Goal: Information Seeking & Learning: Learn about a topic

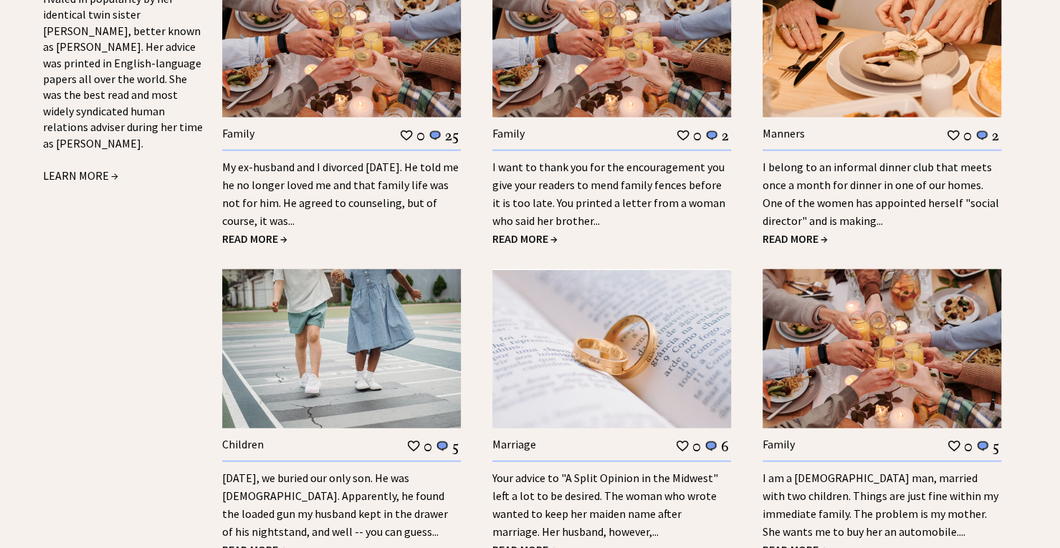
scroll to position [1787, 0]
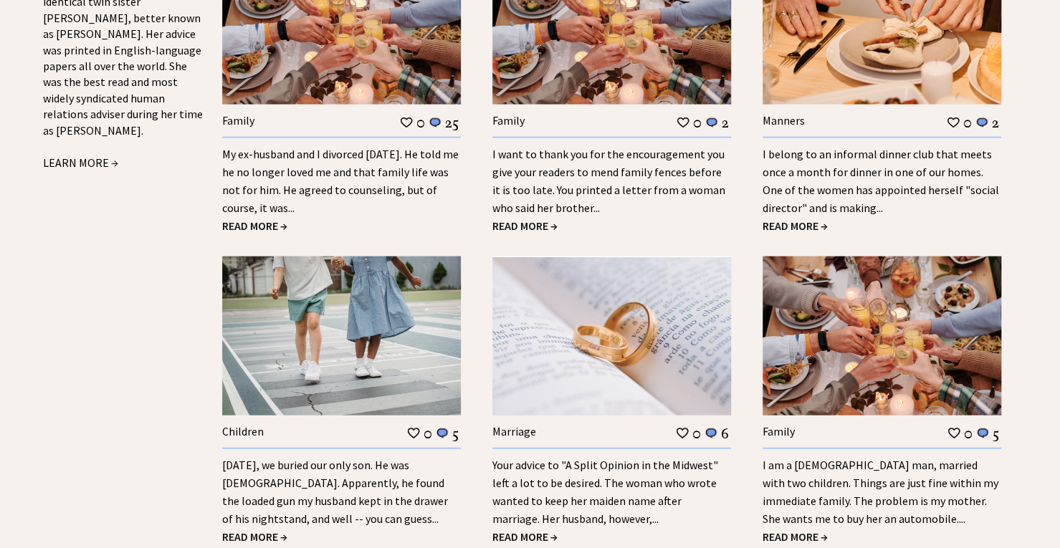
click at [816, 529] on span "READ MORE →" at bounding box center [794, 536] width 65 height 14
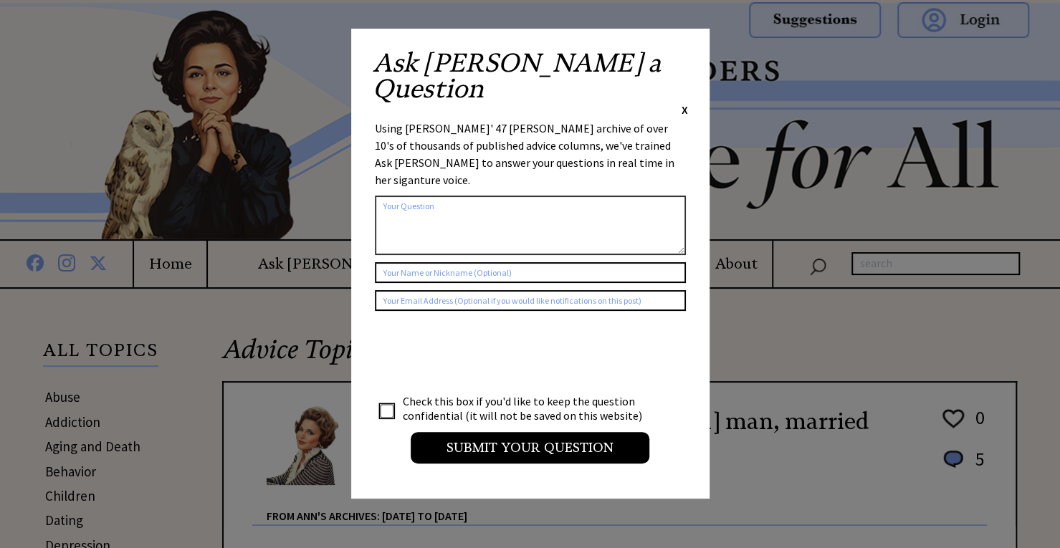
click at [681, 102] on span "X" at bounding box center [684, 109] width 6 height 14
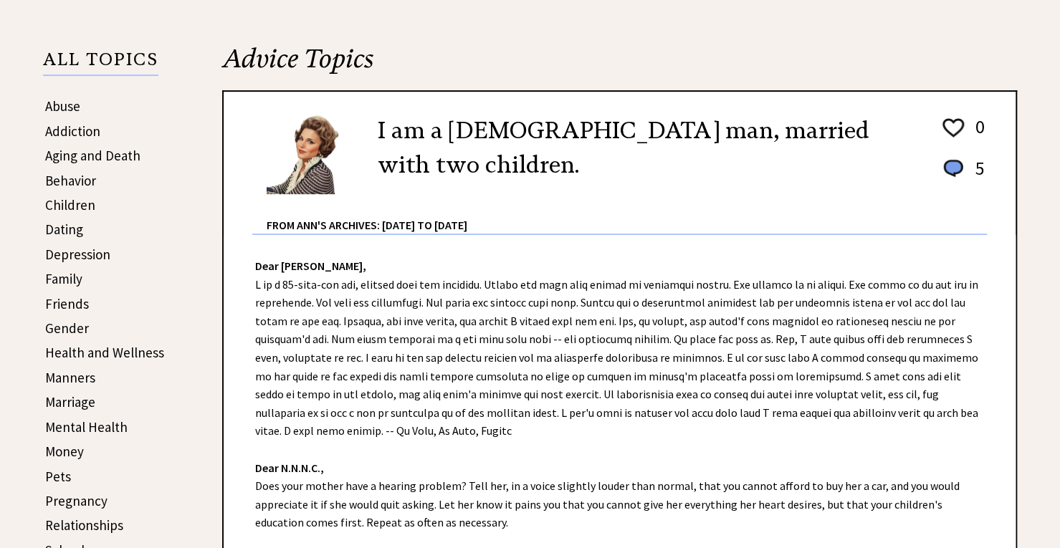
scroll to position [291, 0]
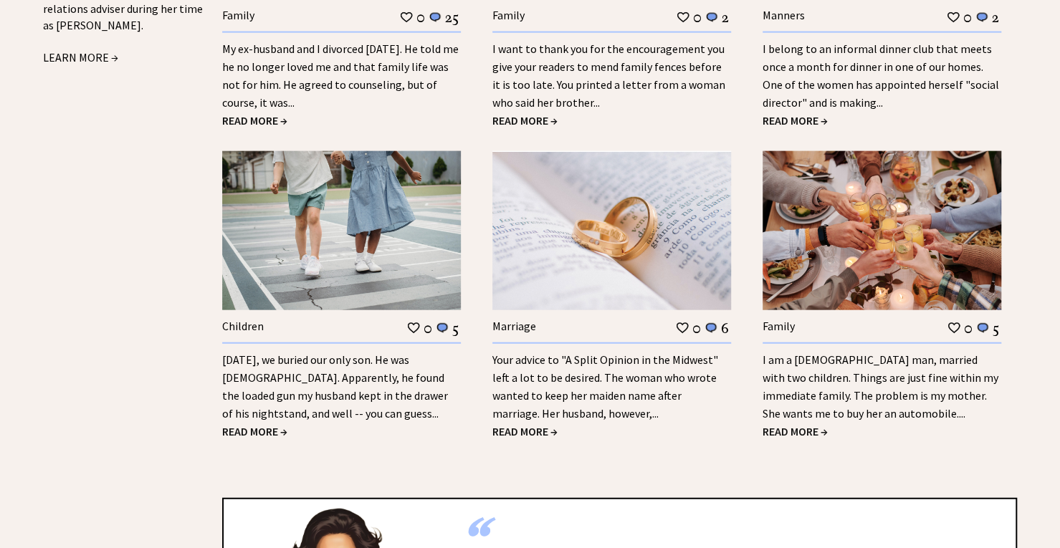
scroll to position [1787, 0]
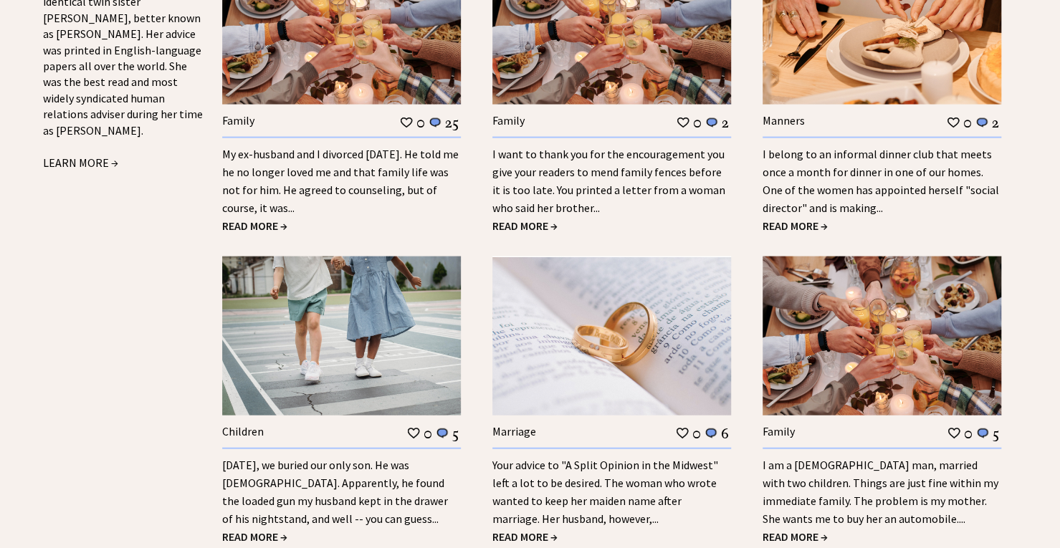
click at [256, 529] on span "READ MORE →" at bounding box center [254, 536] width 65 height 14
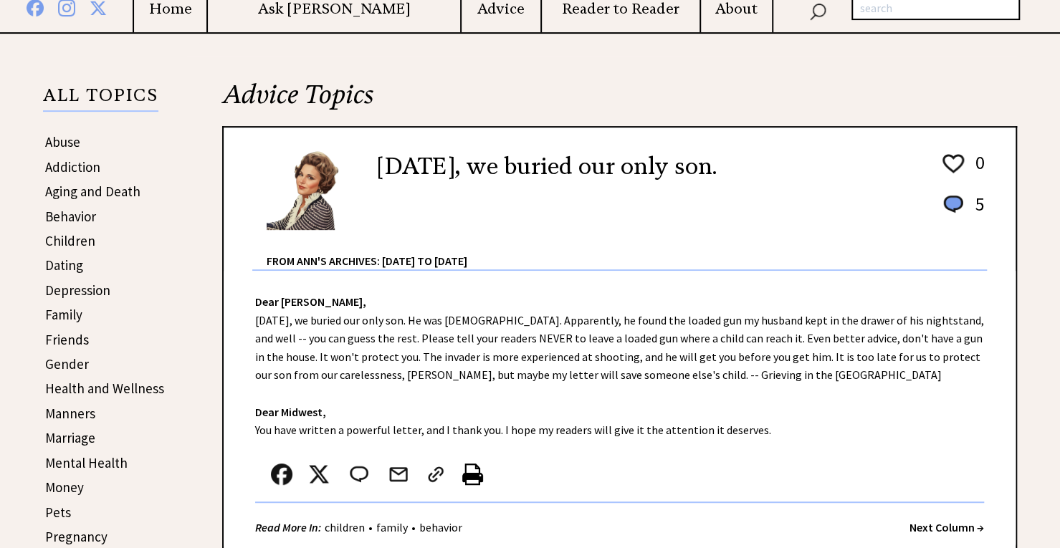
scroll to position [263, 0]
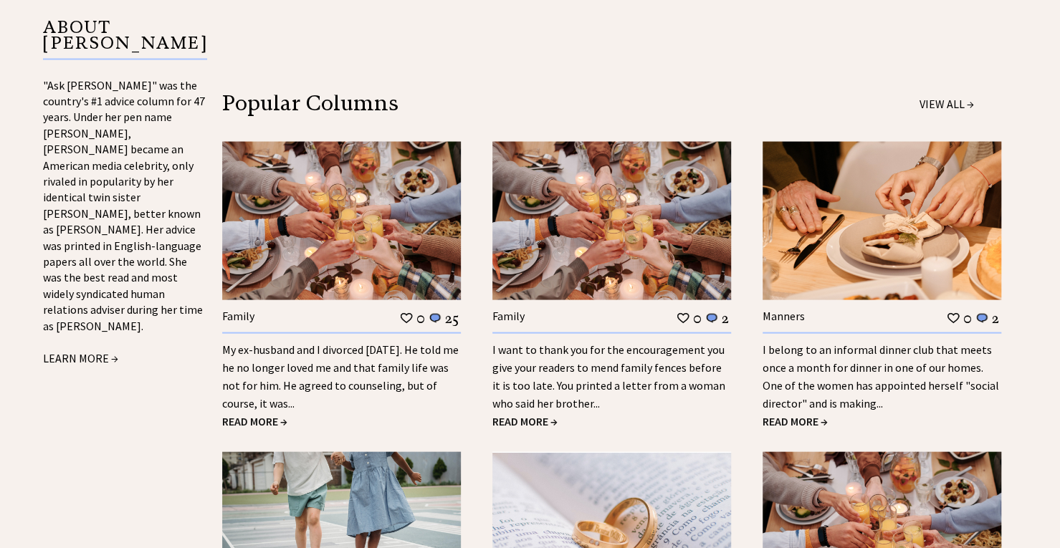
scroll to position [1591, 0]
click at [807, 415] on span "READ MORE →" at bounding box center [794, 422] width 65 height 14
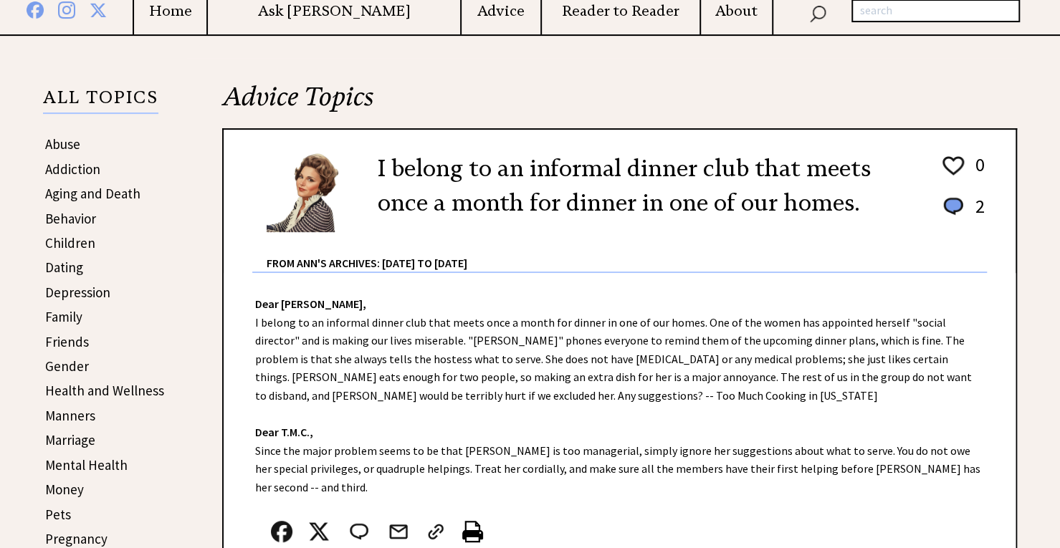
scroll to position [252, 0]
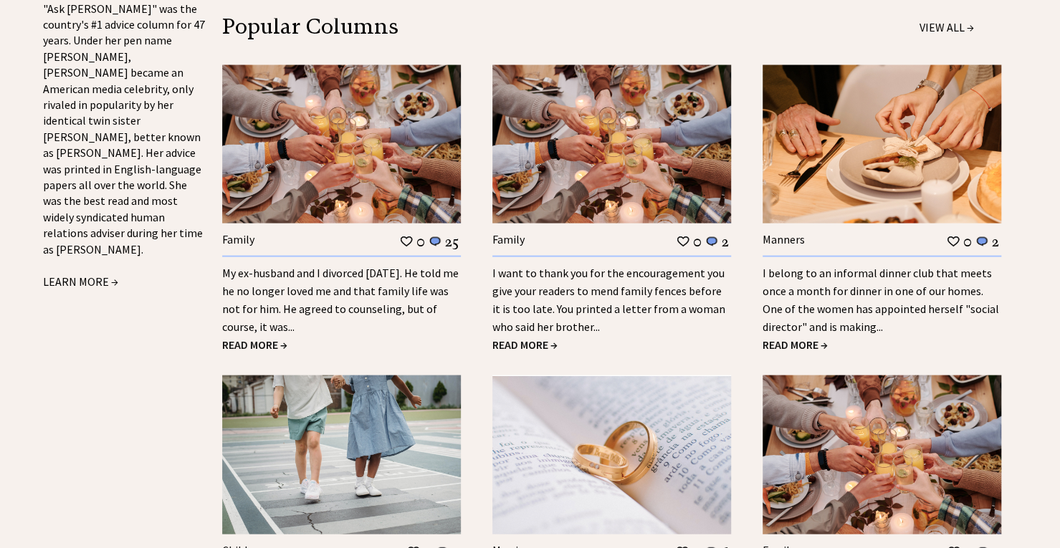
scroll to position [1665, 0]
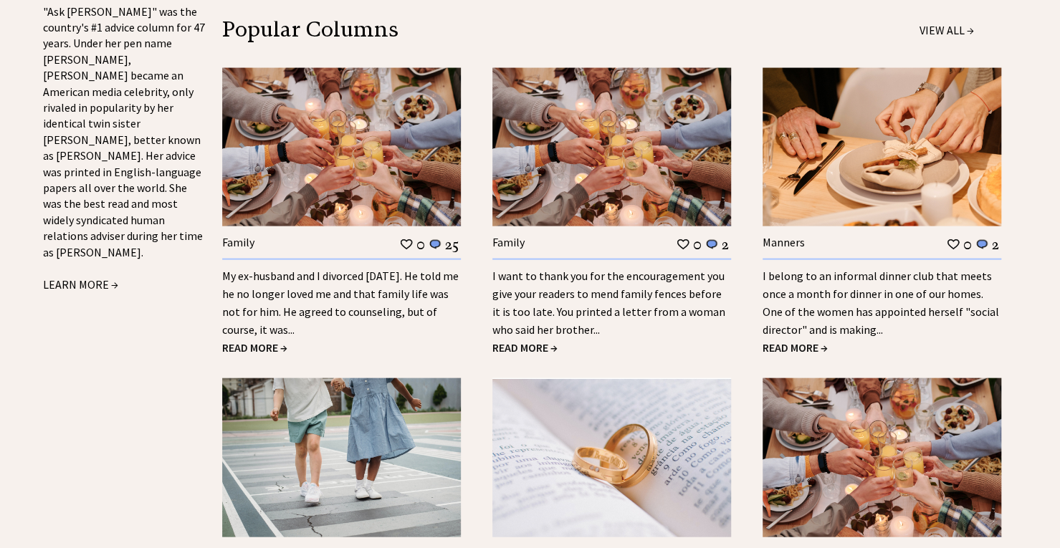
click at [265, 340] on span "READ MORE →" at bounding box center [254, 347] width 65 height 14
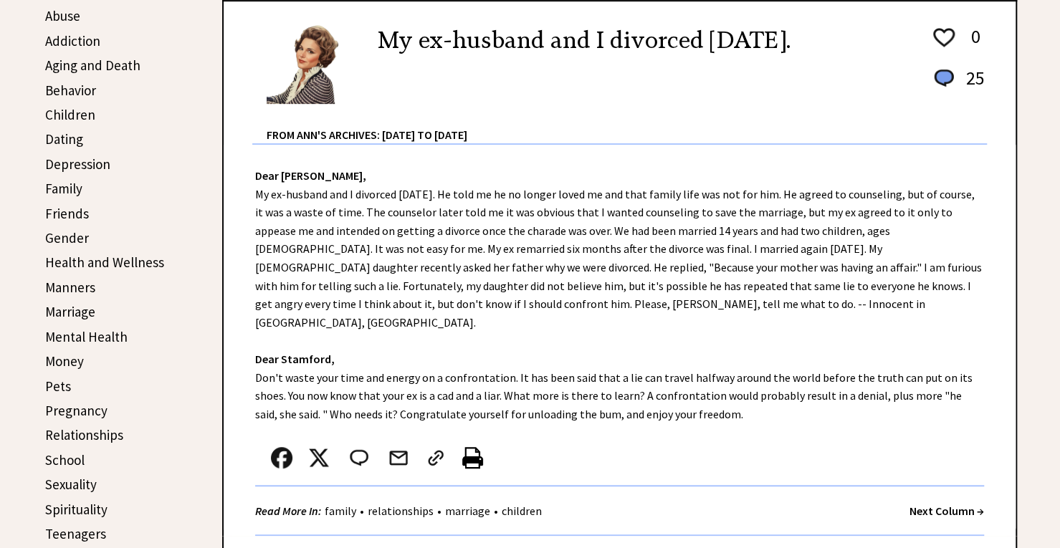
scroll to position [381, 0]
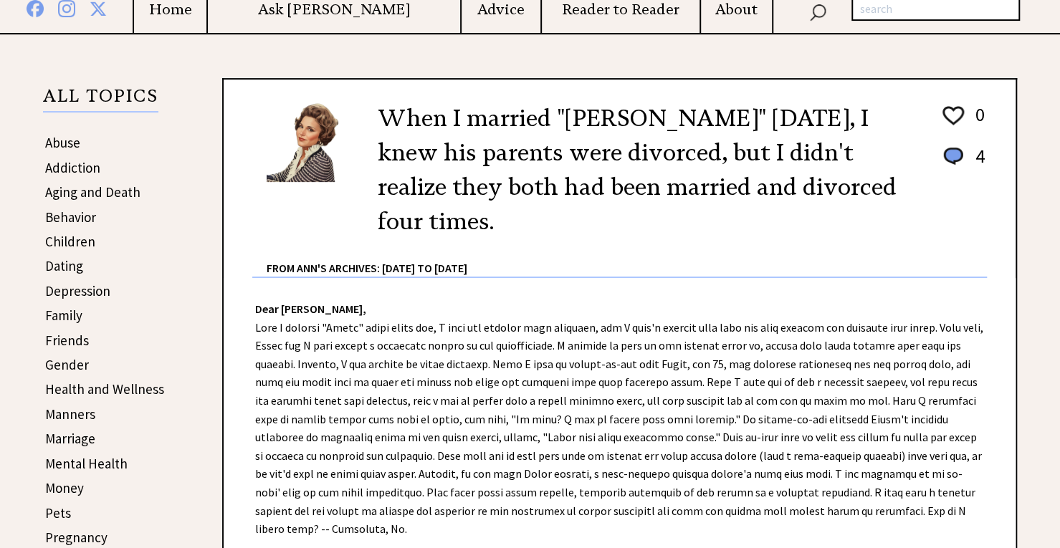
scroll to position [267, 0]
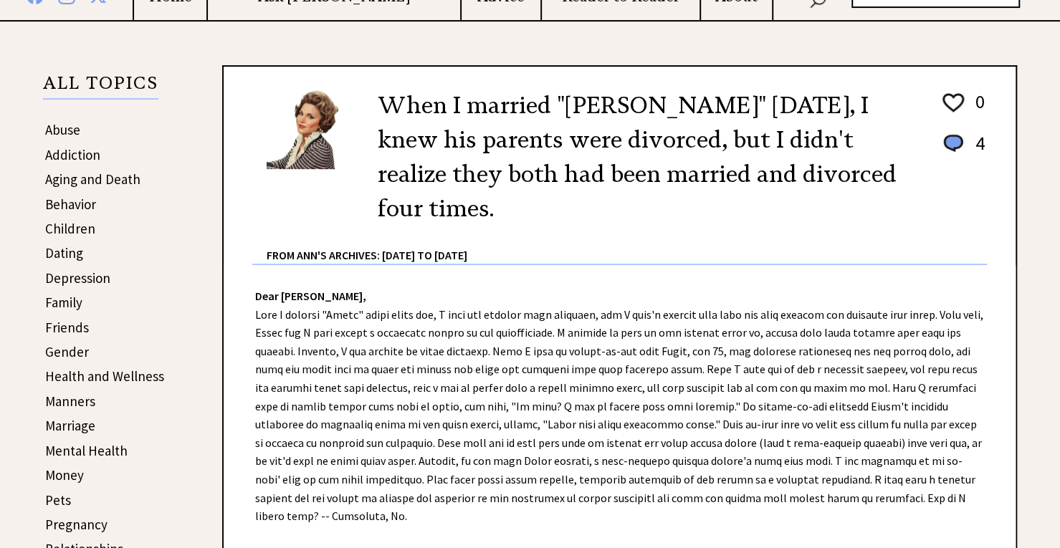
click at [62, 404] on link "Manners" at bounding box center [70, 401] width 50 height 17
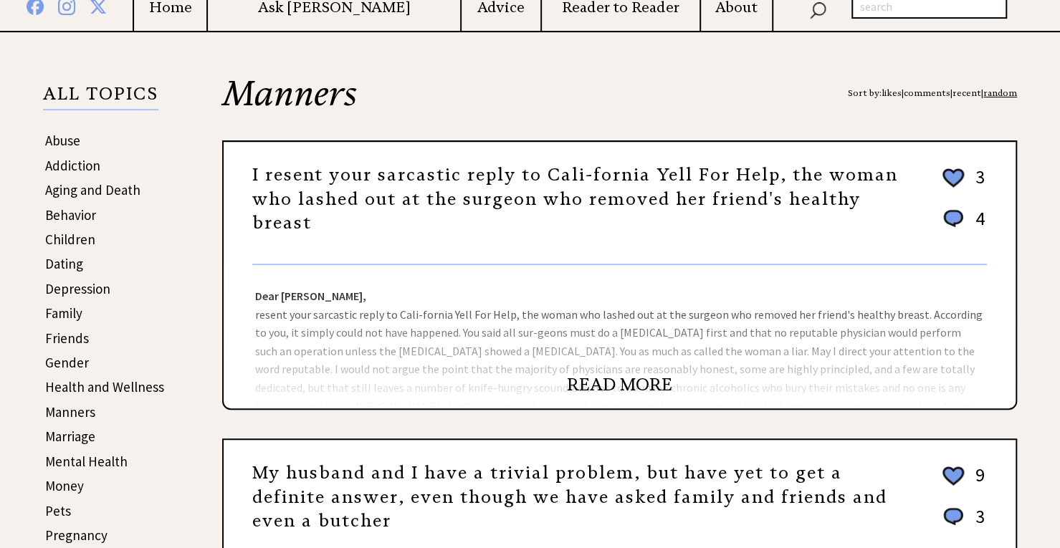
scroll to position [262, 0]
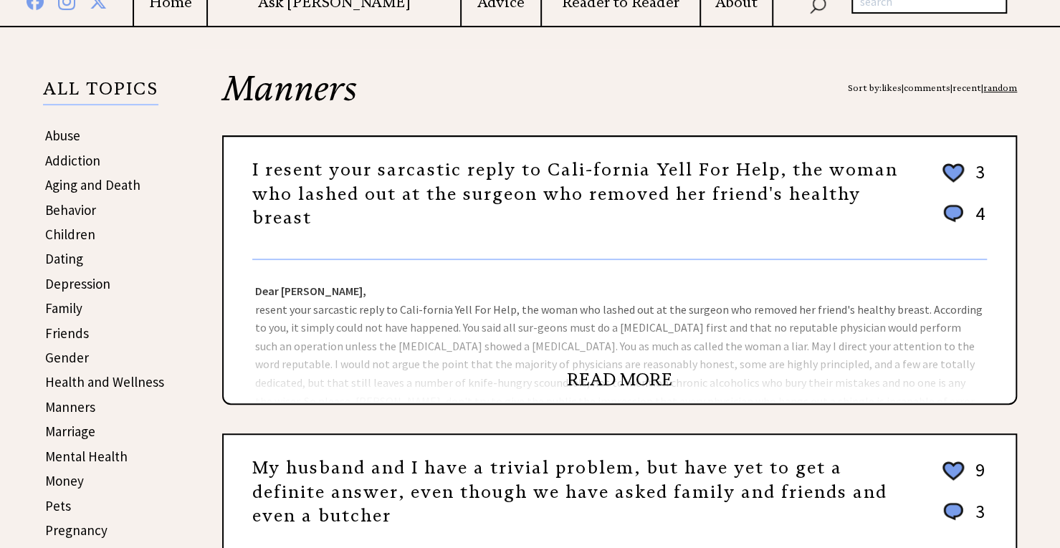
click at [653, 380] on link "READ MORE" at bounding box center [619, 379] width 105 height 21
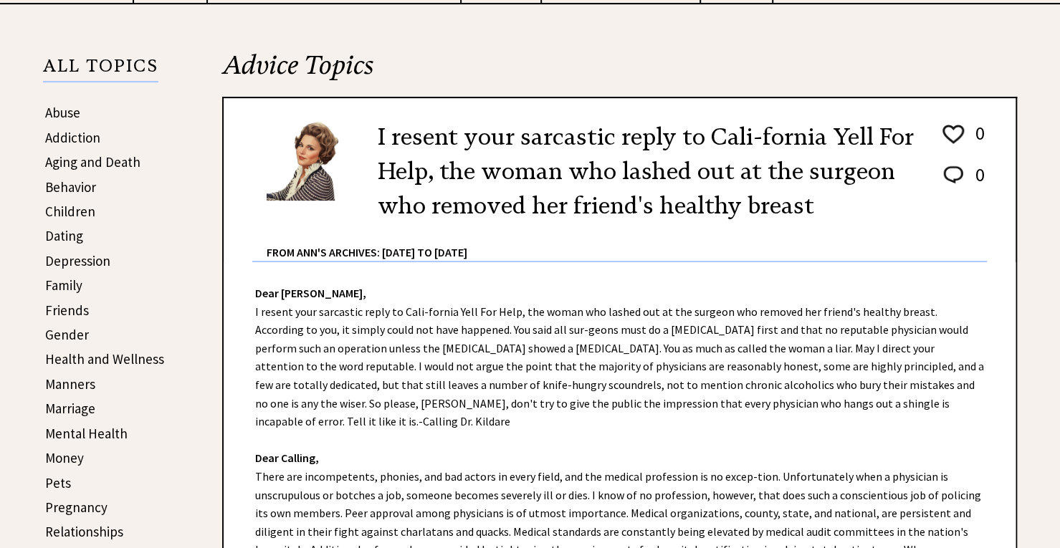
scroll to position [284, 0]
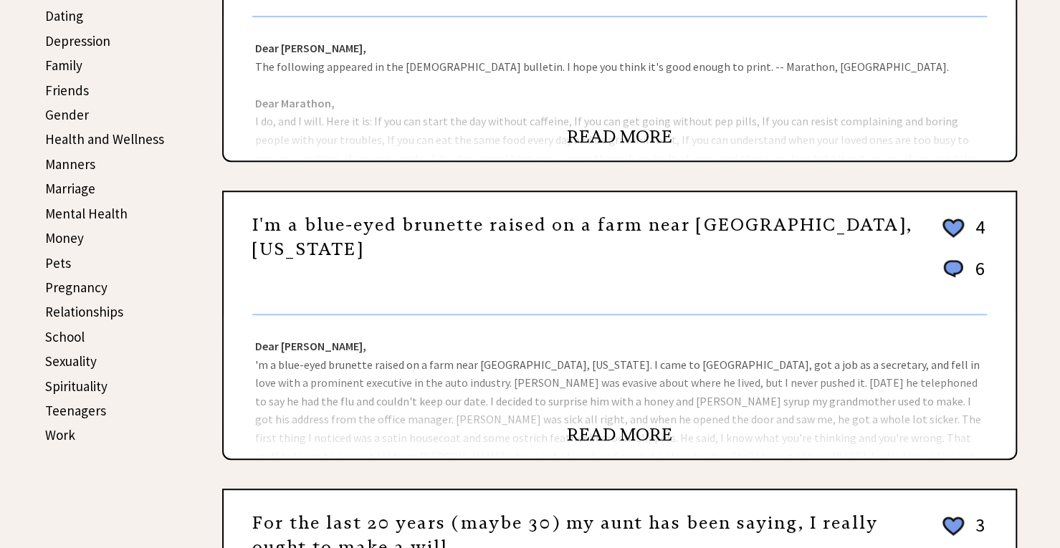
scroll to position [505, 0]
click at [669, 428] on link "READ MORE" at bounding box center [619, 433] width 105 height 21
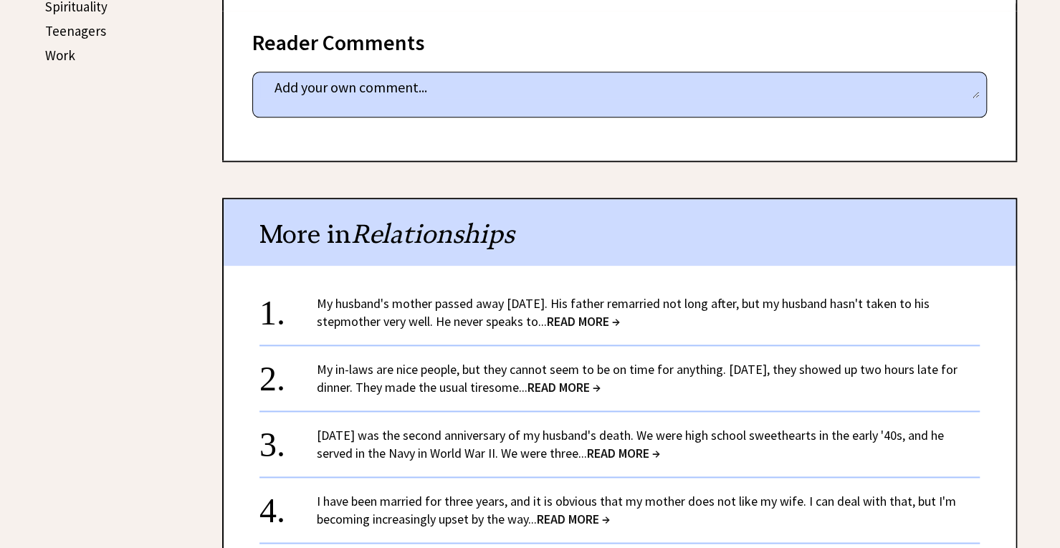
scroll to position [895, 0]
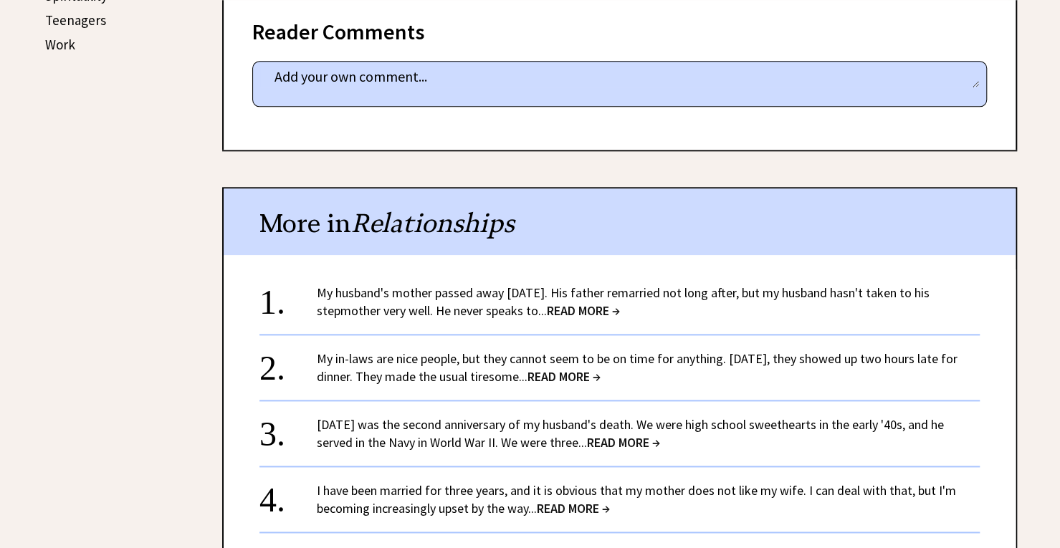
click at [600, 302] on span "READ MORE →" at bounding box center [583, 310] width 73 height 16
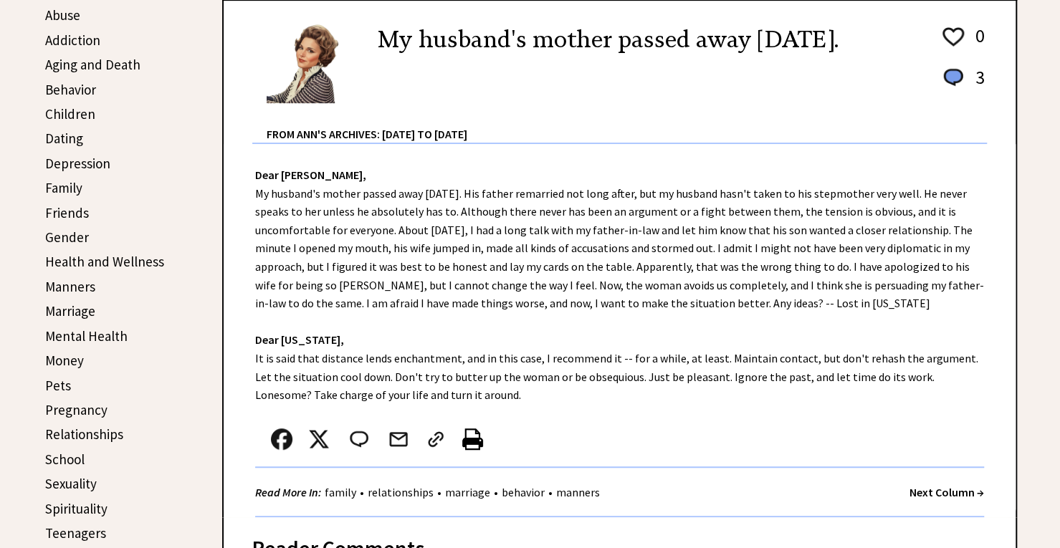
scroll to position [381, 0]
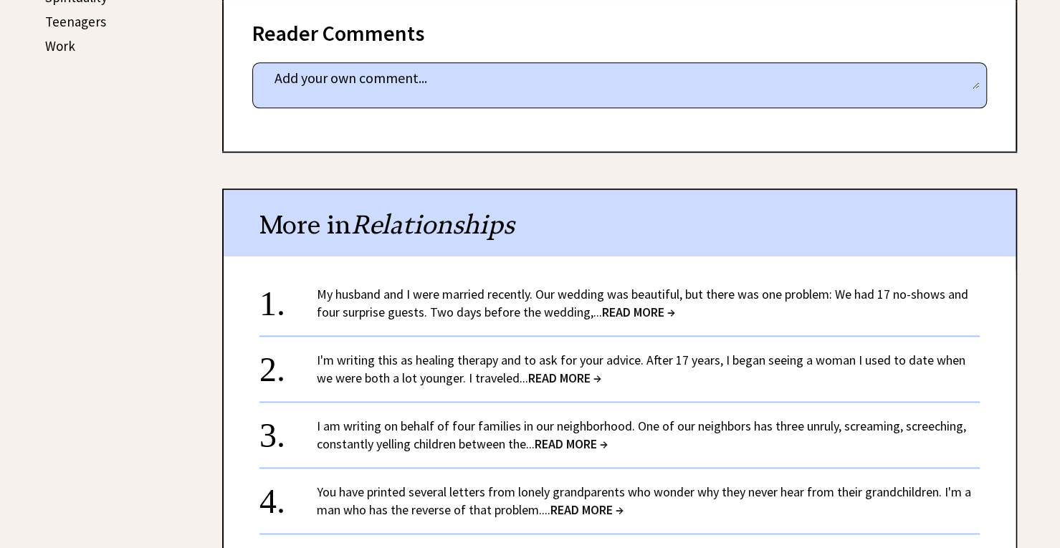
scroll to position [893, 0]
click at [599, 436] on span "READ MORE →" at bounding box center [570, 444] width 73 height 16
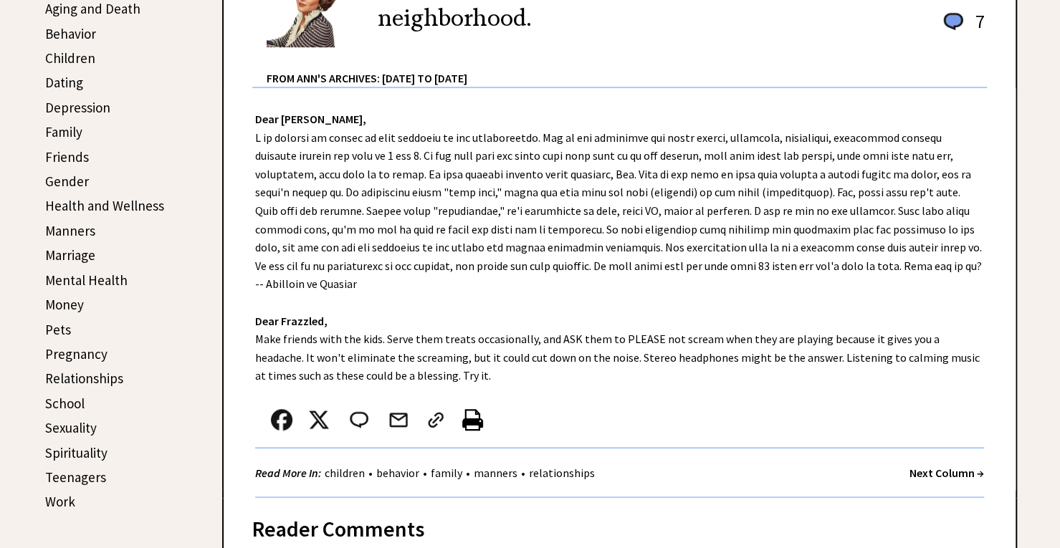
scroll to position [436, 0]
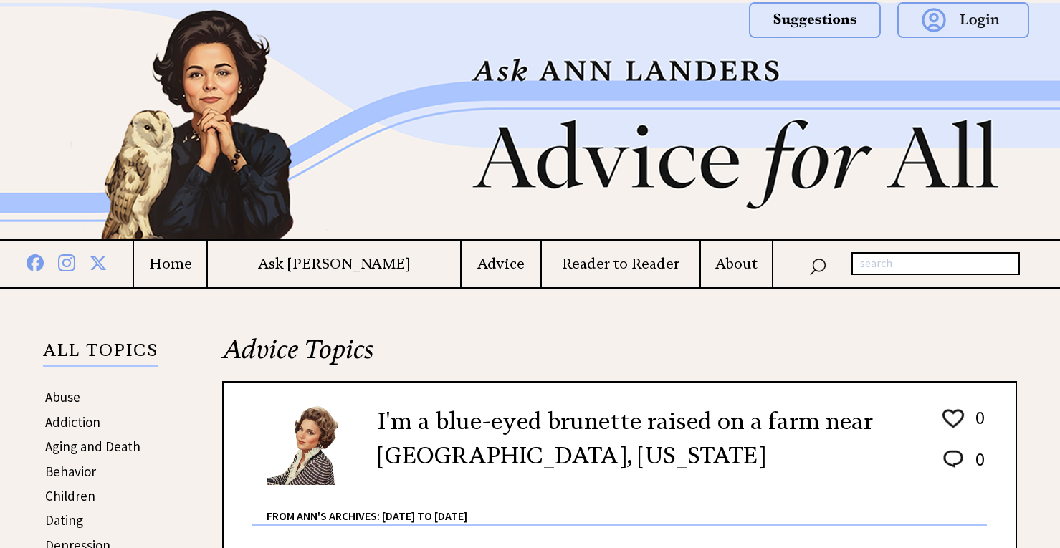
scroll to position [892, 0]
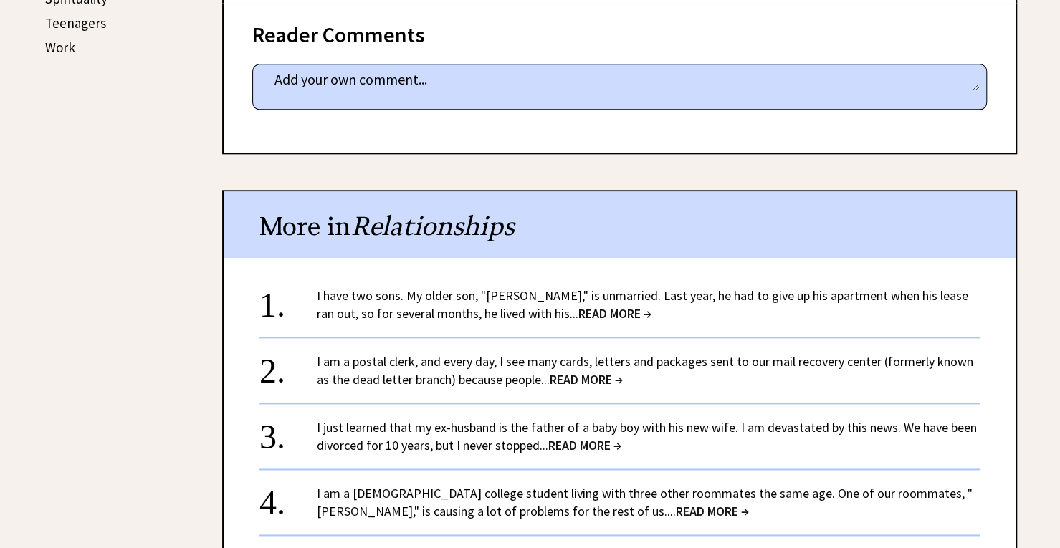
click at [578, 305] on span "READ MORE →" at bounding box center [614, 313] width 73 height 16
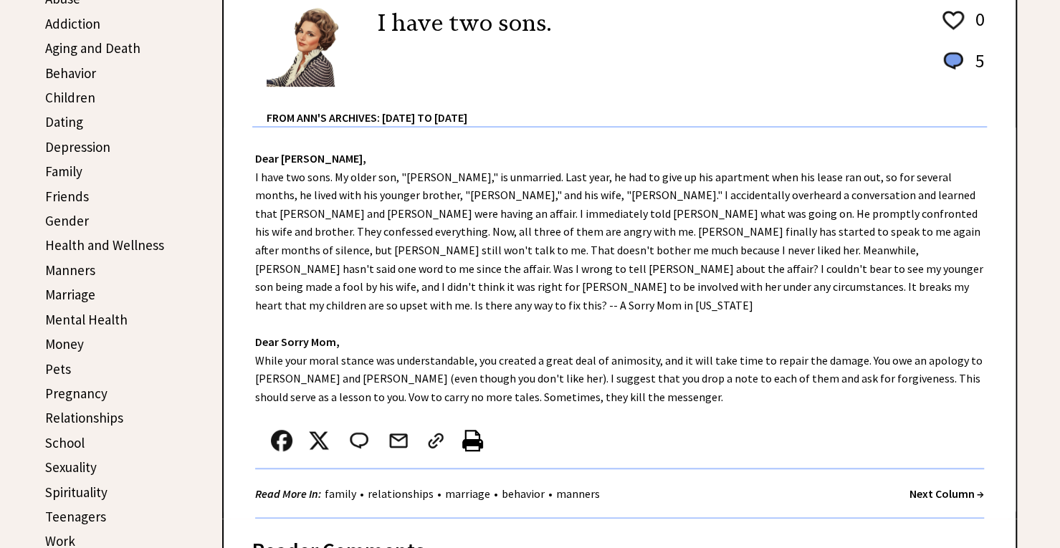
scroll to position [398, 0]
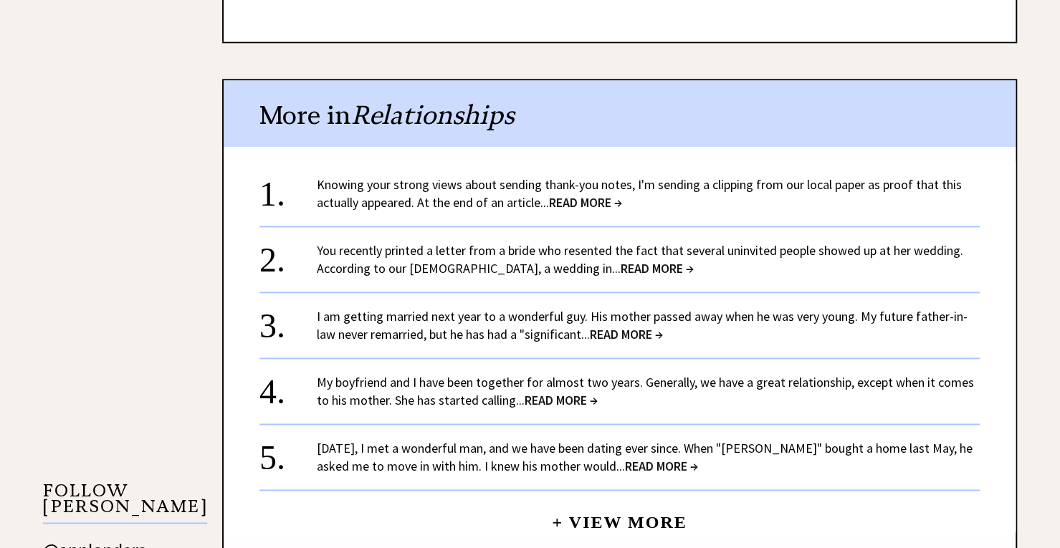
scroll to position [1004, 0]
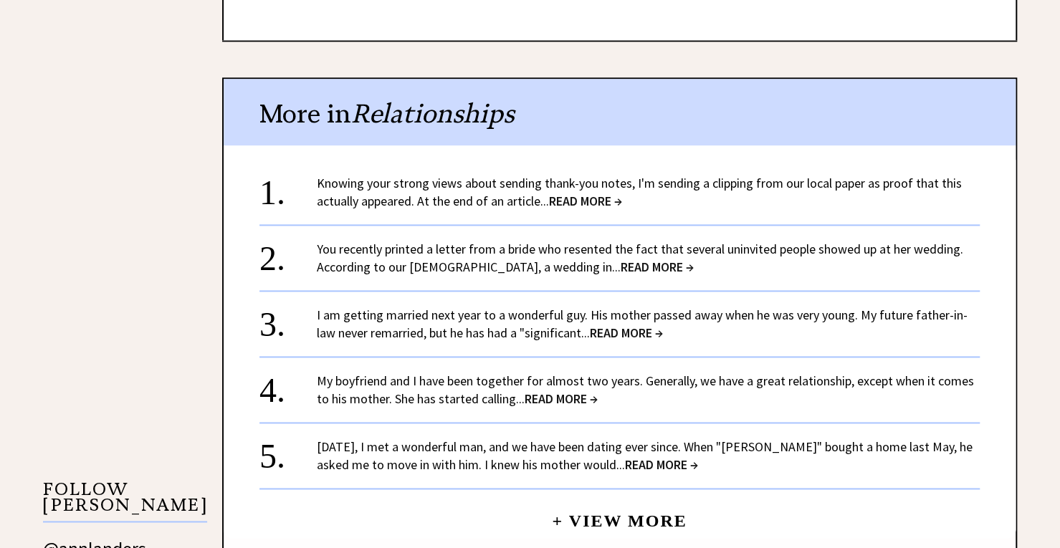
click at [619, 325] on span "READ MORE →" at bounding box center [626, 333] width 73 height 16
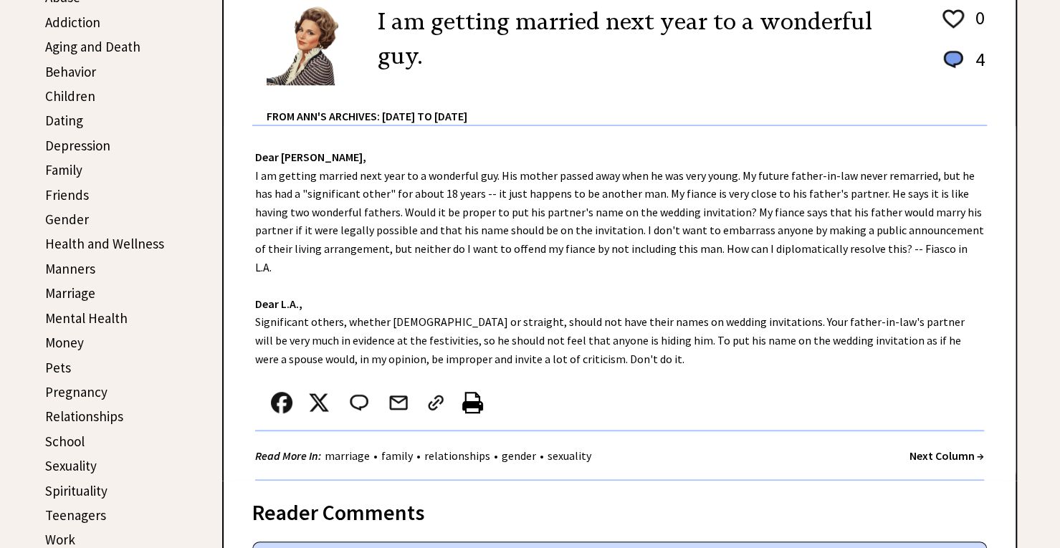
scroll to position [398, 0]
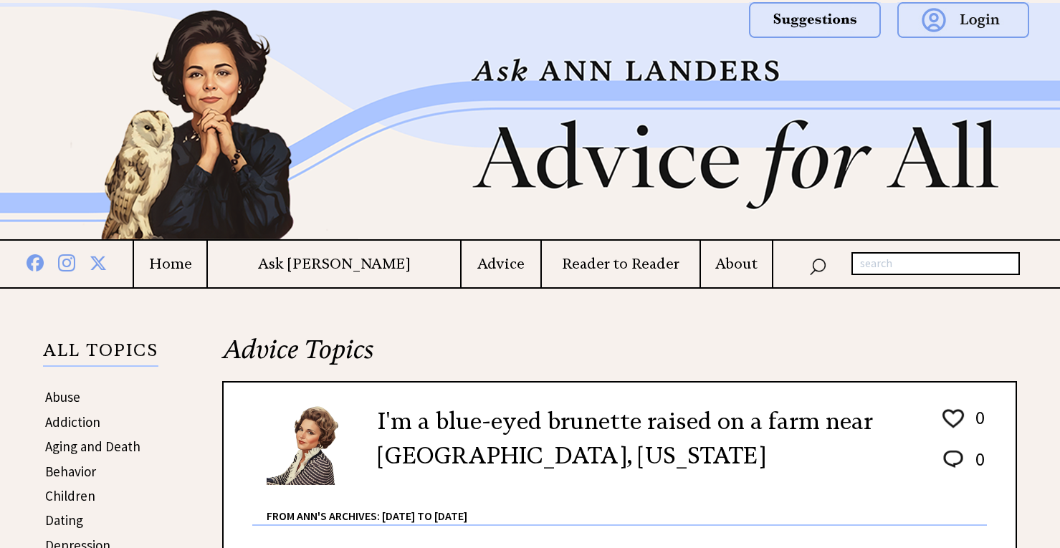
scroll to position [1004, 0]
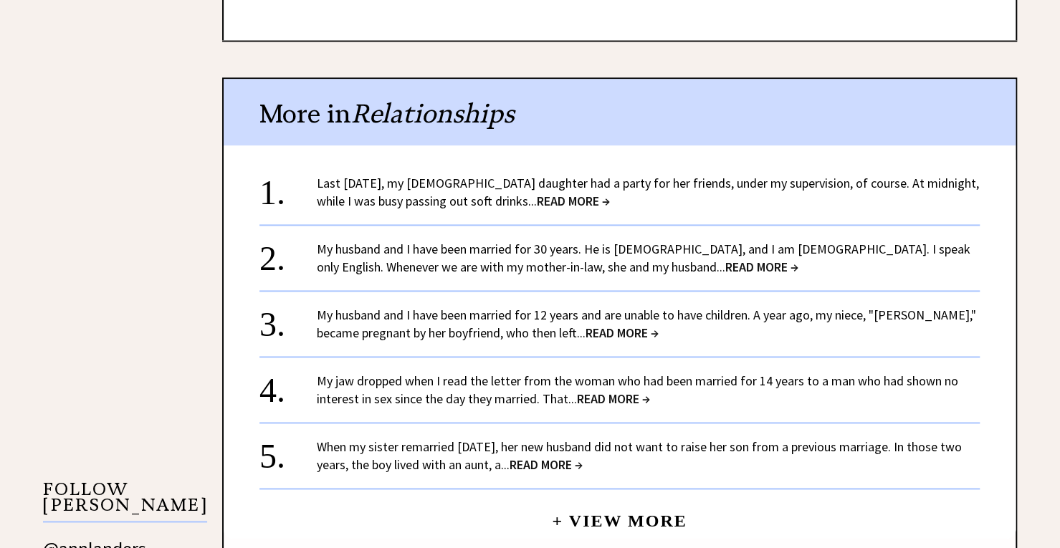
click at [625, 325] on span "READ MORE →" at bounding box center [621, 333] width 73 height 16
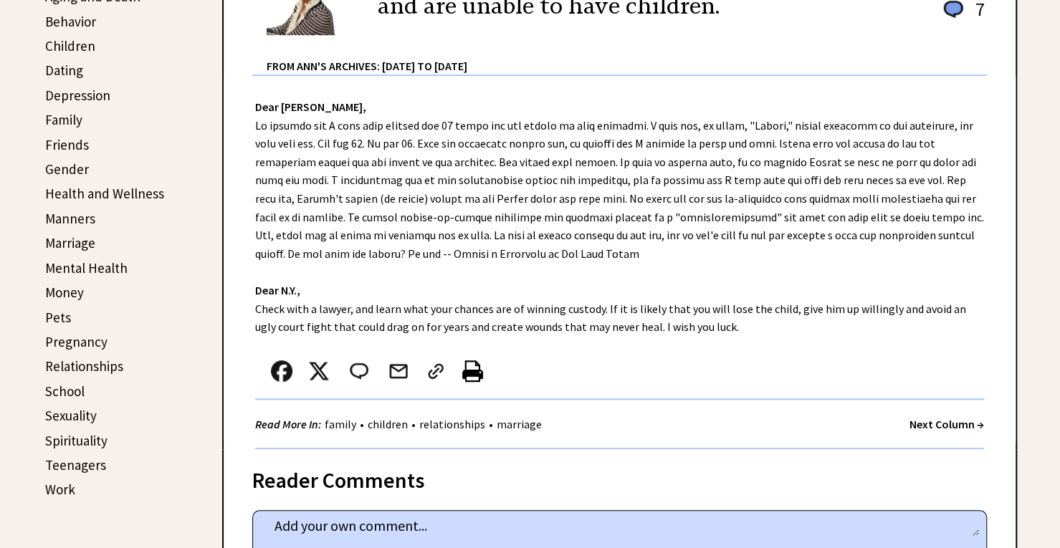
scroll to position [451, 0]
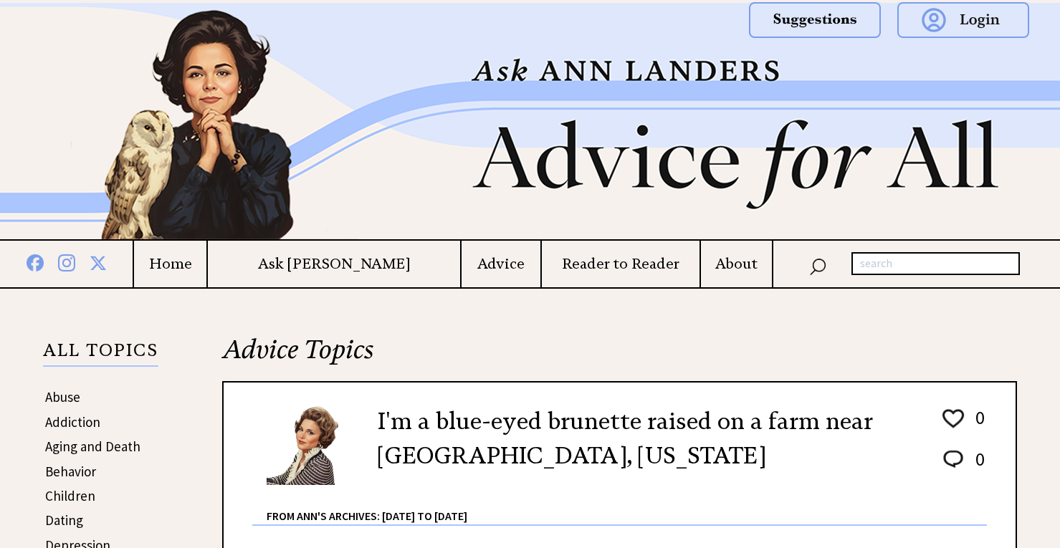
scroll to position [1004, 0]
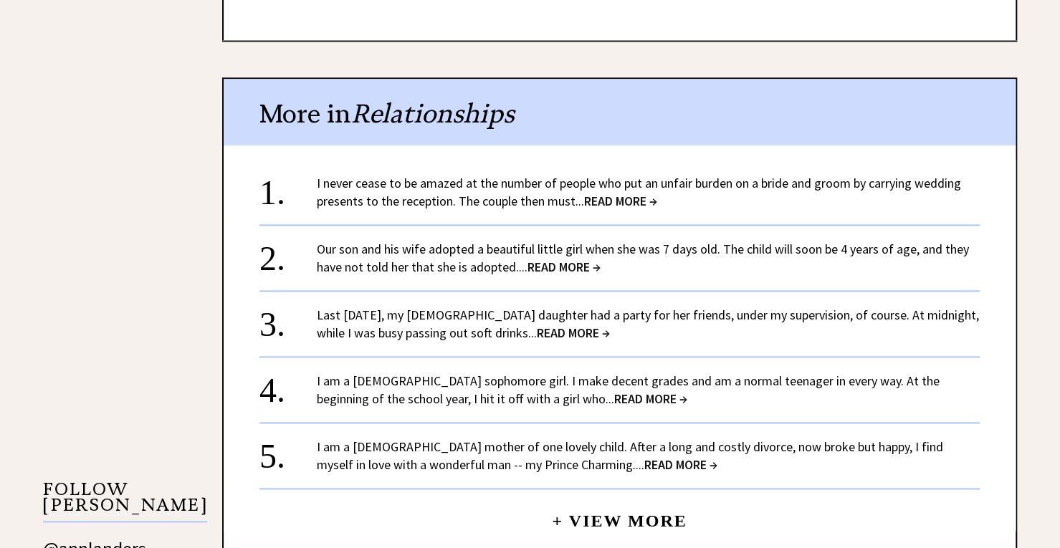
click at [583, 259] on span "READ MORE →" at bounding box center [563, 267] width 73 height 16
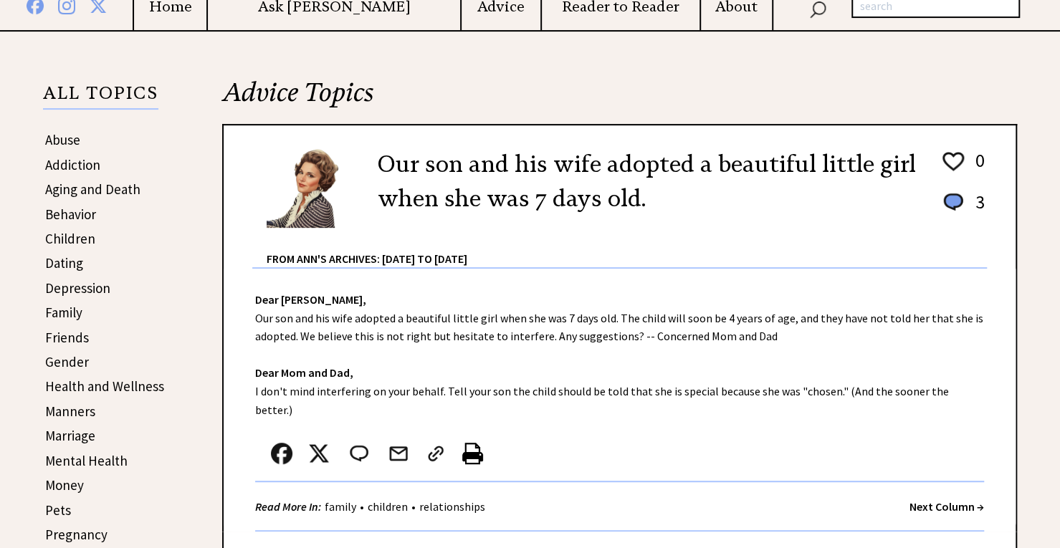
scroll to position [266, 0]
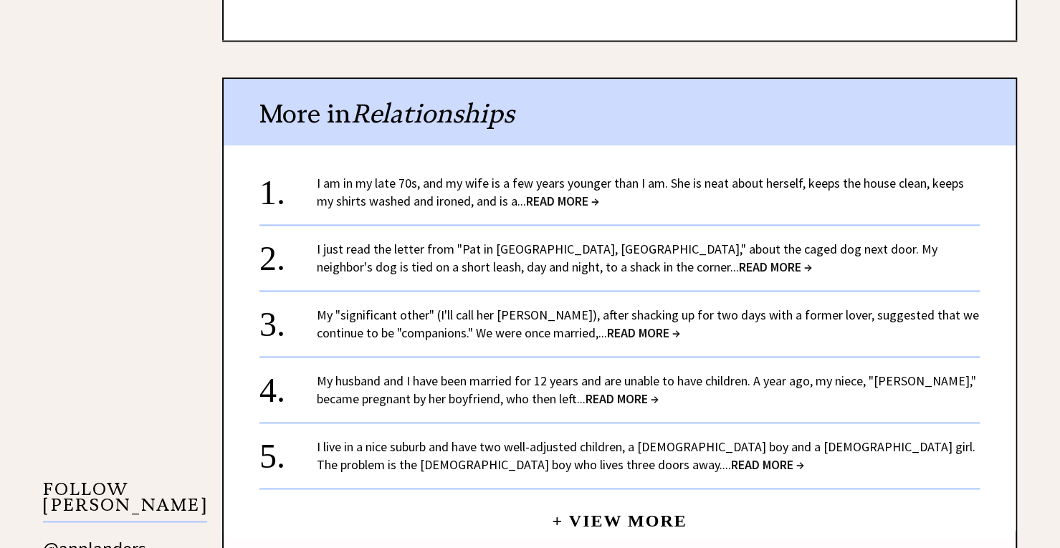
scroll to position [1004, 0]
click at [576, 193] on span "READ MORE →" at bounding box center [562, 201] width 73 height 16
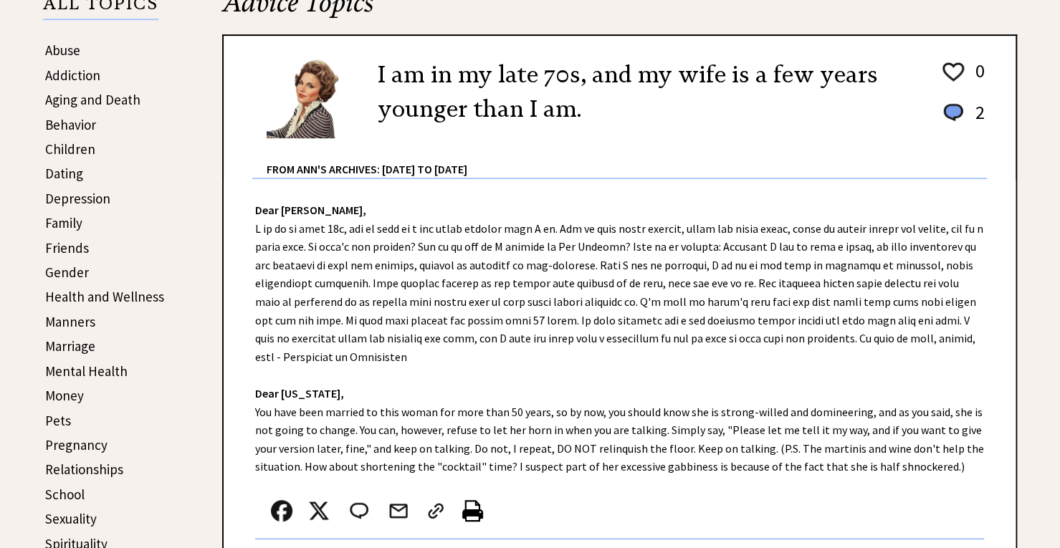
scroll to position [355, 0]
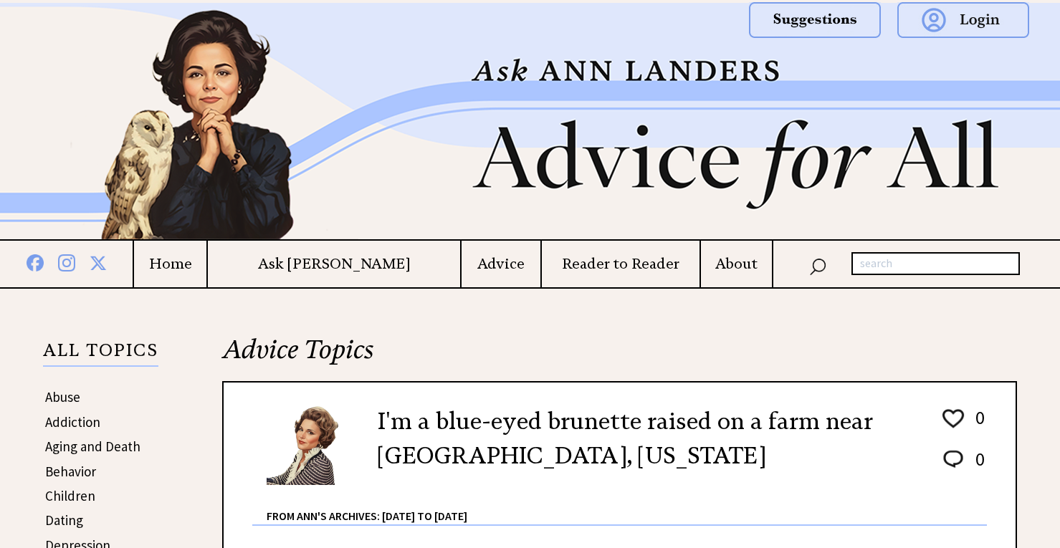
scroll to position [1004, 0]
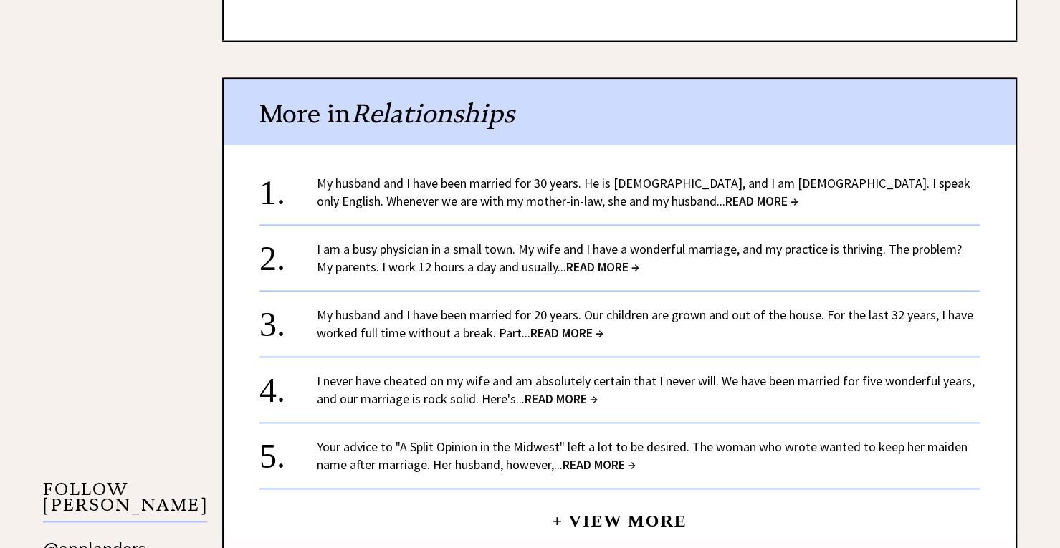
click at [618, 259] on span "READ MORE →" at bounding box center [602, 267] width 73 height 16
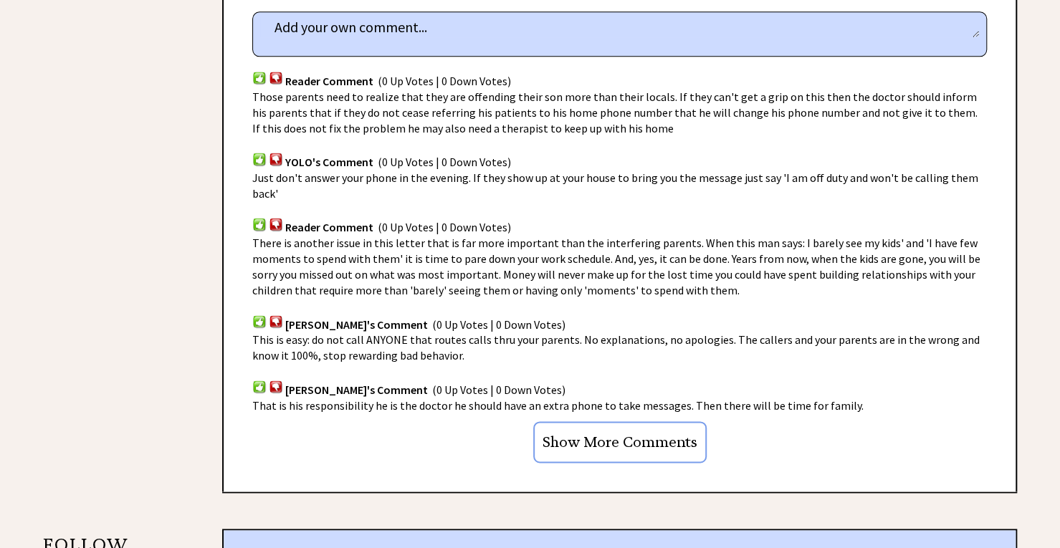
scroll to position [950, 0]
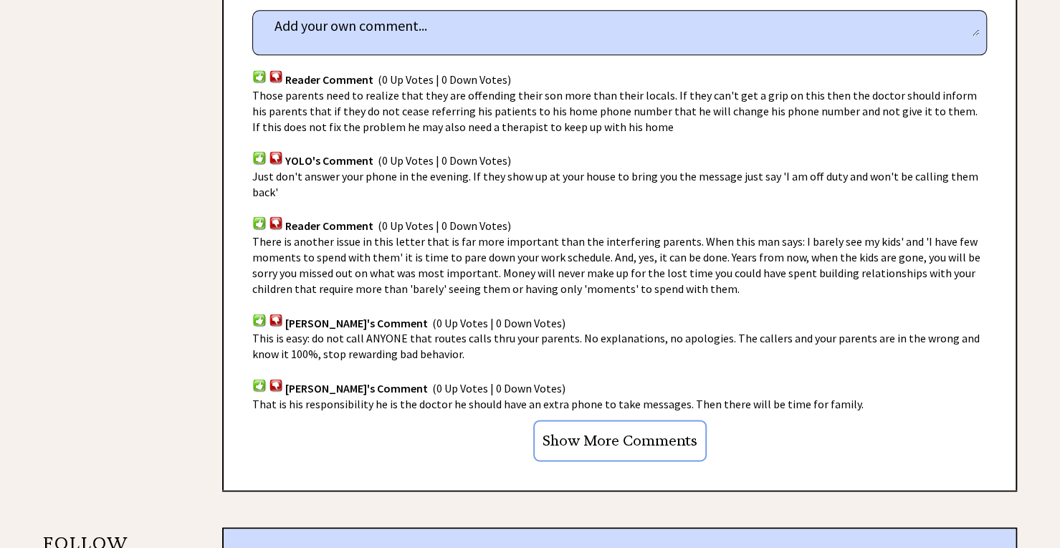
click at [658, 436] on input "Show More Comments" at bounding box center [619, 441] width 173 height 42
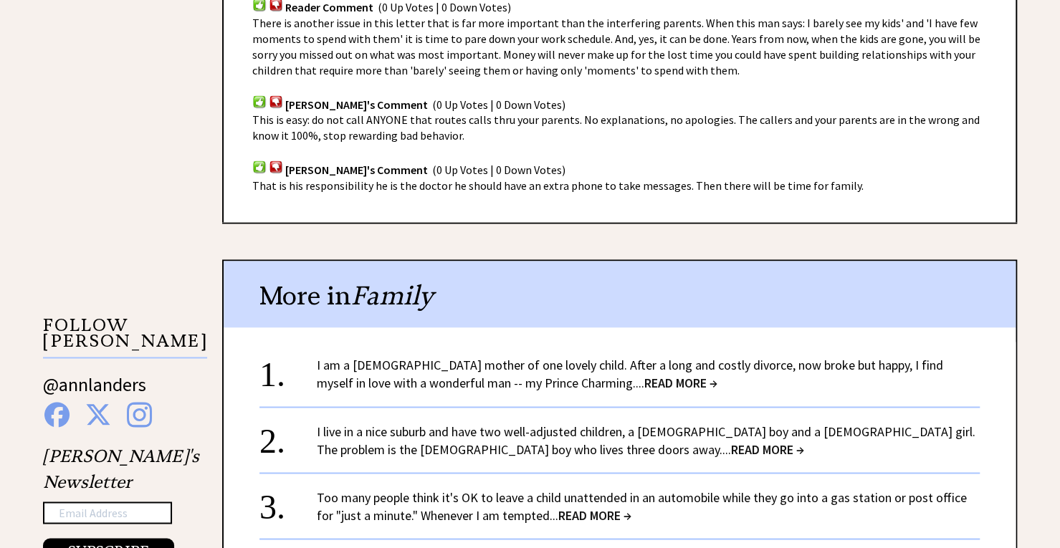
scroll to position [1178, 0]
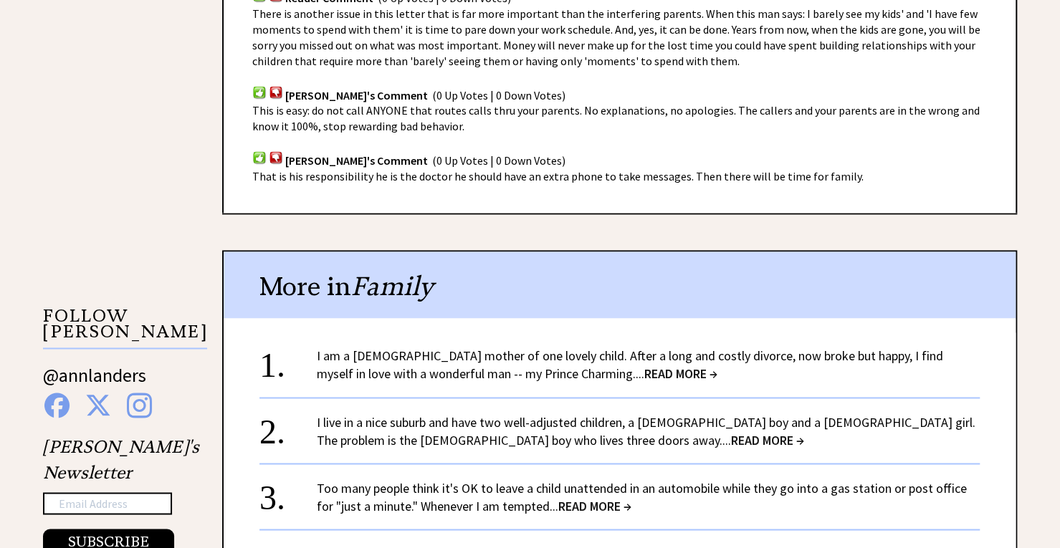
click at [644, 378] on span "READ MORE →" at bounding box center [680, 373] width 73 height 16
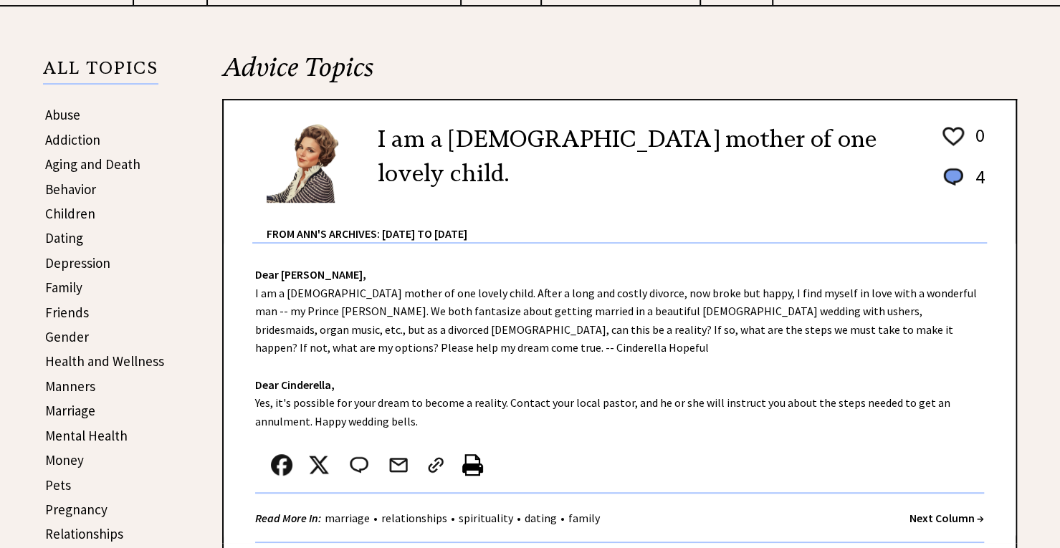
scroll to position [284, 0]
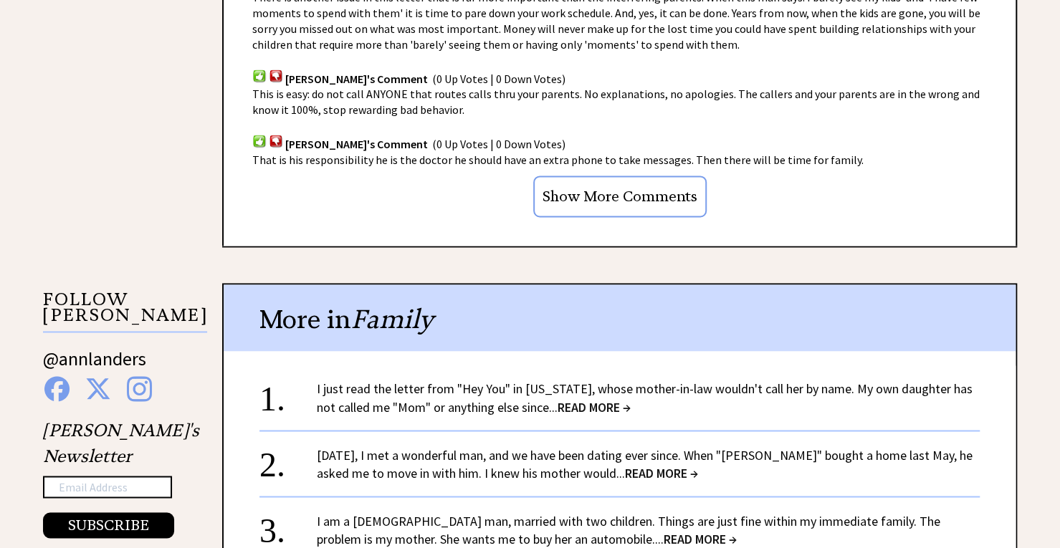
scroll to position [1200, 0]
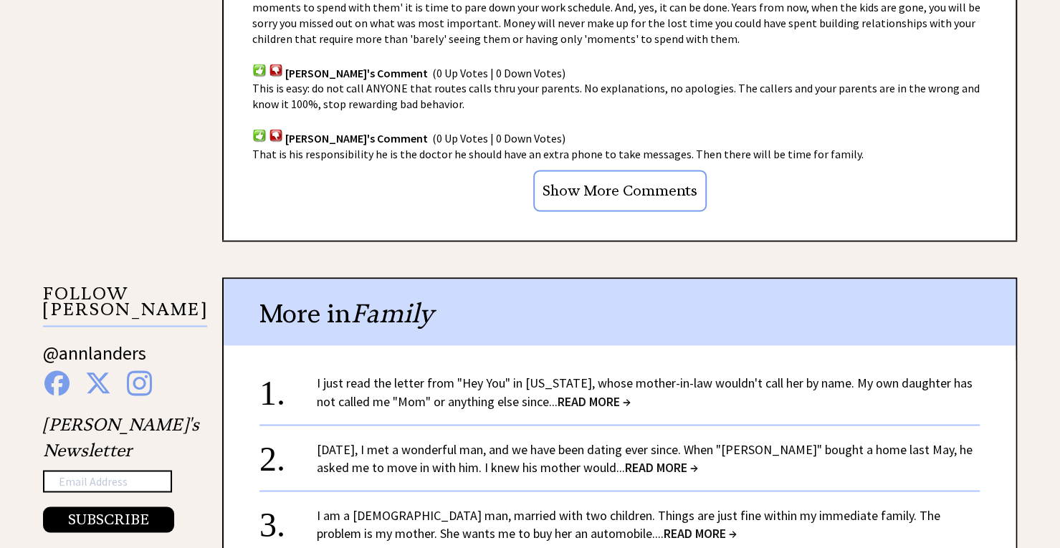
click at [583, 404] on span "READ MORE →" at bounding box center [593, 401] width 73 height 16
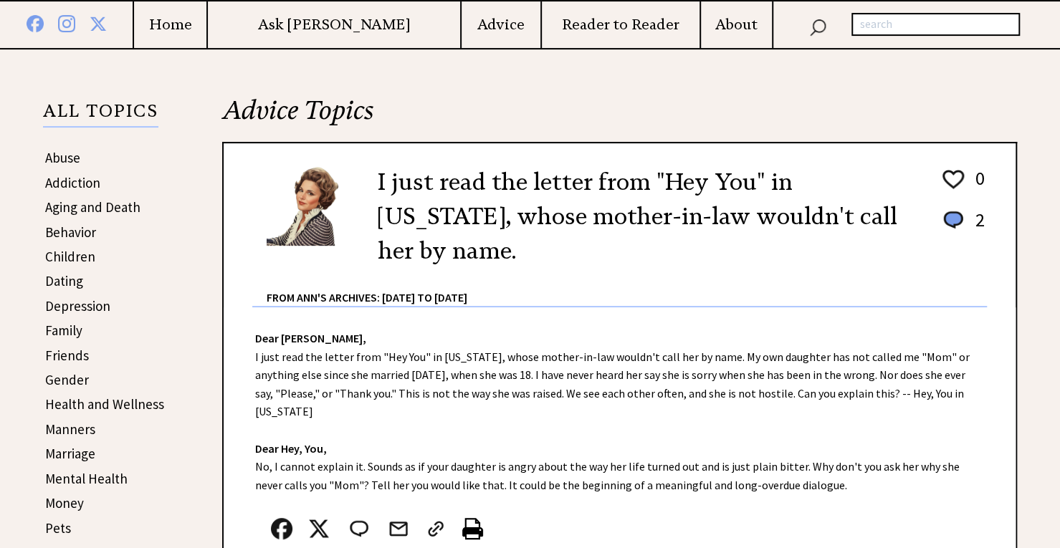
scroll to position [240, 0]
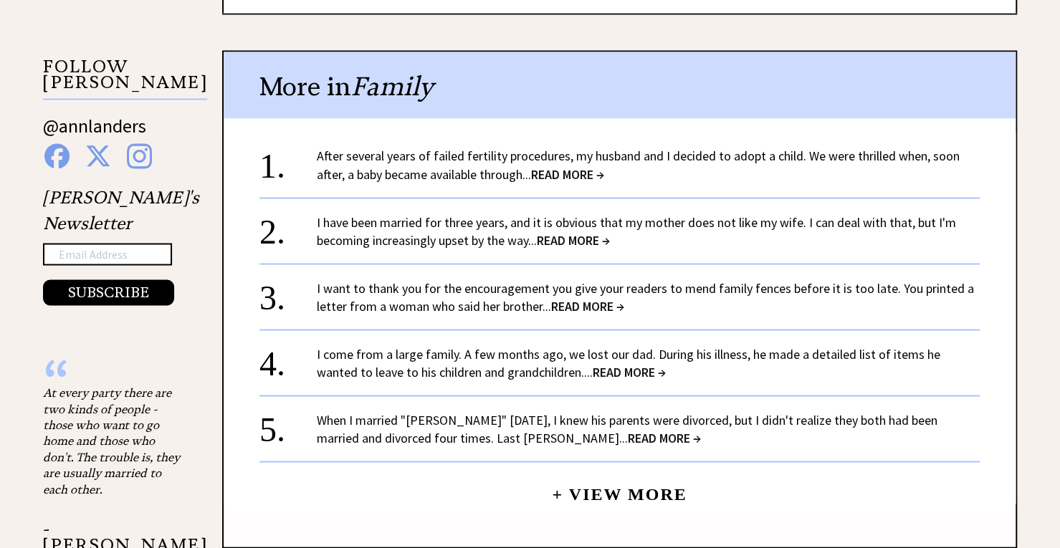
scroll to position [1429, 0]
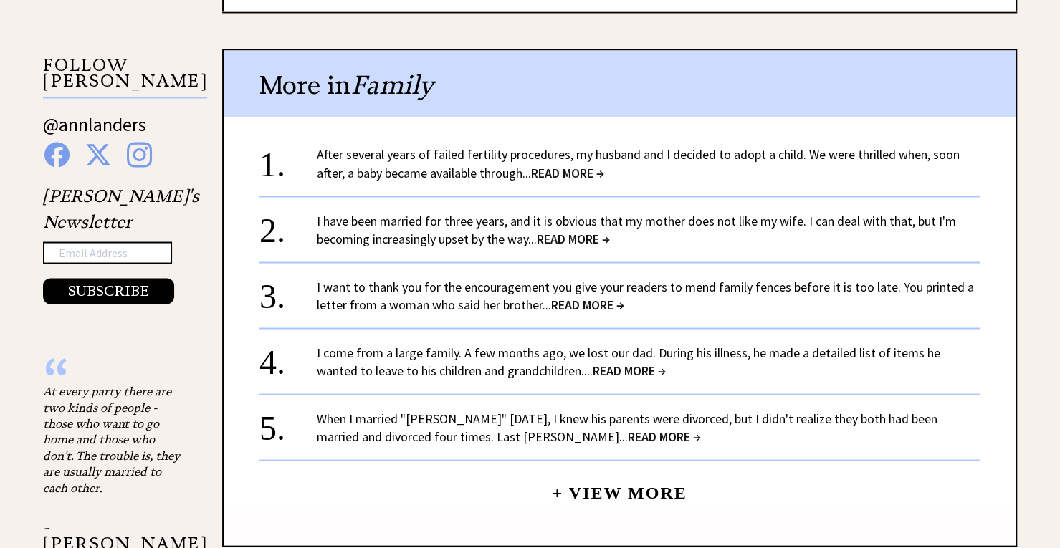
click at [613, 370] on span "READ MORE →" at bounding box center [629, 370] width 73 height 16
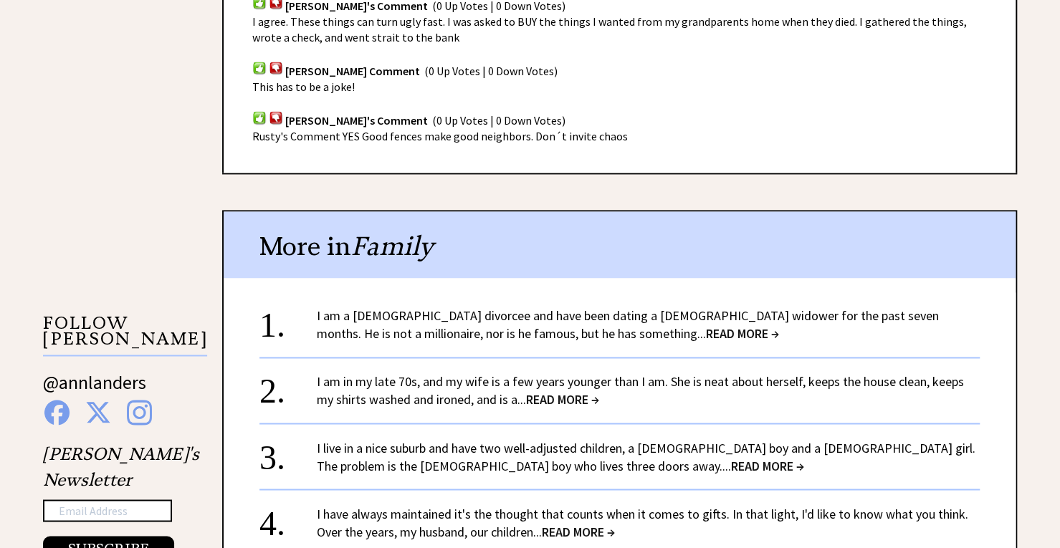
scroll to position [1172, 0]
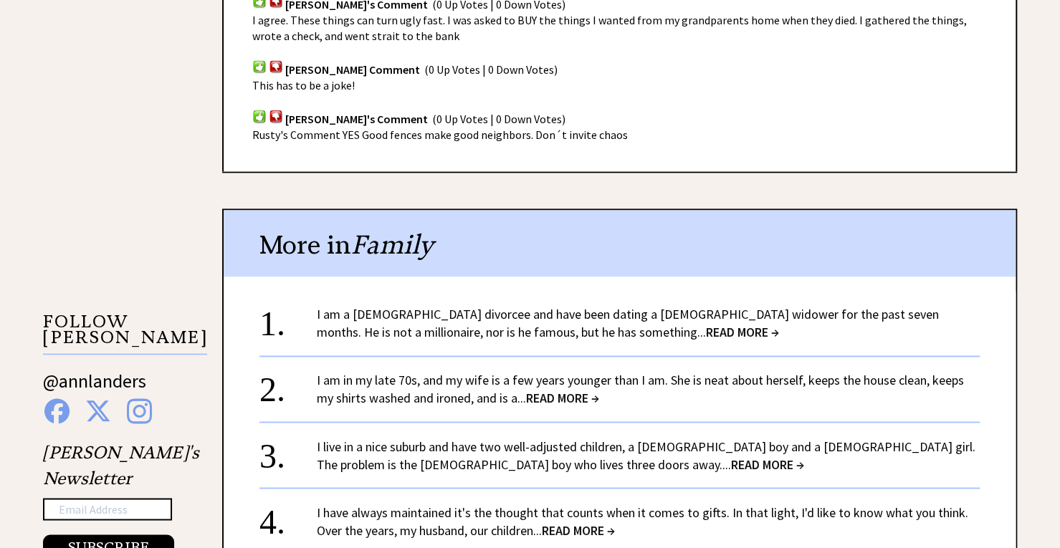
click at [706, 324] on span "READ MORE →" at bounding box center [742, 332] width 73 height 16
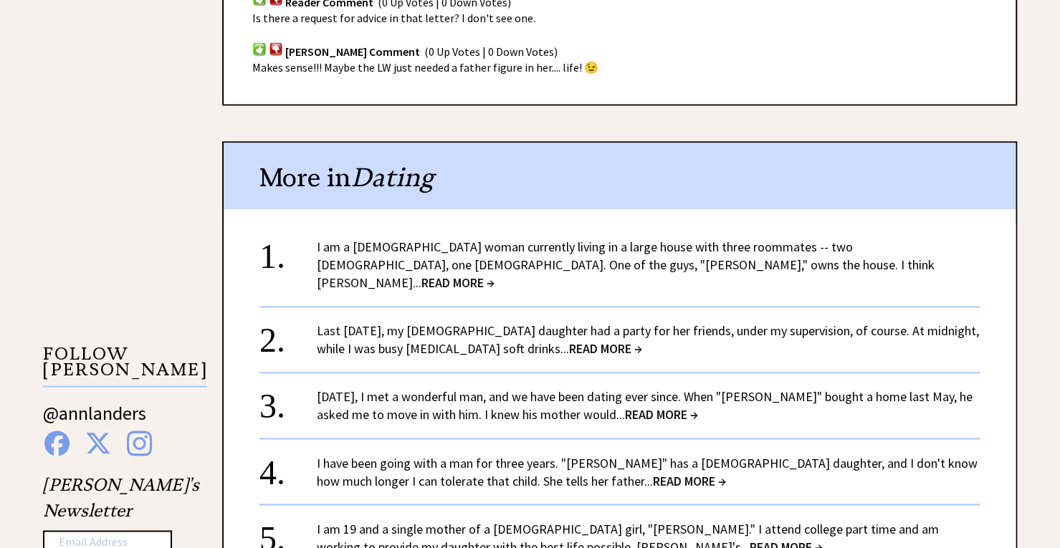
scroll to position [1141, 0]
click at [494, 274] on span "READ MORE →" at bounding box center [457, 282] width 73 height 16
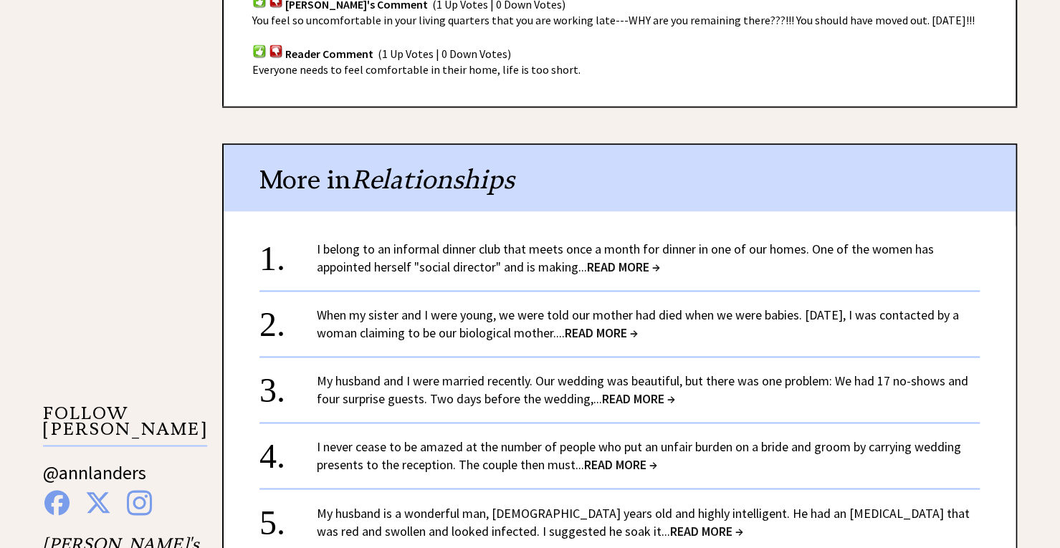
scroll to position [1085, 0]
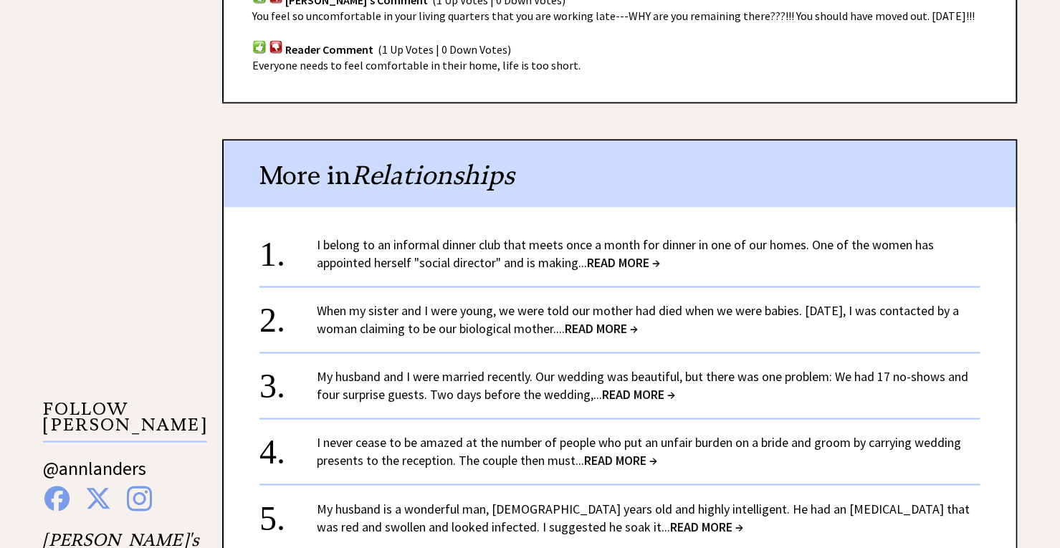
click at [678, 302] on link "When my sister and I were young, we were told our mother had died when we were …" at bounding box center [638, 319] width 642 height 34
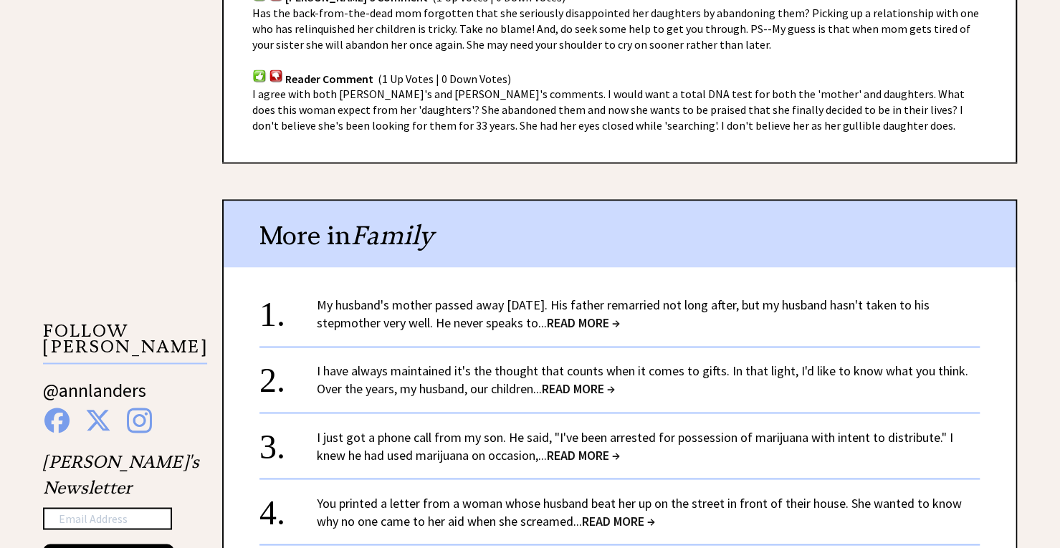
scroll to position [1164, 0]
click at [615, 391] on span "READ MORE →" at bounding box center [578, 388] width 73 height 16
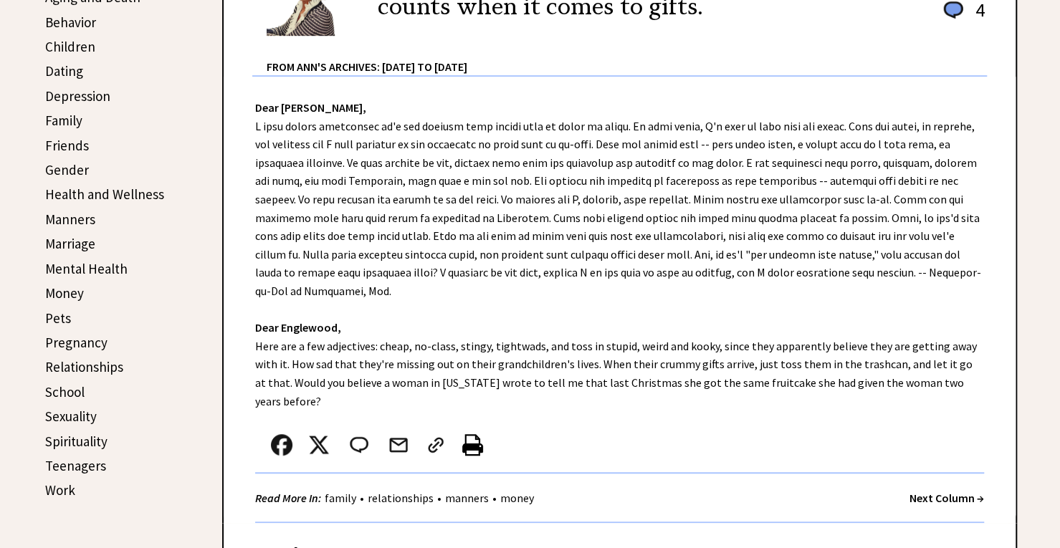
scroll to position [451, 0]
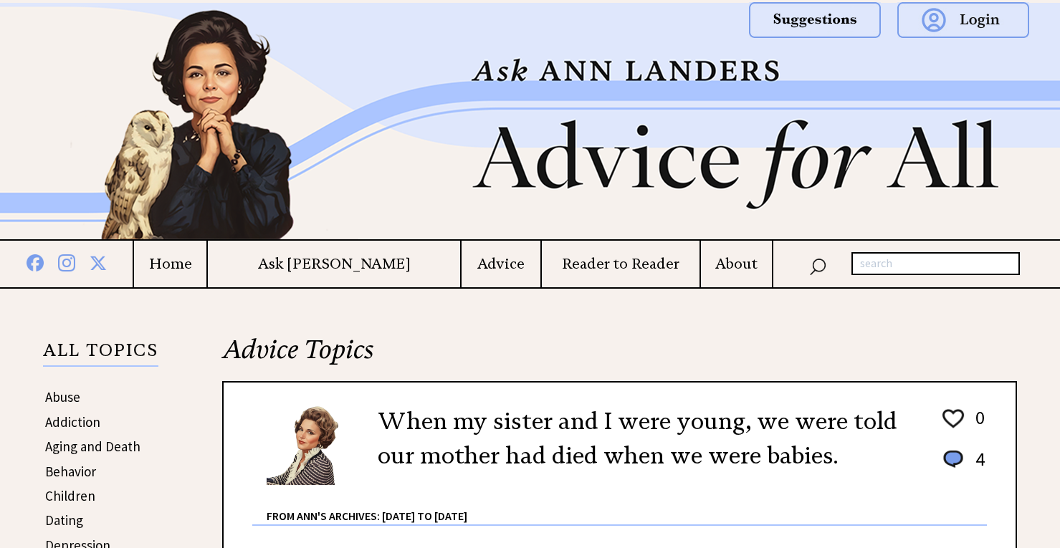
scroll to position [1145, 0]
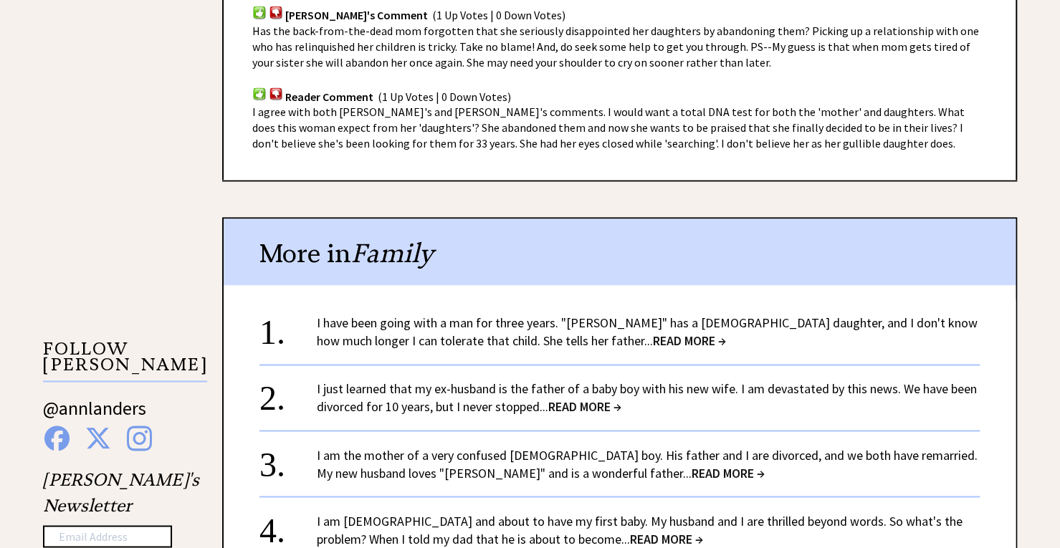
click at [653, 341] on span "READ MORE →" at bounding box center [689, 340] width 73 height 16
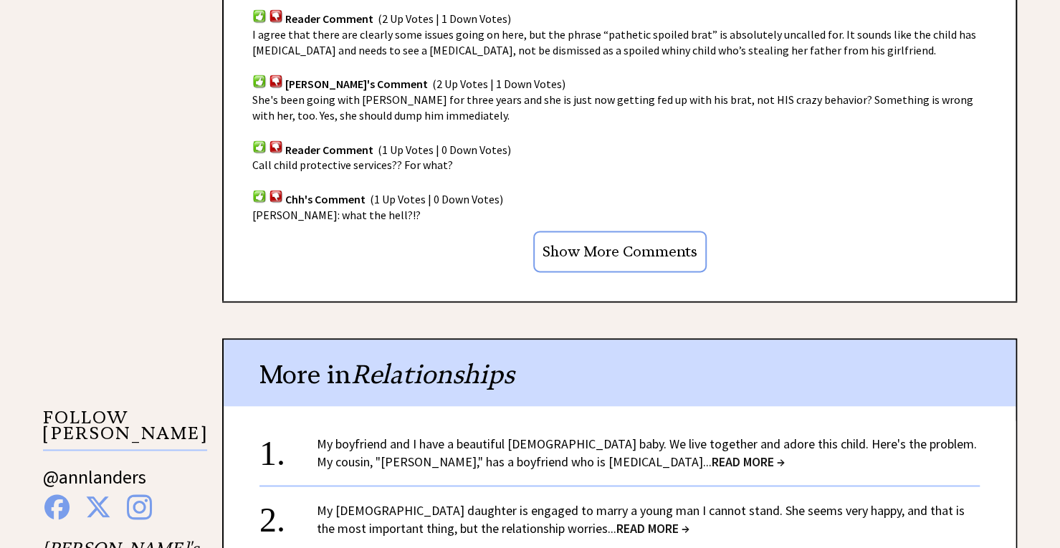
scroll to position [1078, 0]
click at [634, 434] on link "My boyfriend and I have a beautiful 9-month-old baby. We live together and ador…" at bounding box center [647, 451] width 660 height 34
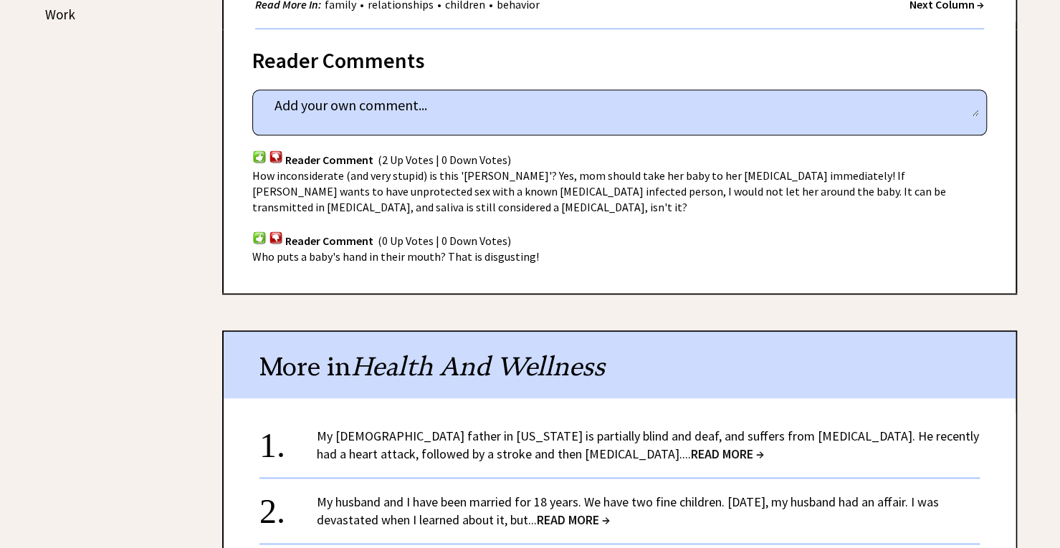
scroll to position [926, 0]
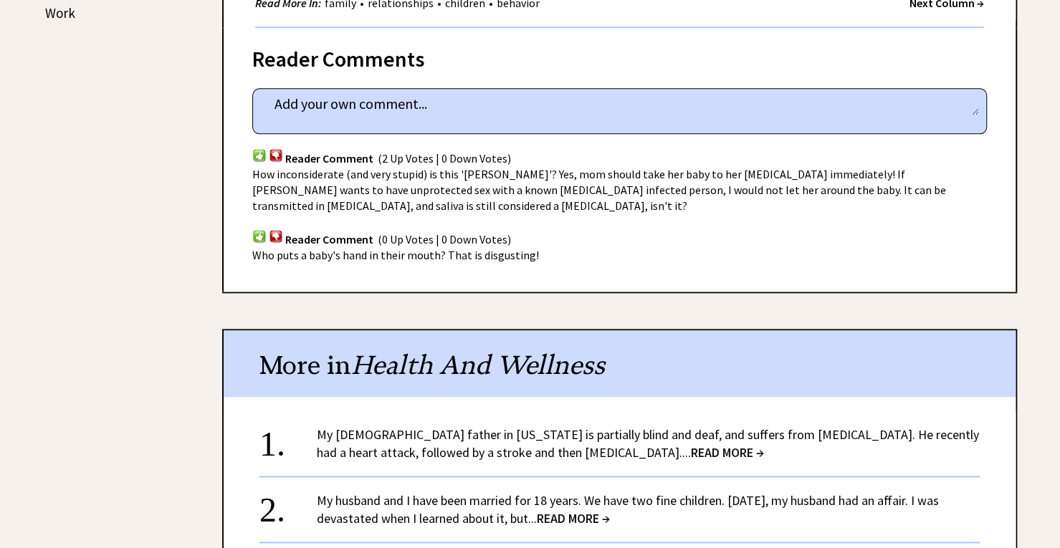
click at [691, 444] on span "READ MORE →" at bounding box center [727, 452] width 73 height 16
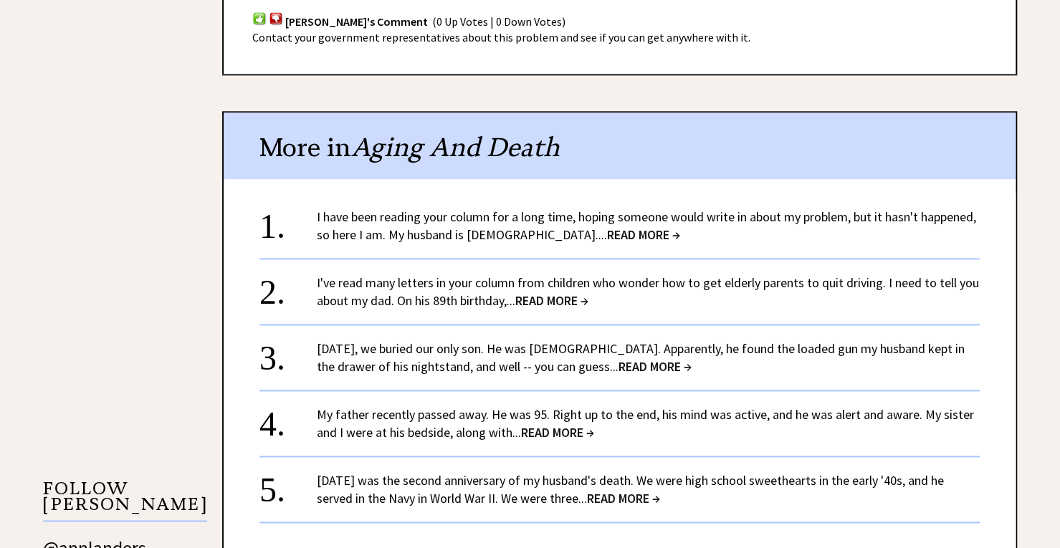
scroll to position [1007, 0]
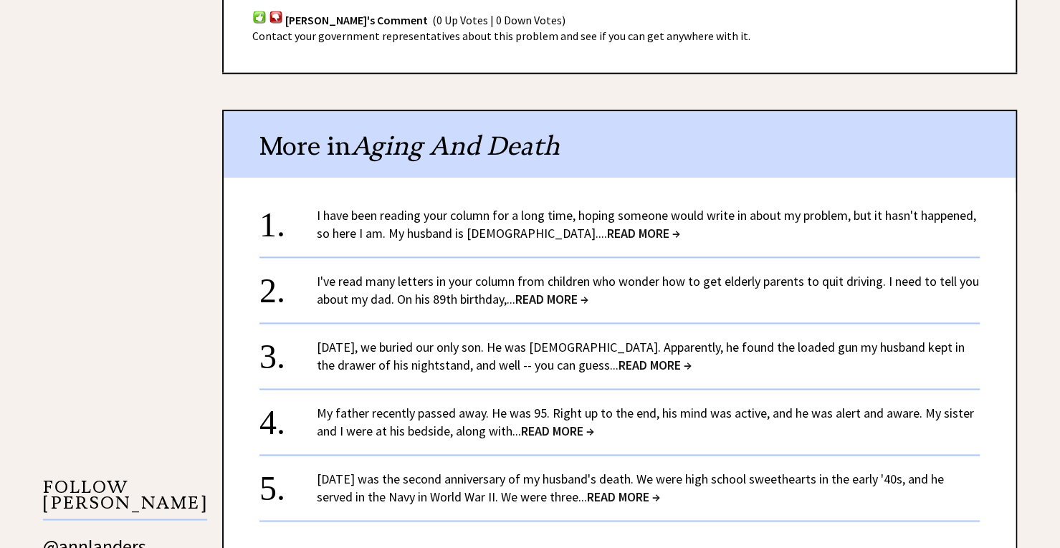
click at [676, 207] on link "I have been reading your column for a long time, hoping someone would write in …" at bounding box center [646, 224] width 659 height 34
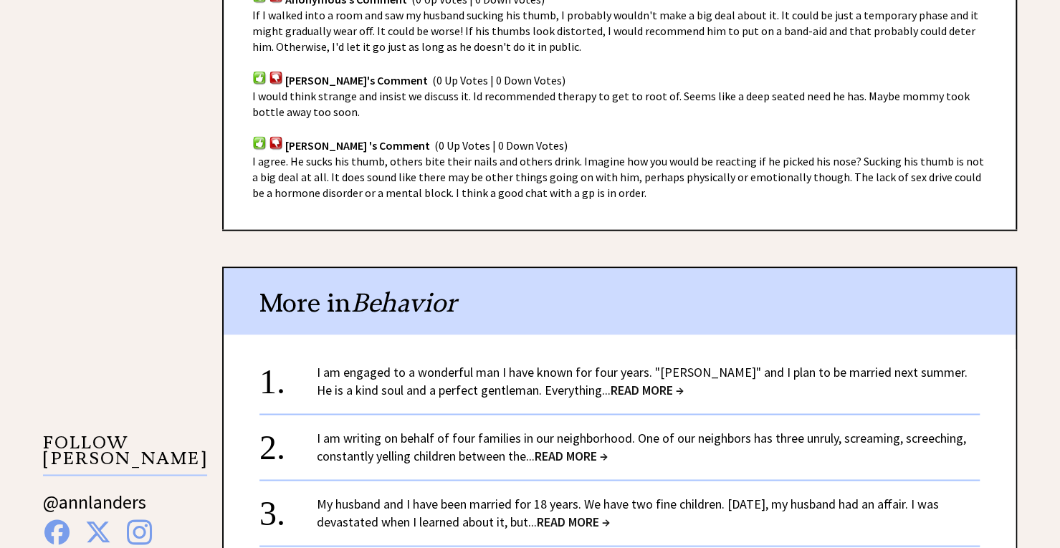
scroll to position [1052, 0]
click at [615, 393] on span "READ MORE →" at bounding box center [646, 389] width 73 height 16
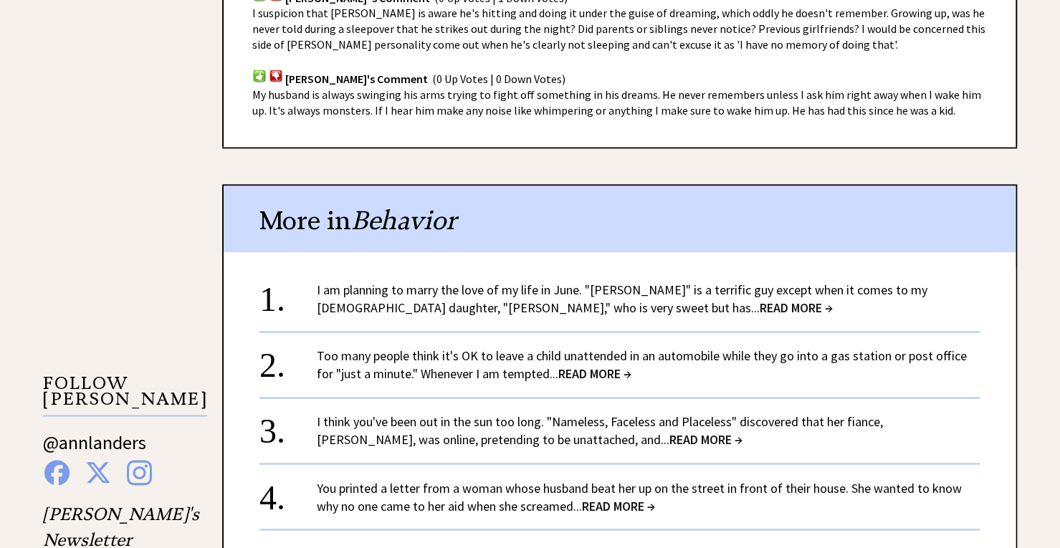
scroll to position [1111, 0]
click at [759, 311] on span "READ MORE →" at bounding box center [795, 307] width 73 height 16
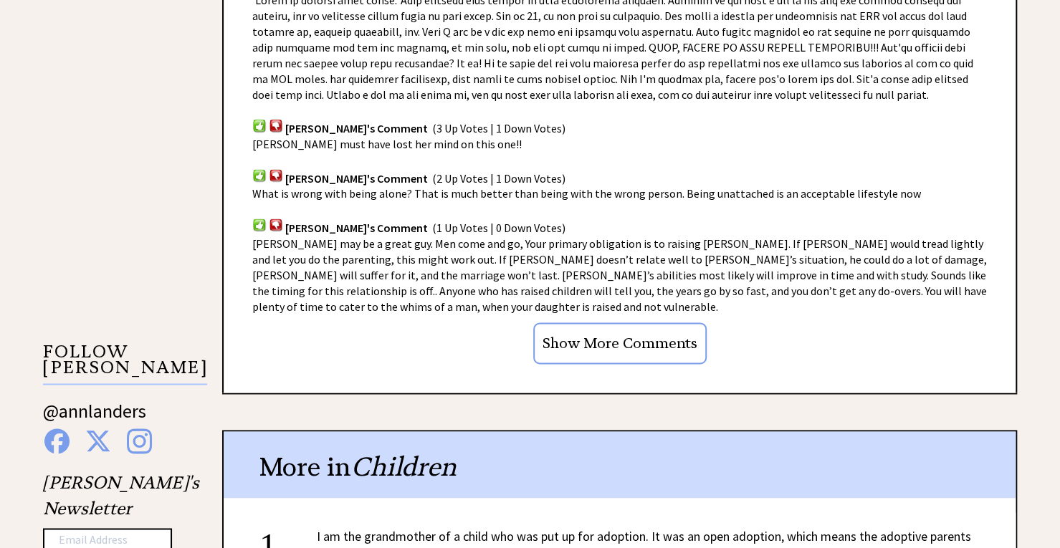
scroll to position [1143, 0]
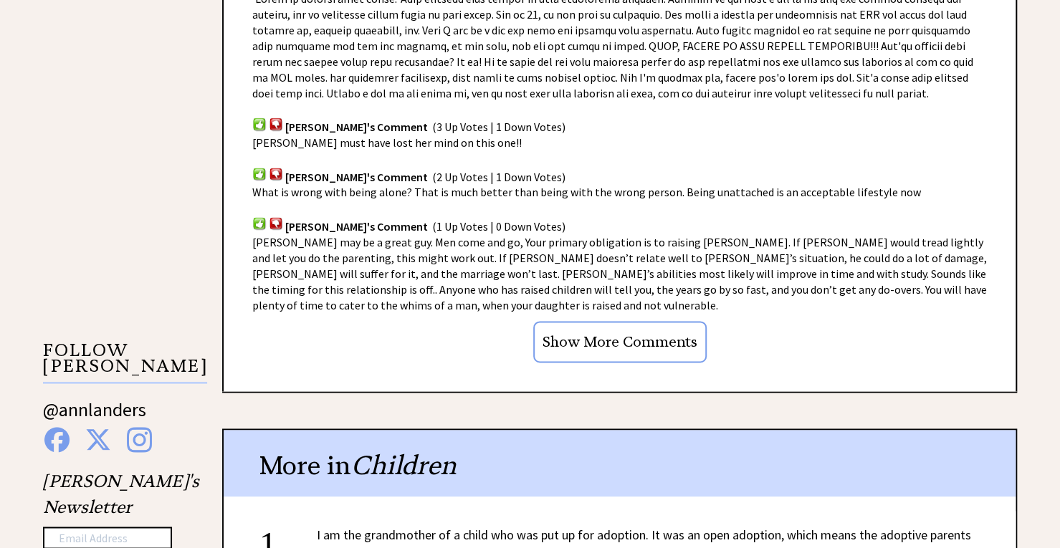
click at [640, 321] on input "Show More Comments" at bounding box center [619, 342] width 173 height 42
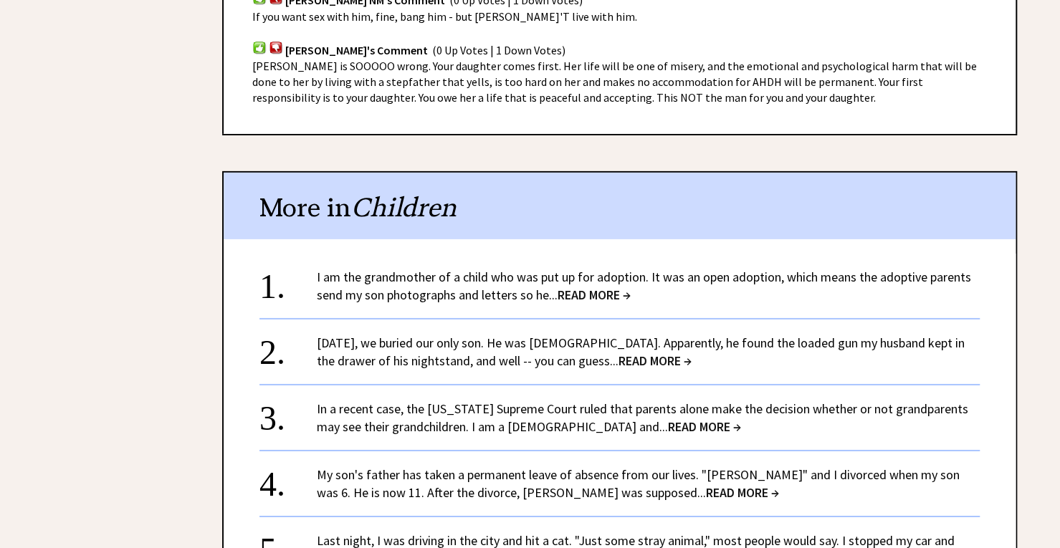
scroll to position [2623, 0]
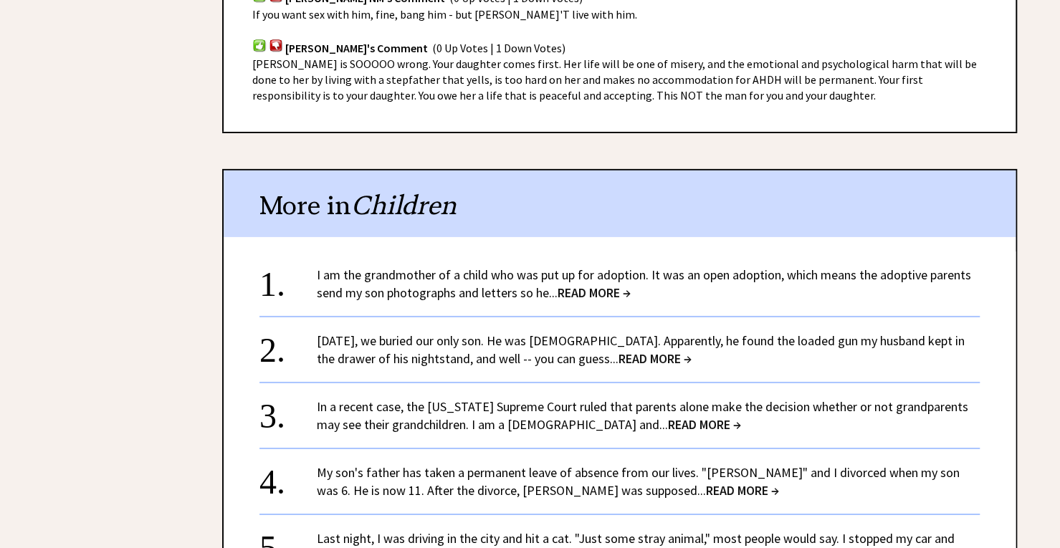
click at [706, 482] on span "READ MORE →" at bounding box center [742, 490] width 73 height 16
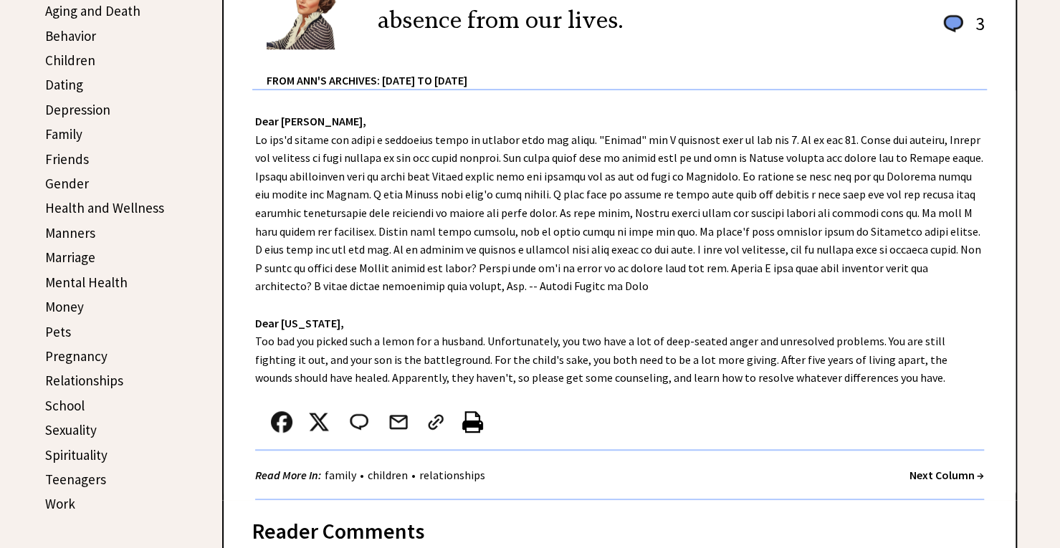
scroll to position [434, 0]
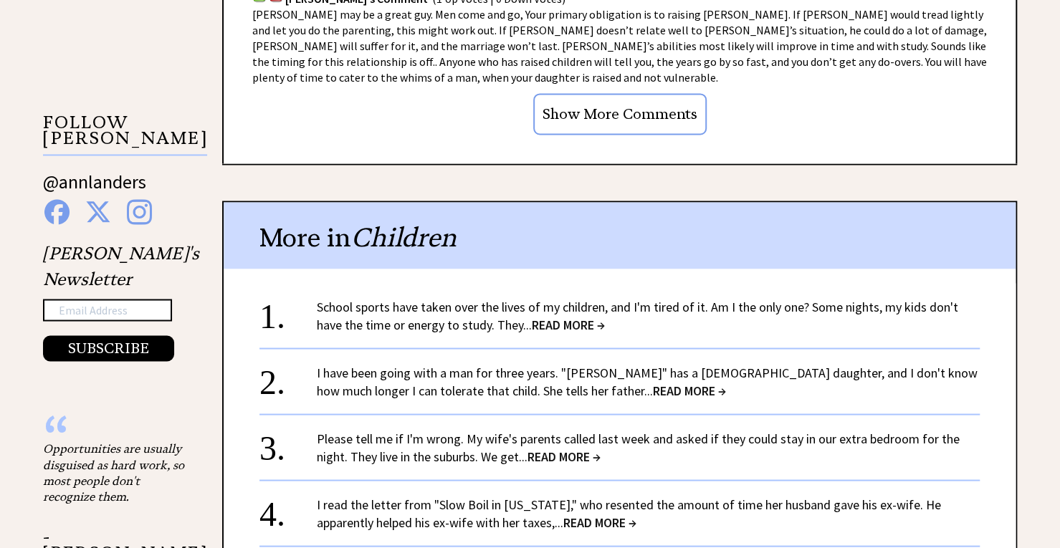
scroll to position [1373, 0]
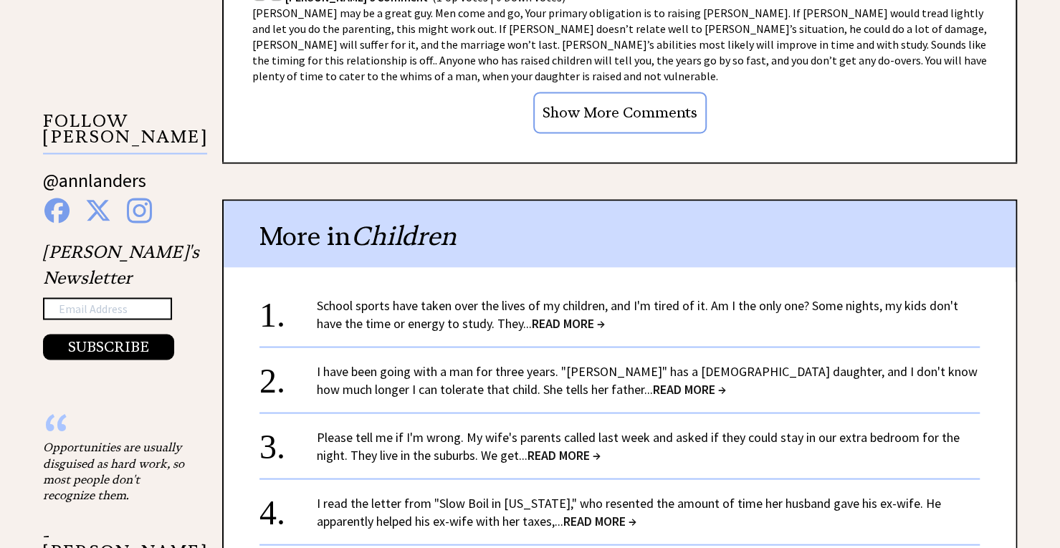
click at [595, 446] on span "READ MORE →" at bounding box center [563, 454] width 73 height 16
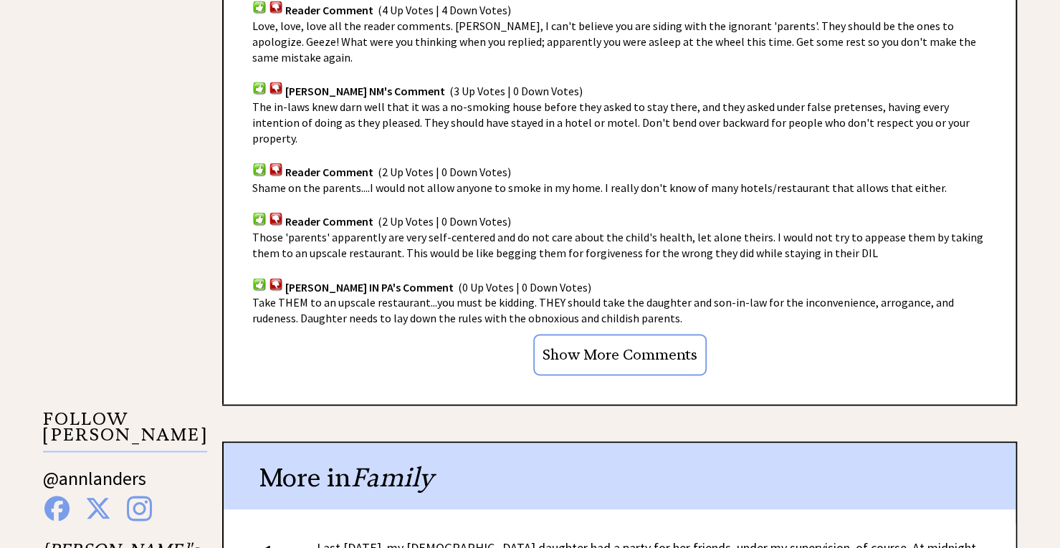
scroll to position [1083, 0]
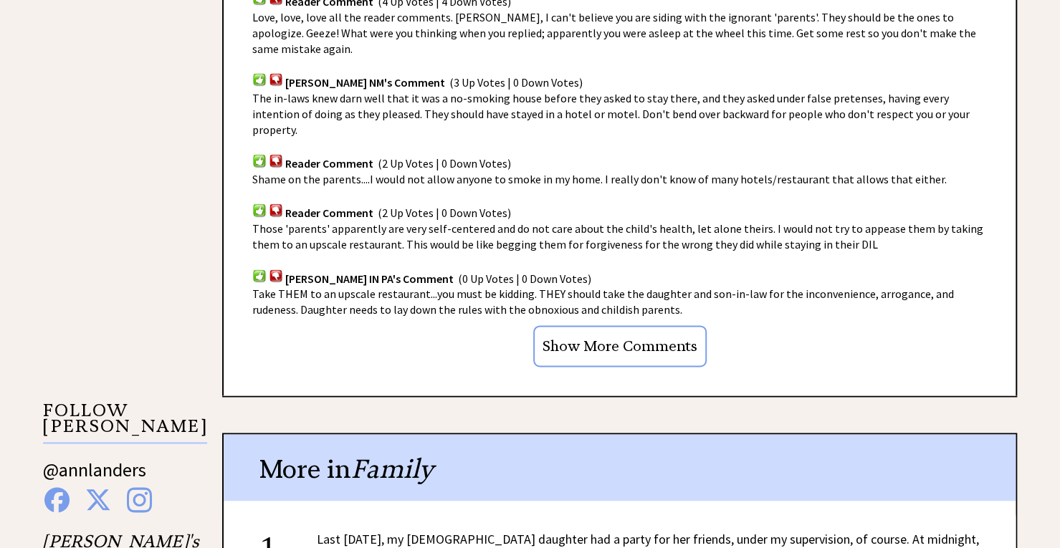
click at [659, 325] on input "Show More Comments" at bounding box center [619, 346] width 173 height 42
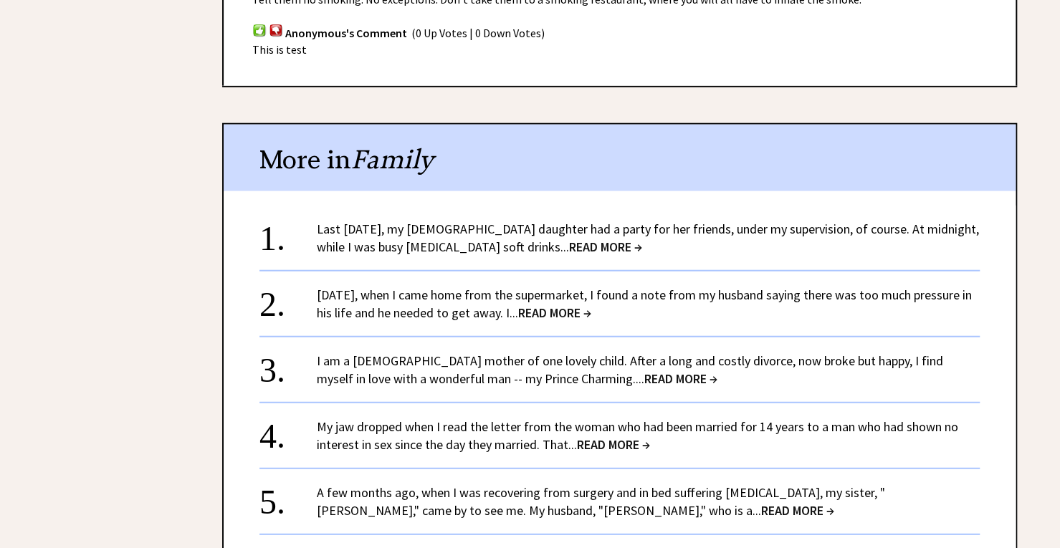
scroll to position [2010, 0]
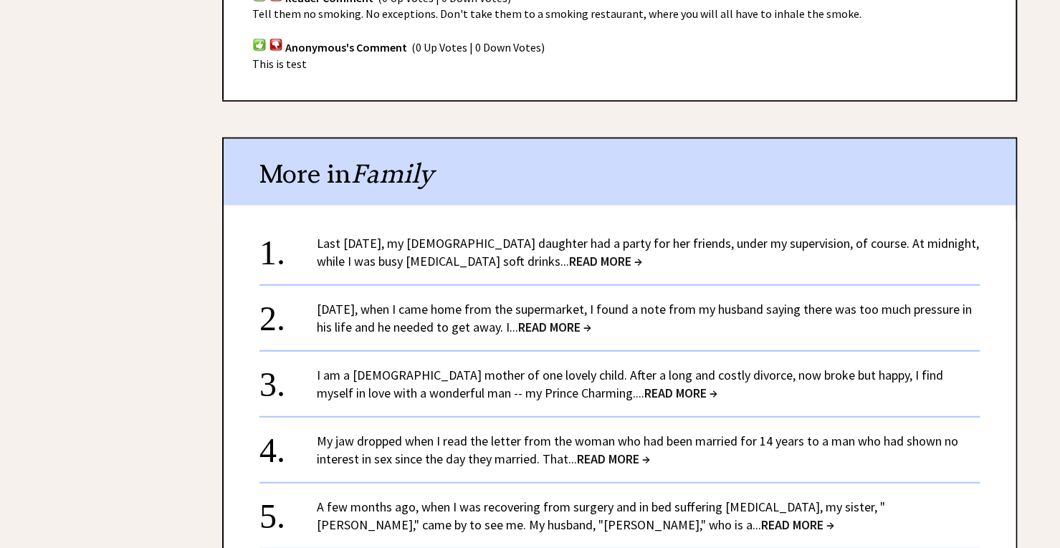
click at [590, 253] on span "READ MORE →" at bounding box center [605, 261] width 73 height 16
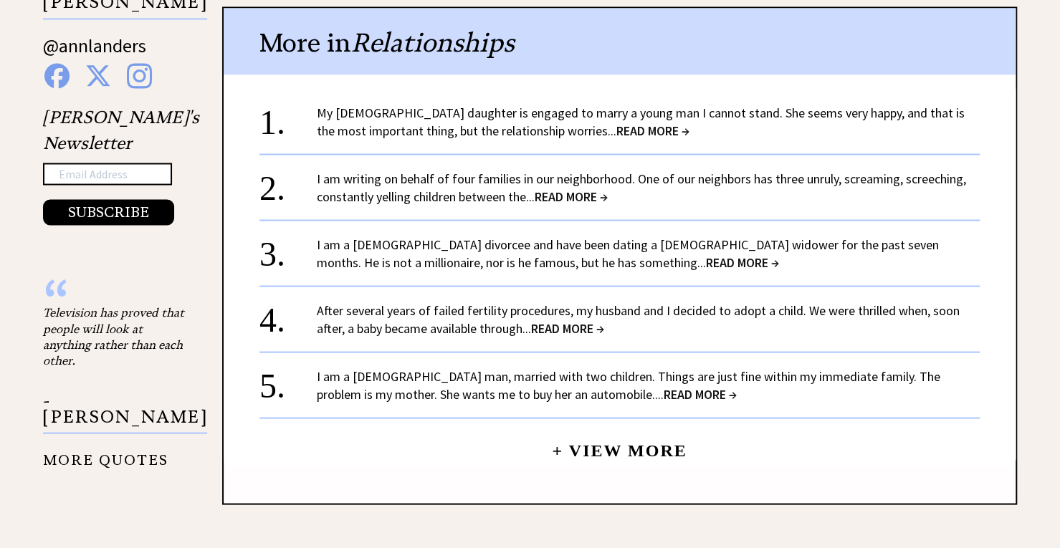
scroll to position [1509, 0]
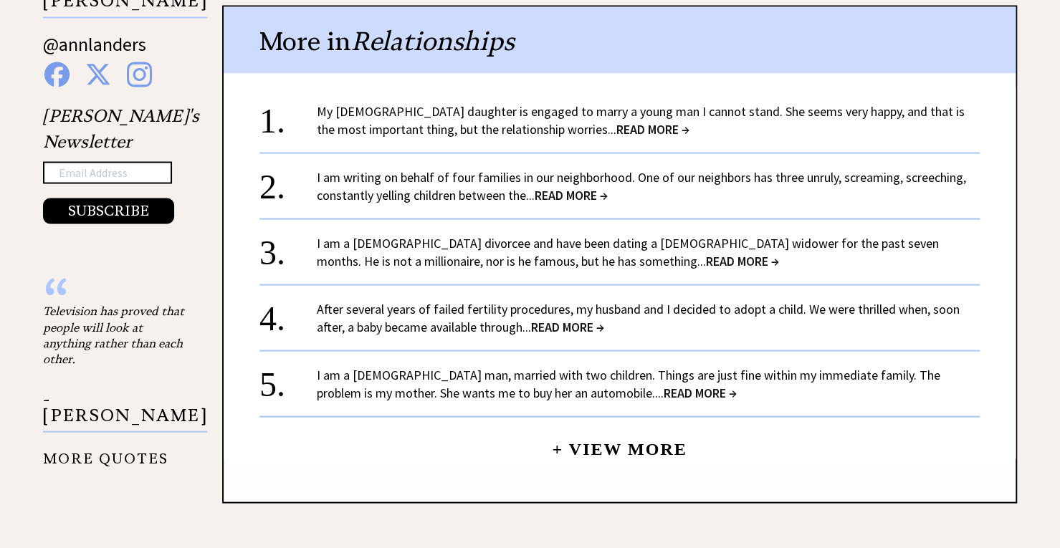
click at [619, 120] on span "READ MORE →" at bounding box center [652, 128] width 73 height 16
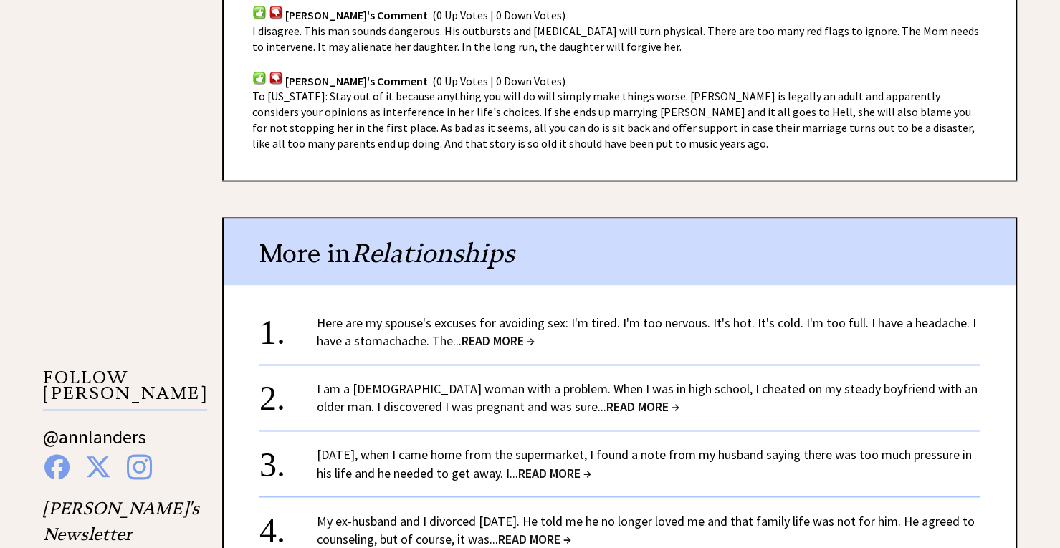
scroll to position [1121, 0]
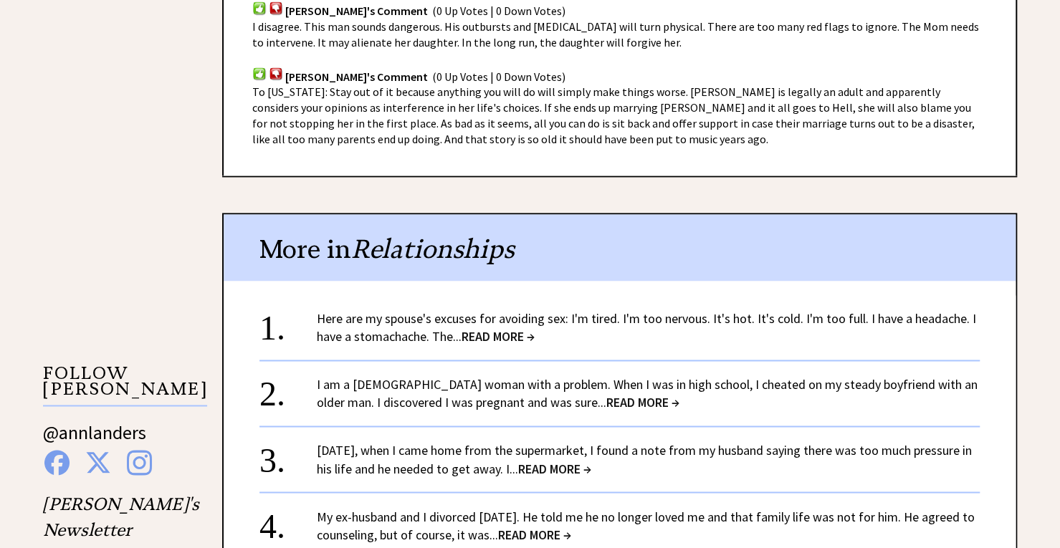
click at [523, 341] on span "READ MORE →" at bounding box center [497, 336] width 73 height 16
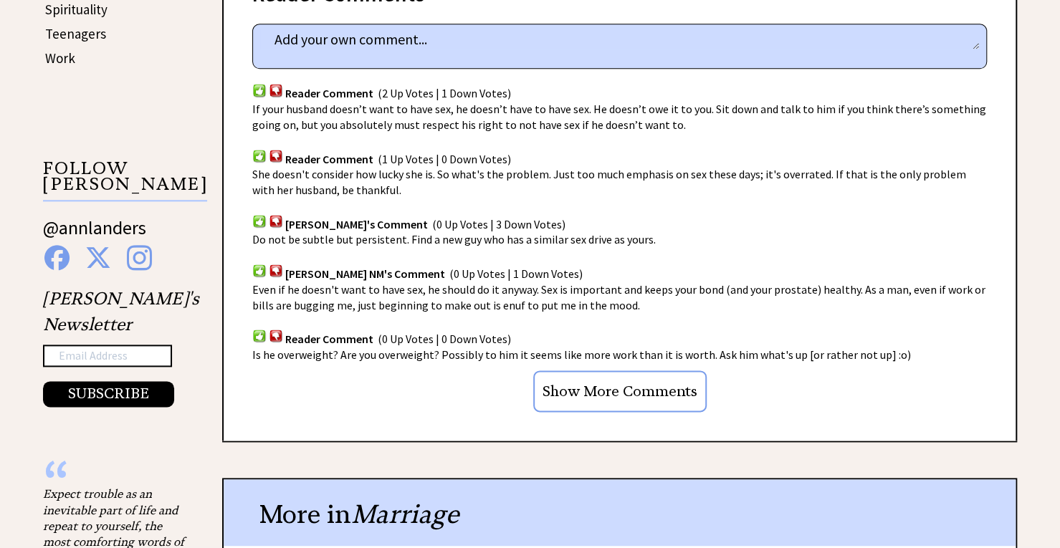
scroll to position [883, 0]
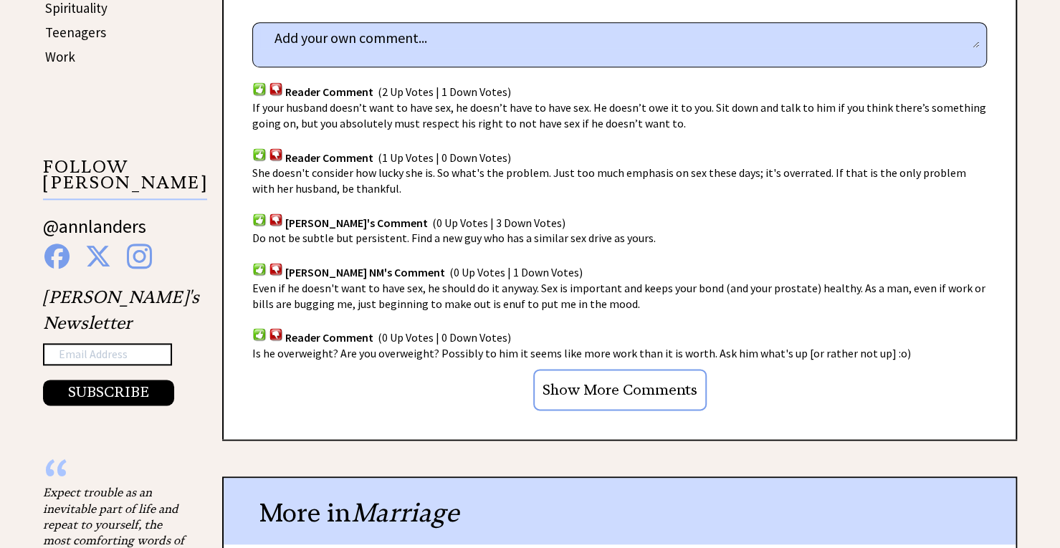
click at [620, 369] on input "Show More Comments" at bounding box center [619, 390] width 173 height 42
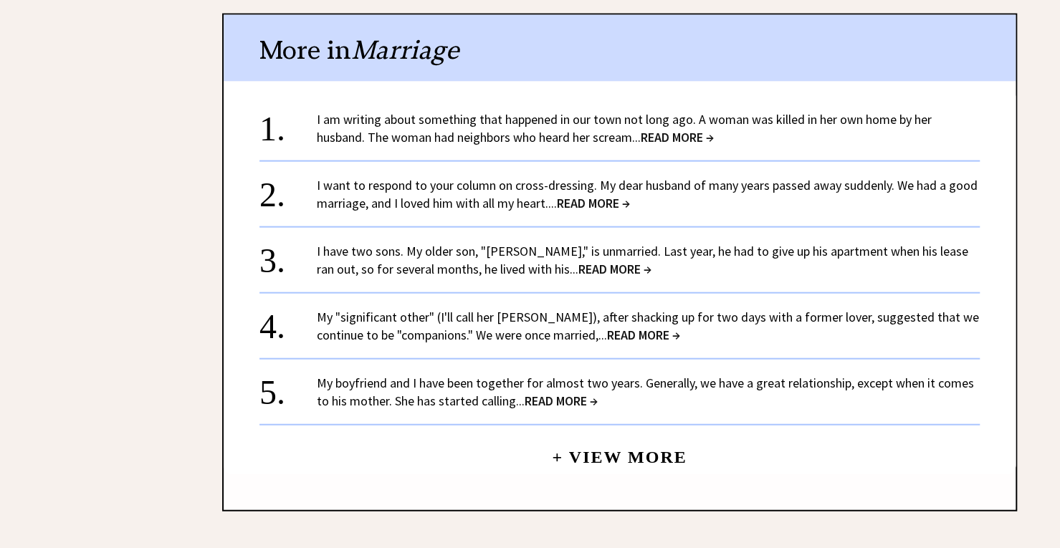
scroll to position [1831, 0]
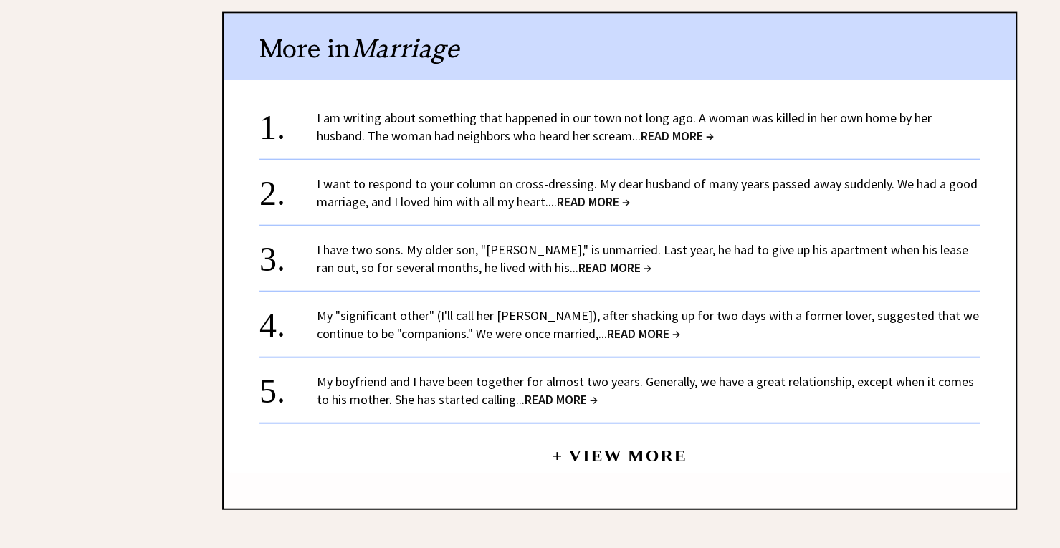
click at [682, 176] on link "I want to respond to your column on cross-dressing. My dear husband of many yea…" at bounding box center [647, 193] width 661 height 34
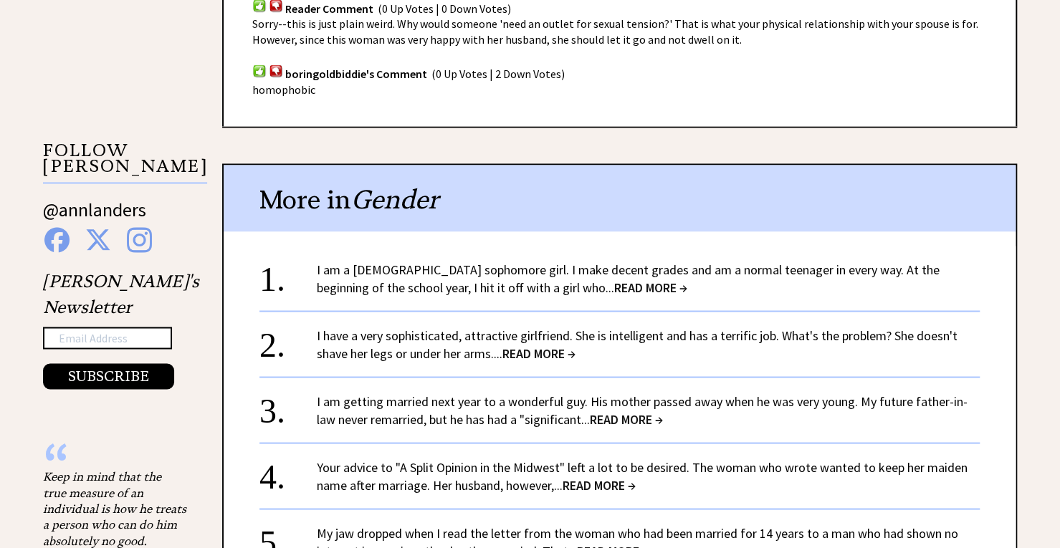
scroll to position [1346, 0]
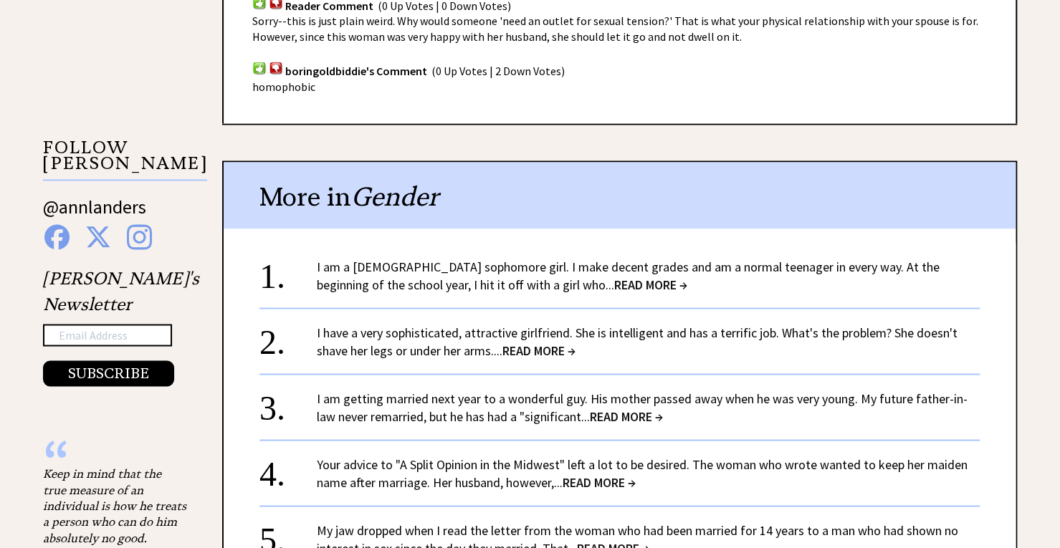
click at [614, 281] on span "READ MORE →" at bounding box center [650, 284] width 73 height 16
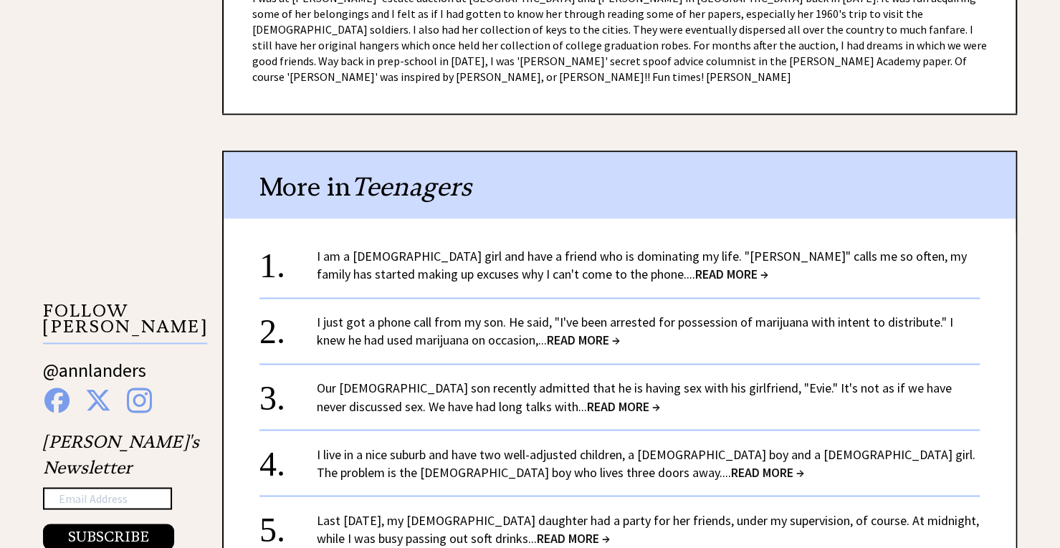
scroll to position [1191, 0]
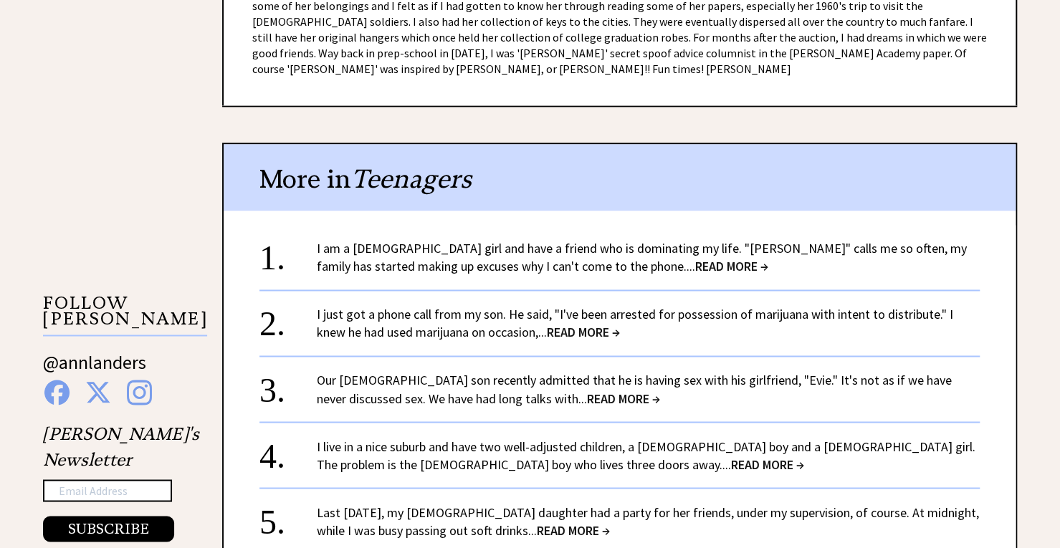
click at [695, 258] on span "READ MORE →" at bounding box center [731, 266] width 73 height 16
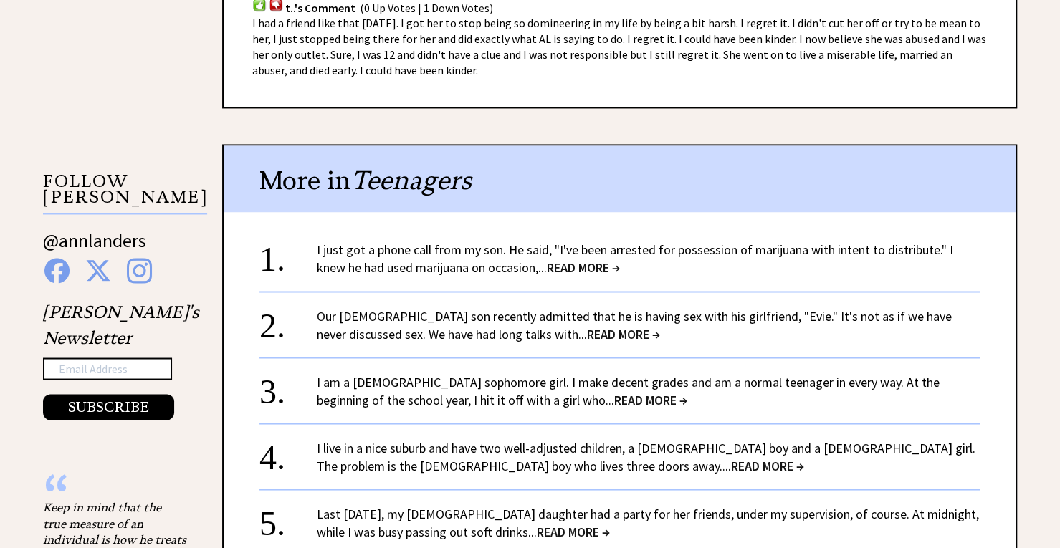
scroll to position [1315, 0]
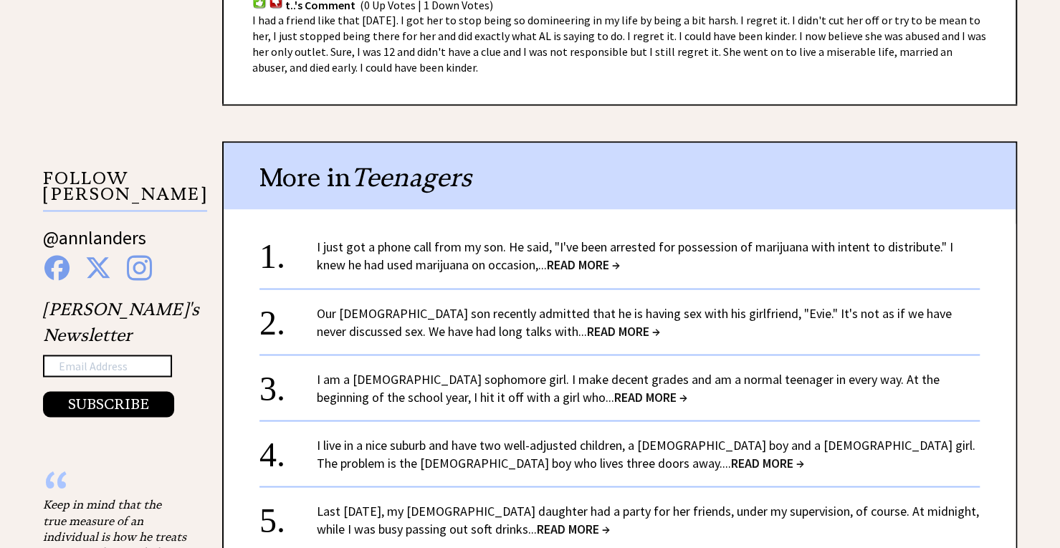
click at [569, 256] on span "READ MORE →" at bounding box center [583, 264] width 73 height 16
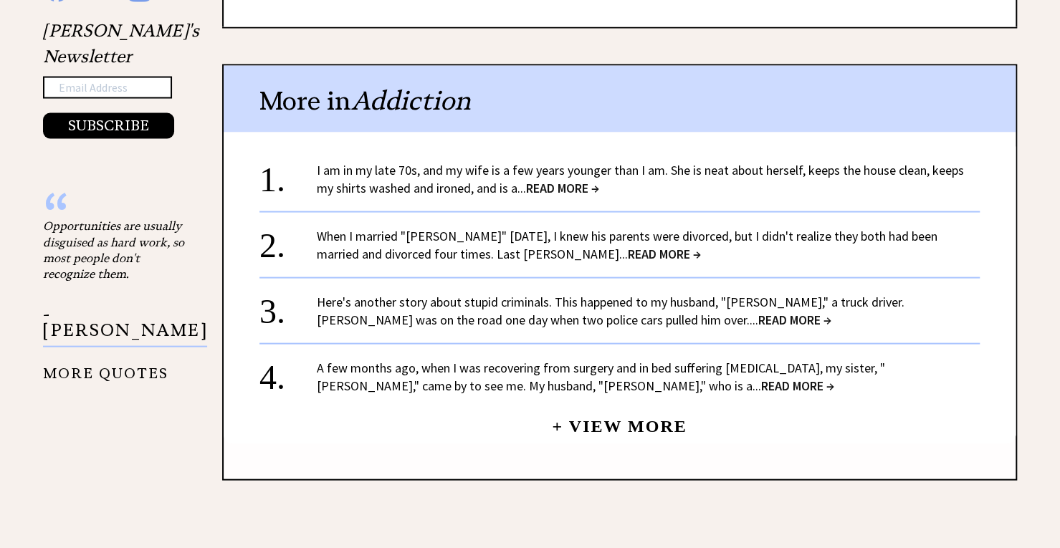
scroll to position [1596, 0]
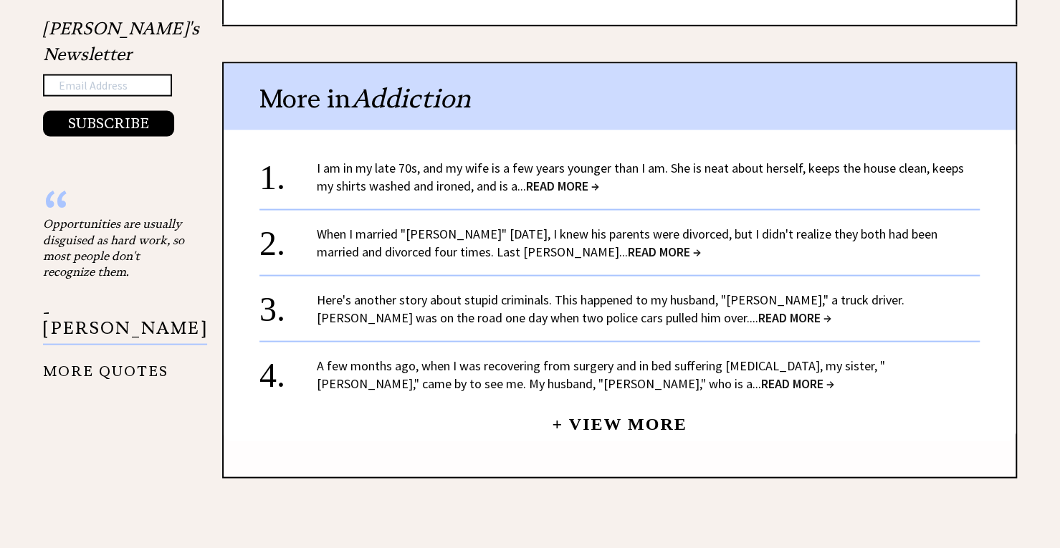
click at [761, 375] on span "READ MORE →" at bounding box center [797, 383] width 73 height 16
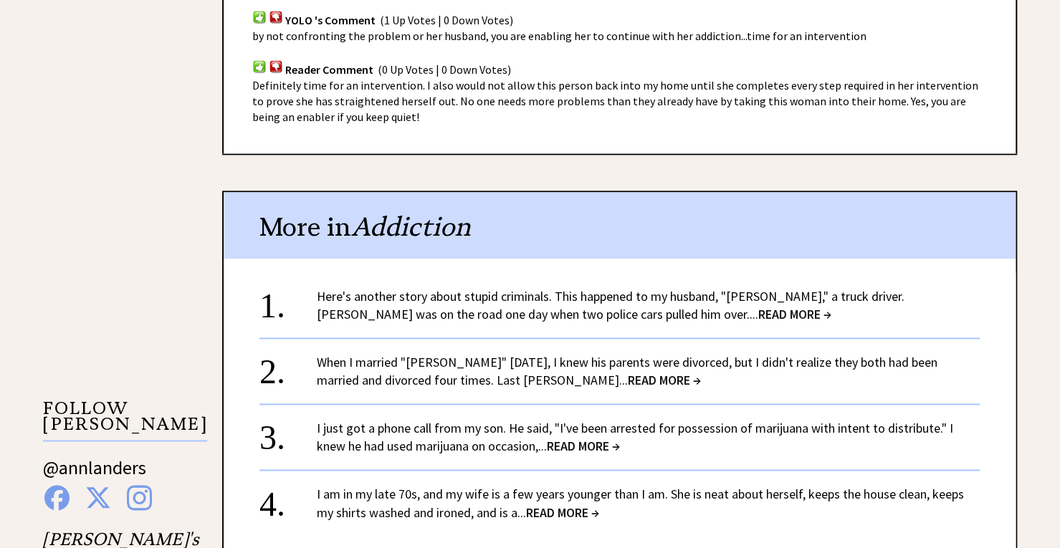
scroll to position [1111, 0]
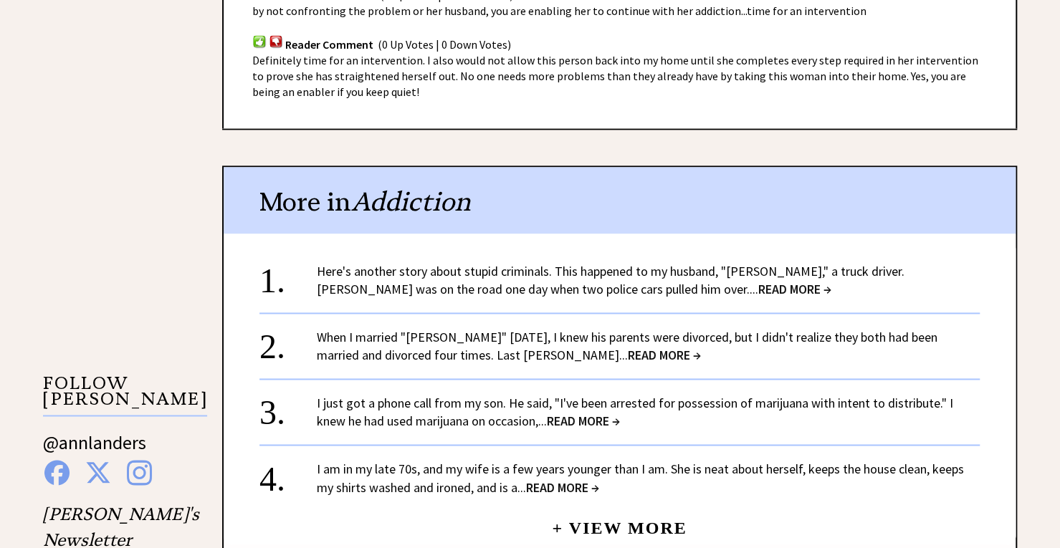
click at [612, 532] on link "+ View More" at bounding box center [619, 521] width 135 height 31
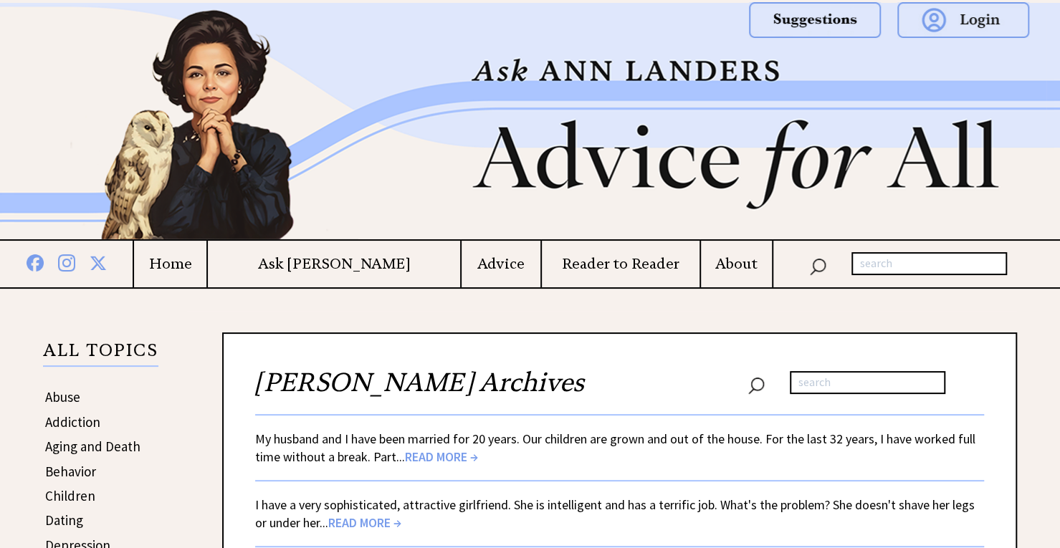
click at [441, 460] on span "READ MORE →" at bounding box center [441, 457] width 73 height 16
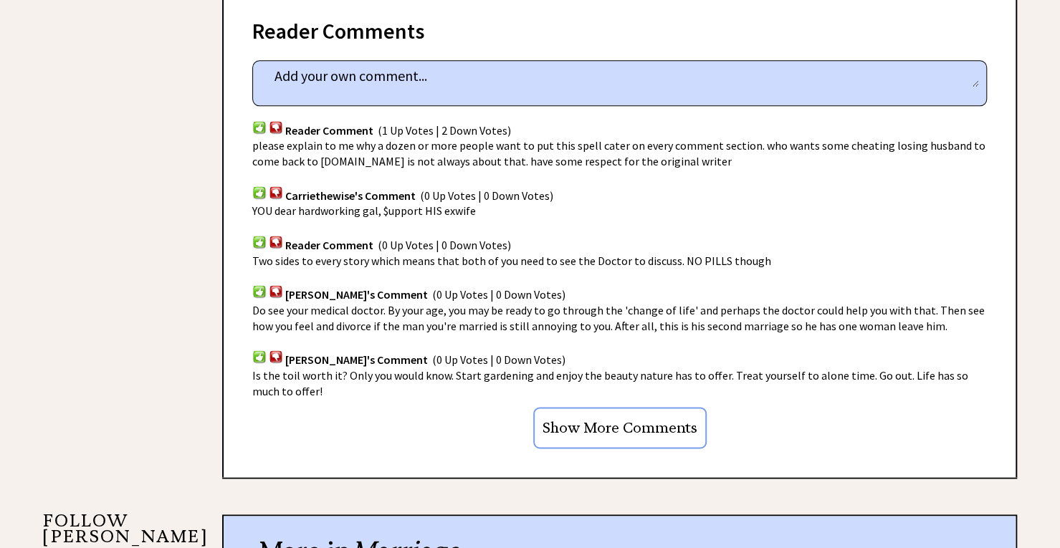
scroll to position [973, 0]
click at [598, 438] on input "Show More Comments" at bounding box center [619, 428] width 173 height 42
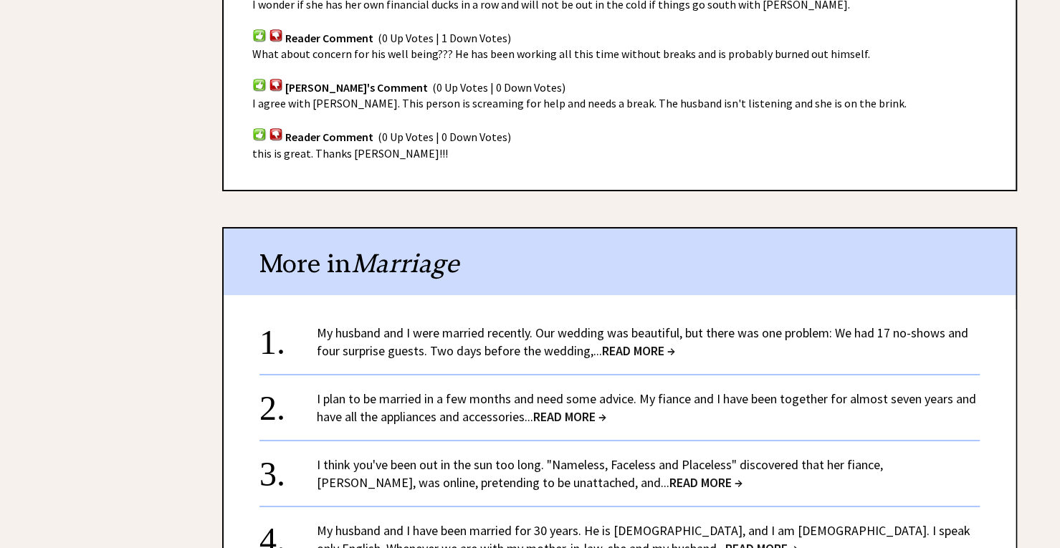
scroll to position [2875, 0]
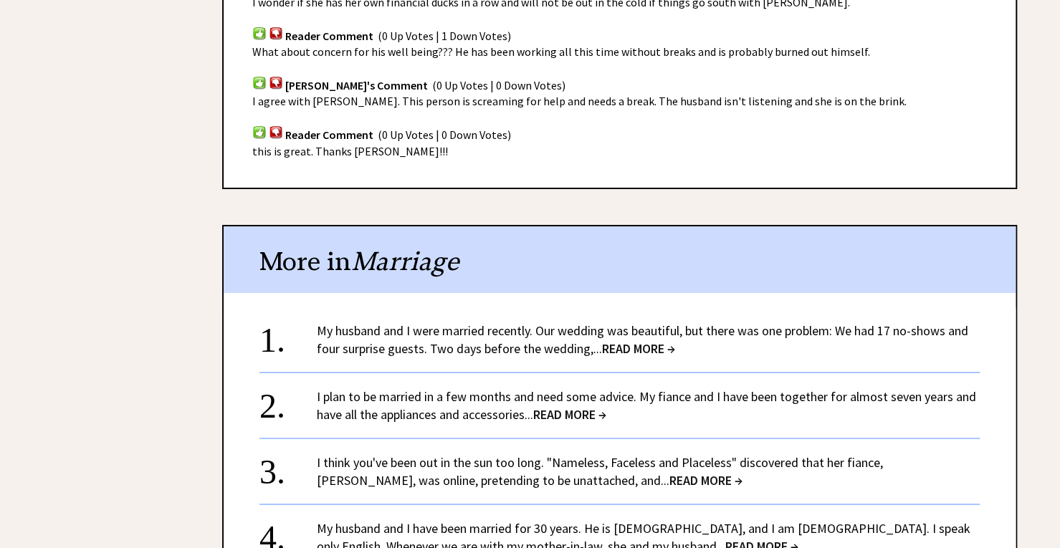
click at [798, 342] on div "My husband and I were married recently. Our wedding was beautiful, but there wa…" at bounding box center [648, 340] width 663 height 36
click at [672, 325] on link "My husband and I were married recently. Our wedding was beautiful, but there wa…" at bounding box center [642, 339] width 651 height 34
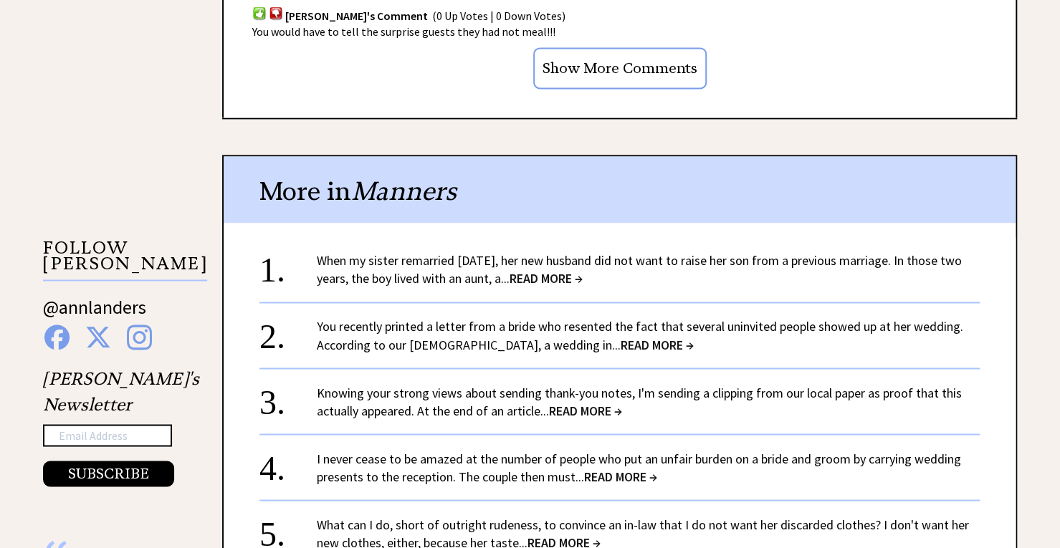
scroll to position [1253, 0]
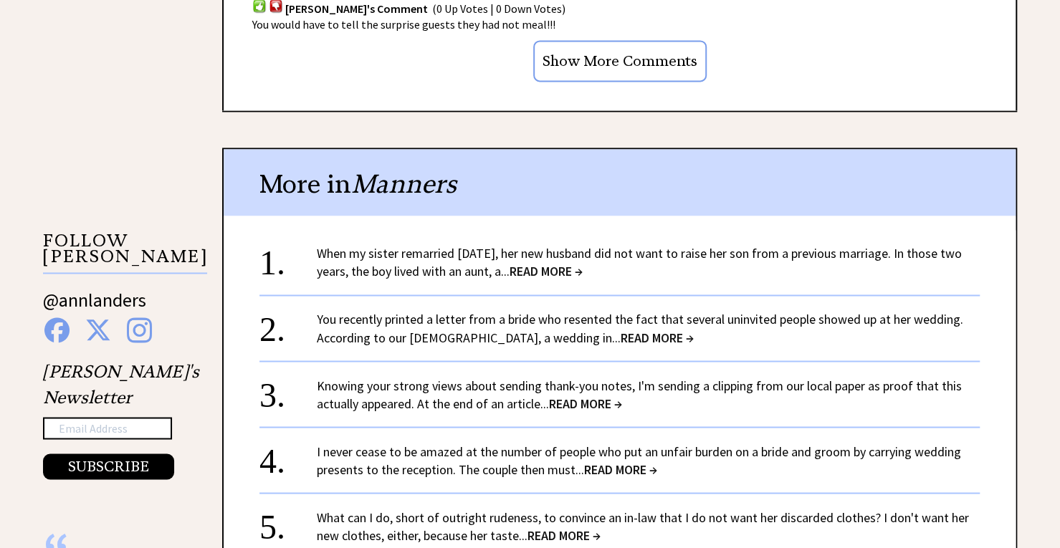
click at [563, 264] on span "READ MORE →" at bounding box center [545, 271] width 73 height 16
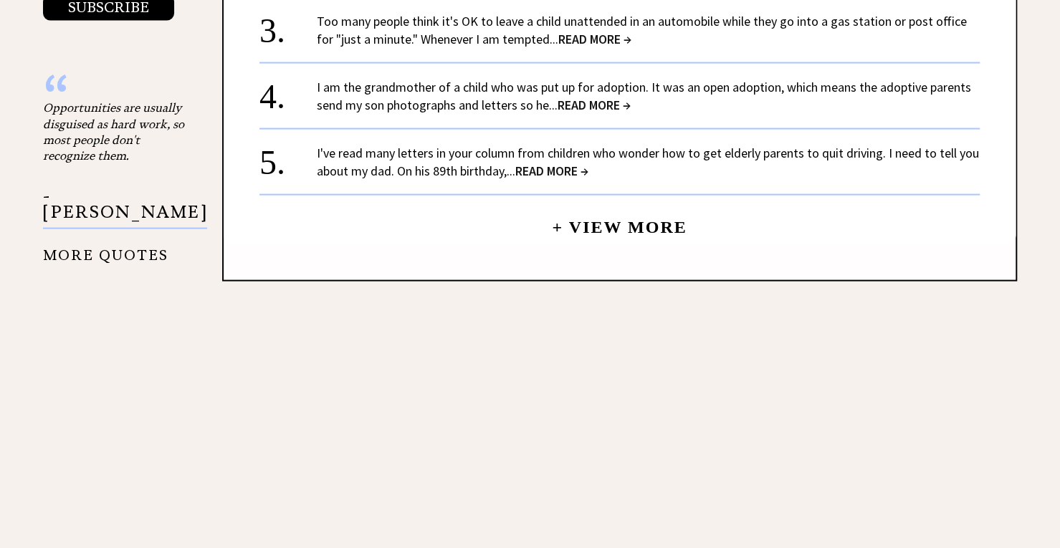
scroll to position [1707, 0]
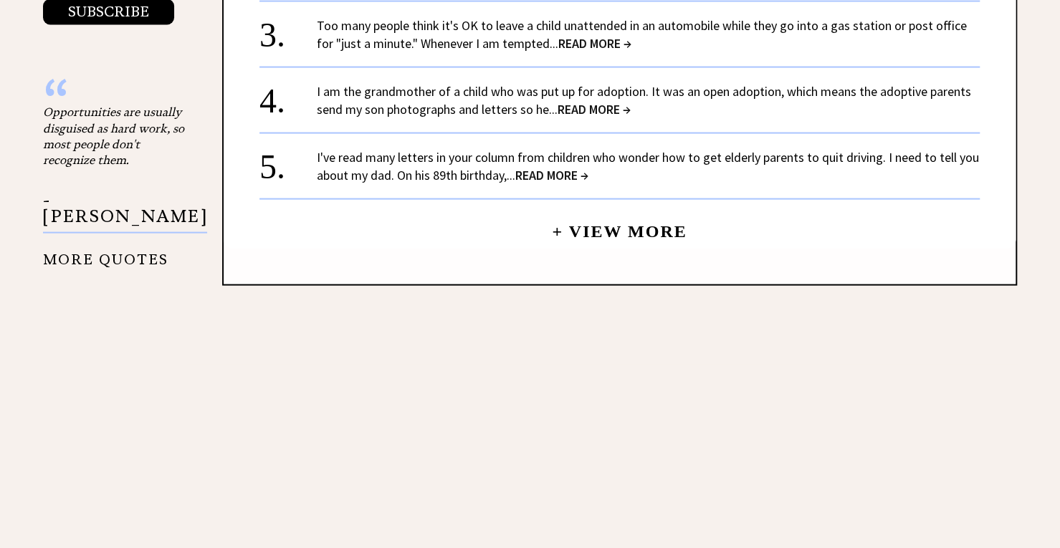
click at [685, 218] on link "+ View More" at bounding box center [619, 225] width 135 height 31
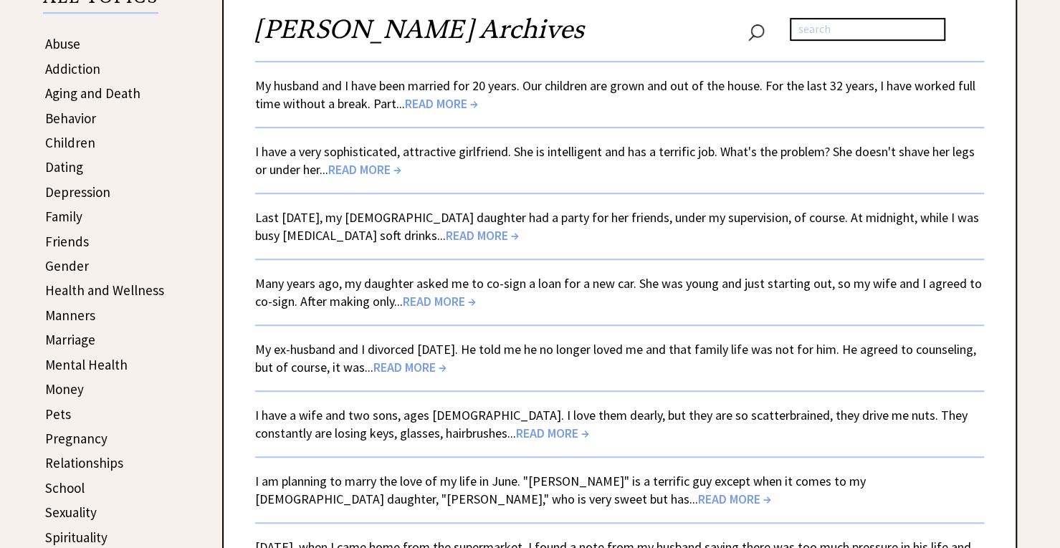
scroll to position [355, 0]
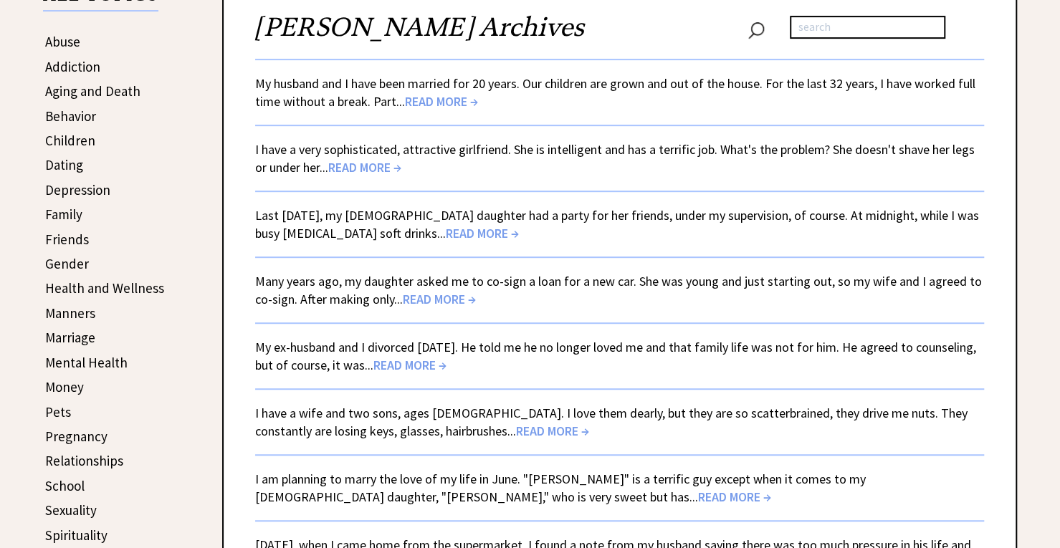
click at [394, 169] on span "READ MORE →" at bounding box center [364, 167] width 73 height 16
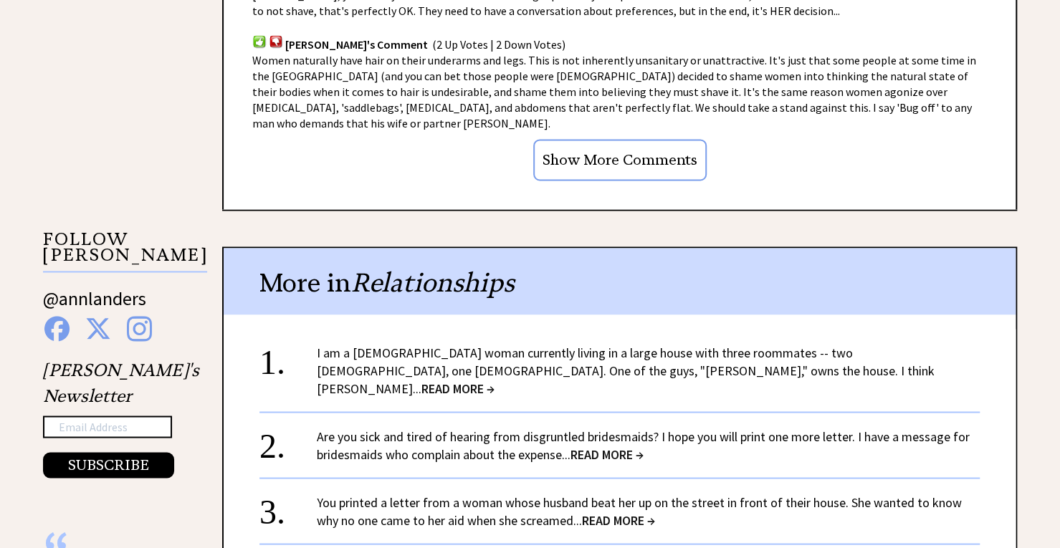
scroll to position [1261, 0]
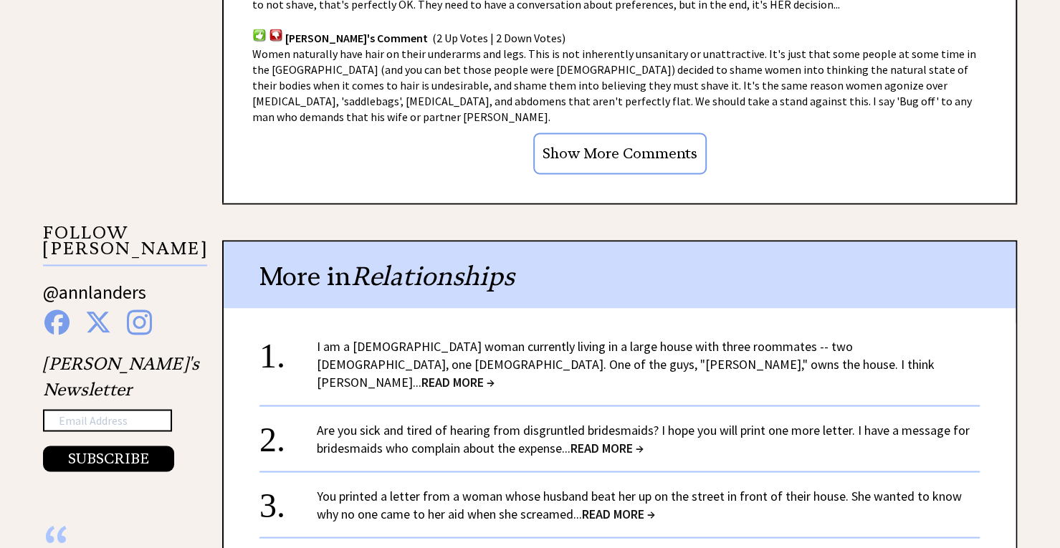
click at [639, 505] on span "READ MORE →" at bounding box center [618, 513] width 73 height 16
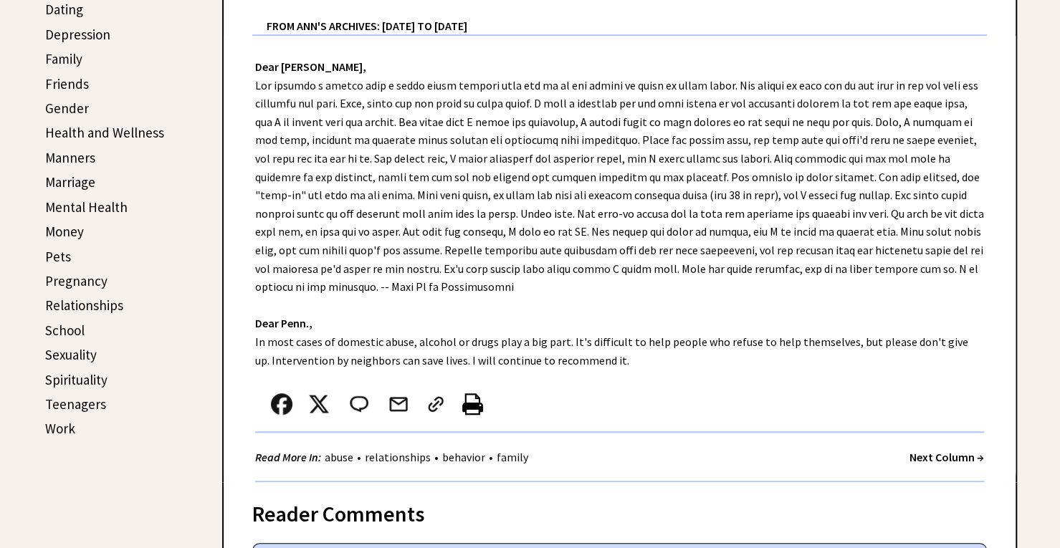
scroll to position [503, 0]
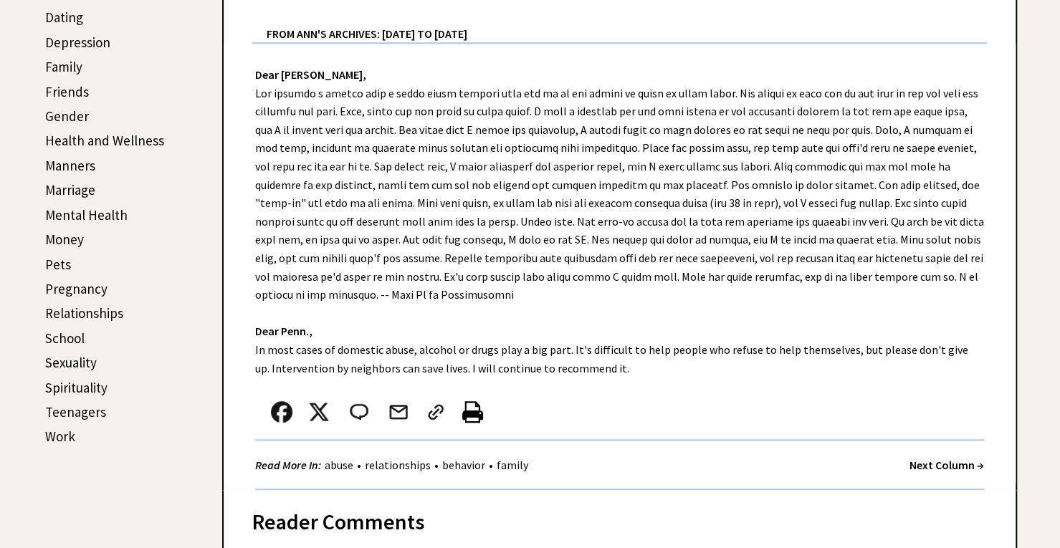
click at [110, 310] on link "Relationships" at bounding box center [84, 312] width 78 height 17
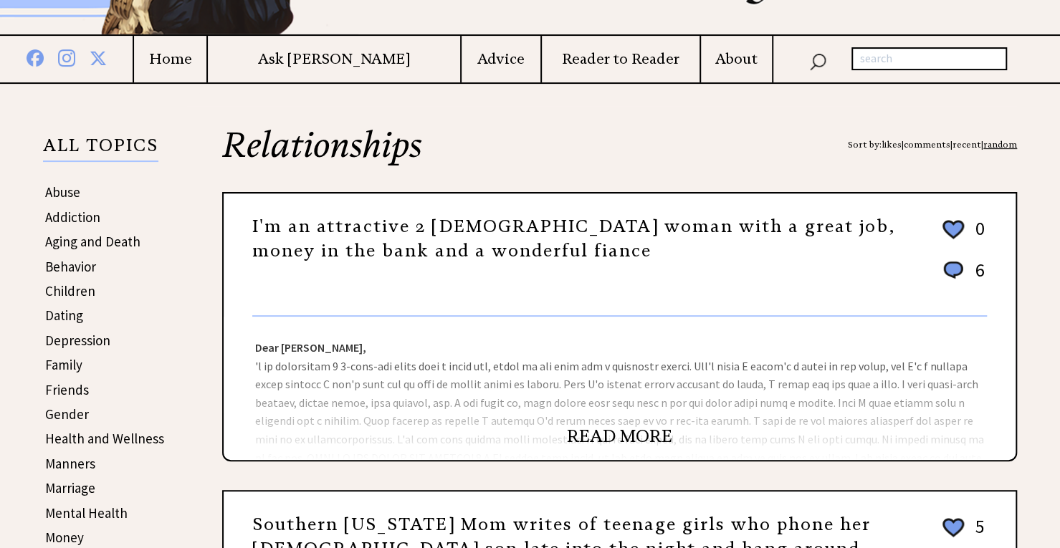
scroll to position [206, 0]
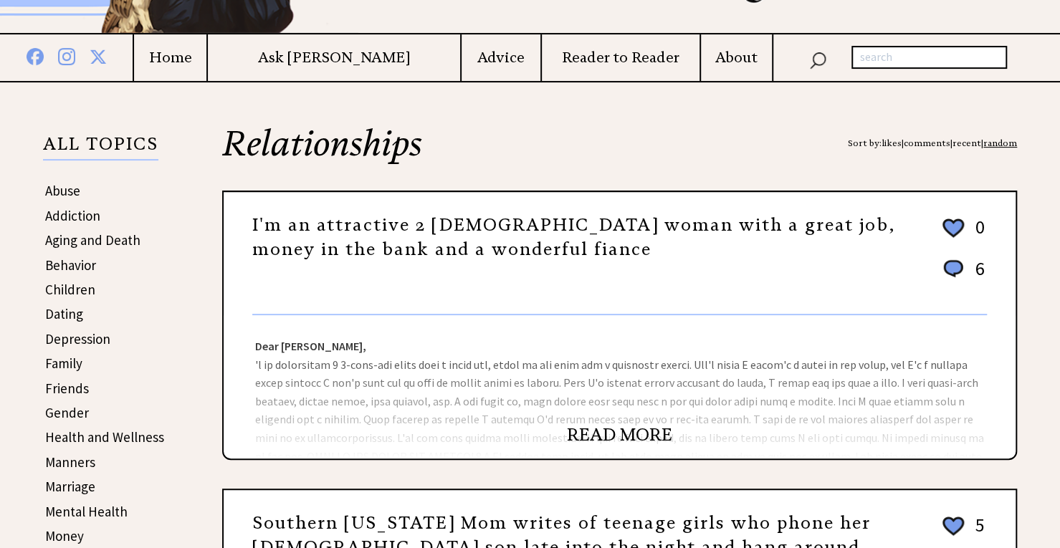
click at [619, 436] on link "READ MORE" at bounding box center [619, 434] width 105 height 21
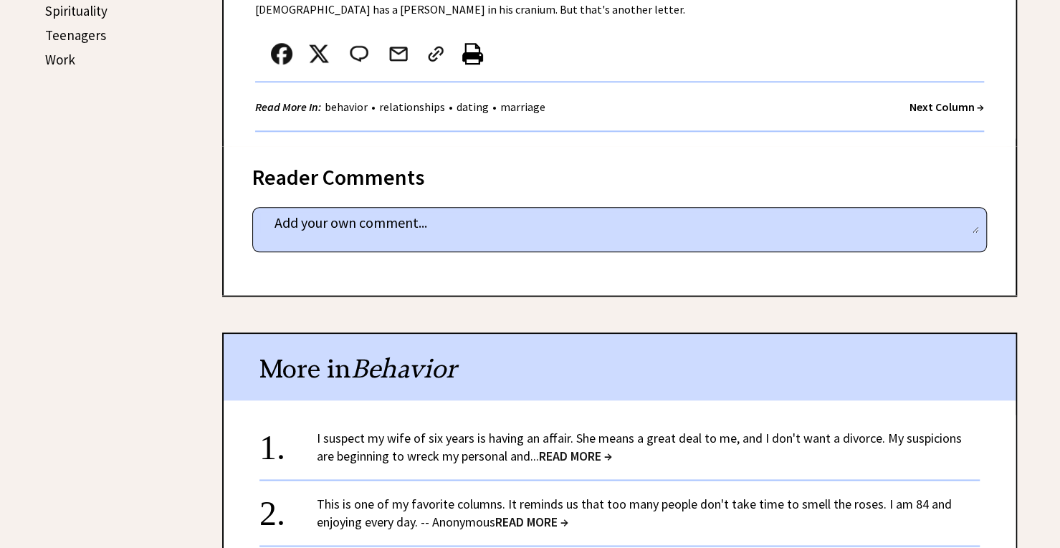
scroll to position [886, 0]
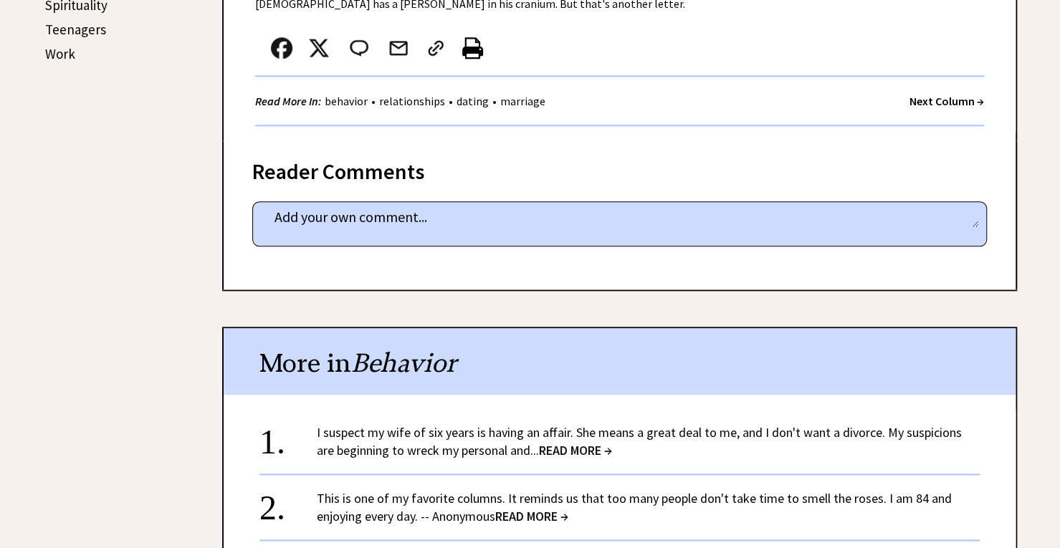
click at [572, 442] on span "READ MORE →" at bounding box center [575, 450] width 73 height 16
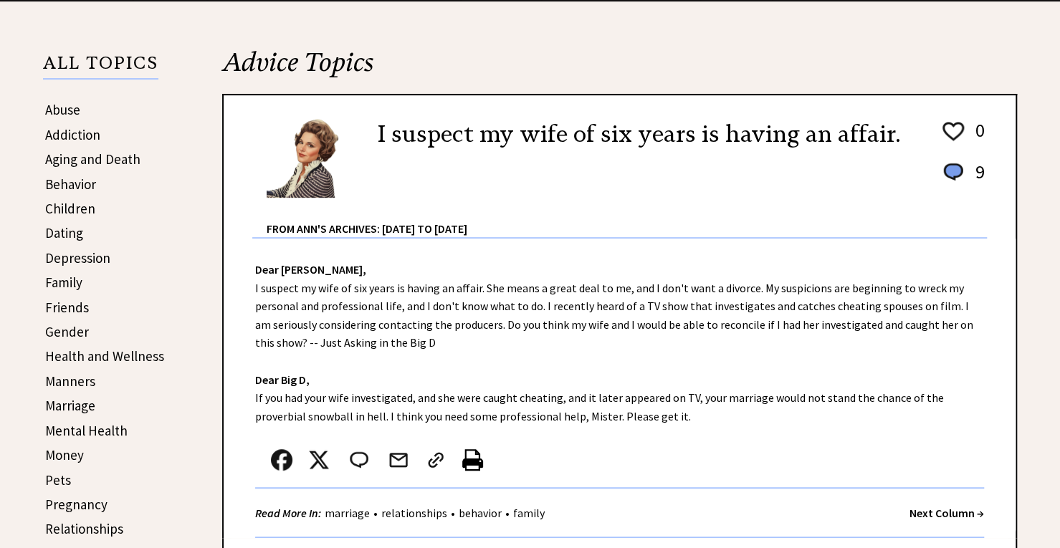
scroll to position [287, 0]
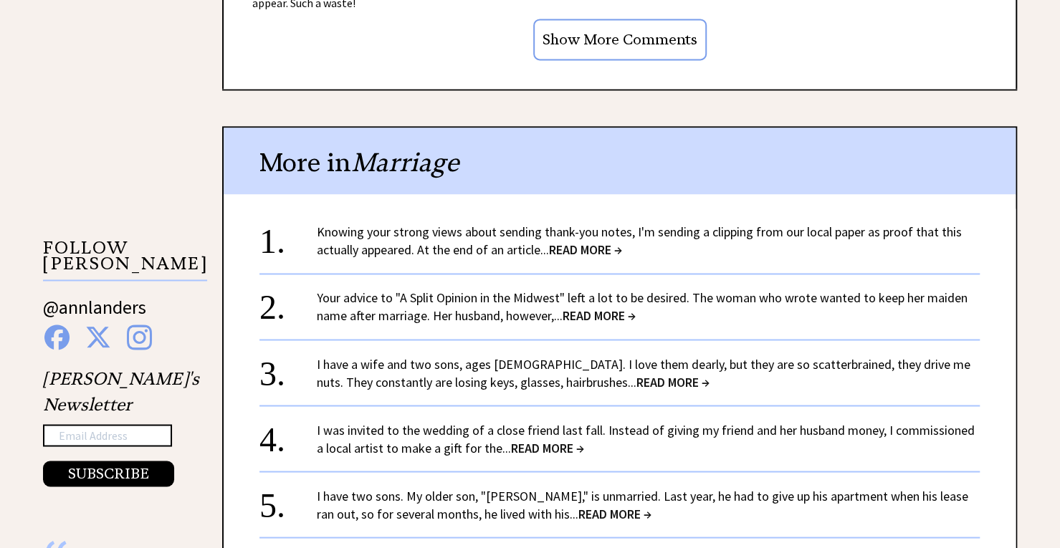
scroll to position [1250, 0]
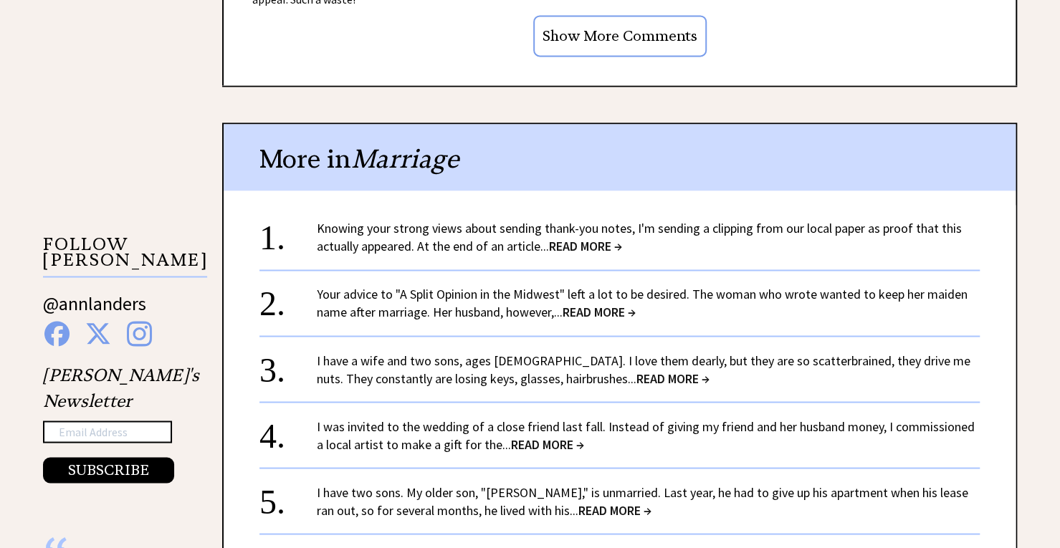
click at [636, 381] on span "READ MORE →" at bounding box center [672, 378] width 73 height 16
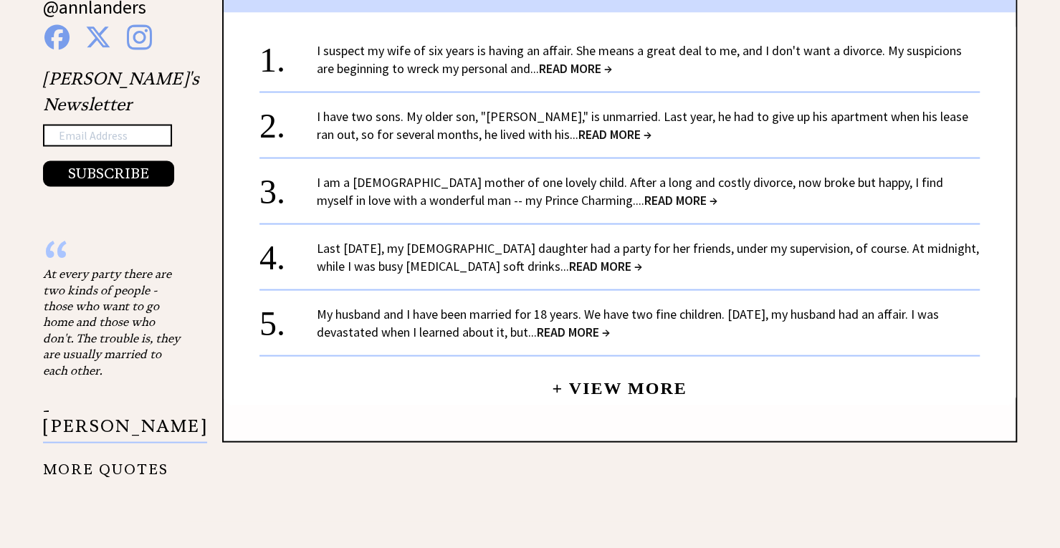
scroll to position [1550, 0]
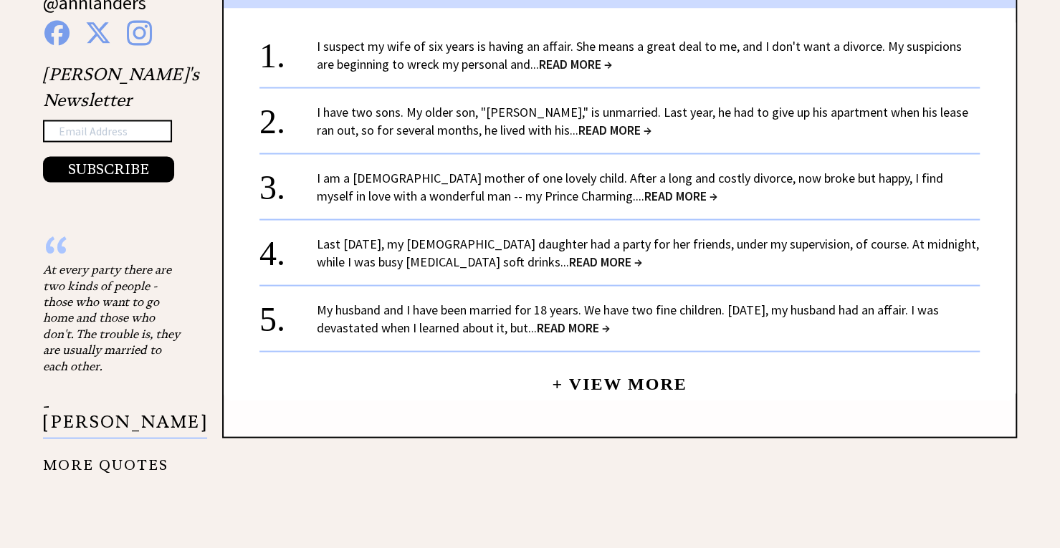
click at [602, 325] on span "READ MORE →" at bounding box center [573, 327] width 73 height 16
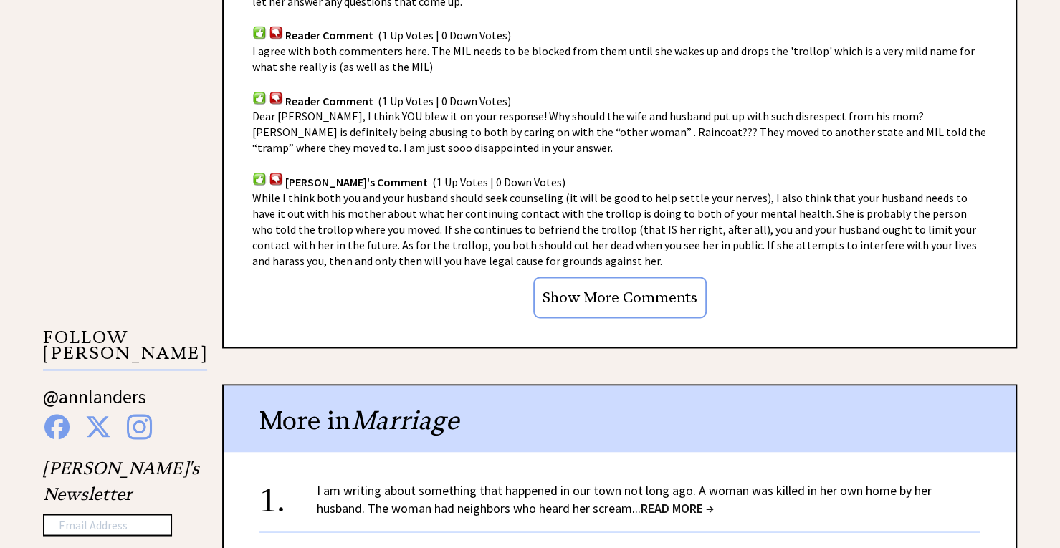
scroll to position [1162, 0]
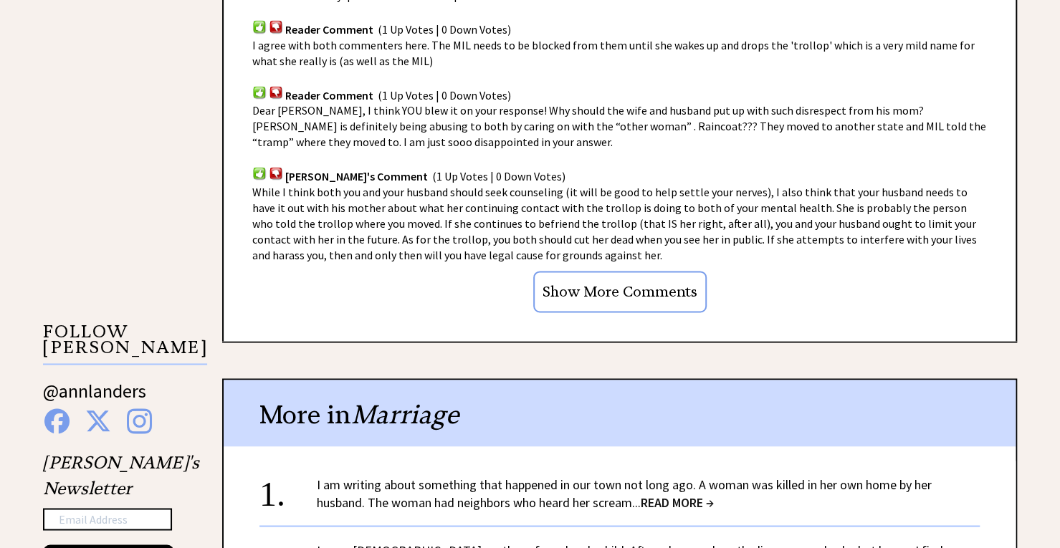
click at [612, 299] on input "Show More Comments" at bounding box center [619, 292] width 173 height 42
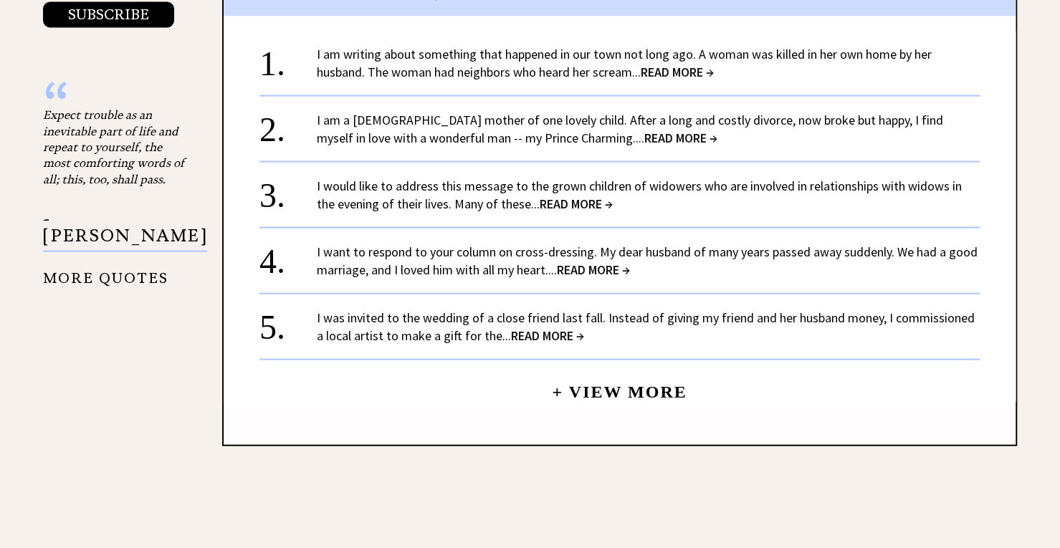
scroll to position [1710, 0]
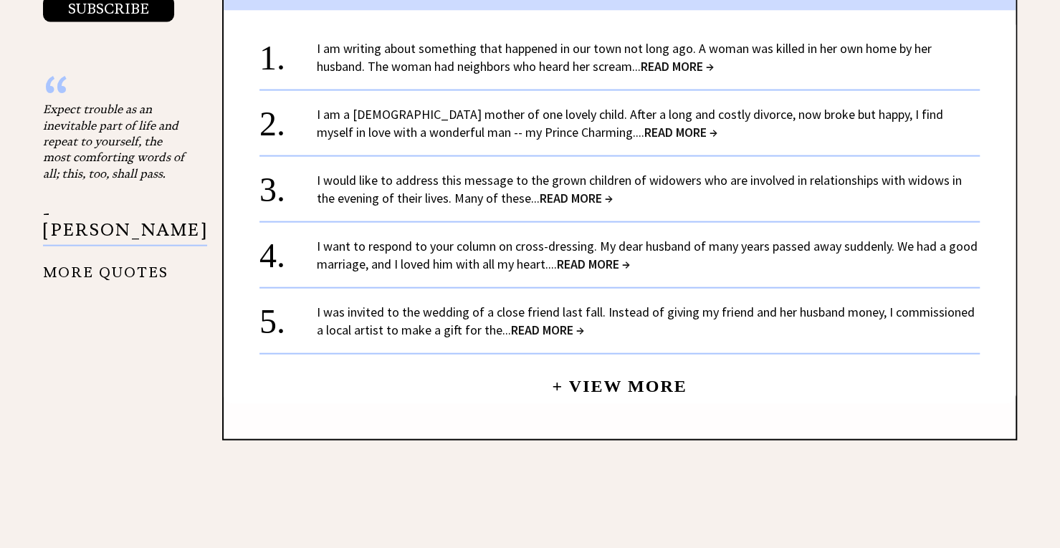
click at [530, 333] on span "READ MORE →" at bounding box center [547, 330] width 73 height 16
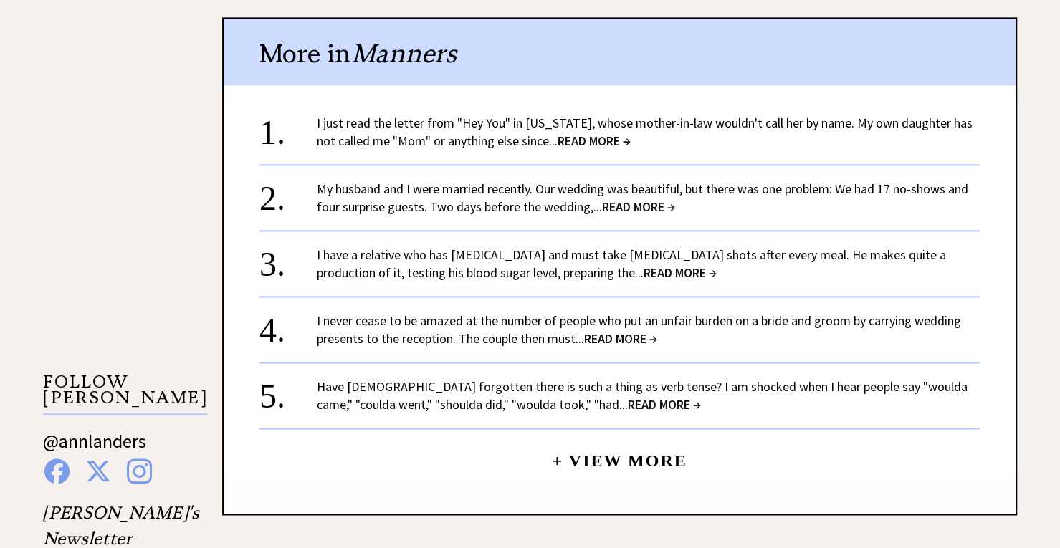
scroll to position [1114, 0]
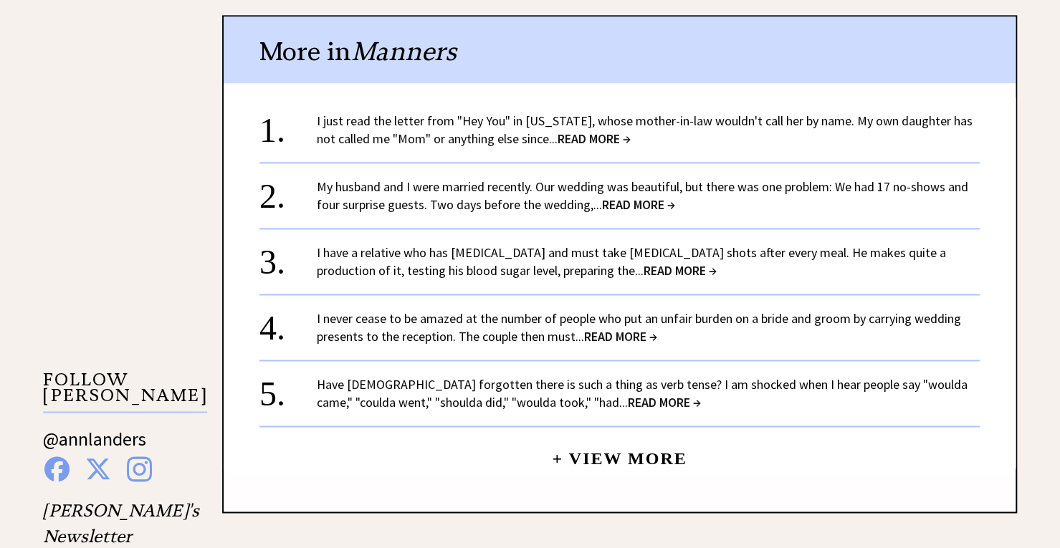
click at [602, 448] on link "+ View More" at bounding box center [619, 452] width 135 height 31
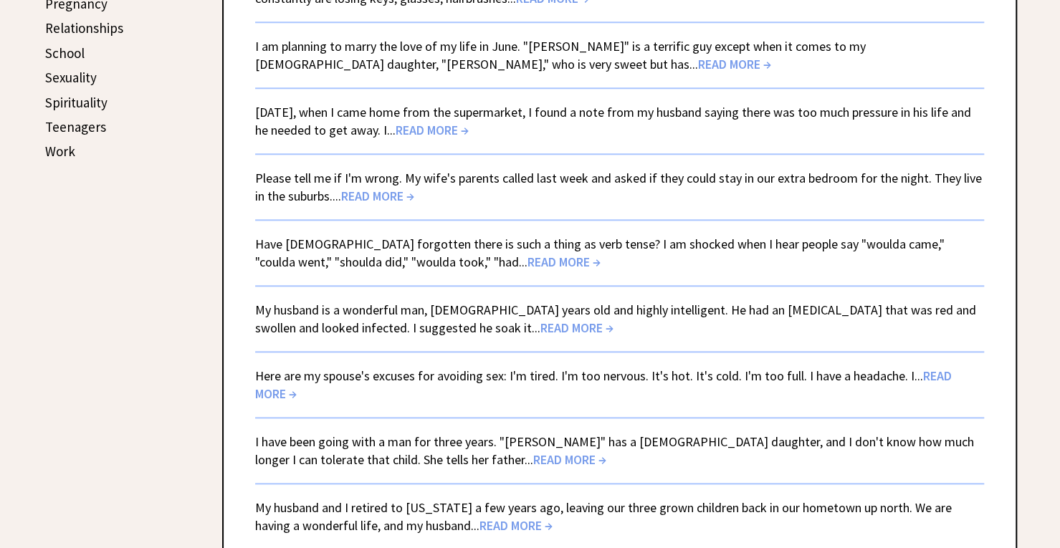
scroll to position [792, 0]
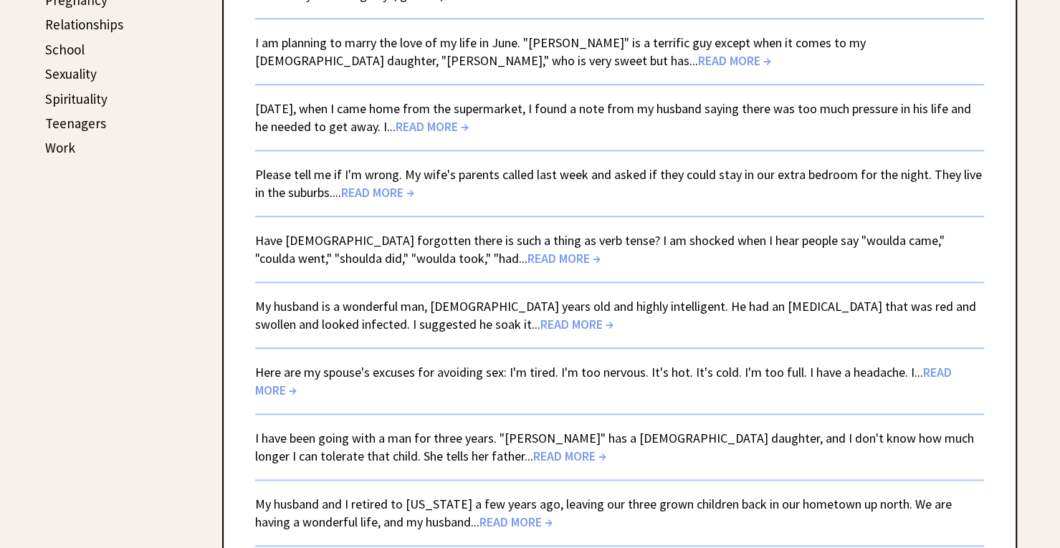
click at [540, 322] on span "READ MORE →" at bounding box center [576, 324] width 73 height 16
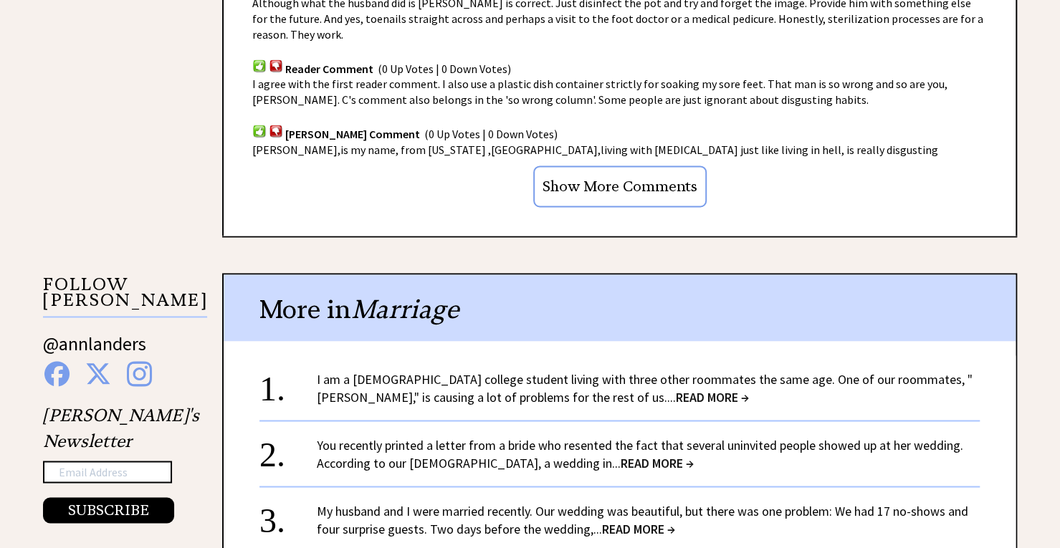
scroll to position [1212, 0]
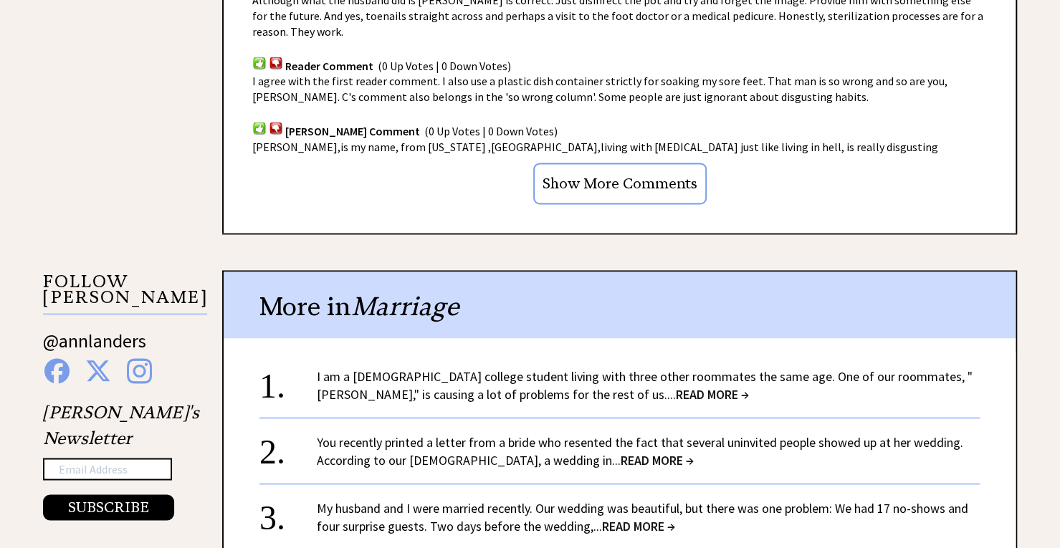
click at [416, 368] on link "I am a [DEMOGRAPHIC_DATA] college student living with three other roommates the…" at bounding box center [645, 385] width 656 height 34
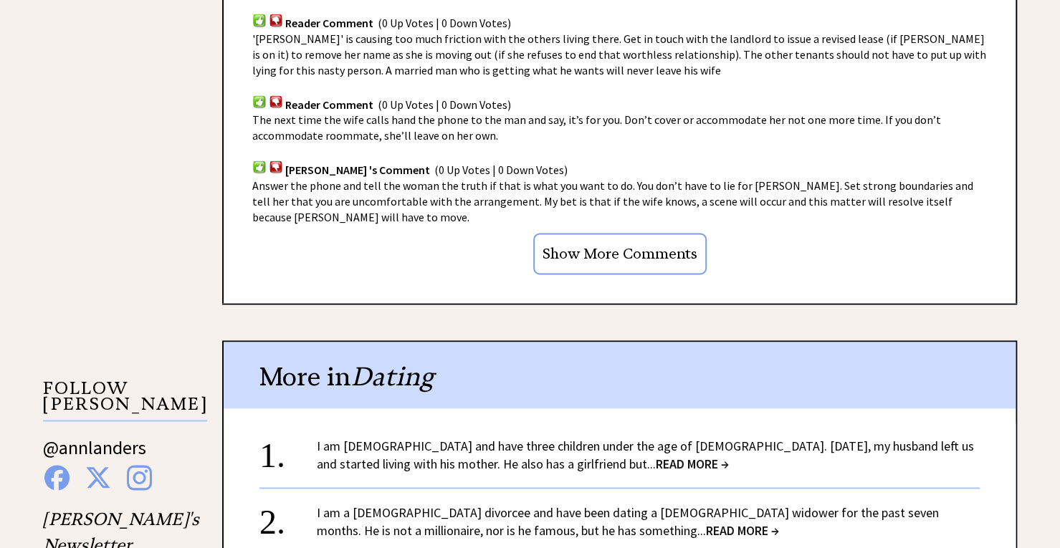
scroll to position [1106, 0]
click at [656, 455] on span "READ MORE →" at bounding box center [692, 463] width 73 height 16
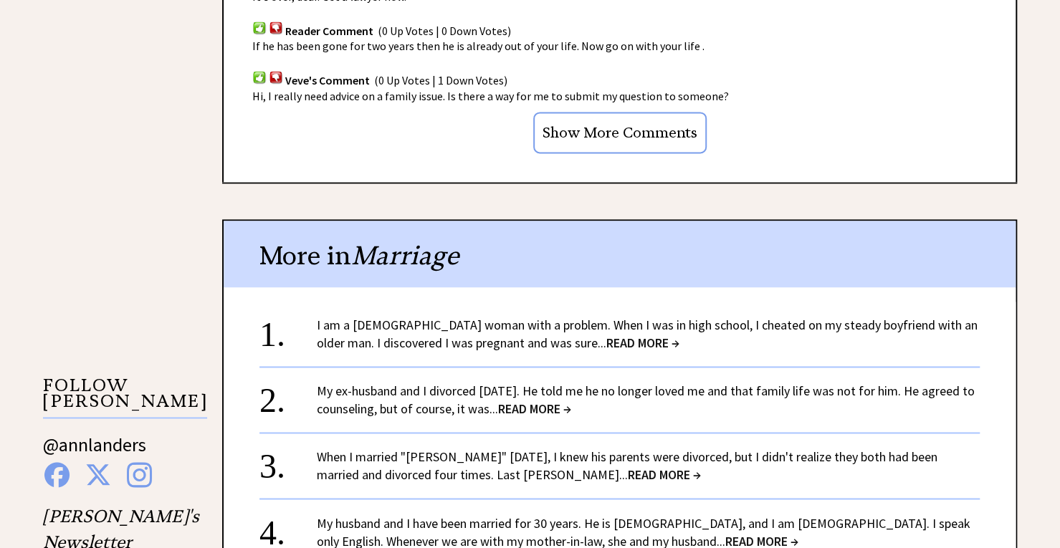
scroll to position [1118, 0]
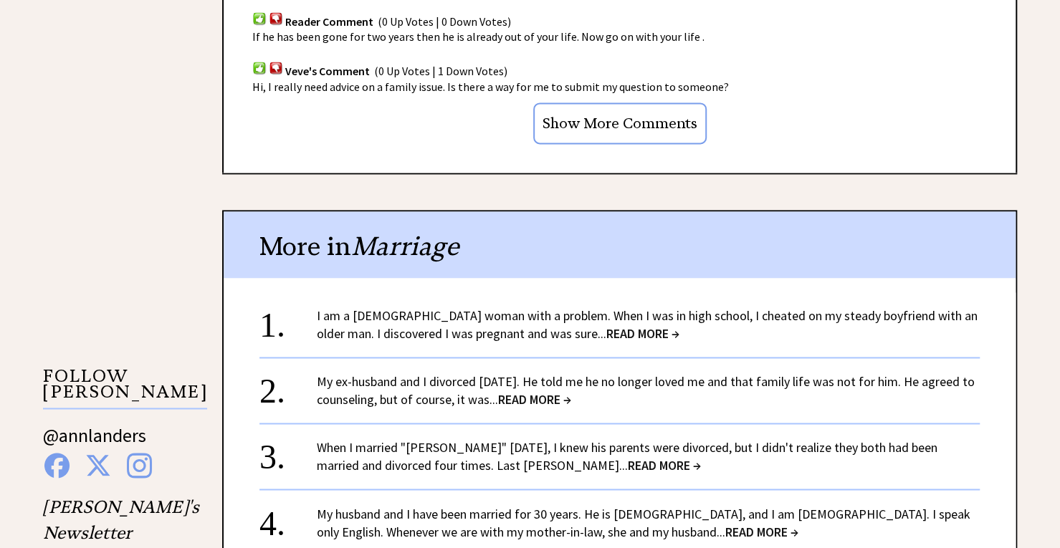
click at [606, 325] on span "READ MORE →" at bounding box center [642, 333] width 73 height 16
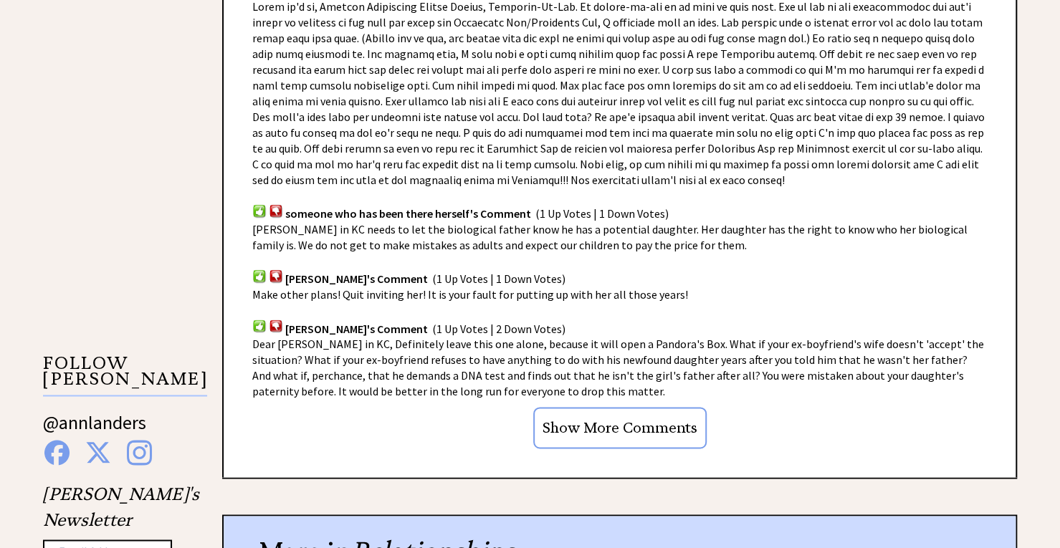
scroll to position [1131, 0]
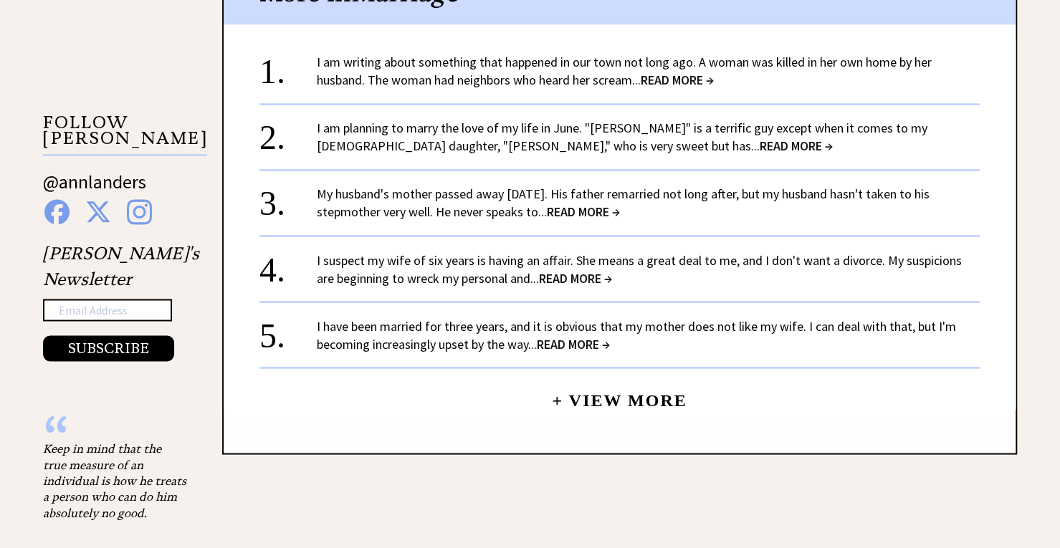
scroll to position [1375, 0]
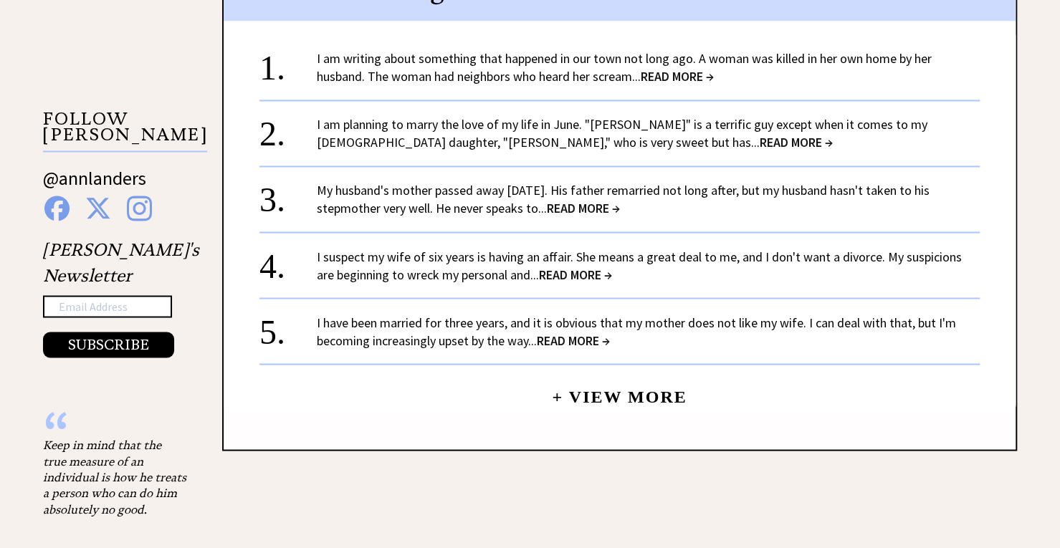
click at [569, 332] on span "READ MORE →" at bounding box center [573, 340] width 73 height 16
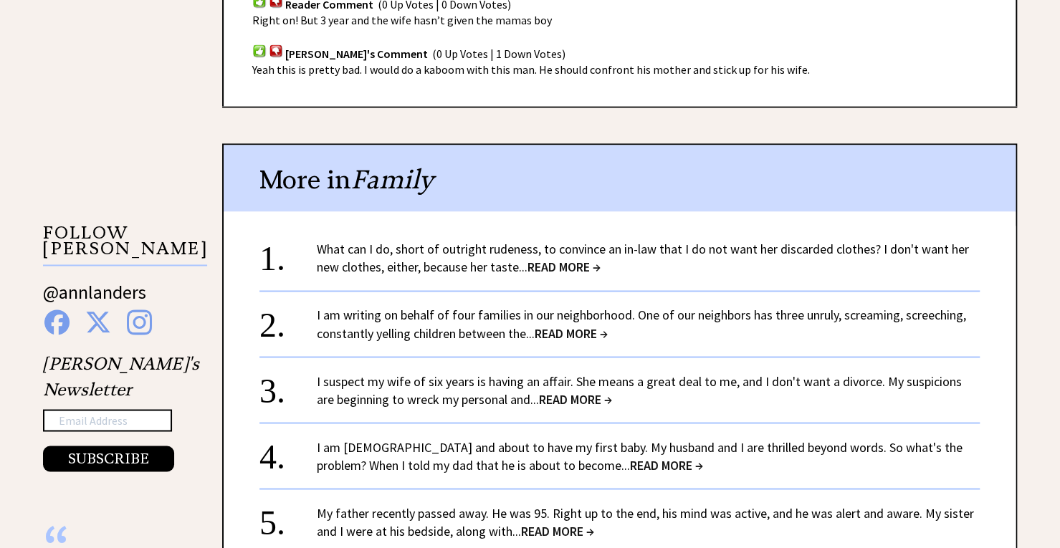
scroll to position [1265, 0]
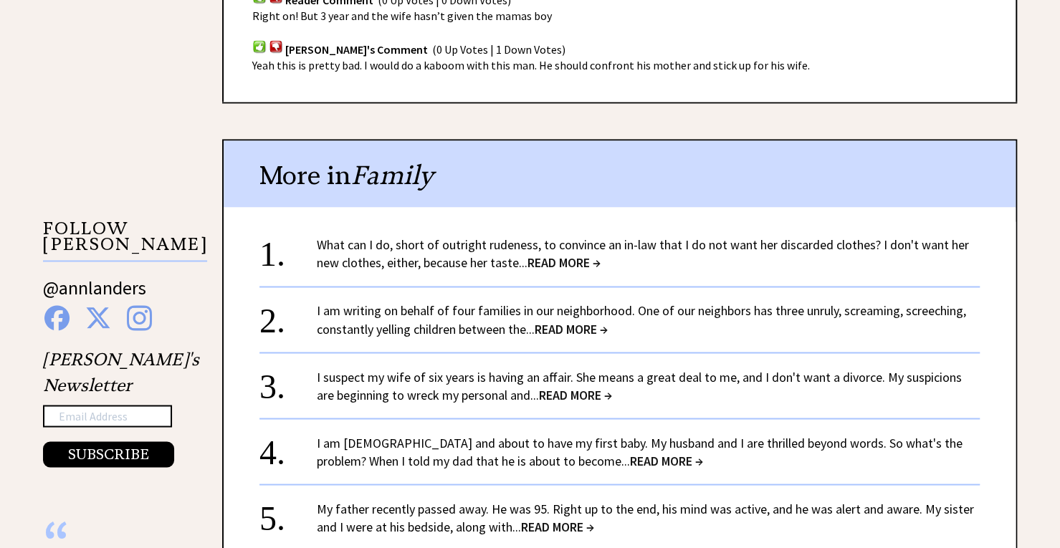
click at [563, 254] on span "READ MORE →" at bounding box center [563, 262] width 73 height 16
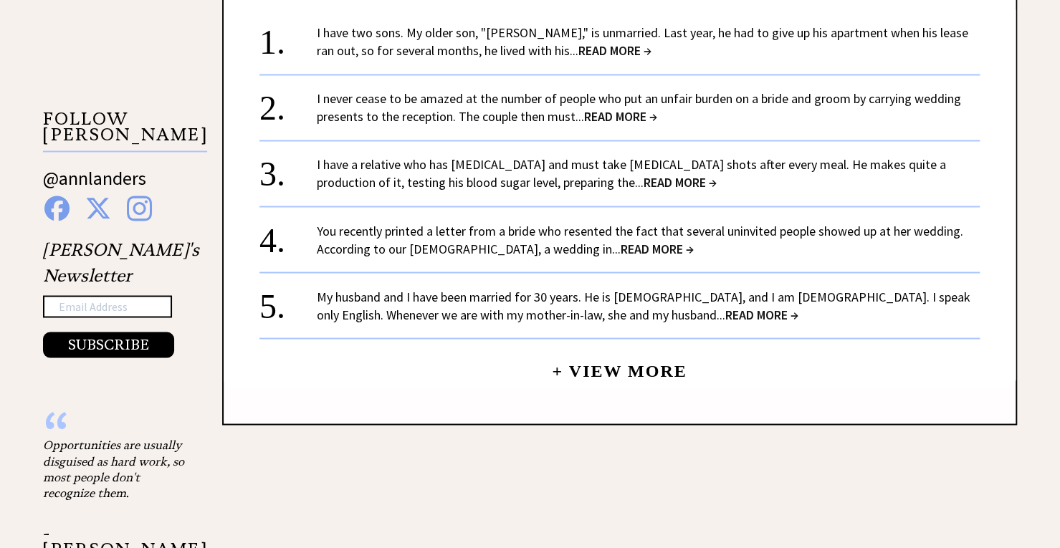
scroll to position [1376, 0]
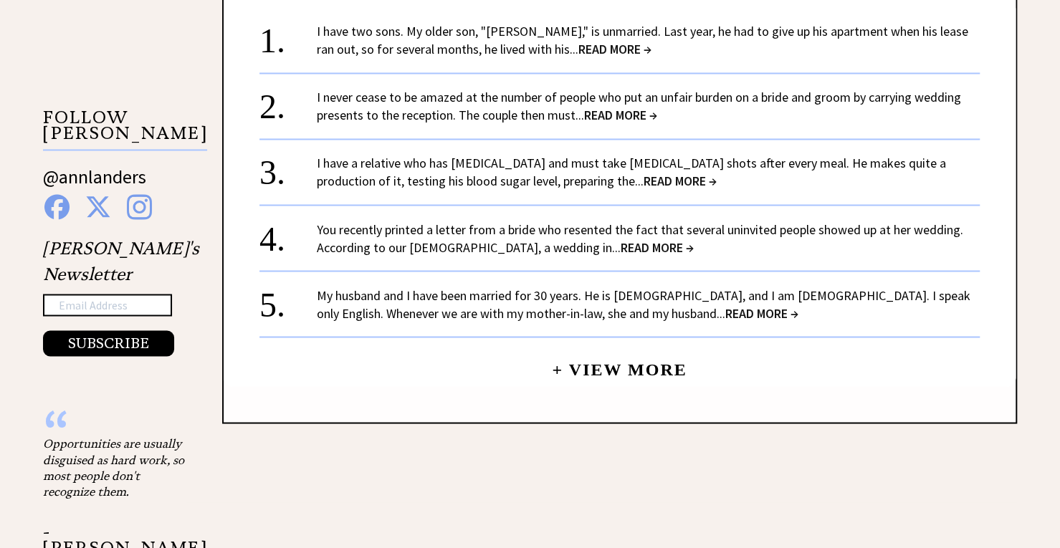
click at [568, 303] on div "My husband and I have been married for 30 years. He is Italian, and I am Canadi…" at bounding box center [648, 304] width 663 height 36
click at [725, 316] on span "READ MORE →" at bounding box center [761, 312] width 73 height 16
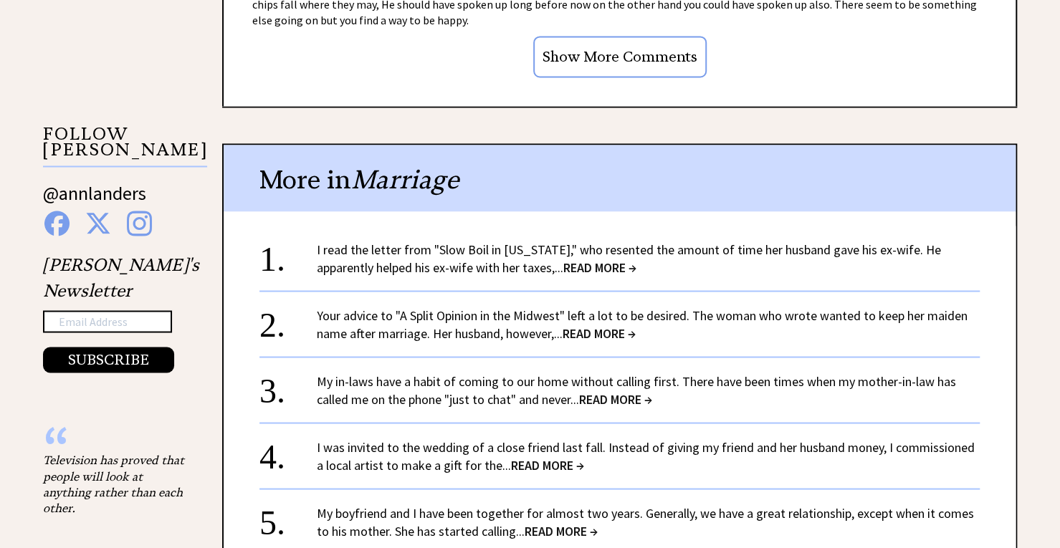
scroll to position [1361, 0]
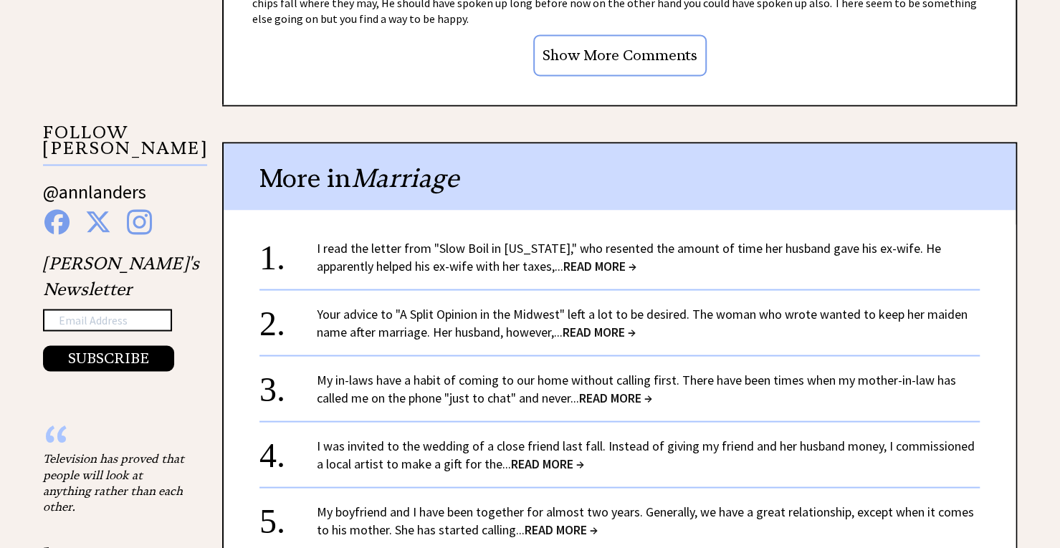
click at [614, 257] on span "READ MORE →" at bounding box center [599, 265] width 73 height 16
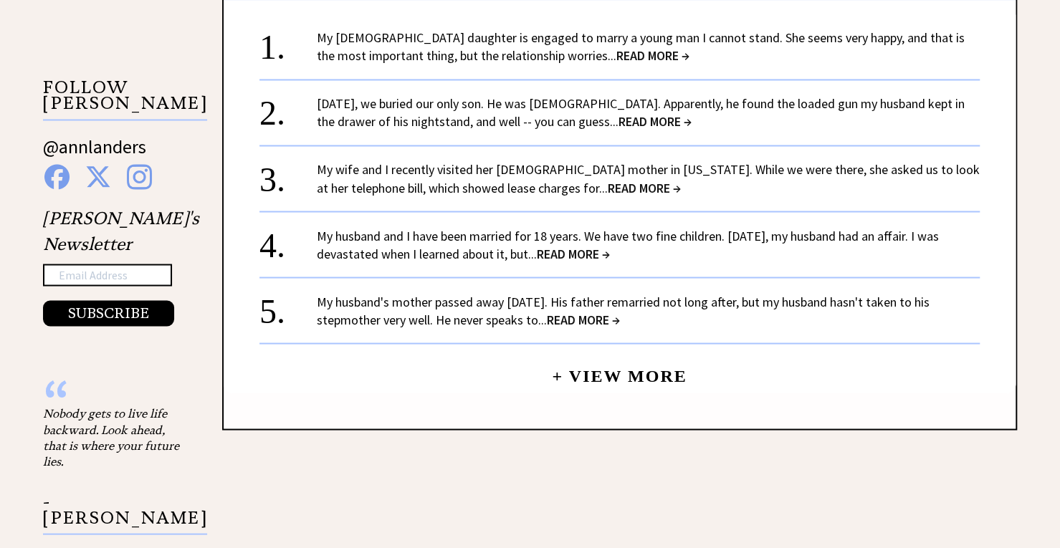
scroll to position [1410, 0]
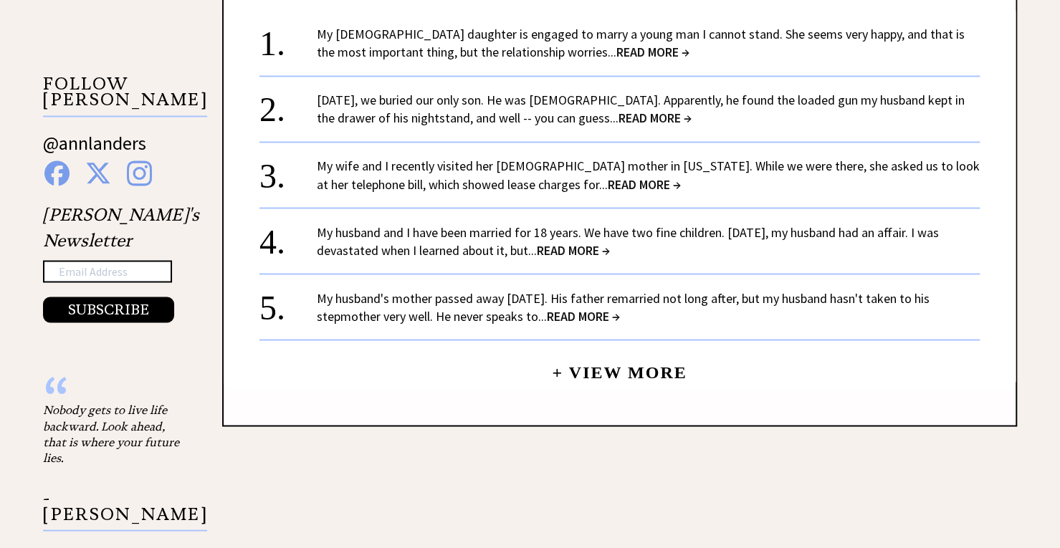
click at [629, 358] on link "+ View More" at bounding box center [619, 365] width 135 height 31
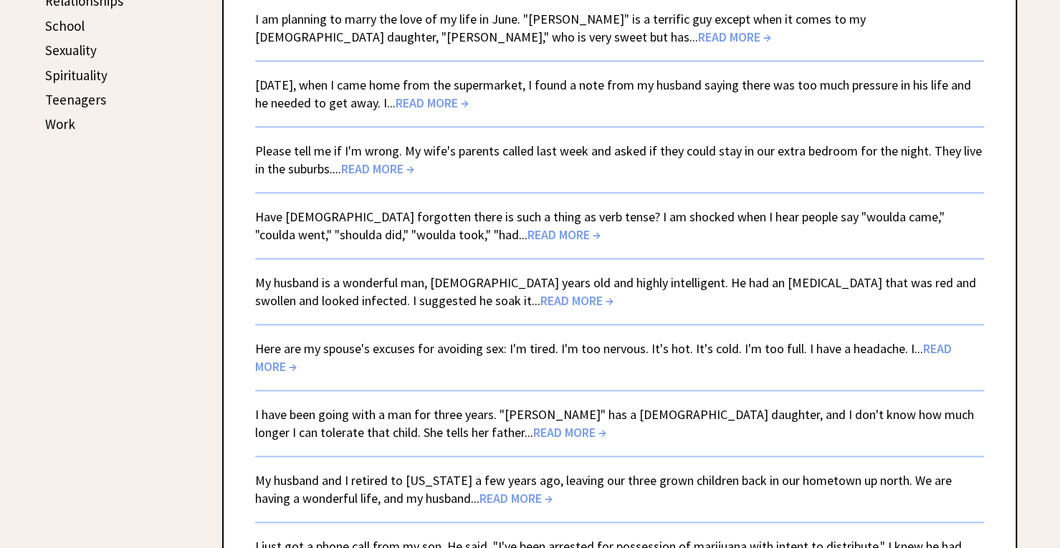
scroll to position [817, 0]
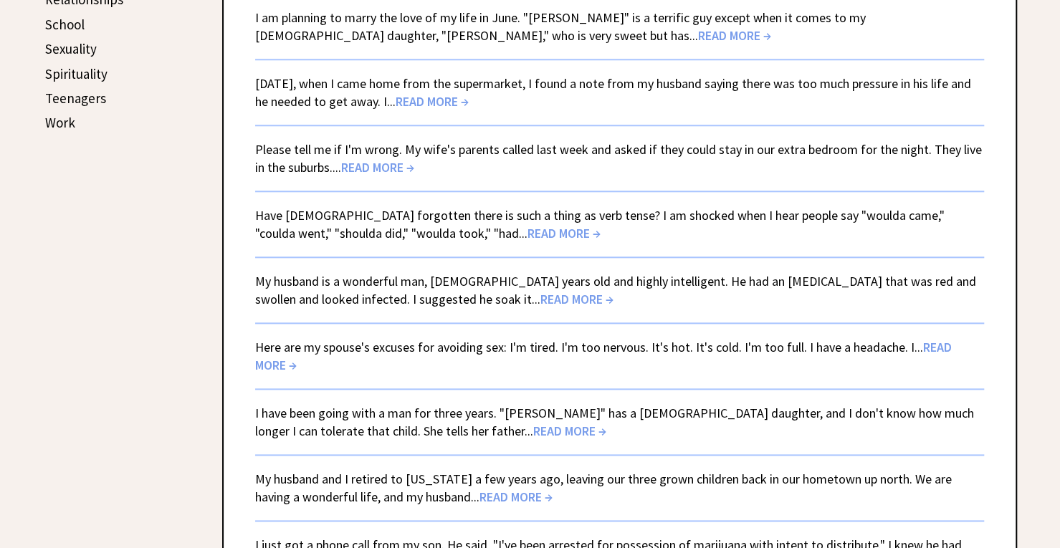
click at [456, 103] on span "READ MORE →" at bounding box center [431, 101] width 73 height 16
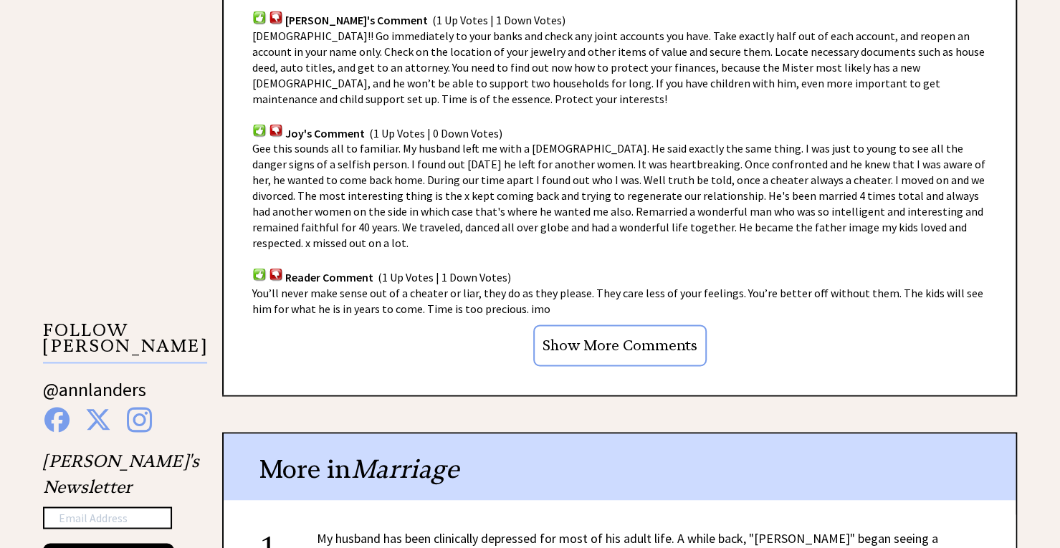
scroll to position [1166, 0]
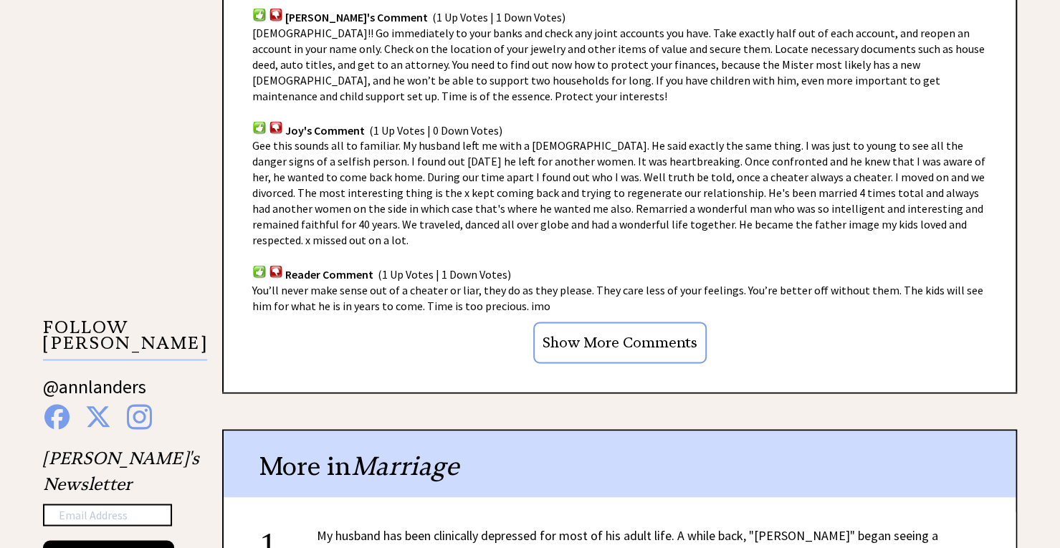
click at [591, 358] on input "Show More Comments" at bounding box center [619, 343] width 173 height 42
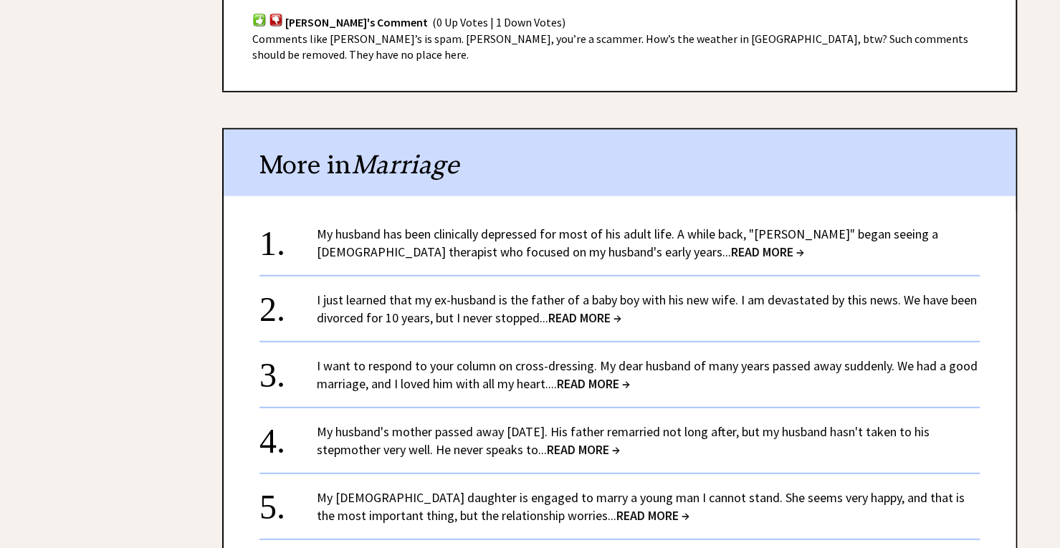
scroll to position [2169, 0]
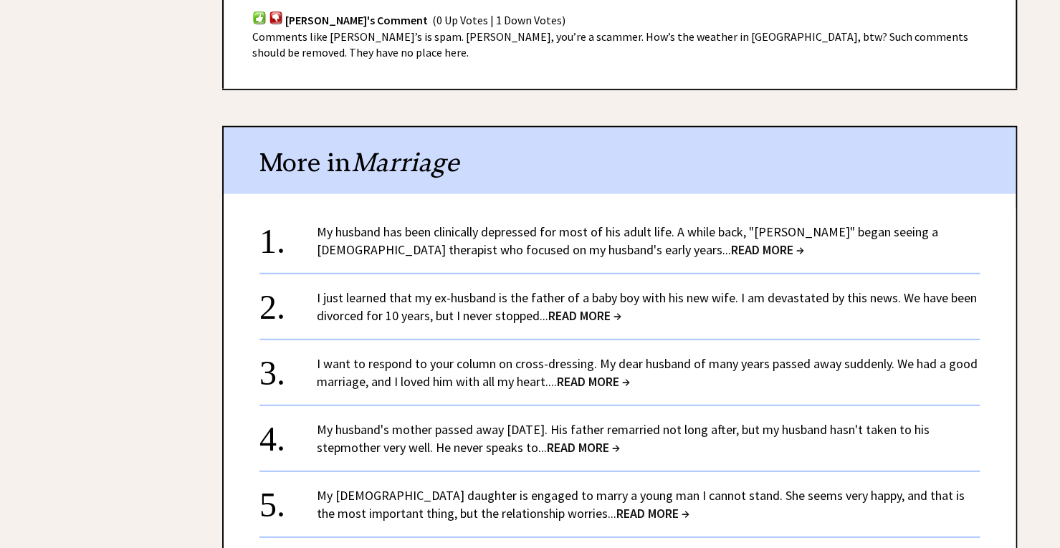
click at [731, 241] on span "READ MORE →" at bounding box center [767, 249] width 73 height 16
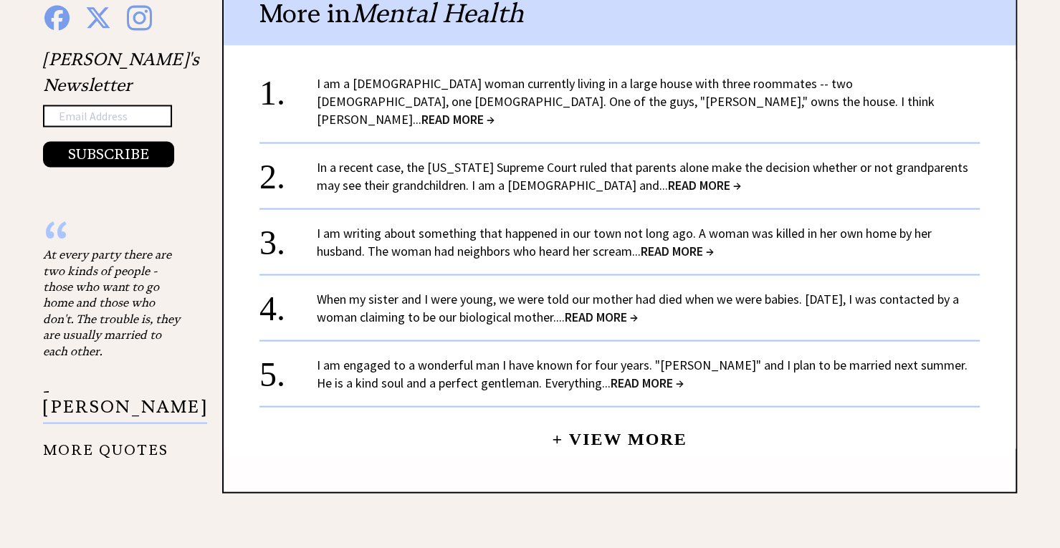
scroll to position [1566, 0]
click at [679, 438] on link "+ View More" at bounding box center [619, 431] width 135 height 31
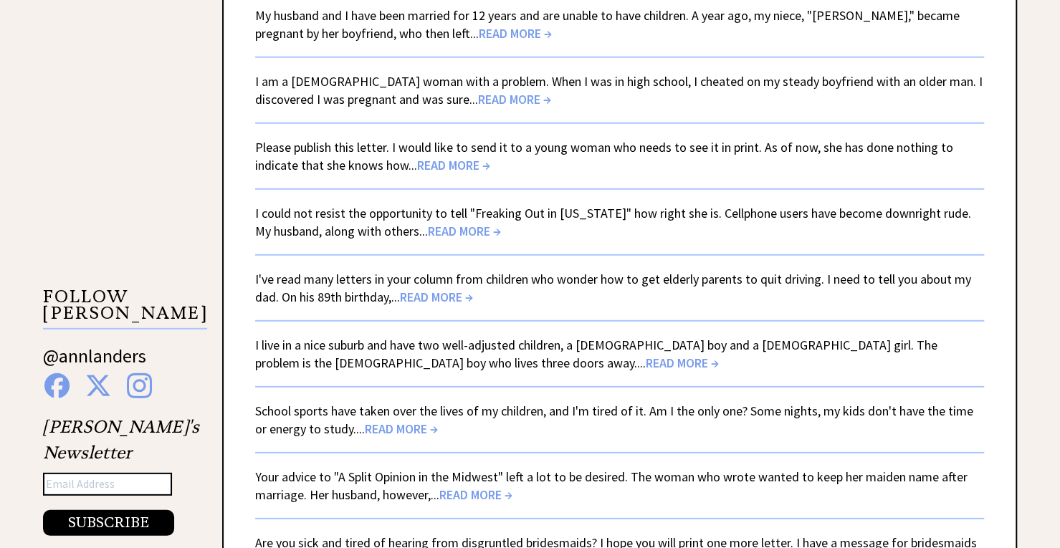
scroll to position [2210, 0]
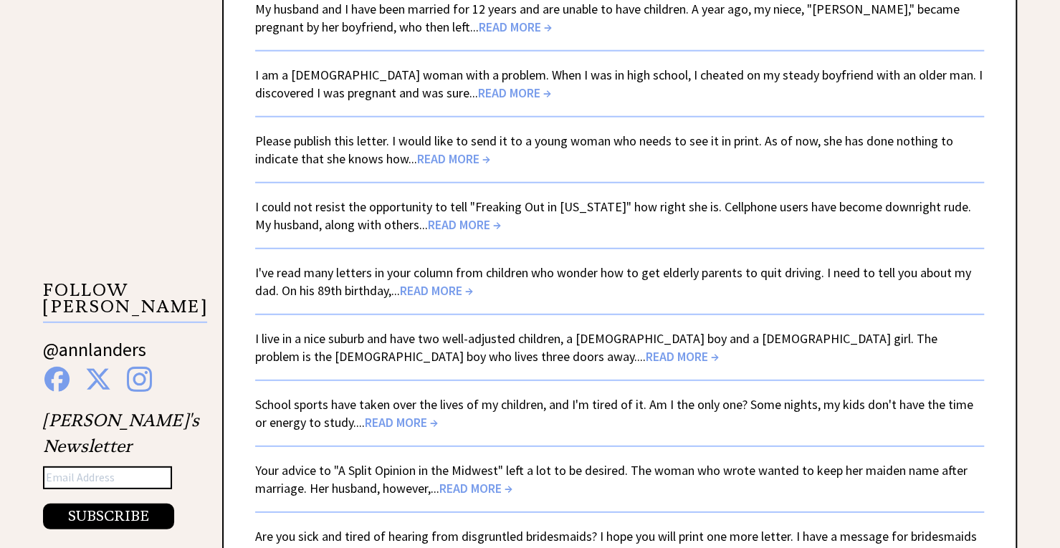
click at [466, 287] on span "READ MORE →" at bounding box center [436, 290] width 73 height 16
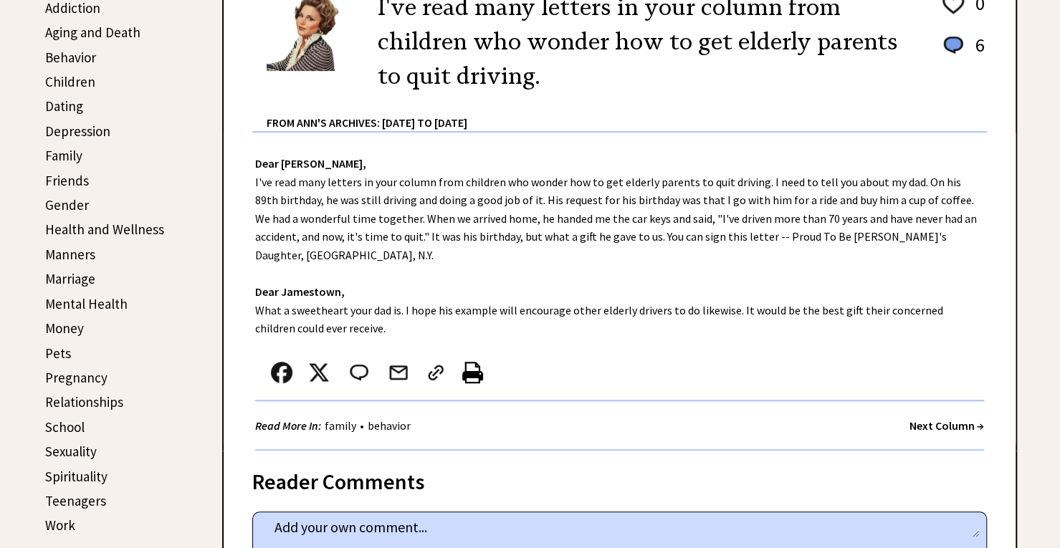
scroll to position [415, 0]
click at [86, 253] on link "Manners" at bounding box center [70, 253] width 50 height 17
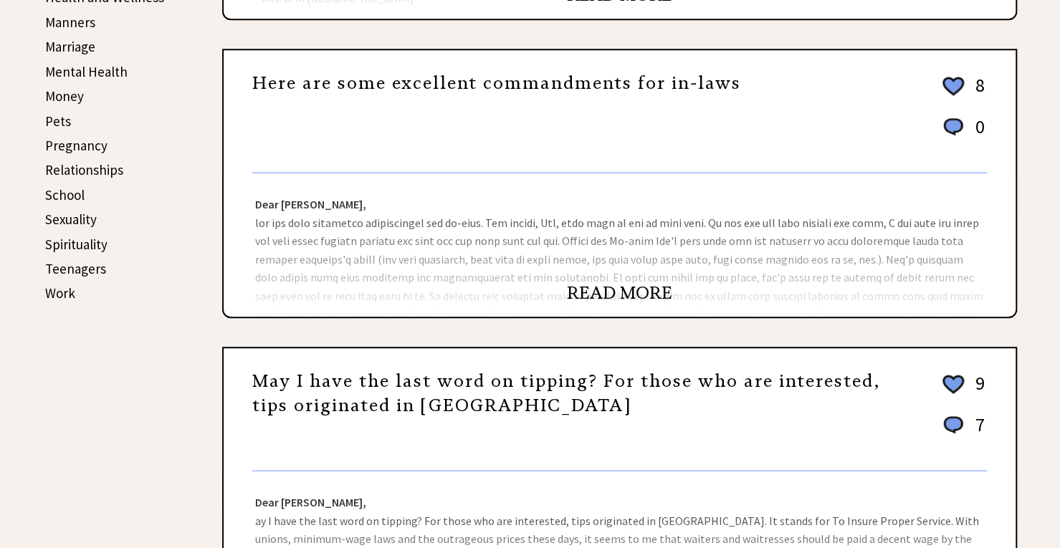
scroll to position [646, 0]
click at [582, 303] on link "READ MORE" at bounding box center [619, 292] width 105 height 21
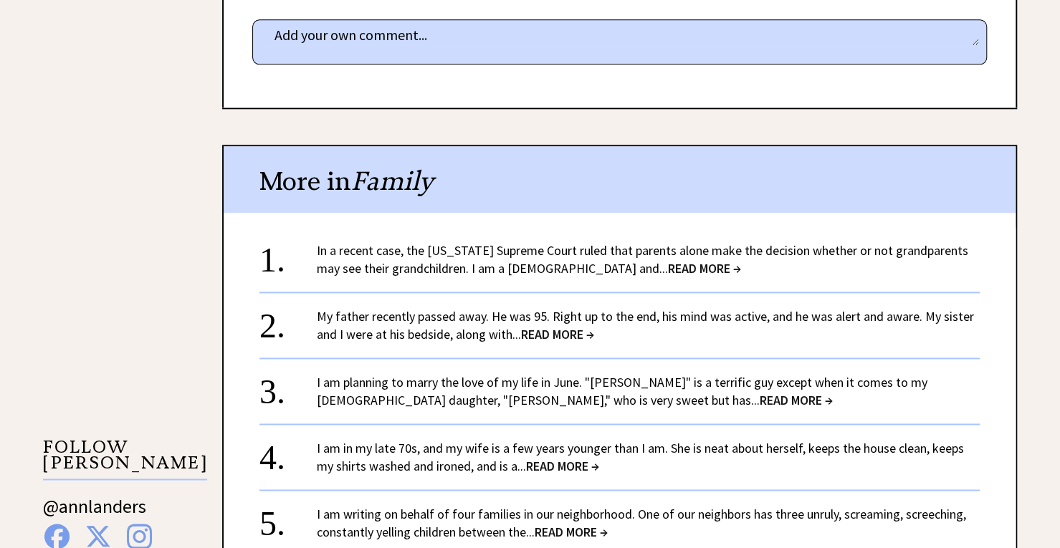
scroll to position [1049, 0]
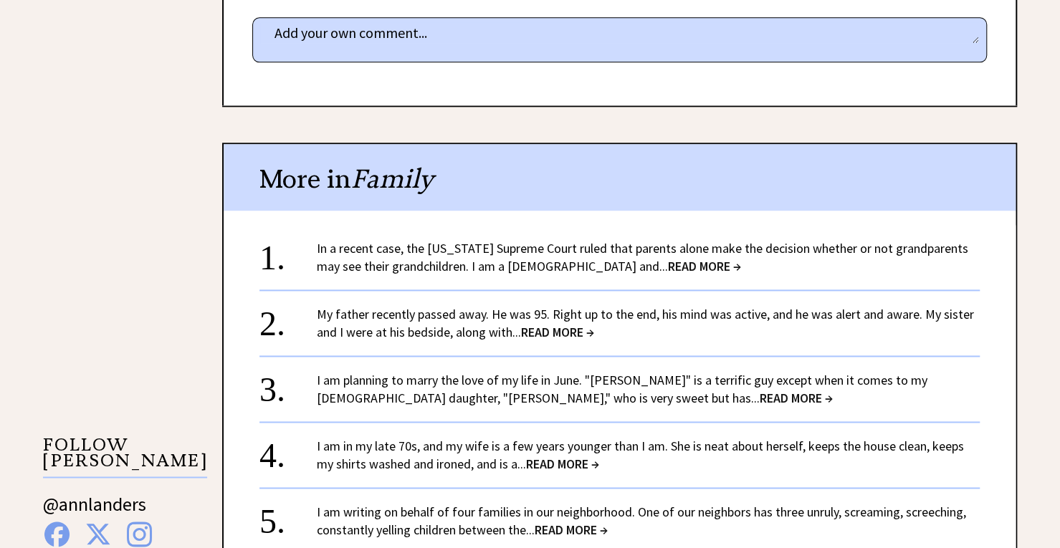
click at [582, 335] on span "READ MORE →" at bounding box center [557, 332] width 73 height 16
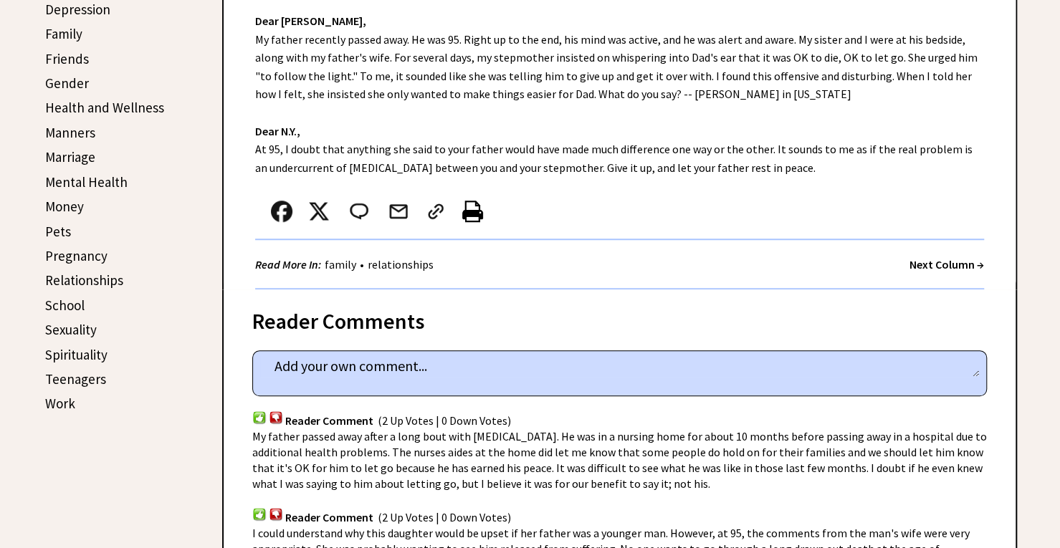
scroll to position [522, 0]
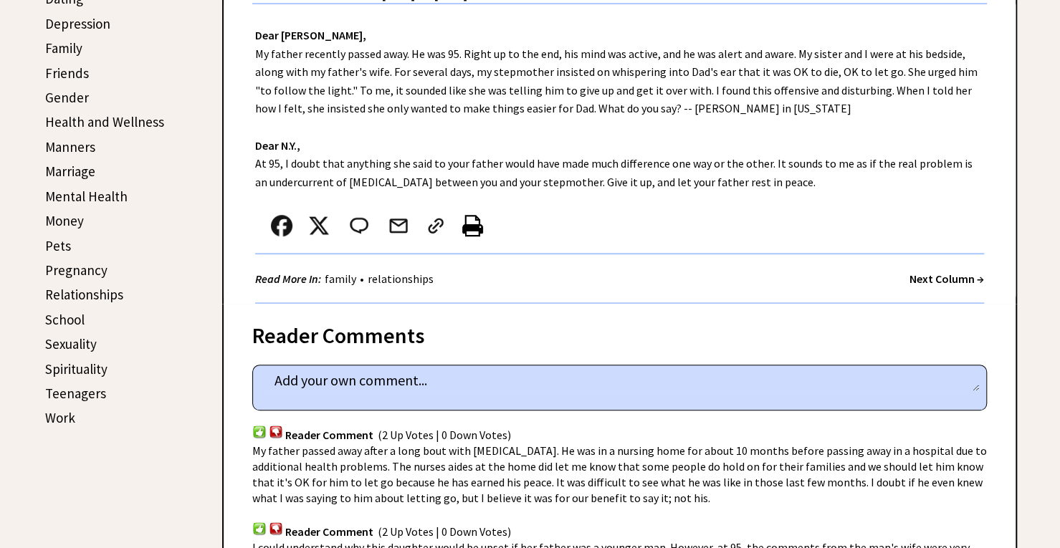
click at [89, 142] on link "Manners" at bounding box center [70, 146] width 50 height 17
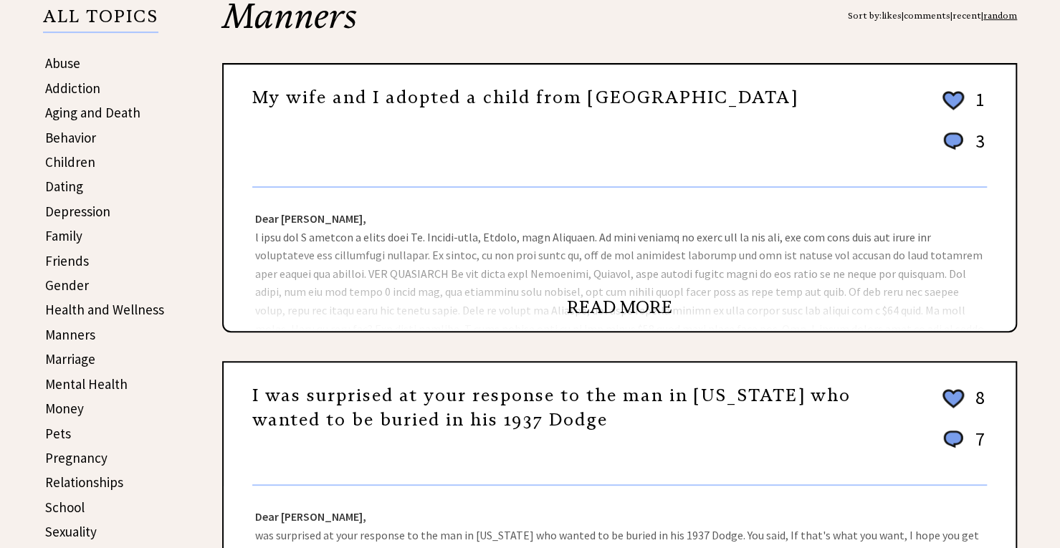
scroll to position [335, 0]
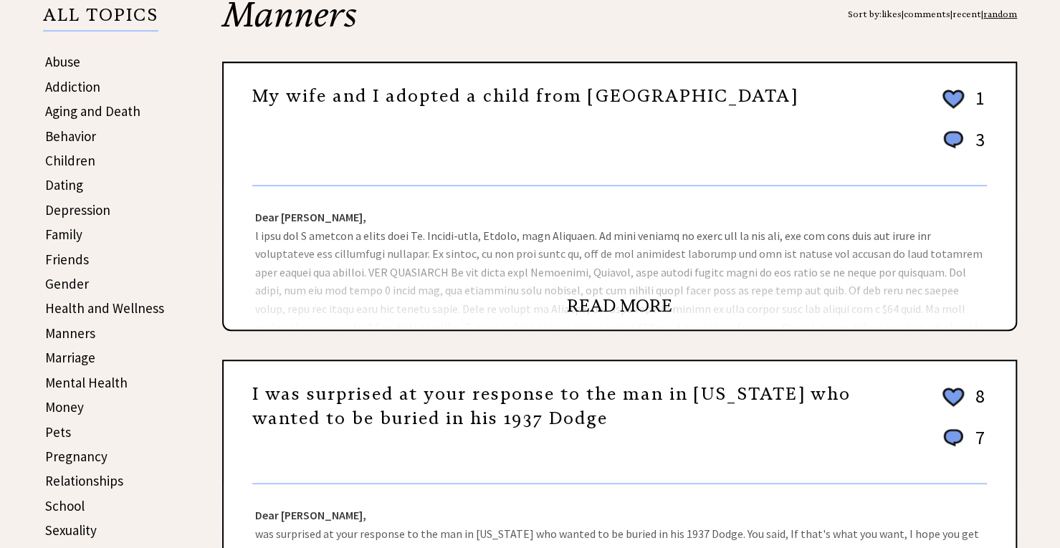
drag, startPoint x: 0, startPoint y: 0, endPoint x: 668, endPoint y: 297, distance: 731.6
click at [637, 300] on link "READ MORE" at bounding box center [619, 305] width 105 height 21
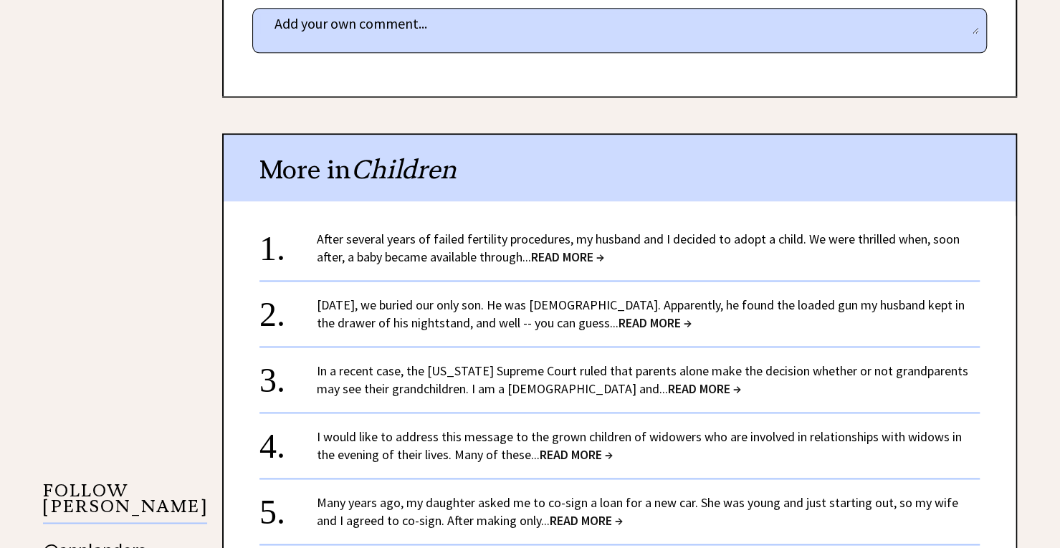
scroll to position [1009, 0]
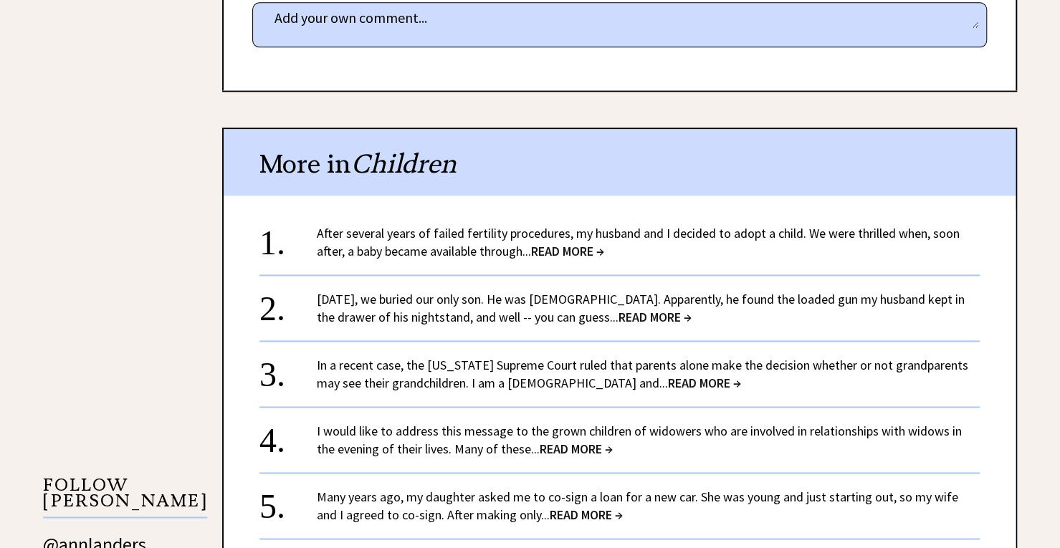
click at [589, 253] on span "READ MORE →" at bounding box center [567, 251] width 73 height 16
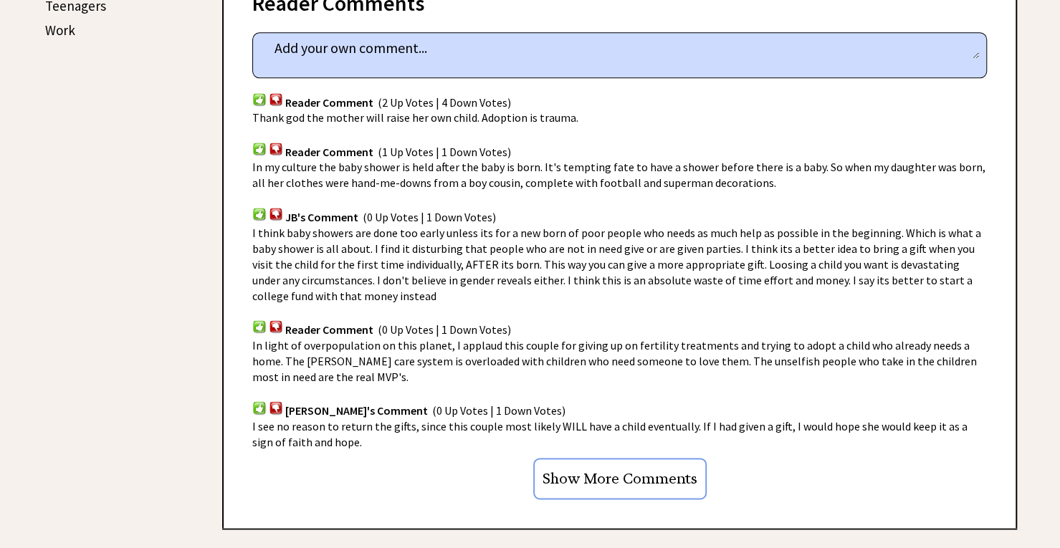
scroll to position [910, 0]
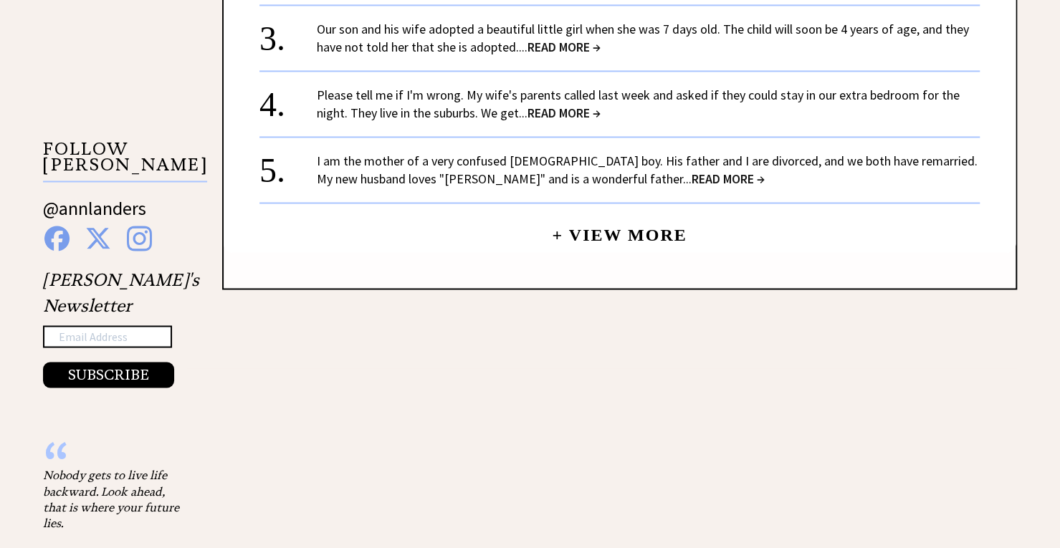
scroll to position [1359, 0]
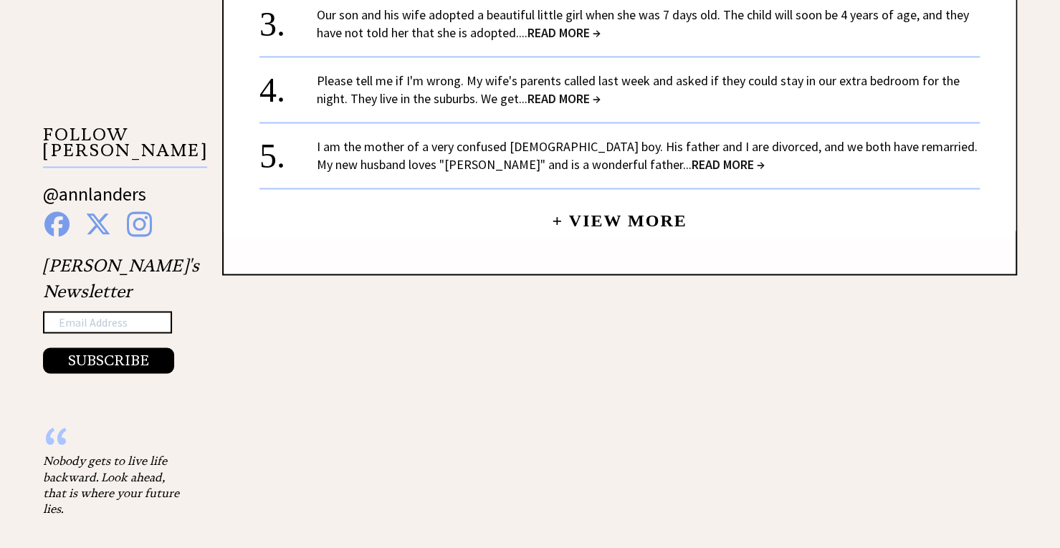
click at [593, 225] on link "+ View More" at bounding box center [619, 214] width 135 height 31
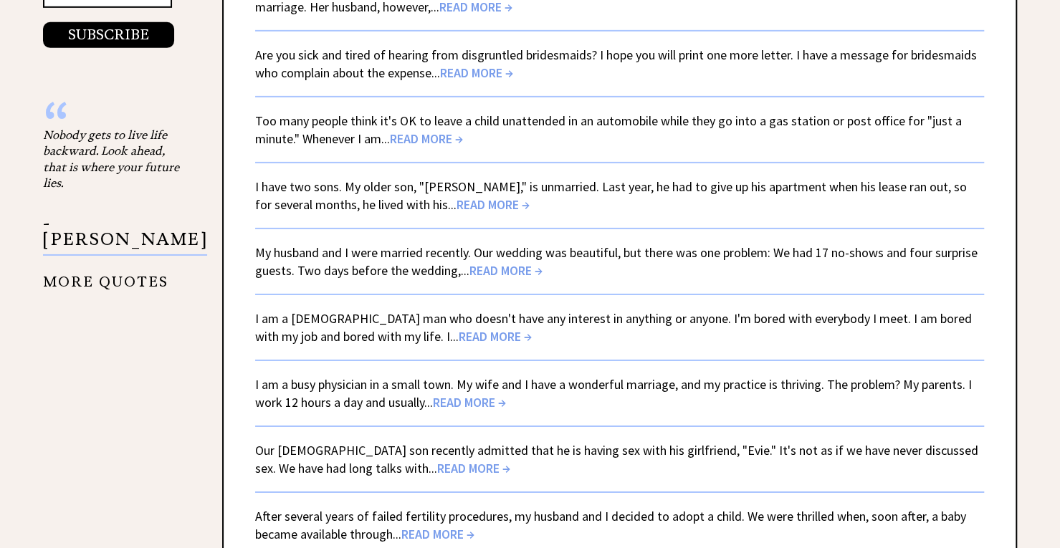
scroll to position [2692, 0]
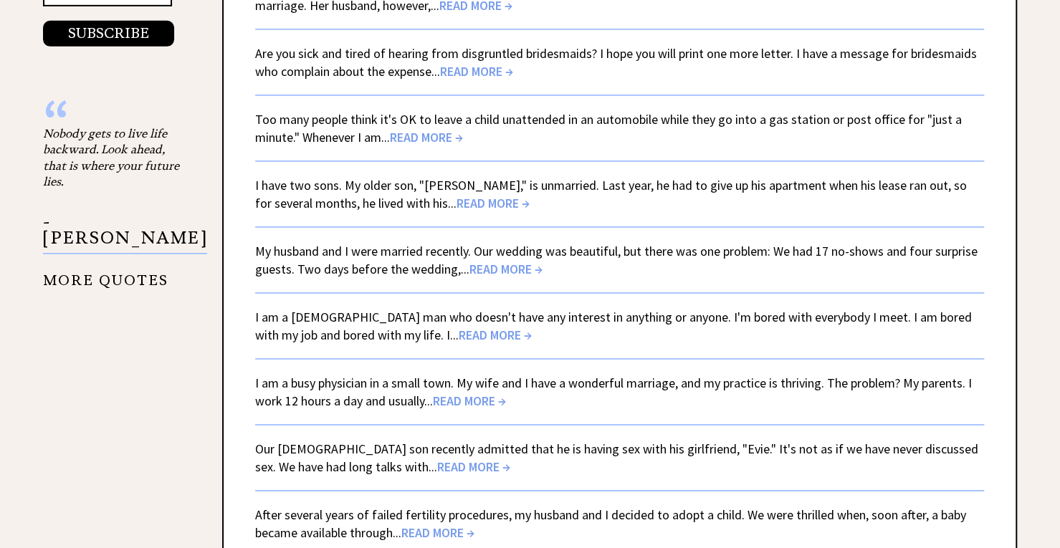
click at [547, 323] on link "I am a 60-year-old man who doesn't have any interest in anything or anyone. I'm…" at bounding box center [613, 326] width 716 height 34
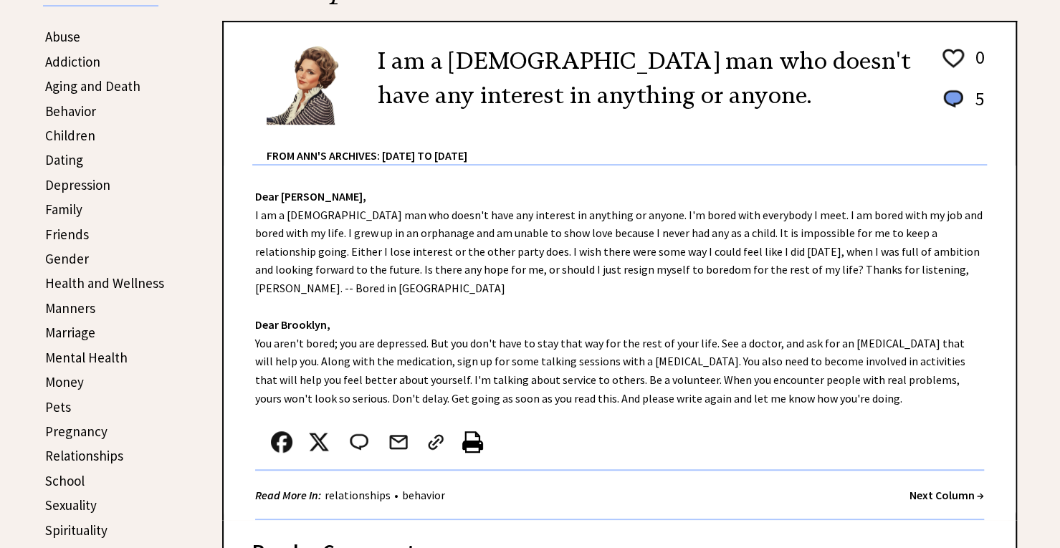
scroll to position [357, 0]
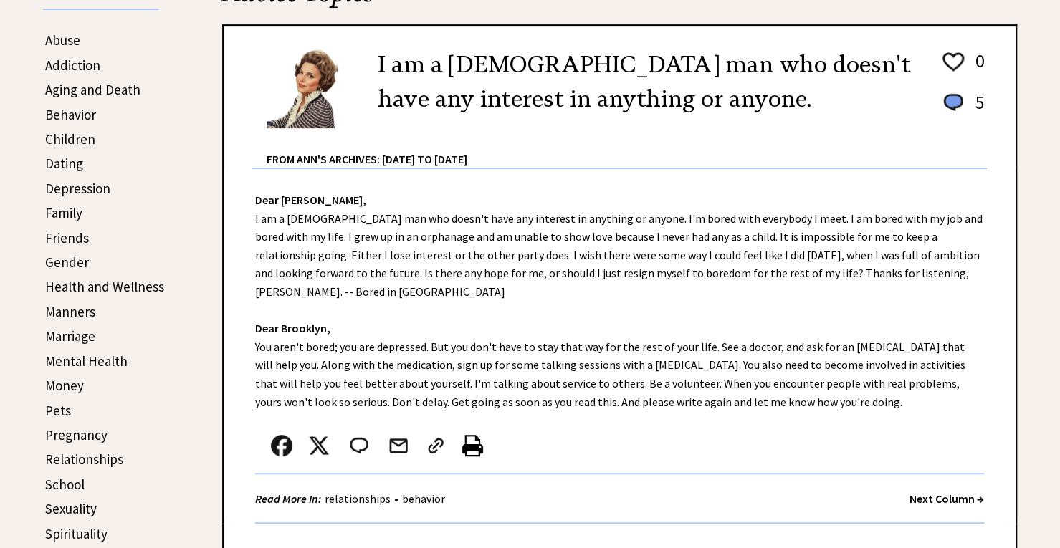
click at [72, 313] on link "Manners" at bounding box center [70, 311] width 50 height 17
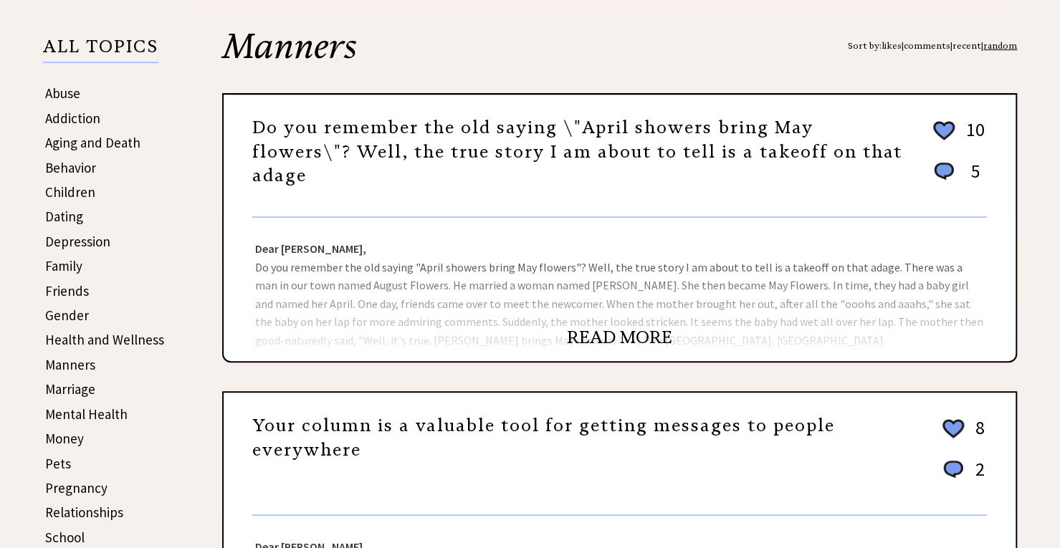
scroll to position [325, 0]
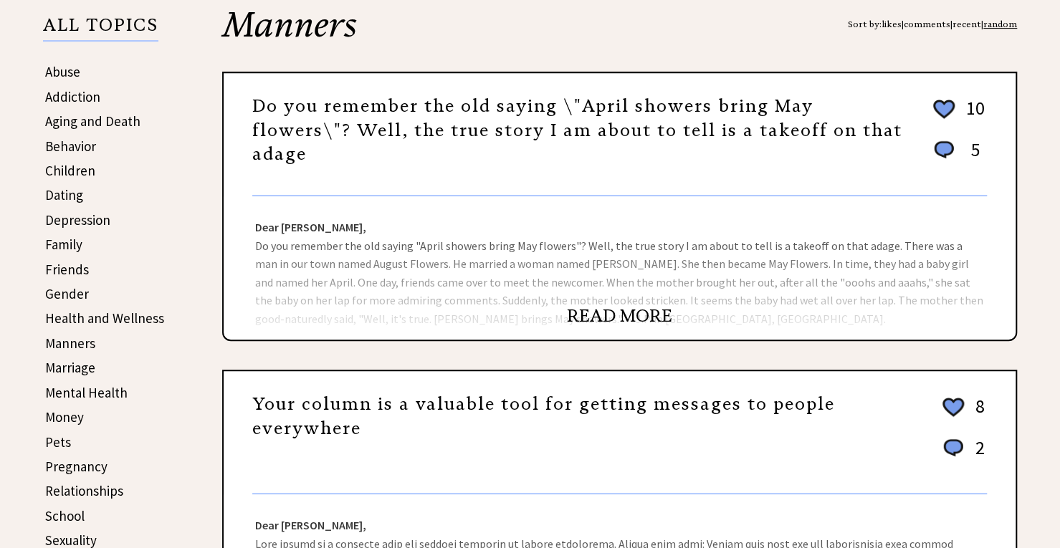
click at [601, 317] on link "READ MORE" at bounding box center [619, 315] width 105 height 21
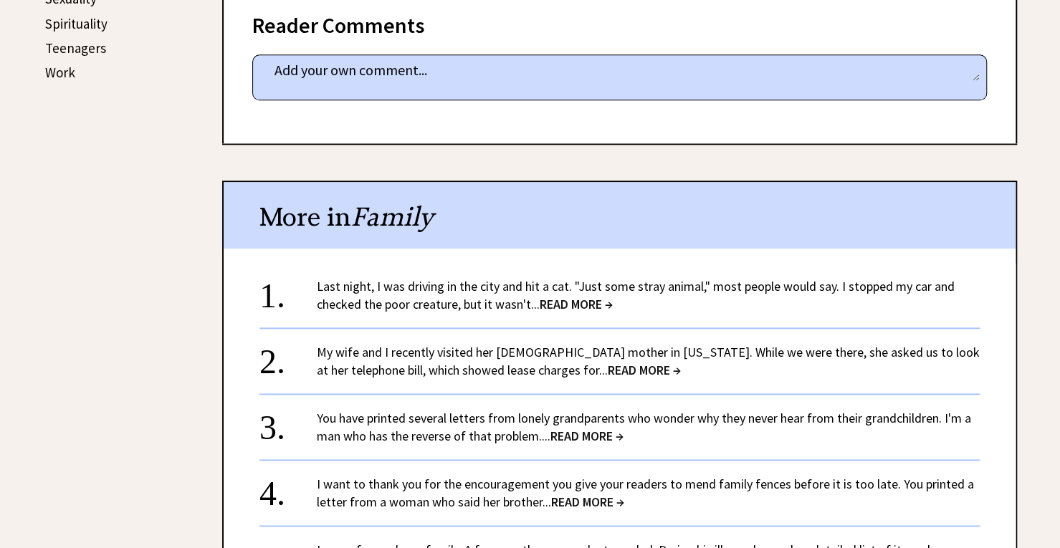
scroll to position [873, 0]
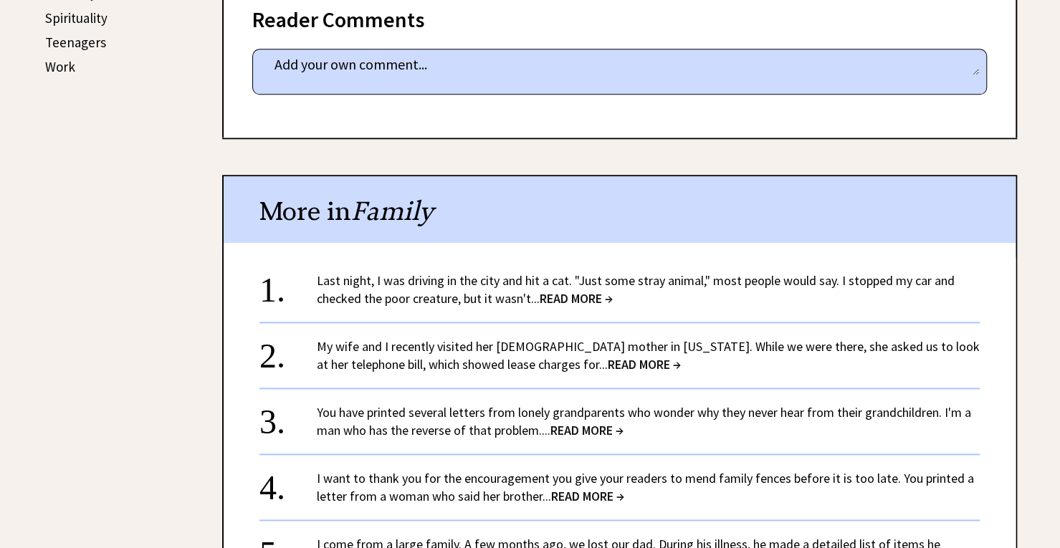
click at [608, 364] on span "READ MORE →" at bounding box center [644, 364] width 73 height 16
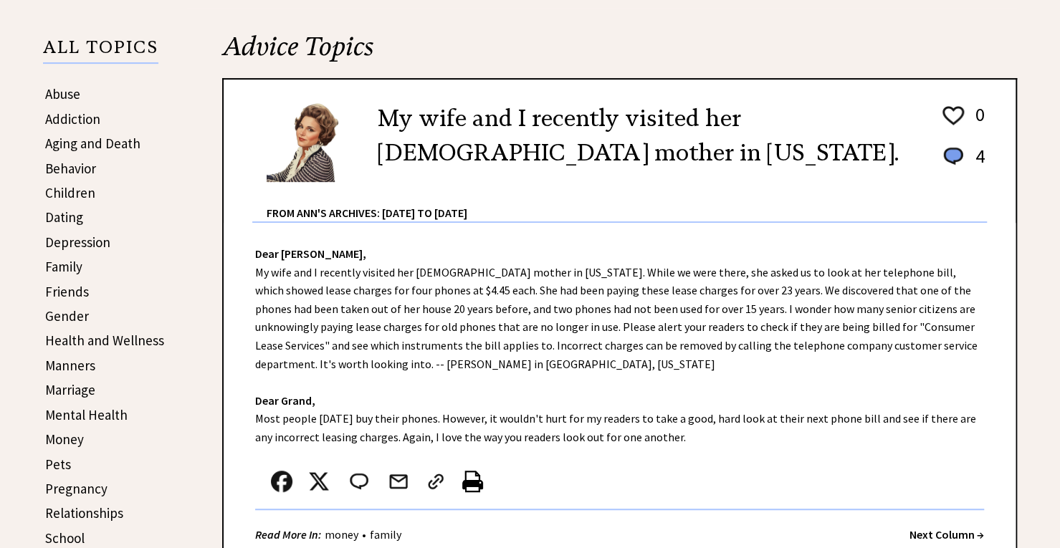
scroll to position [304, 0]
click at [87, 368] on link "Manners" at bounding box center [70, 364] width 50 height 17
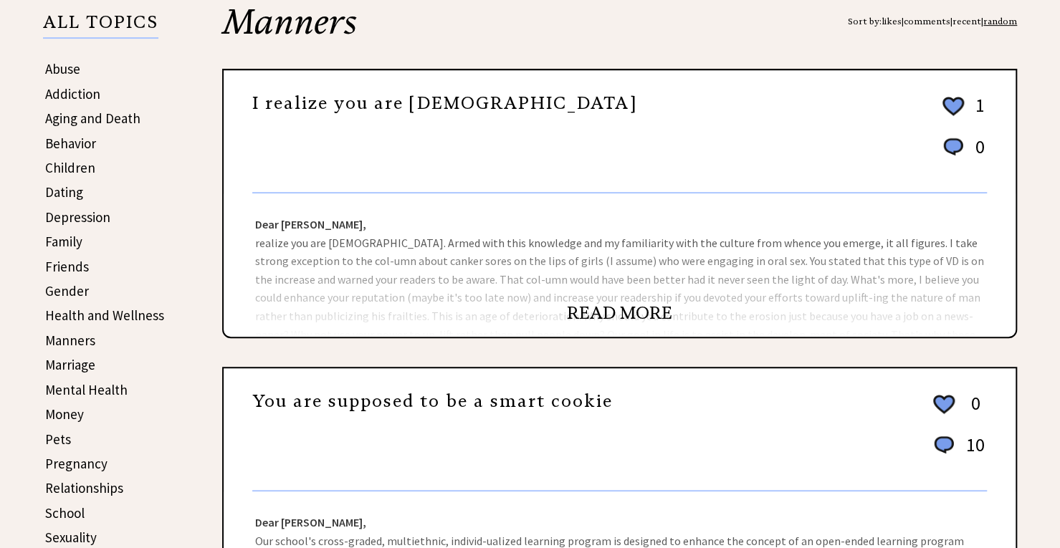
scroll to position [324, 0]
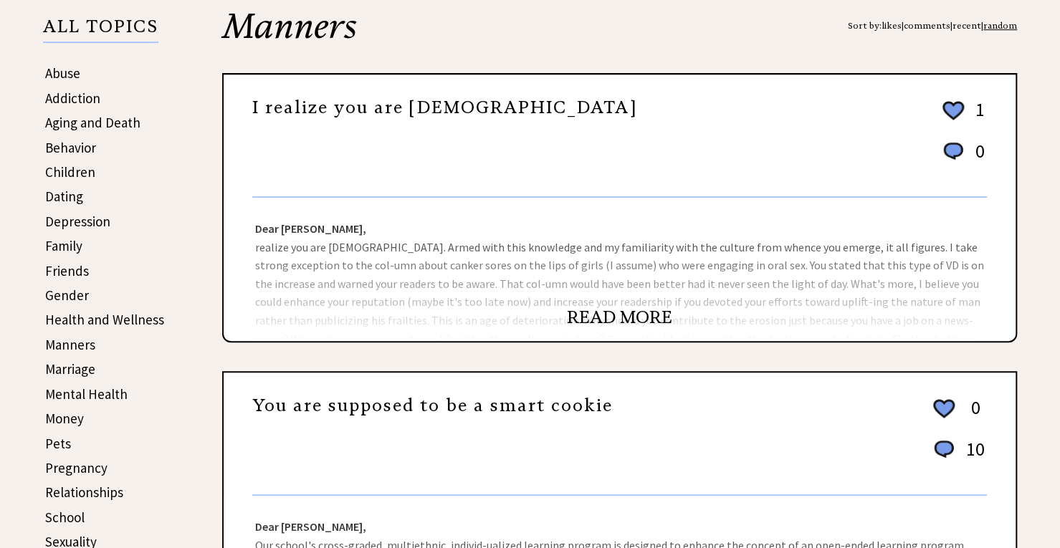
click at [604, 331] on div "READ MORE" at bounding box center [620, 325] width 792 height 32
click at [598, 320] on link "READ MORE" at bounding box center [619, 317] width 105 height 21
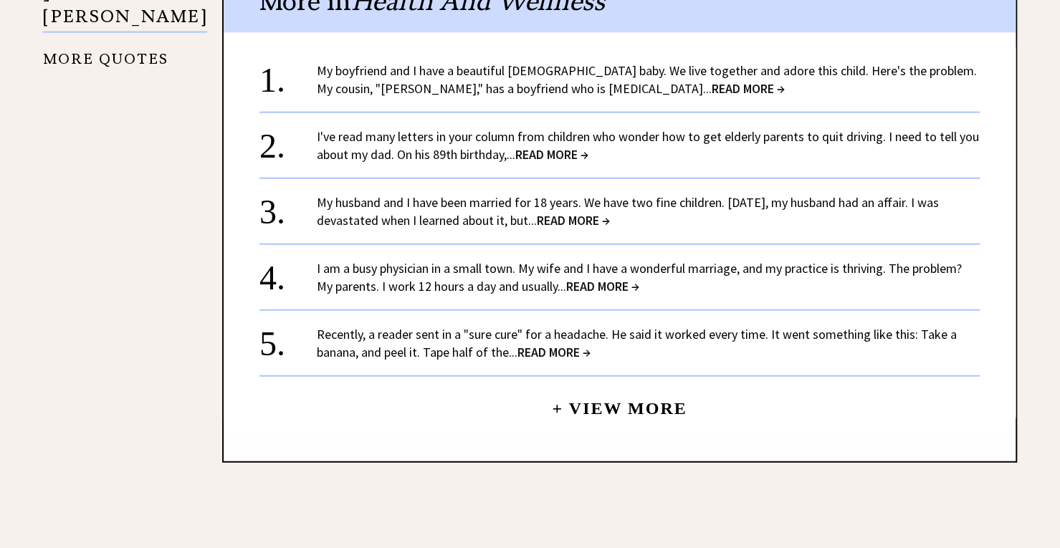
scroll to position [1932, 0]
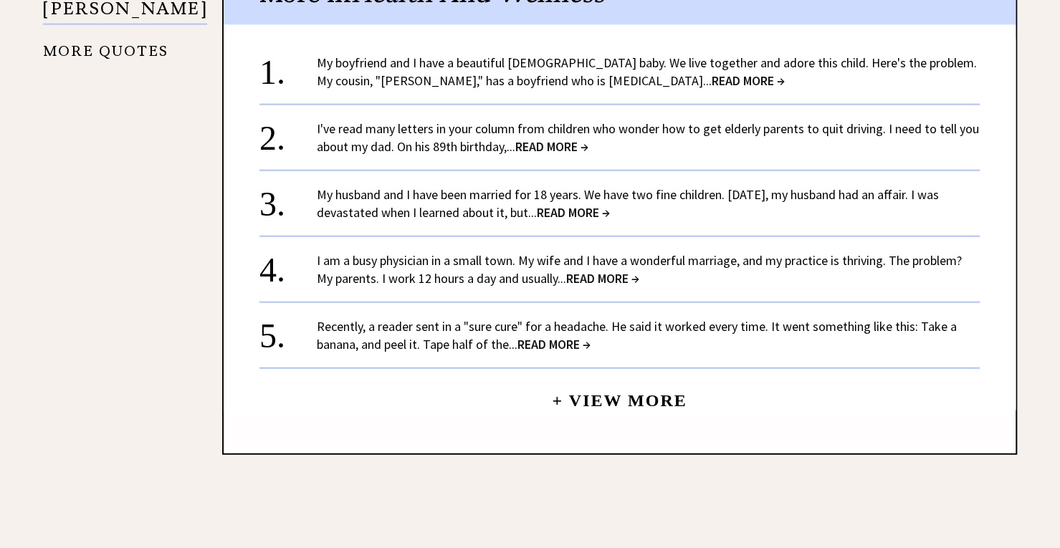
click at [618, 379] on link "+ View More" at bounding box center [619, 394] width 135 height 31
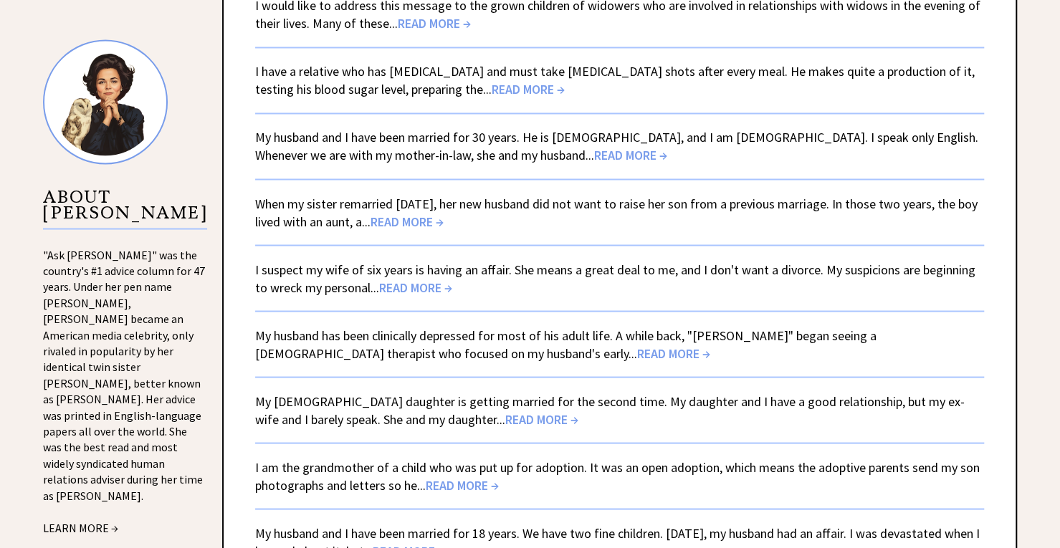
scroll to position [1424, 0]
click at [505, 418] on span "READ MORE →" at bounding box center [541, 417] width 73 height 16
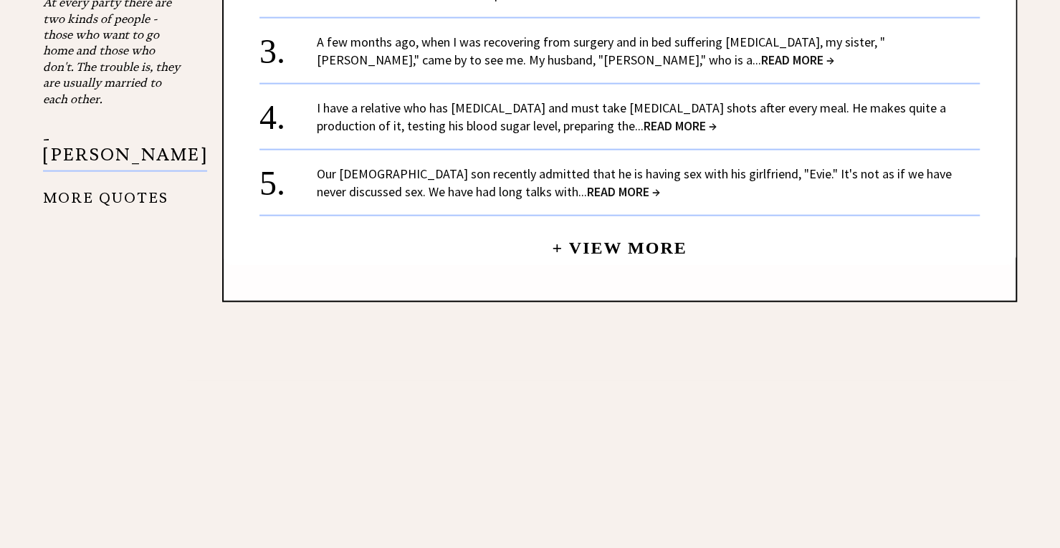
scroll to position [1817, 0]
click at [595, 226] on link "+ View More" at bounding box center [619, 241] width 135 height 31
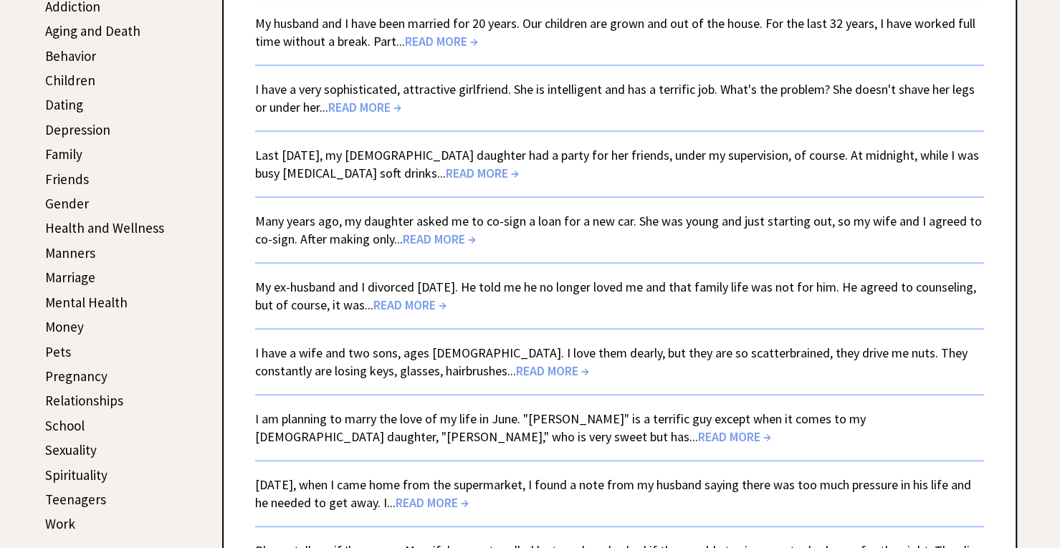
scroll to position [424, 0]
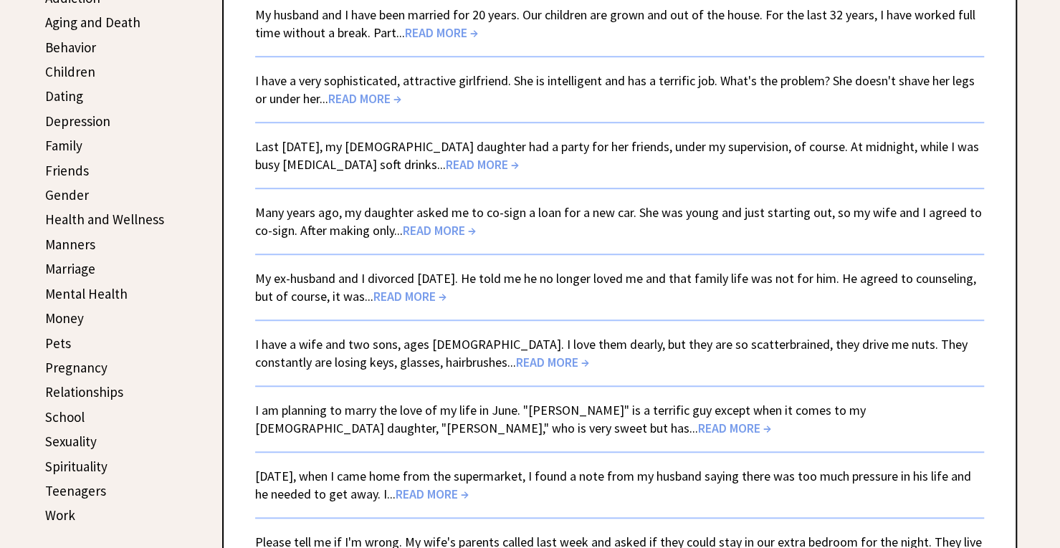
click at [63, 242] on link "Manners" at bounding box center [70, 244] width 50 height 17
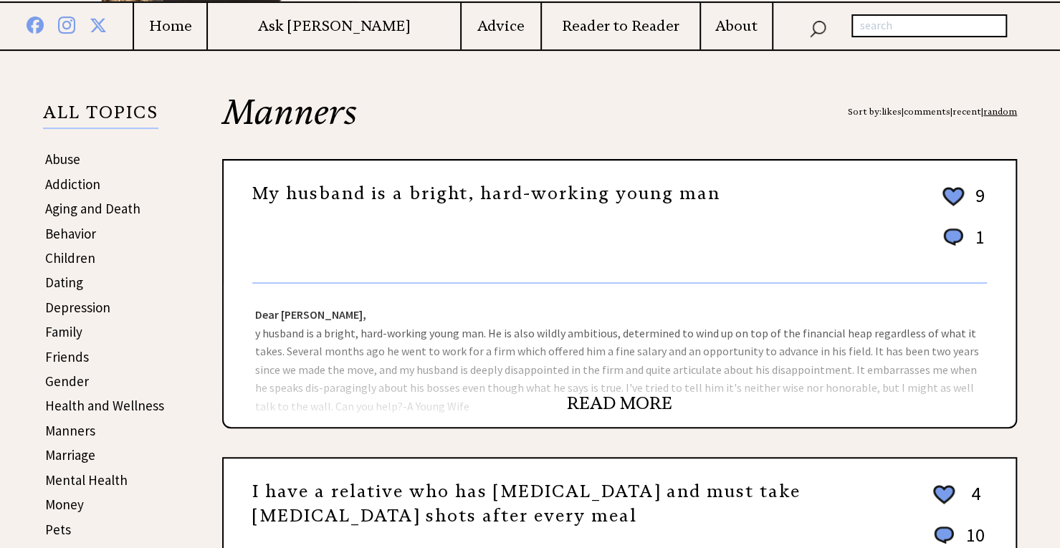
scroll to position [239, 0]
click at [604, 409] on link "READ MORE" at bounding box center [619, 402] width 105 height 21
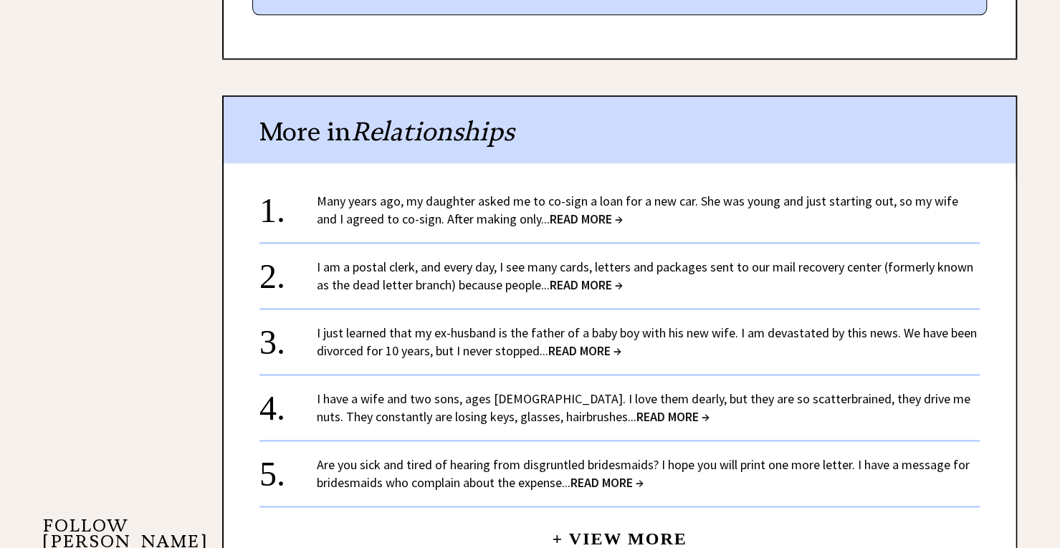
scroll to position [969, 0]
click at [560, 221] on span "READ MORE →" at bounding box center [586, 218] width 73 height 16
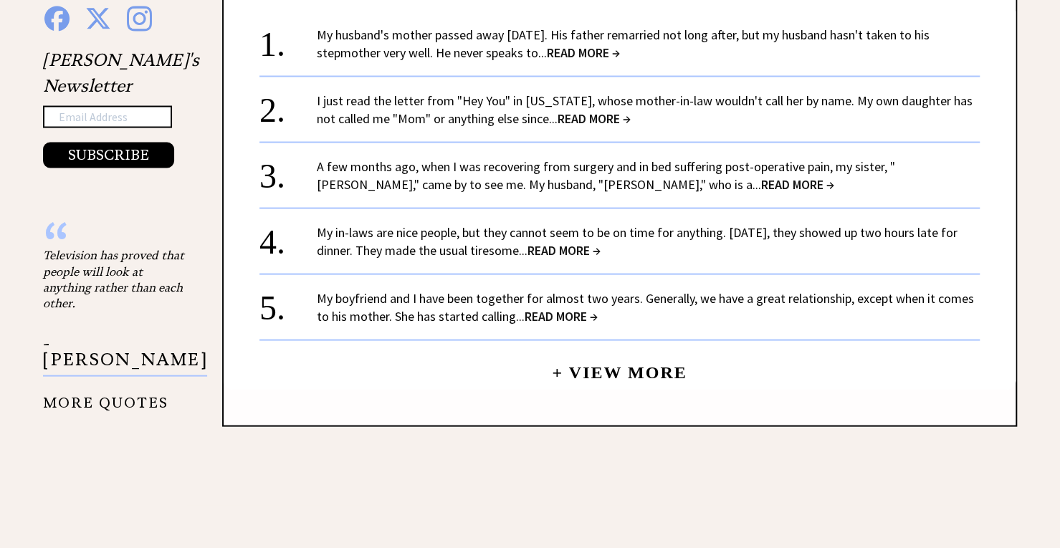
scroll to position [1570, 0]
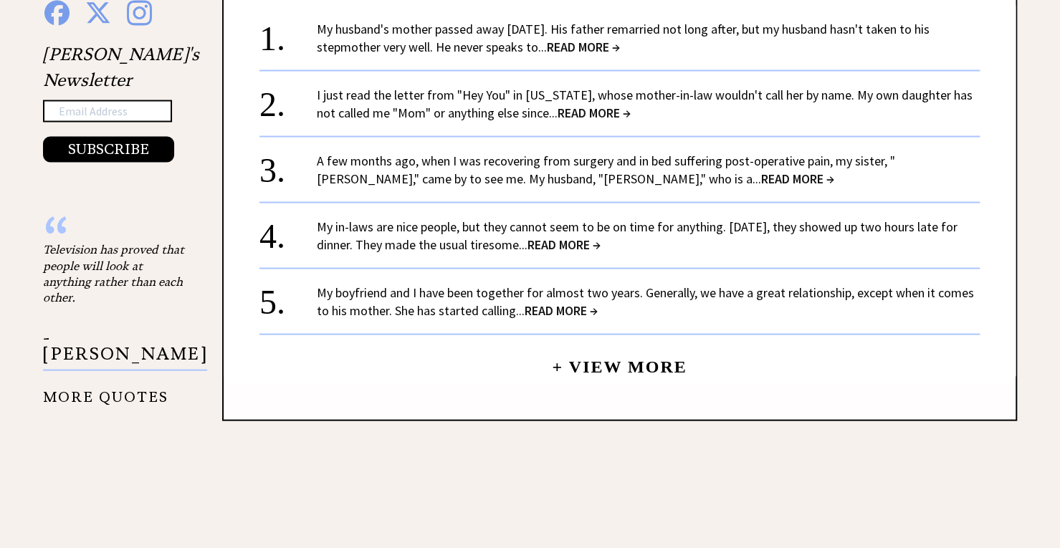
click at [566, 302] on span "READ MORE →" at bounding box center [560, 310] width 73 height 16
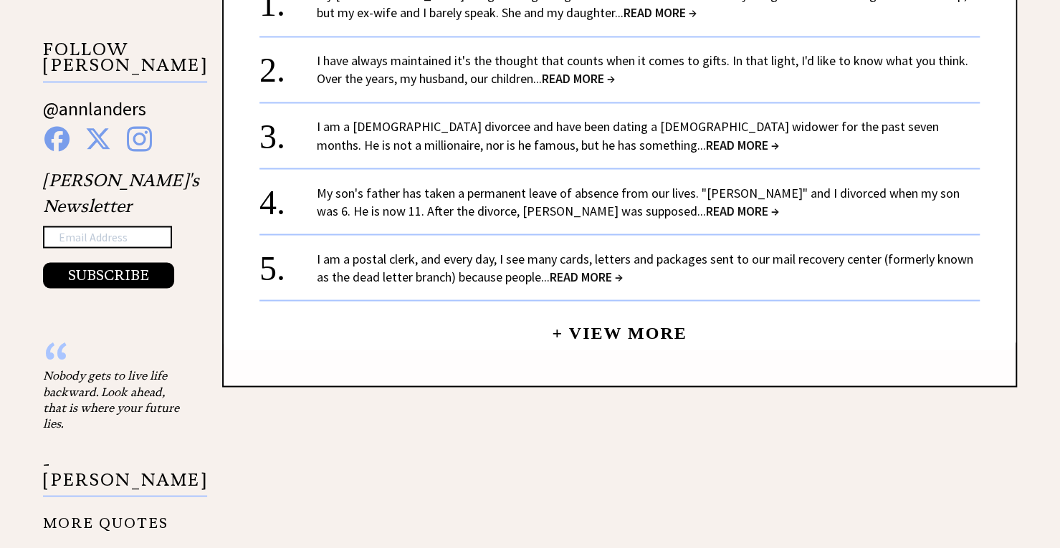
scroll to position [1447, 0]
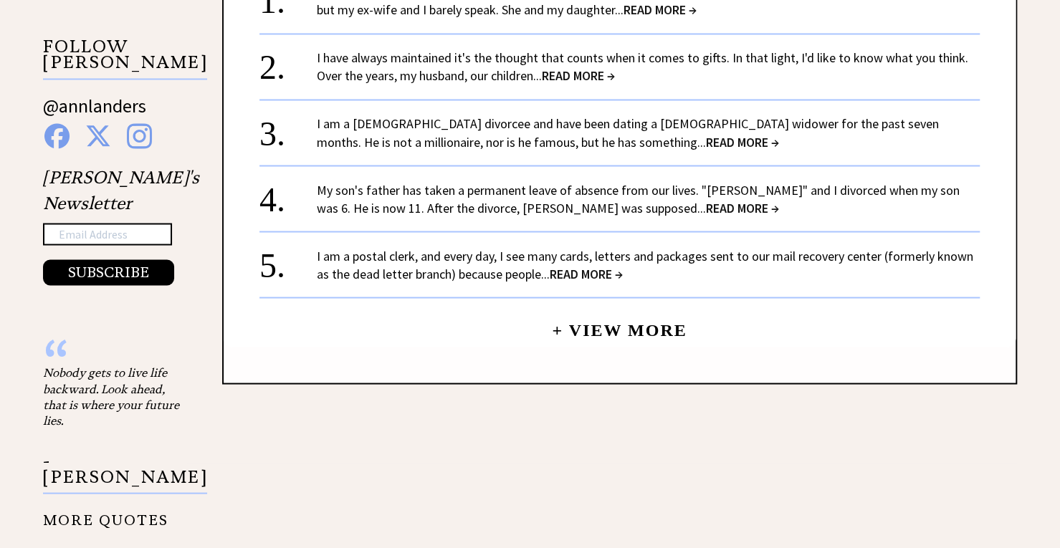
click at [605, 332] on link "+ View More" at bounding box center [619, 323] width 135 height 31
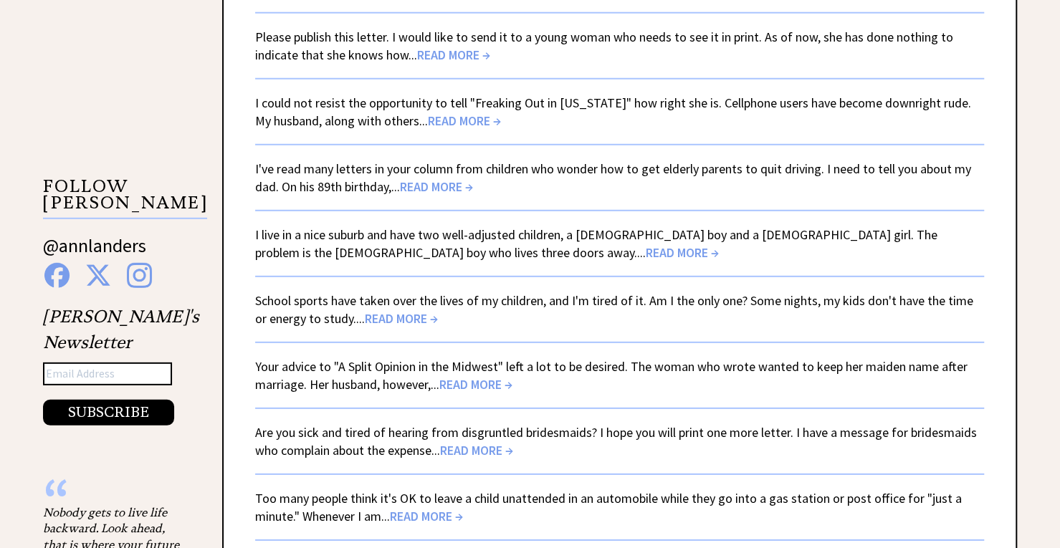
scroll to position [2314, 0]
click at [646, 244] on span "READ MORE →" at bounding box center [682, 252] width 73 height 16
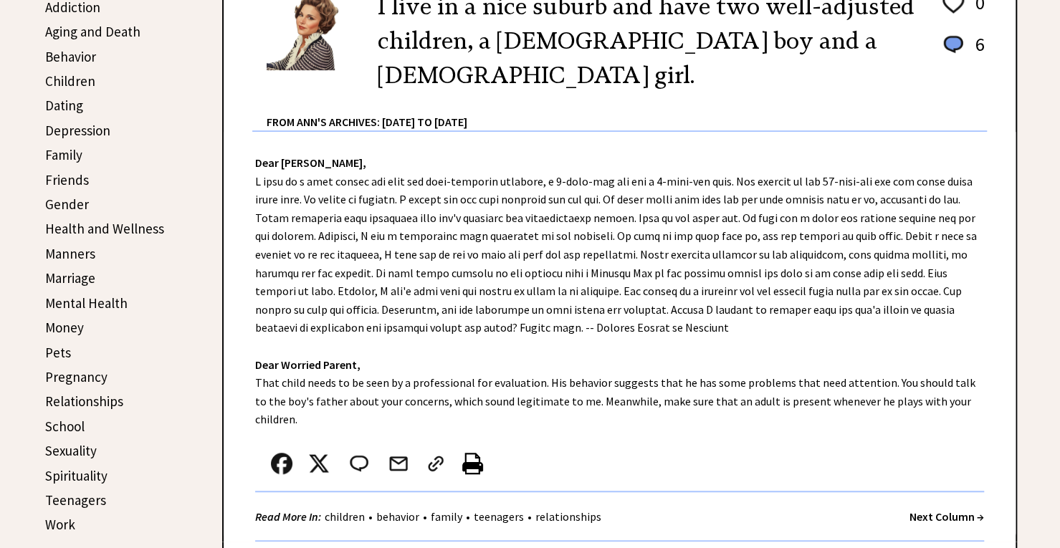
scroll to position [416, 0]
click at [90, 254] on link "Manners" at bounding box center [70, 252] width 50 height 17
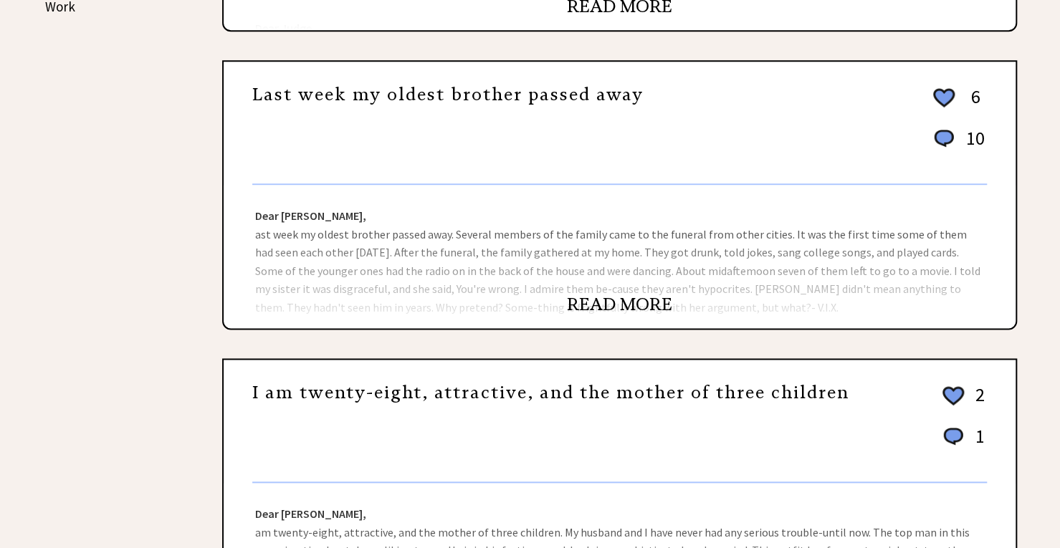
scroll to position [931, 0]
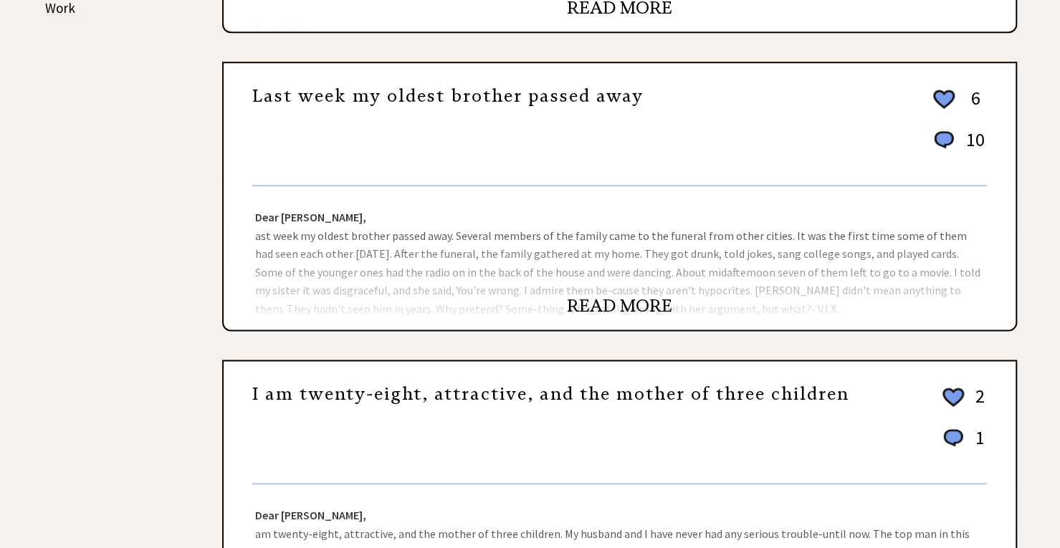
click at [625, 322] on div "READ MORE" at bounding box center [620, 313] width 792 height 32
click at [617, 310] on link "READ MORE" at bounding box center [619, 305] width 105 height 21
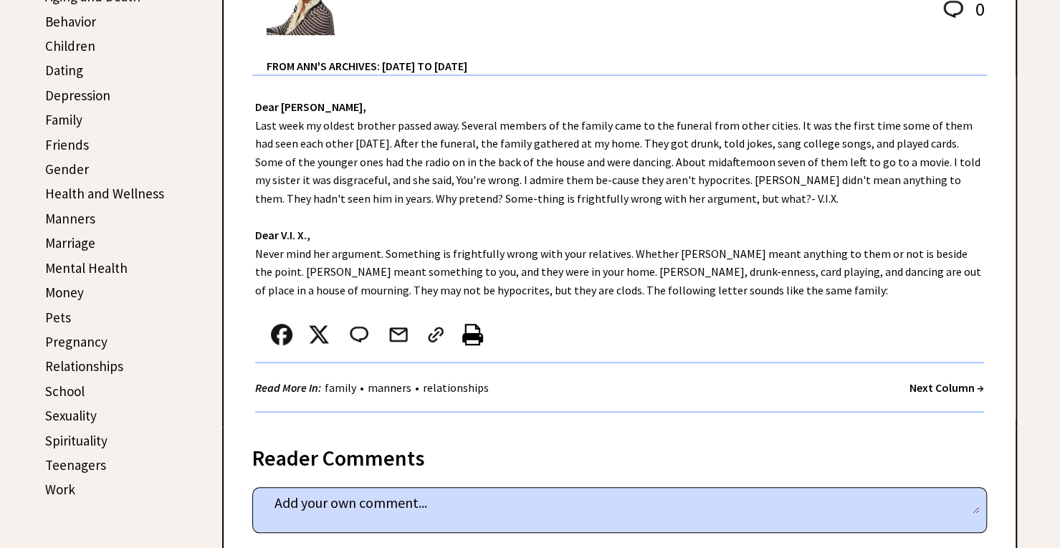
scroll to position [449, 0]
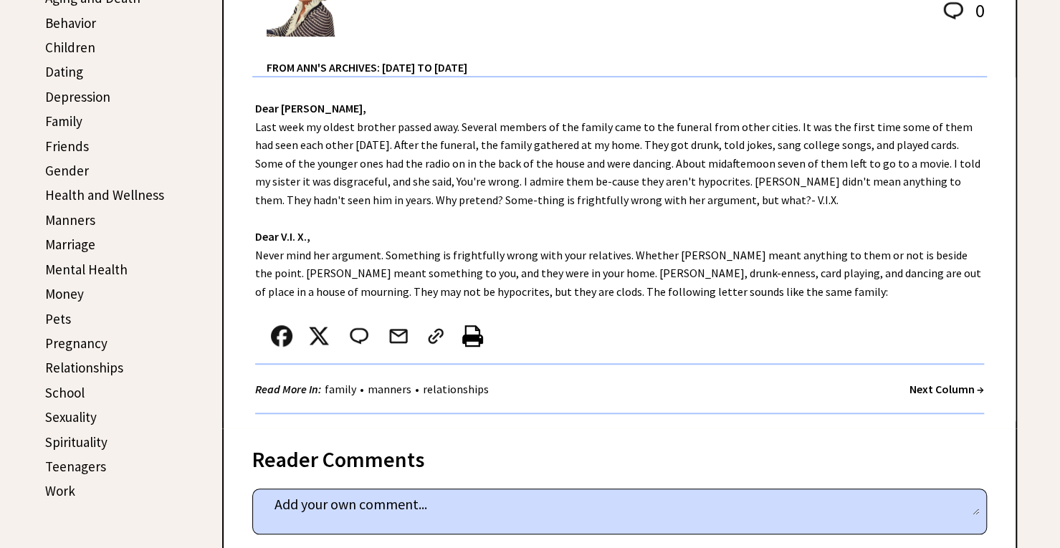
click at [92, 226] on link "Manners" at bounding box center [70, 219] width 50 height 17
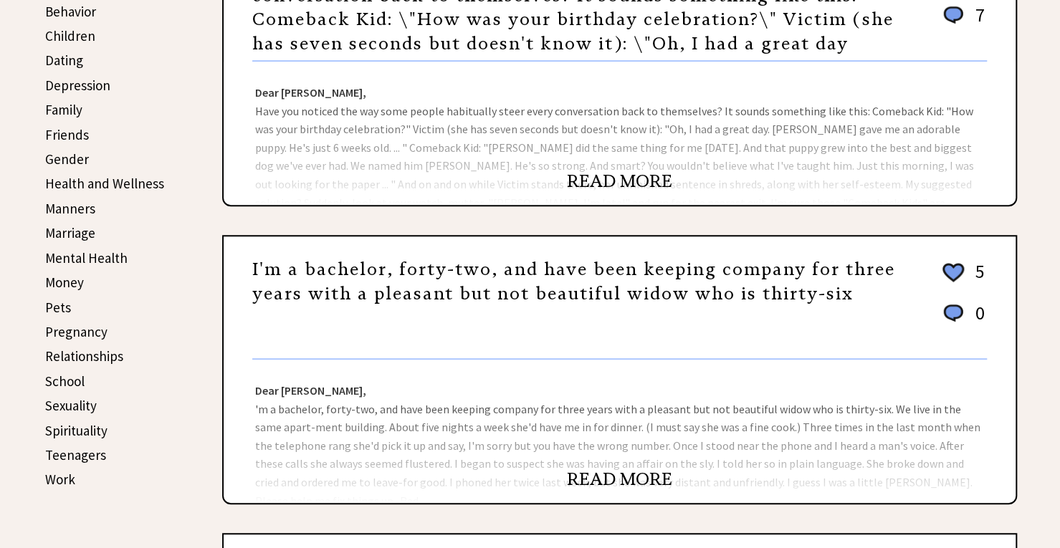
scroll to position [469, 0]
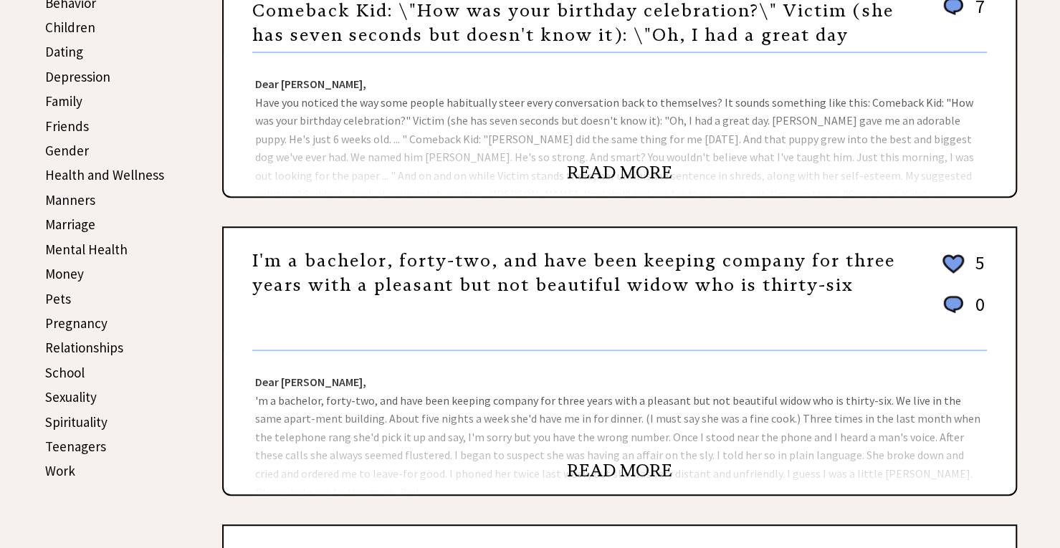
click at [588, 484] on div "READ MORE" at bounding box center [620, 478] width 792 height 32
click at [603, 478] on link "READ MORE" at bounding box center [619, 470] width 105 height 21
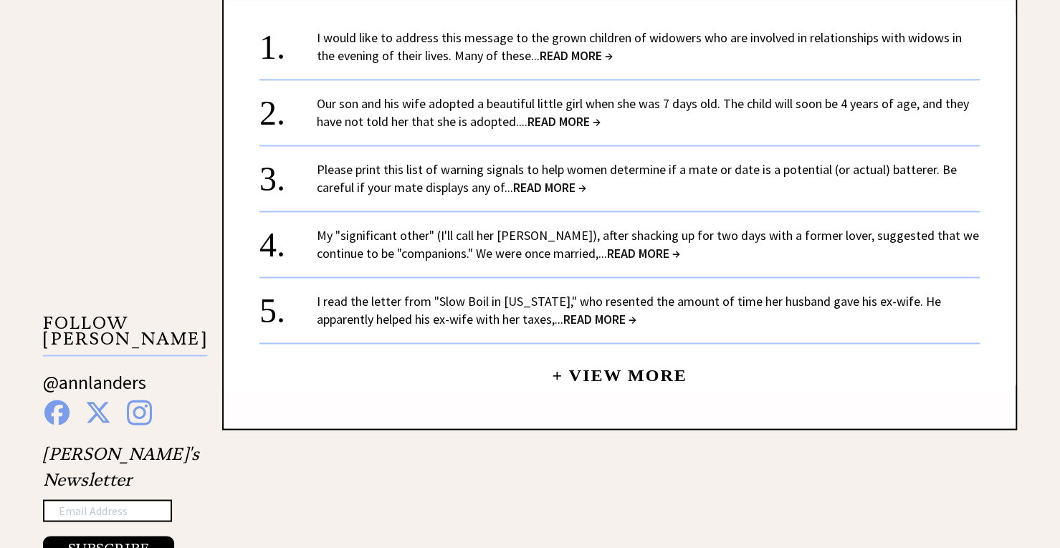
scroll to position [1180, 0]
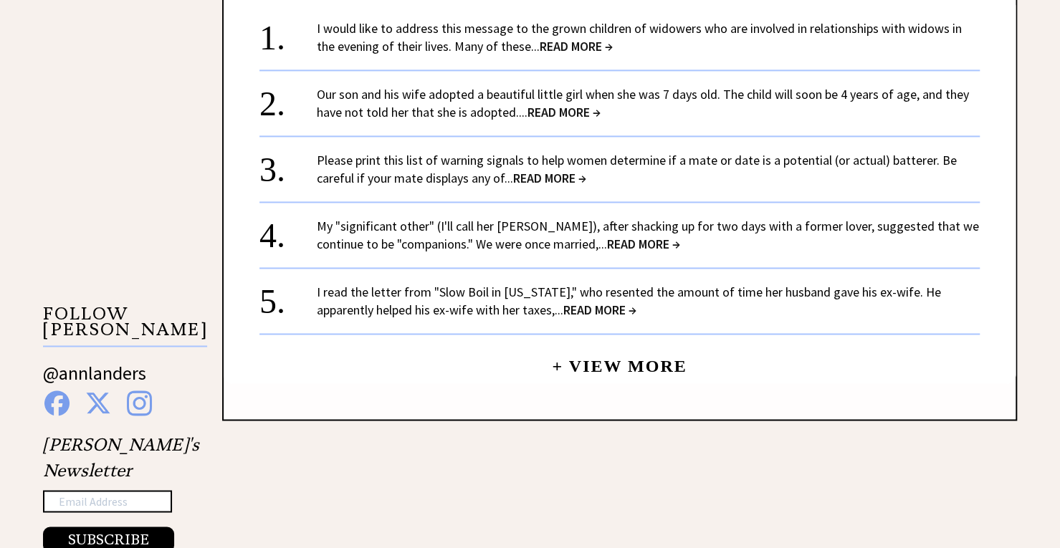
click at [607, 246] on span "READ MORE →" at bounding box center [643, 244] width 73 height 16
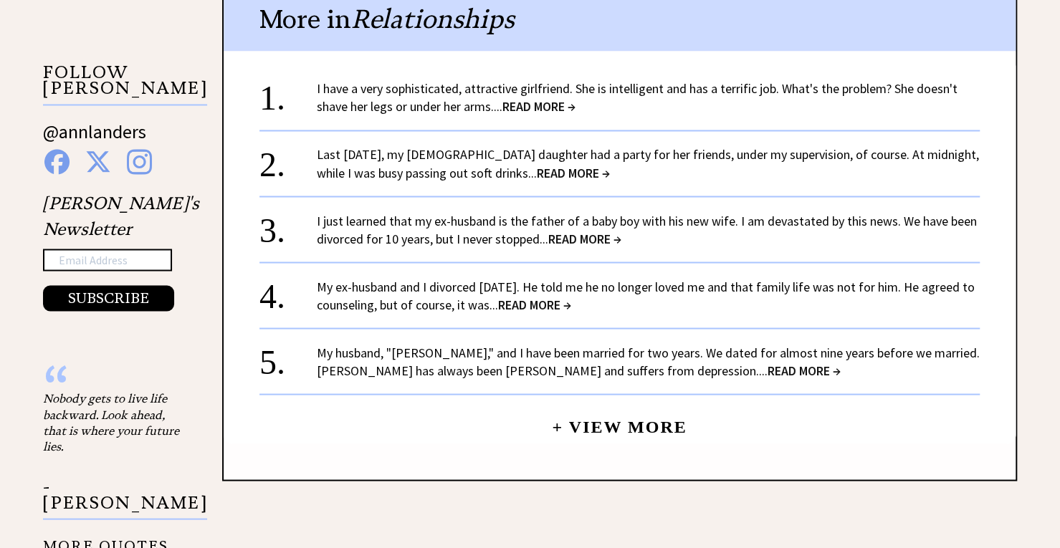
scroll to position [1424, 0]
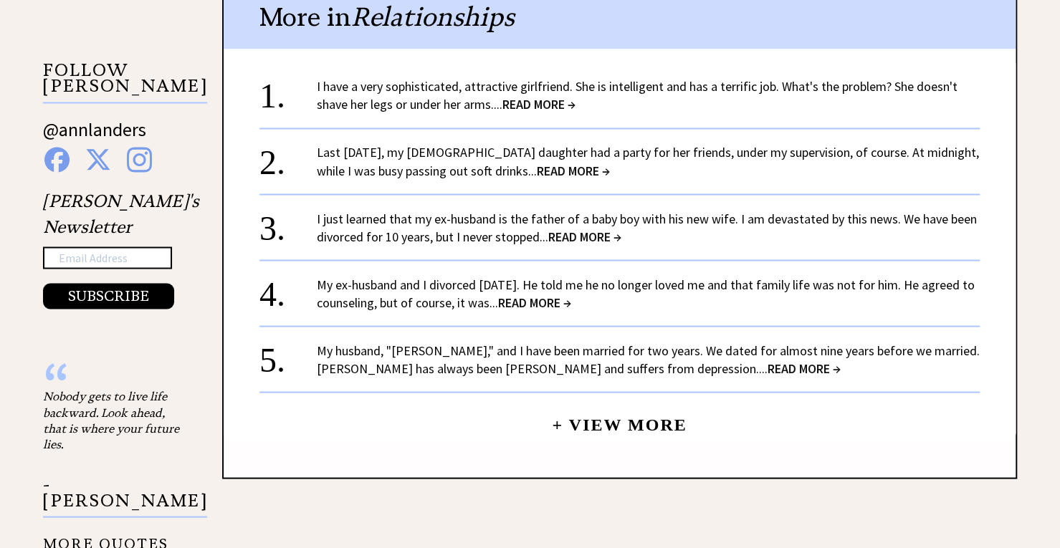
click at [615, 228] on span "READ MORE →" at bounding box center [584, 236] width 73 height 16
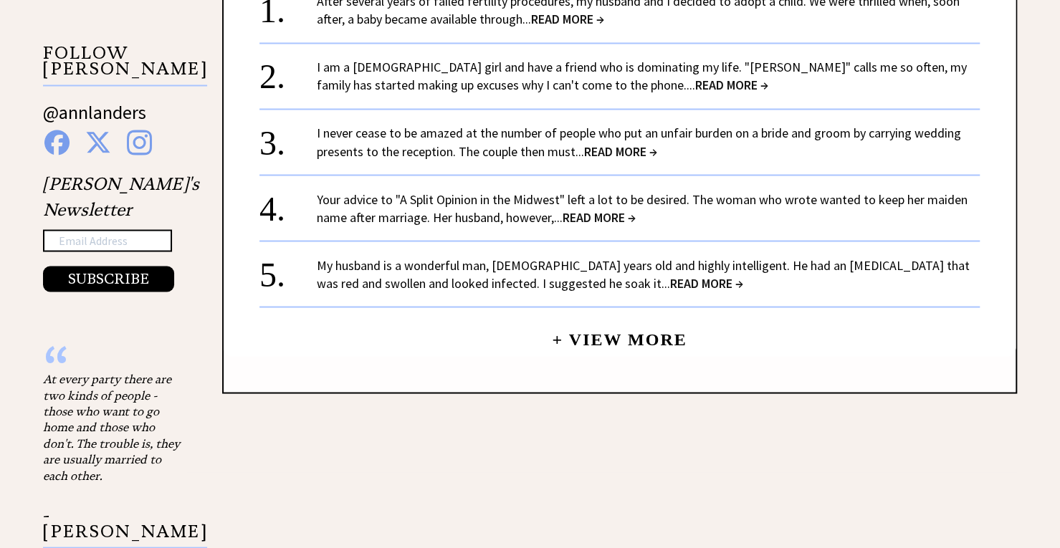
scroll to position [1442, 0]
click at [635, 345] on link "+ View More" at bounding box center [619, 332] width 135 height 31
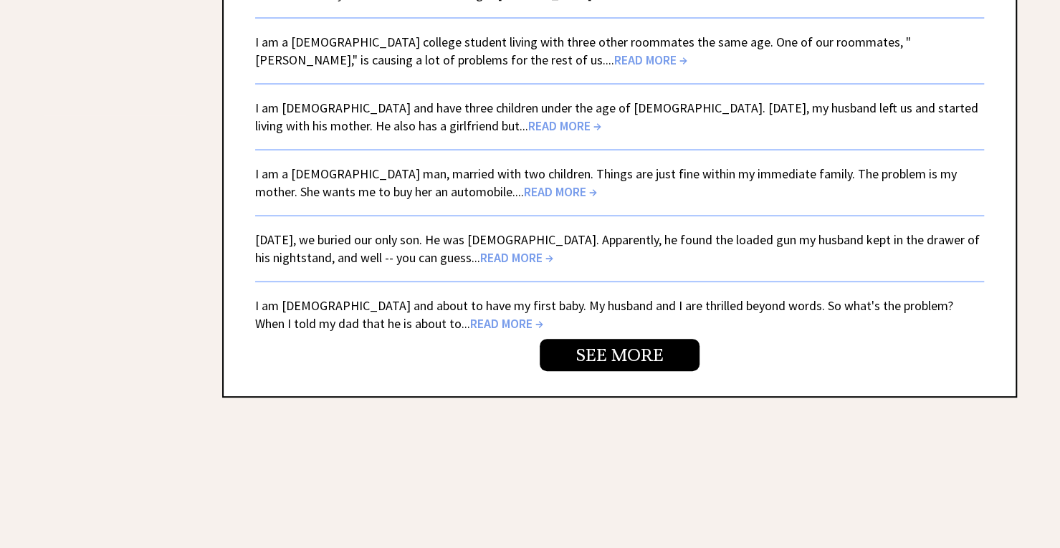
scroll to position [3364, 0]
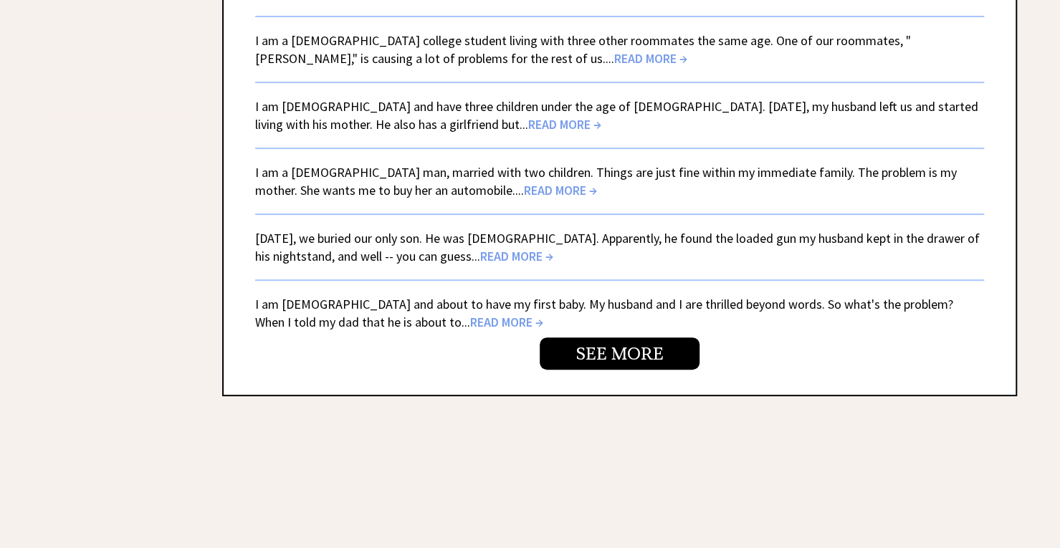
click at [470, 327] on span "READ MORE →" at bounding box center [506, 322] width 73 height 16
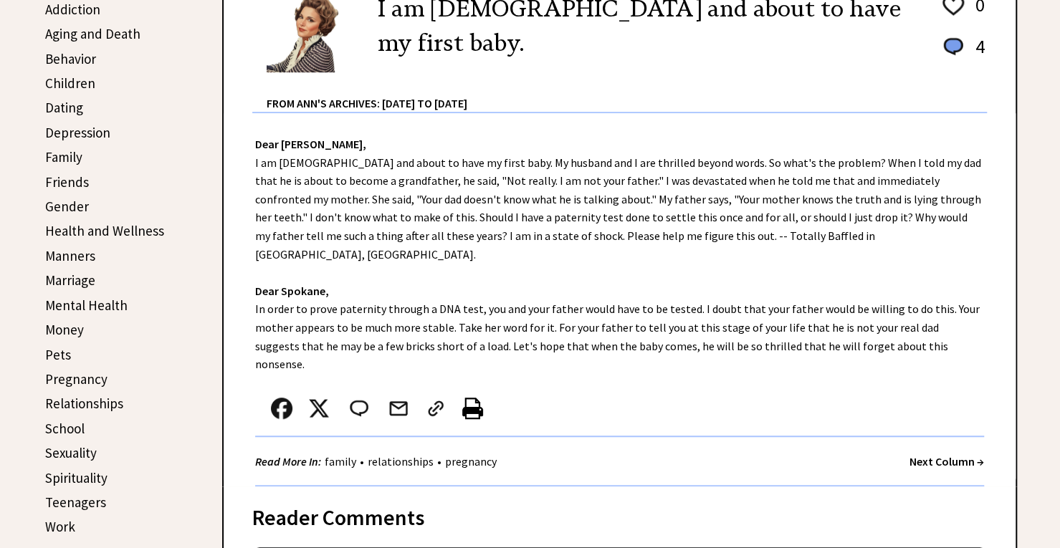
scroll to position [414, 0]
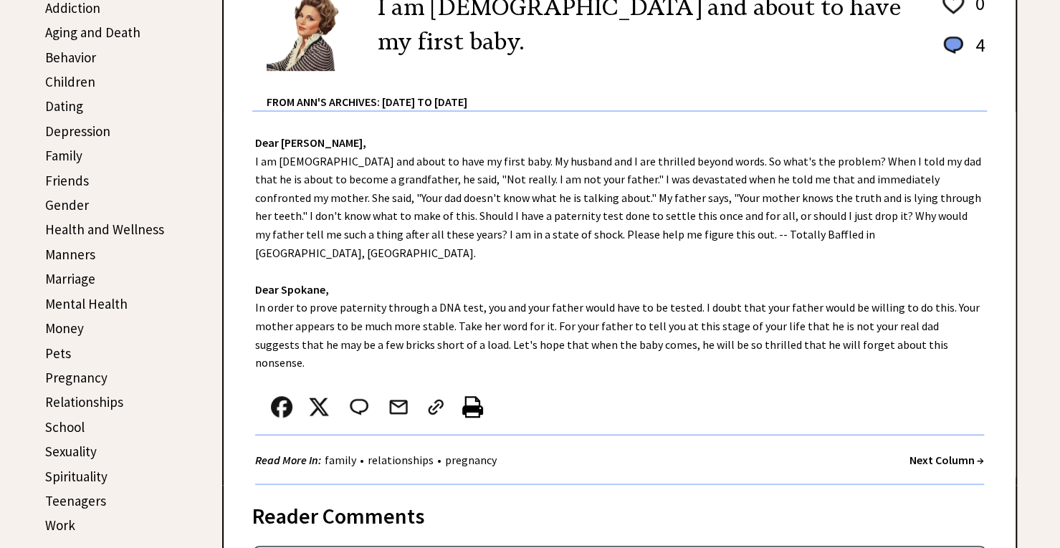
click at [692, 239] on div "Dear [PERSON_NAME], I am [DEMOGRAPHIC_DATA] and about to have my first baby. My…" at bounding box center [620, 298] width 792 height 373
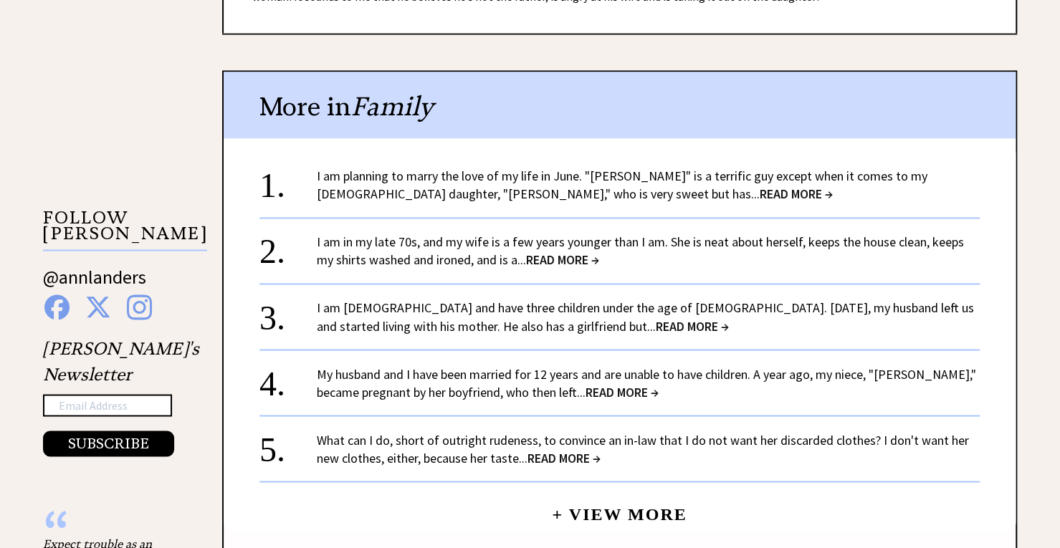
scroll to position [1294, 0]
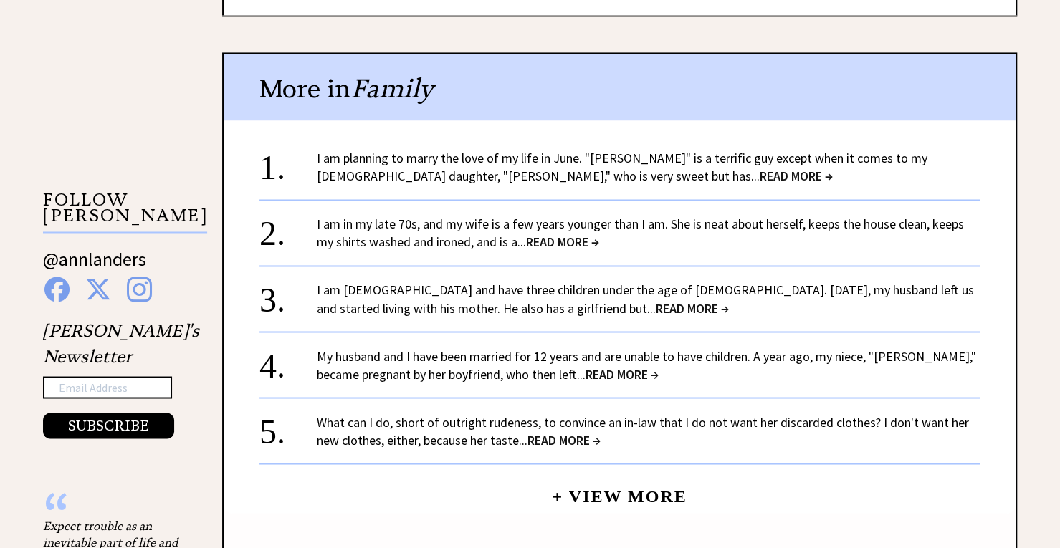
click at [587, 474] on link "+ View More" at bounding box center [619, 489] width 135 height 31
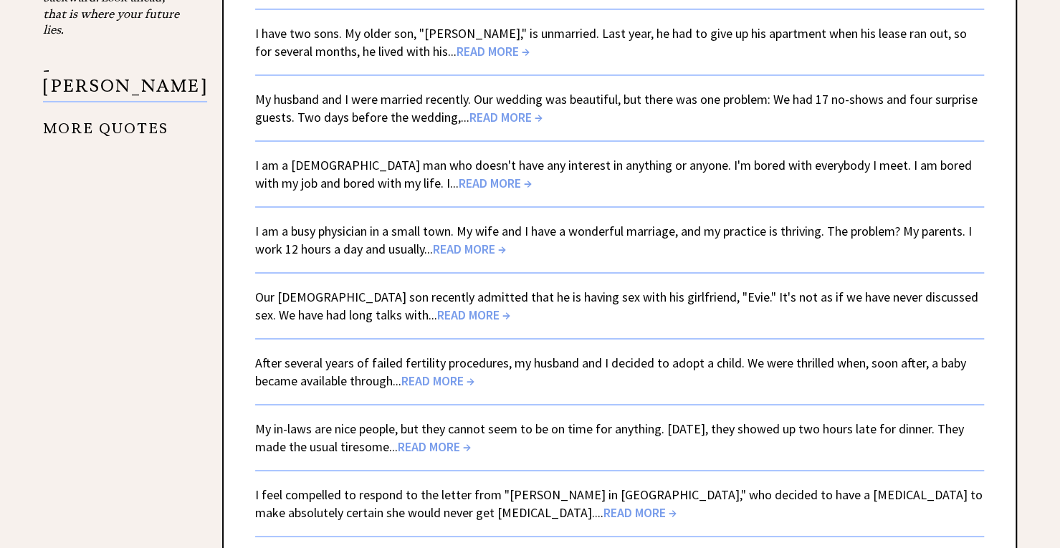
scroll to position [2847, 0]
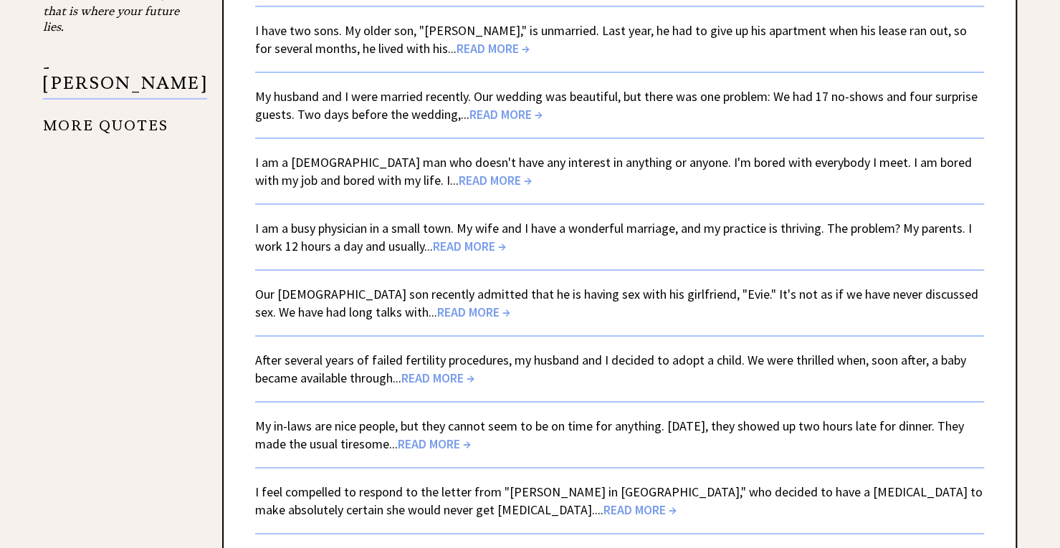
click at [471, 447] on span "READ MORE →" at bounding box center [434, 444] width 73 height 16
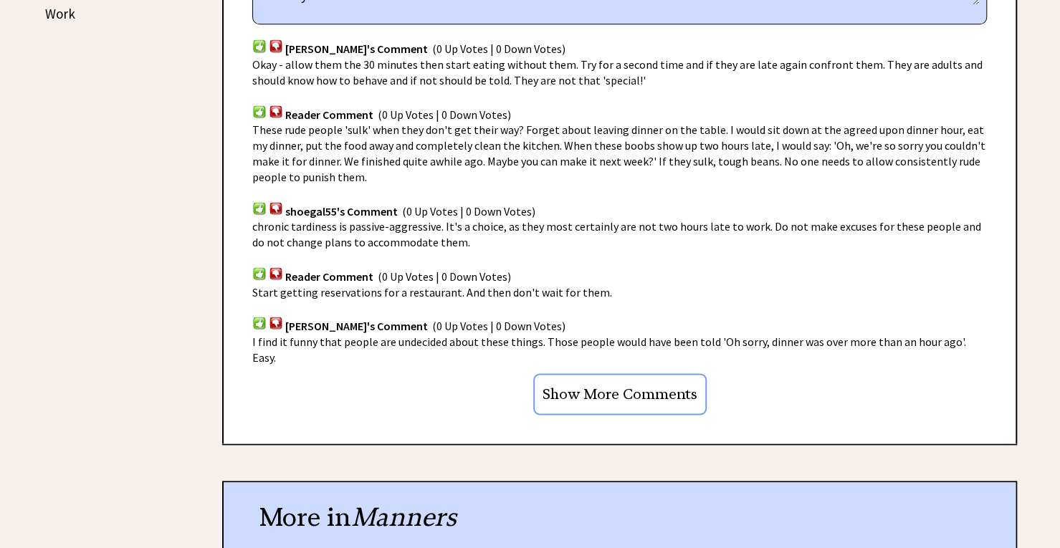
scroll to position [931, 0]
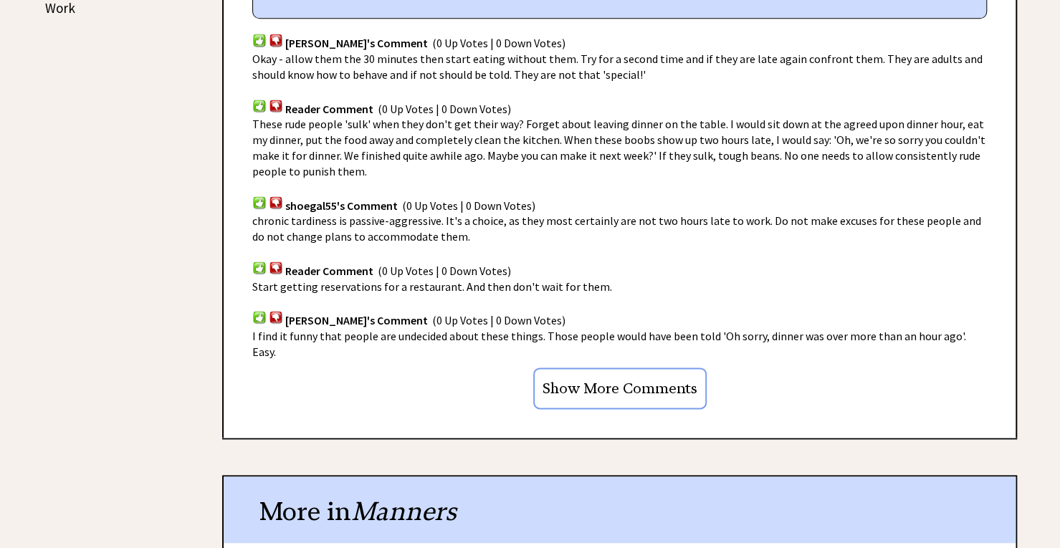
click at [591, 387] on input "Show More Comments" at bounding box center [619, 389] width 173 height 42
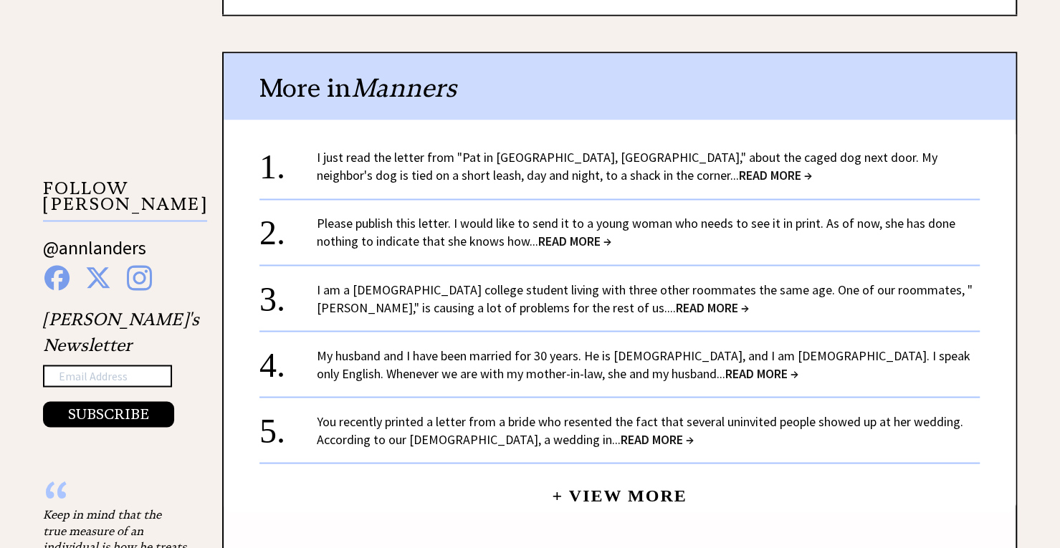
scroll to position [1307, 0]
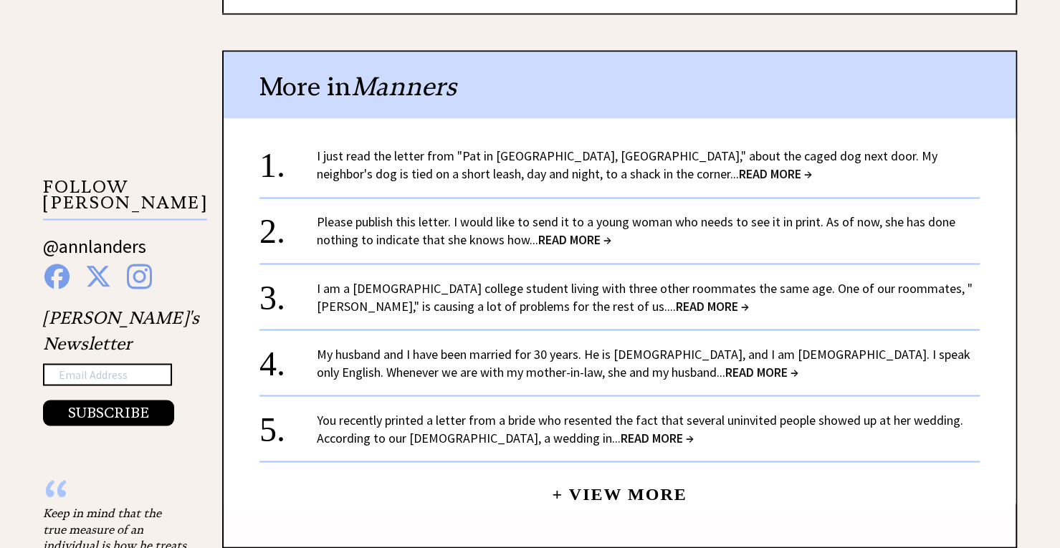
click at [630, 484] on link "+ View More" at bounding box center [619, 487] width 135 height 31
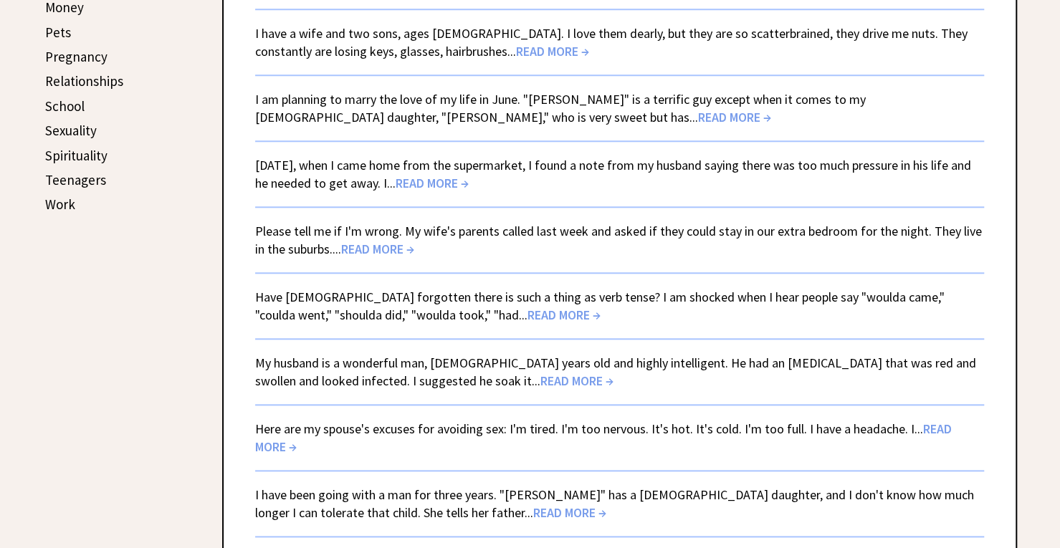
scroll to position [739, 0]
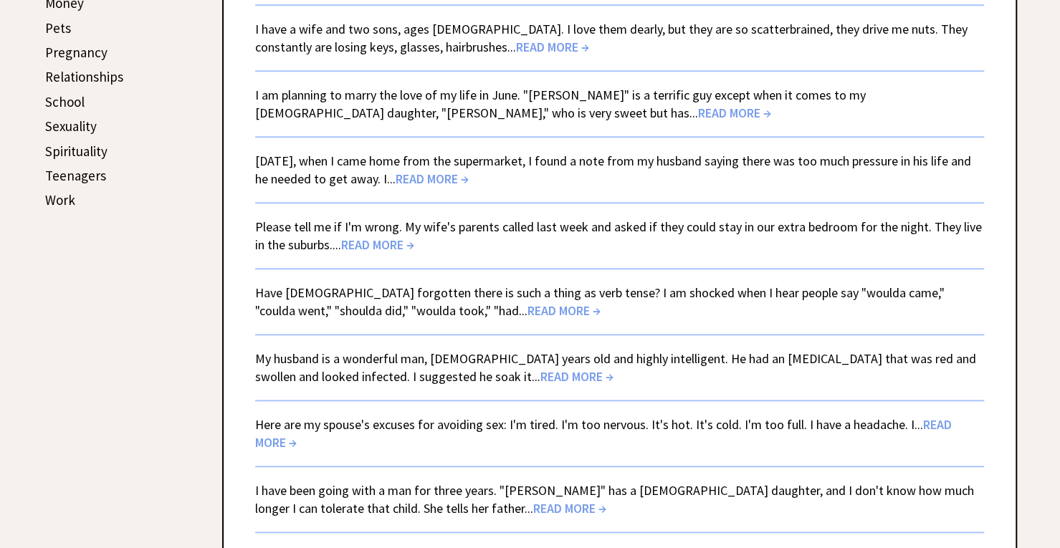
click at [692, 239] on div "Please tell me if I'm wrong. My wife's parents called last week and asked if th…" at bounding box center [619, 236] width 729 height 36
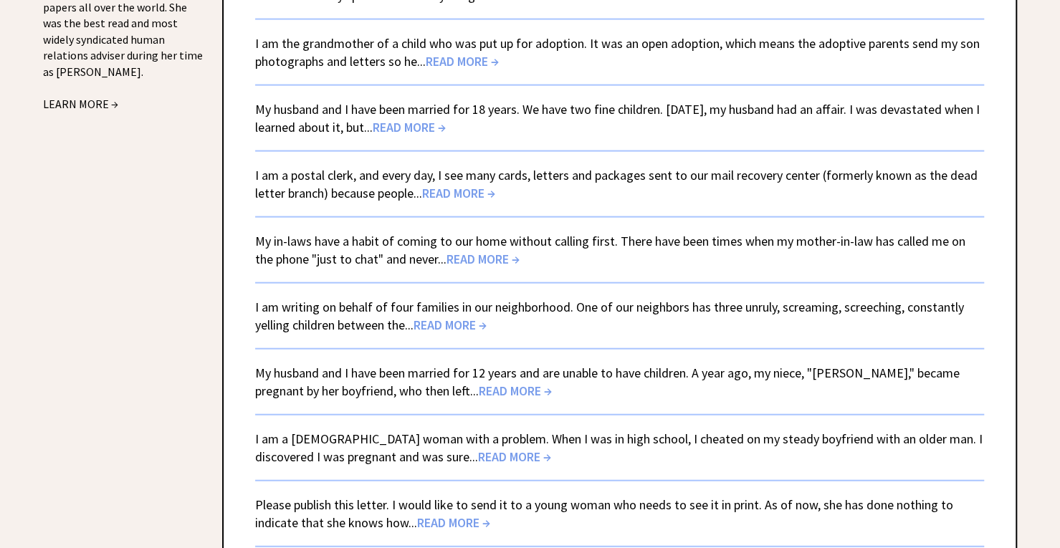
scroll to position [1847, 0]
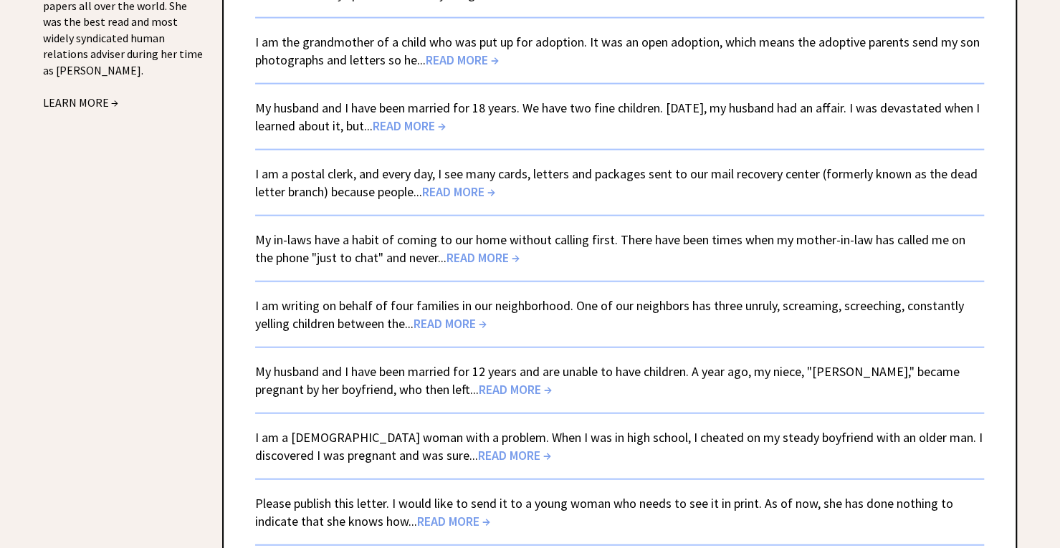
click at [312, 251] on link "My in-laws have a habit of coming to our home without calling first. There have…" at bounding box center [610, 248] width 710 height 34
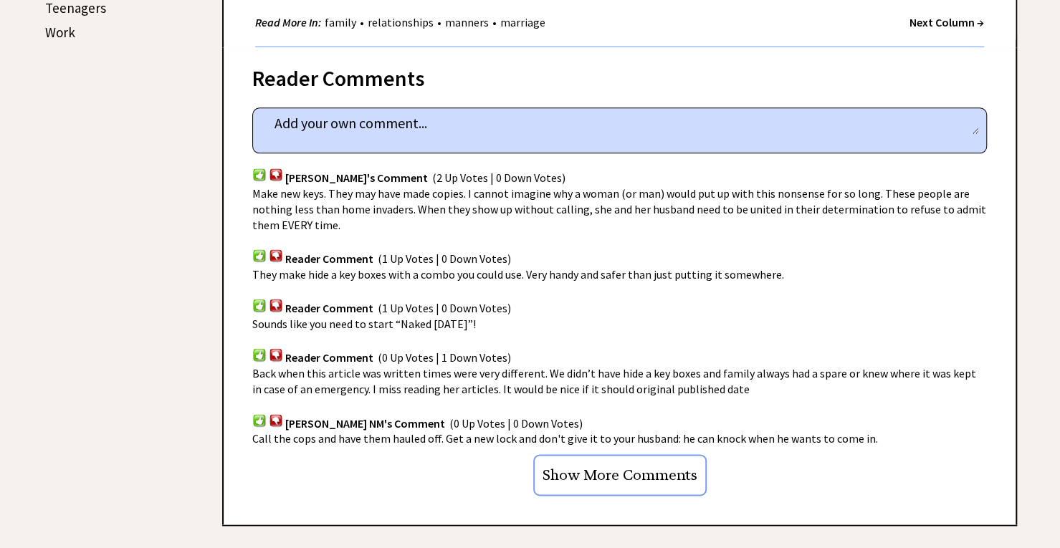
scroll to position [910, 0]
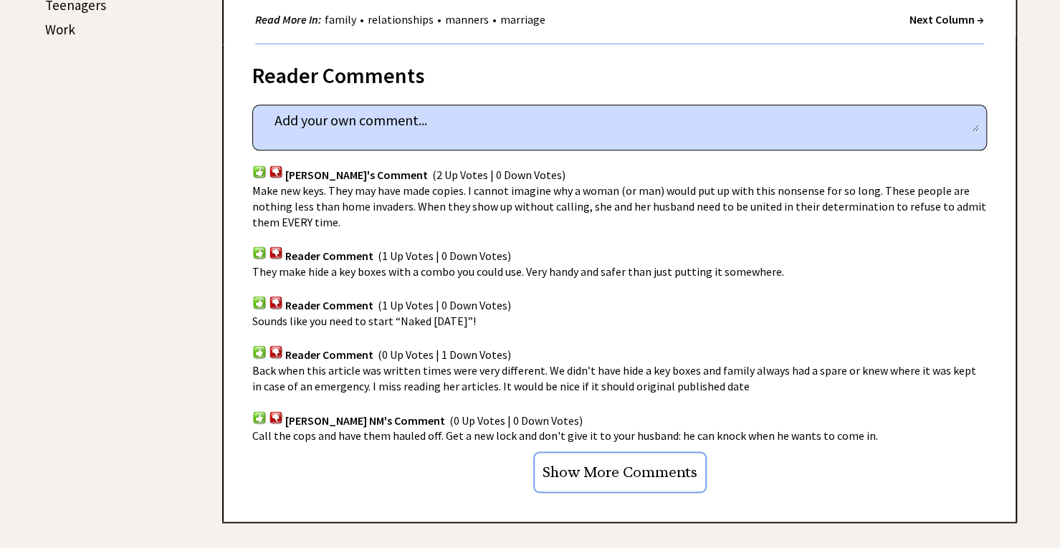
click at [576, 481] on input "Show More Comments" at bounding box center [619, 472] width 173 height 42
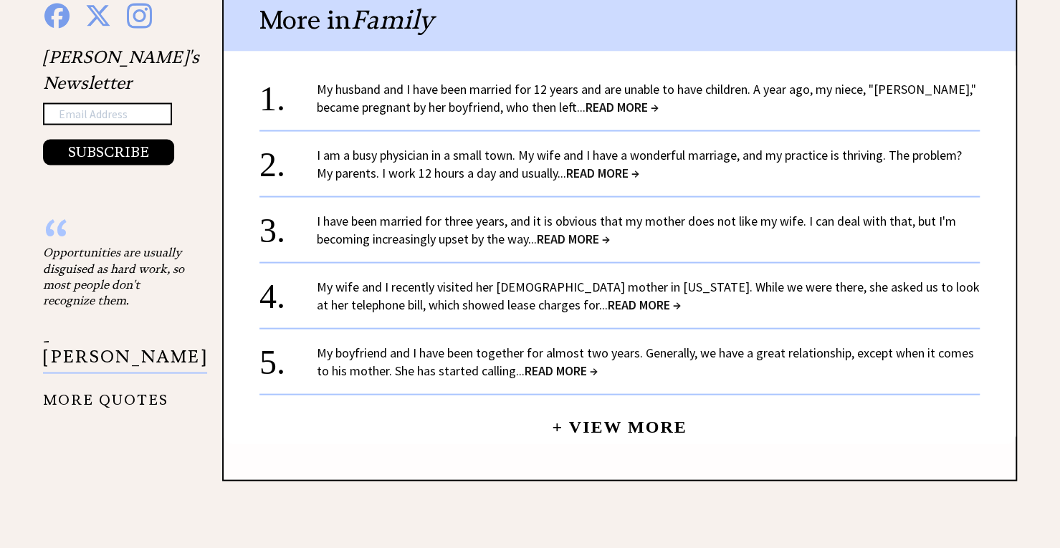
scroll to position [1568, 0]
click at [604, 435] on link "+ View More" at bounding box center [619, 420] width 135 height 31
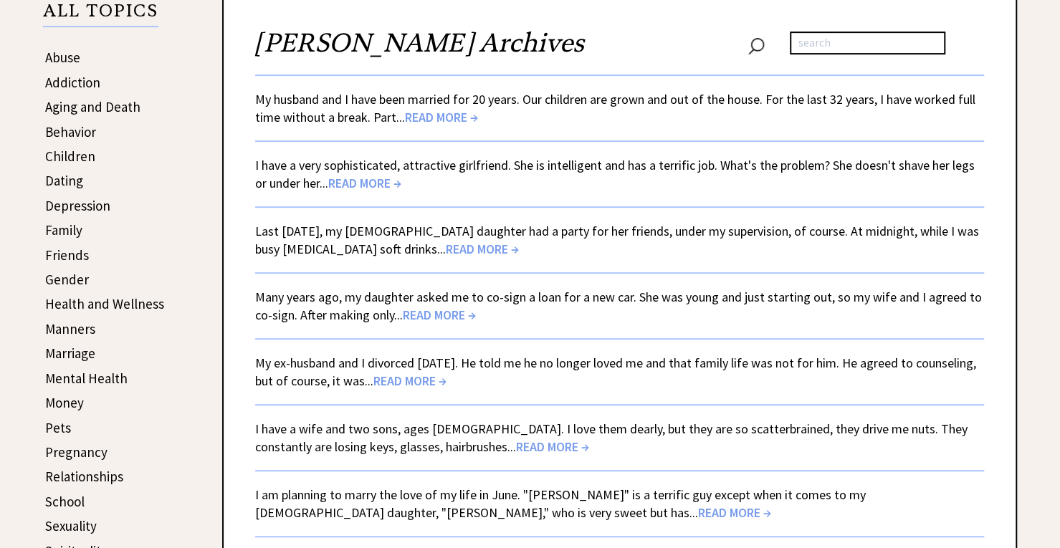
scroll to position [342, 0]
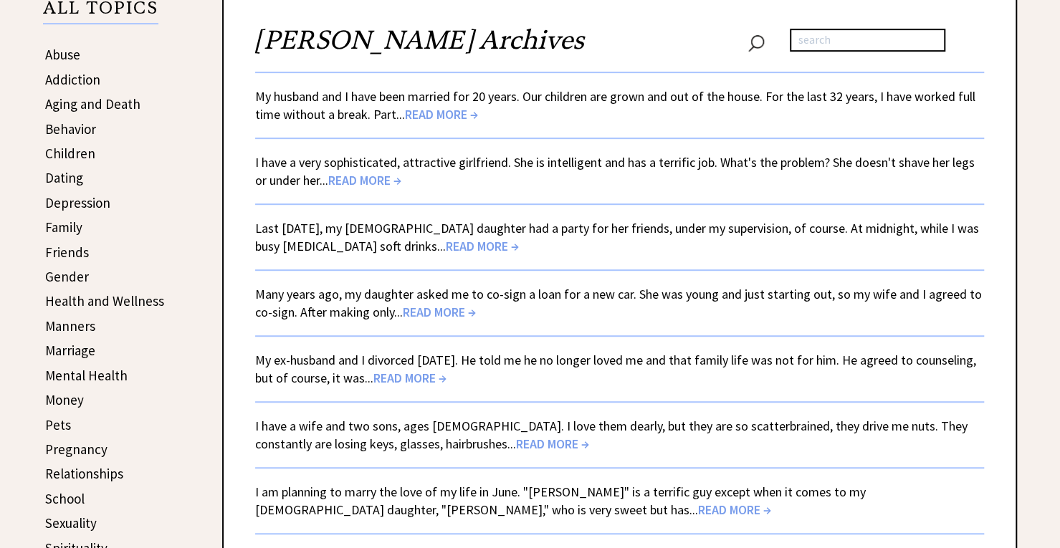
click at [50, 332] on link "Manners" at bounding box center [70, 325] width 50 height 17
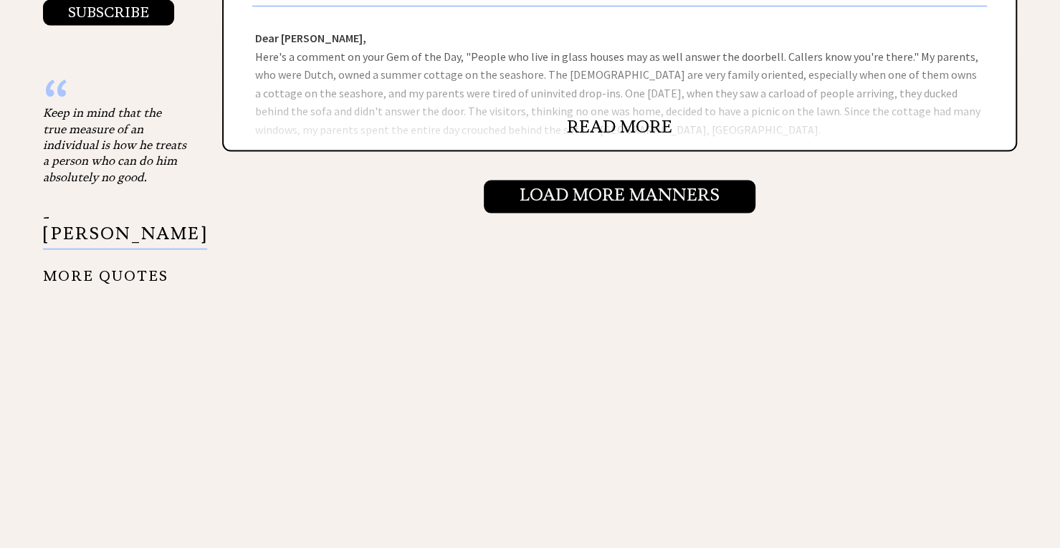
scroll to position [1708, 0]
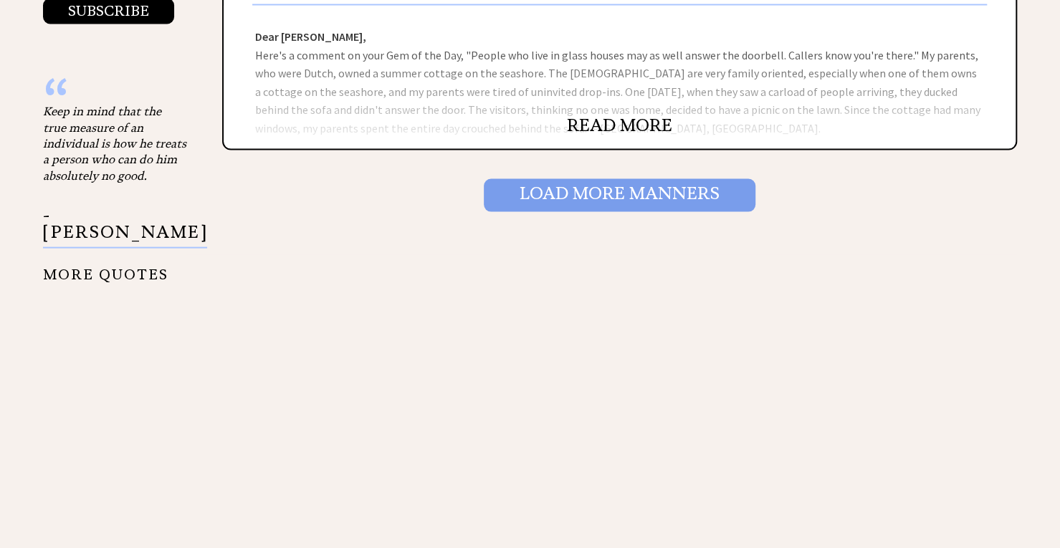
click at [543, 206] on input "Load More Manners" at bounding box center [620, 195] width 272 height 33
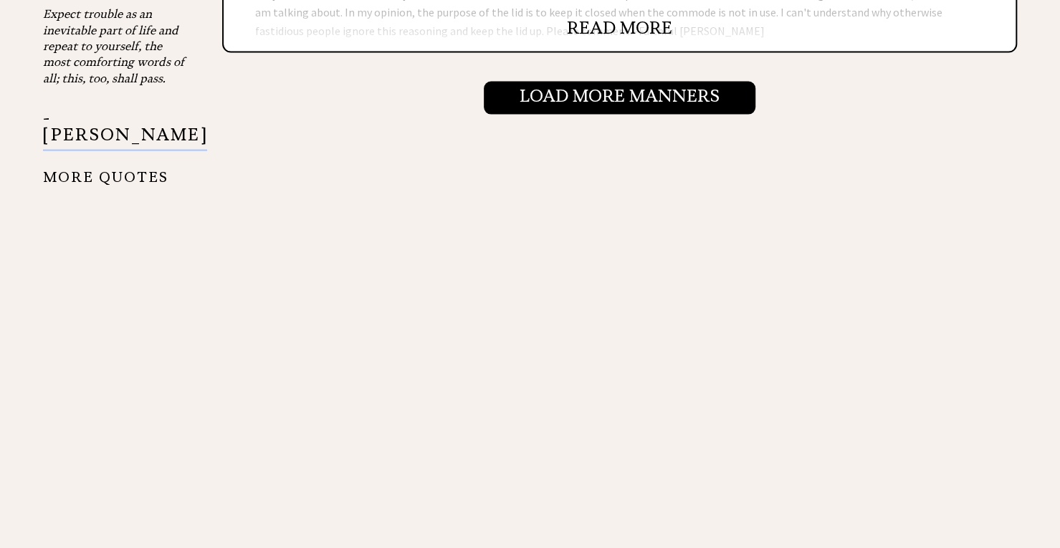
scroll to position [1806, 0]
click at [559, 107] on input "Load More Manners" at bounding box center [620, 97] width 272 height 33
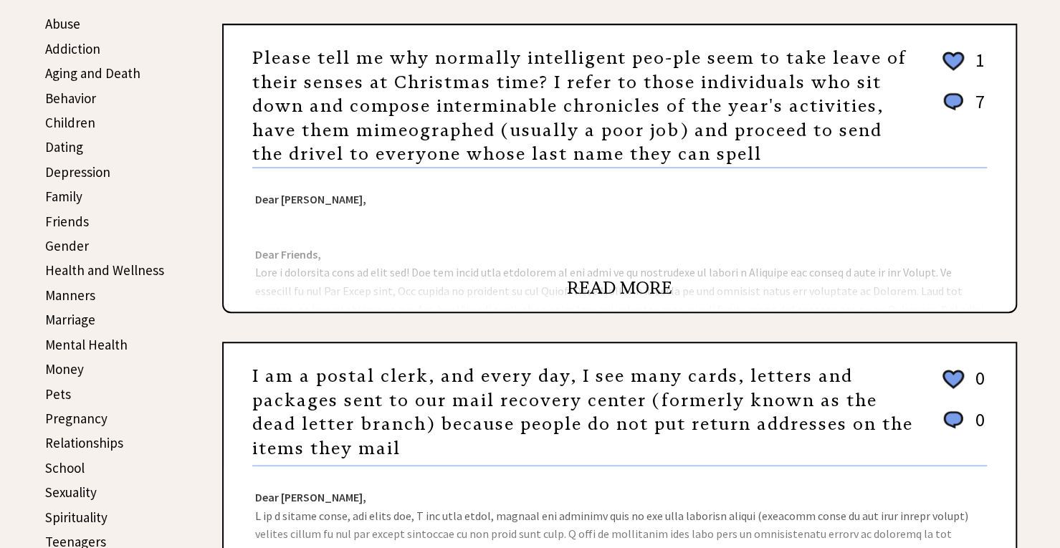
scroll to position [374, 0]
click at [598, 284] on link "READ MORE" at bounding box center [619, 287] width 105 height 21
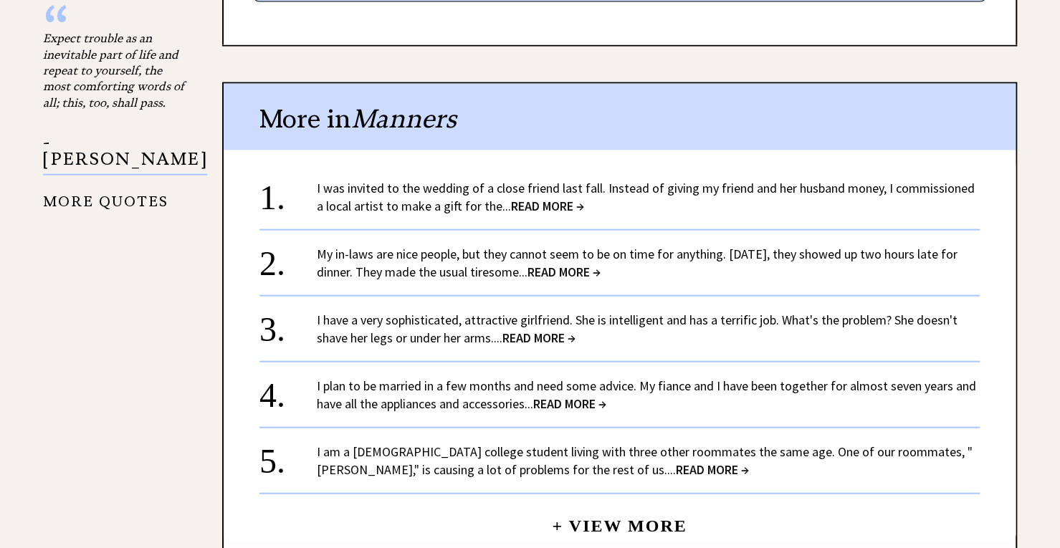
scroll to position [1783, 0]
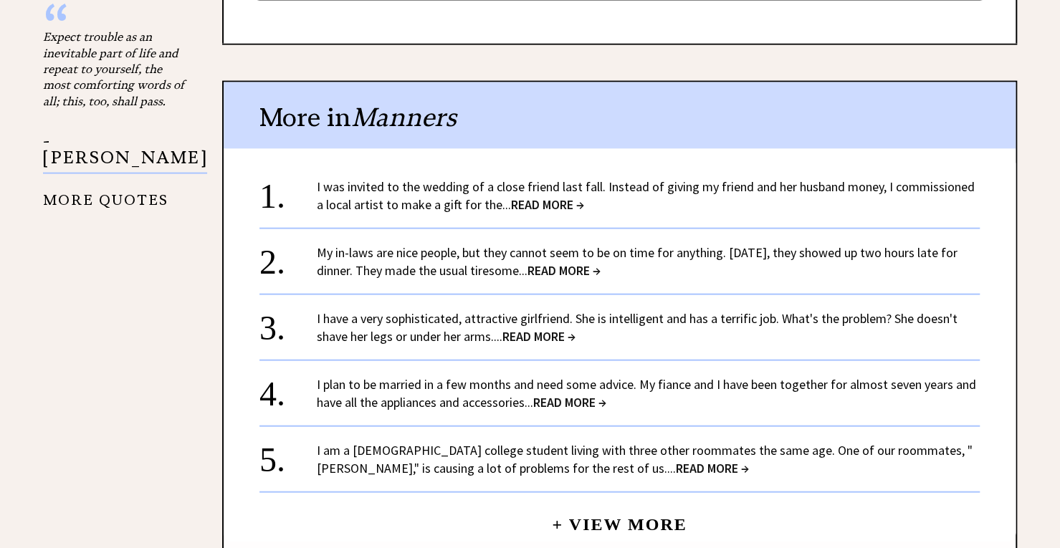
click at [552, 394] on span "READ MORE →" at bounding box center [569, 402] width 73 height 16
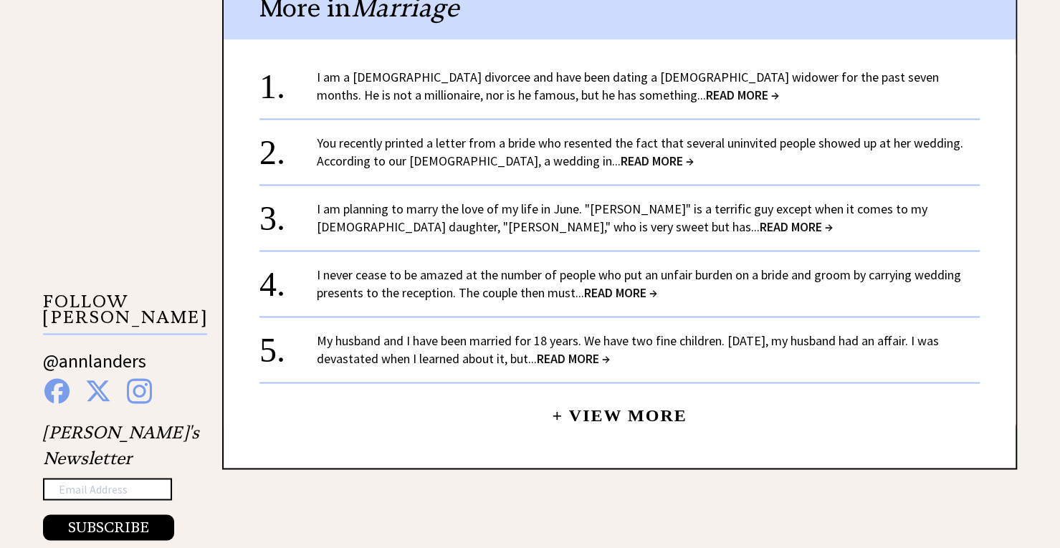
scroll to position [1196, 0]
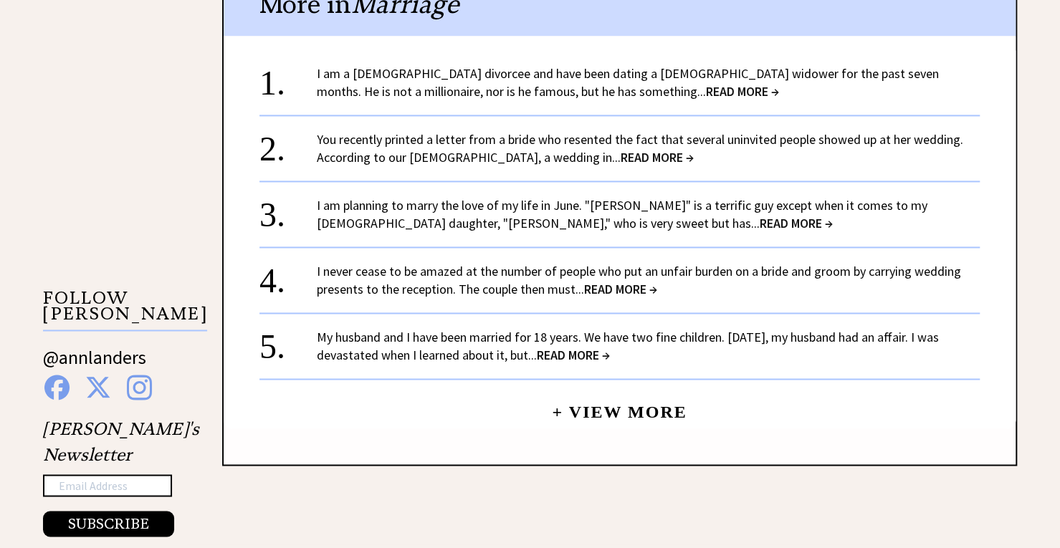
click at [583, 416] on link "+ View More" at bounding box center [619, 405] width 135 height 31
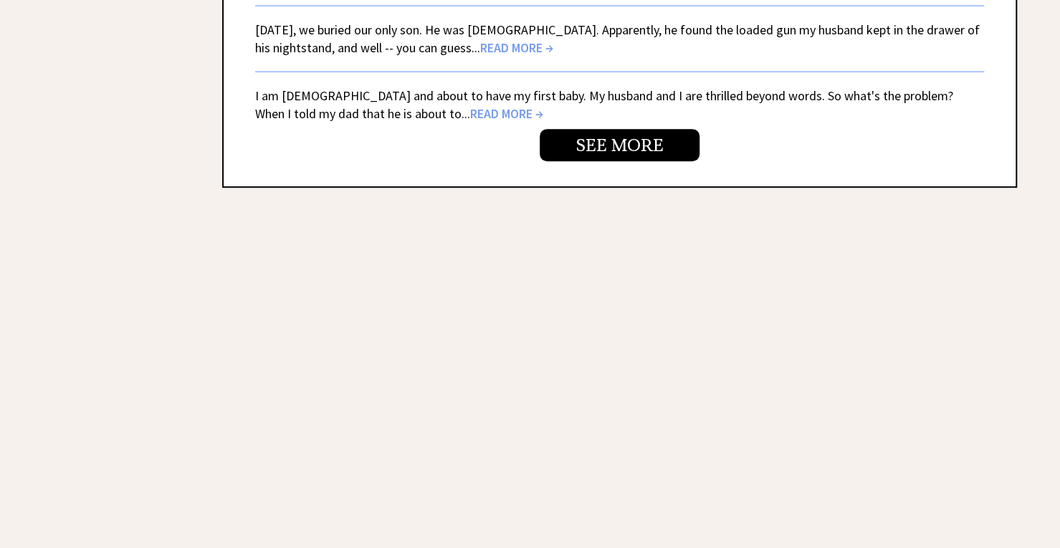
scroll to position [3562, 0]
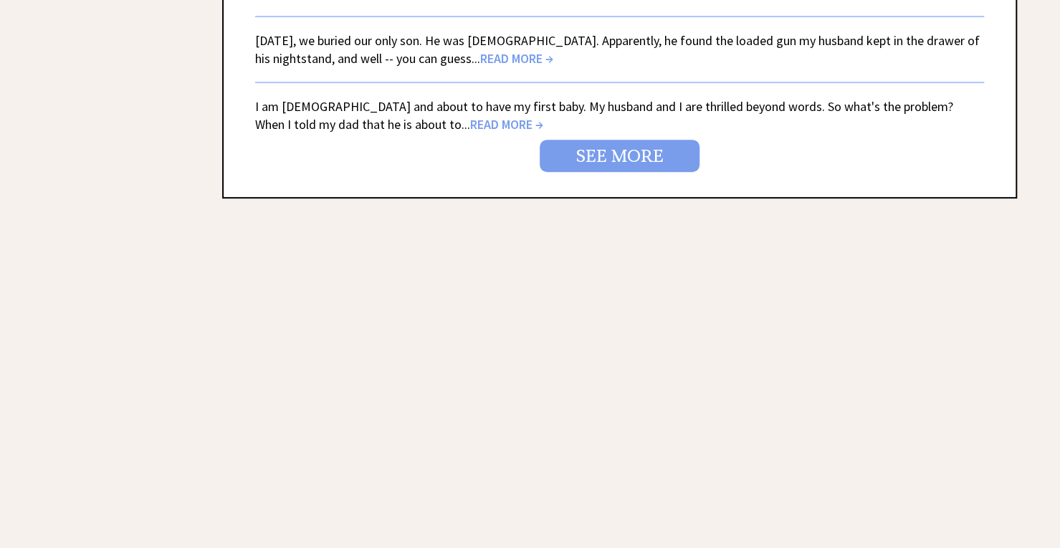
click at [635, 157] on link "SEE MORE" at bounding box center [619, 156] width 160 height 32
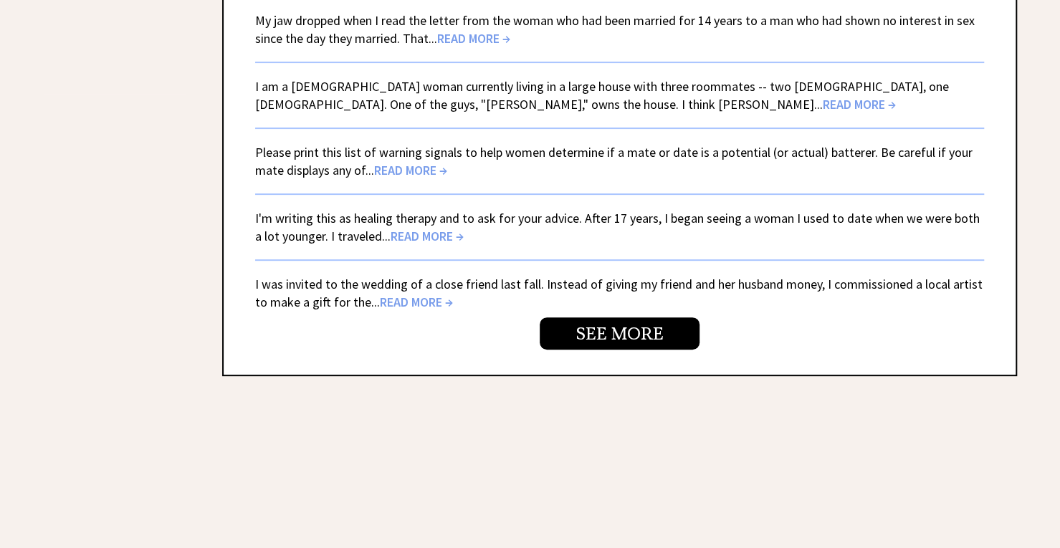
scroll to position [3386, 0]
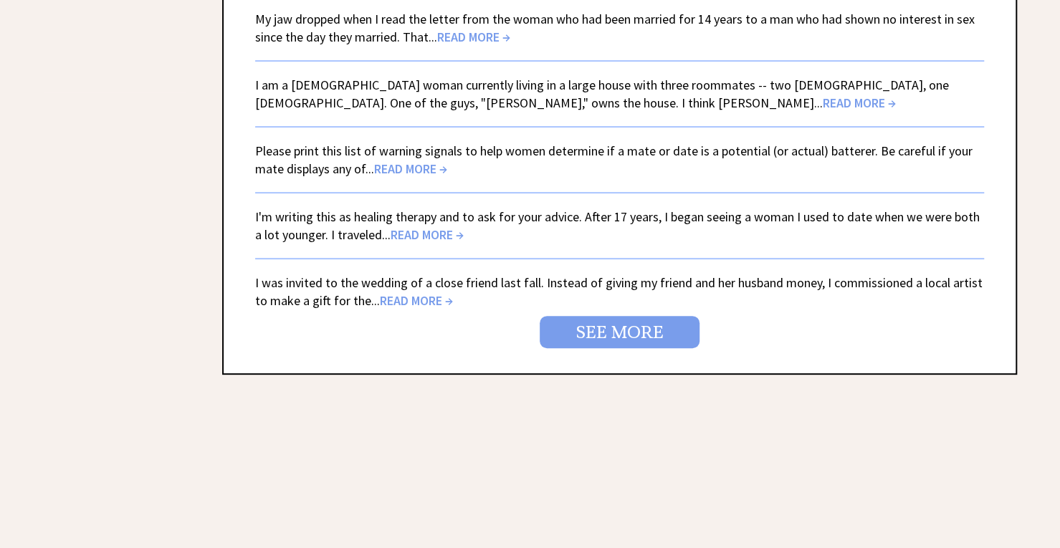
click at [577, 342] on link "SEE MORE" at bounding box center [619, 332] width 160 height 32
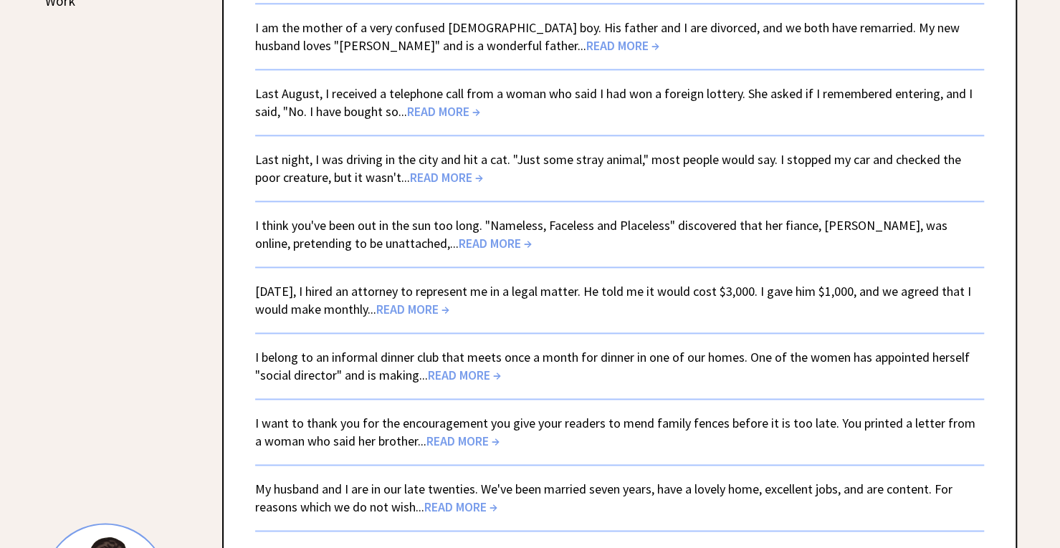
scroll to position [940, 0]
click at [428, 314] on span "READ MORE →" at bounding box center [412, 307] width 73 height 16
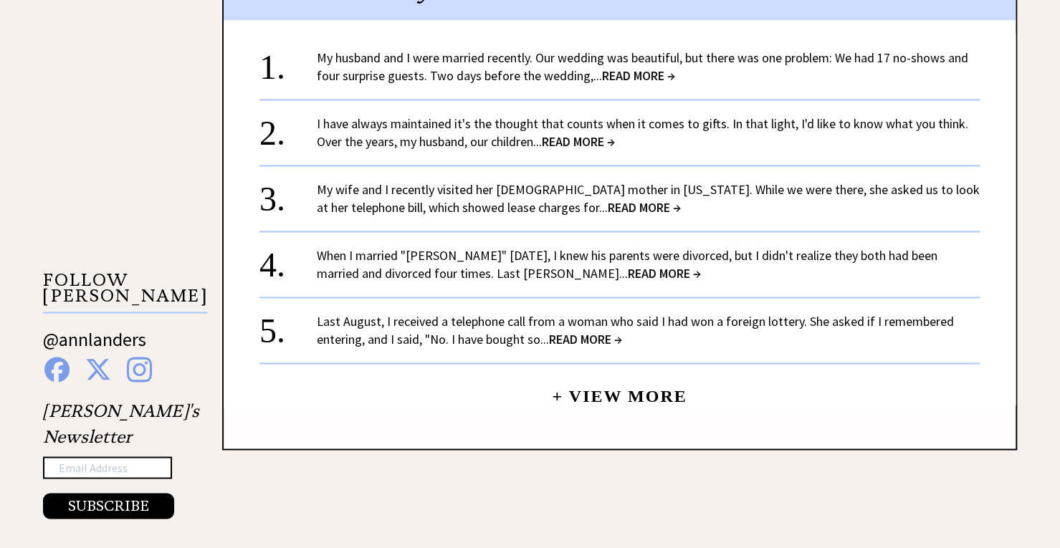
scroll to position [1218, 0]
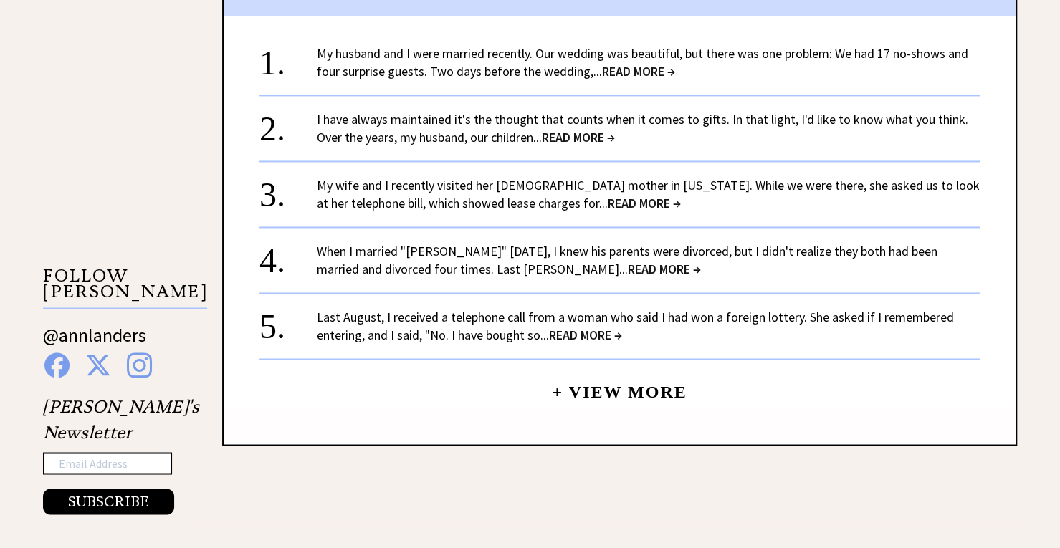
click at [583, 397] on link "+ View More" at bounding box center [619, 385] width 135 height 31
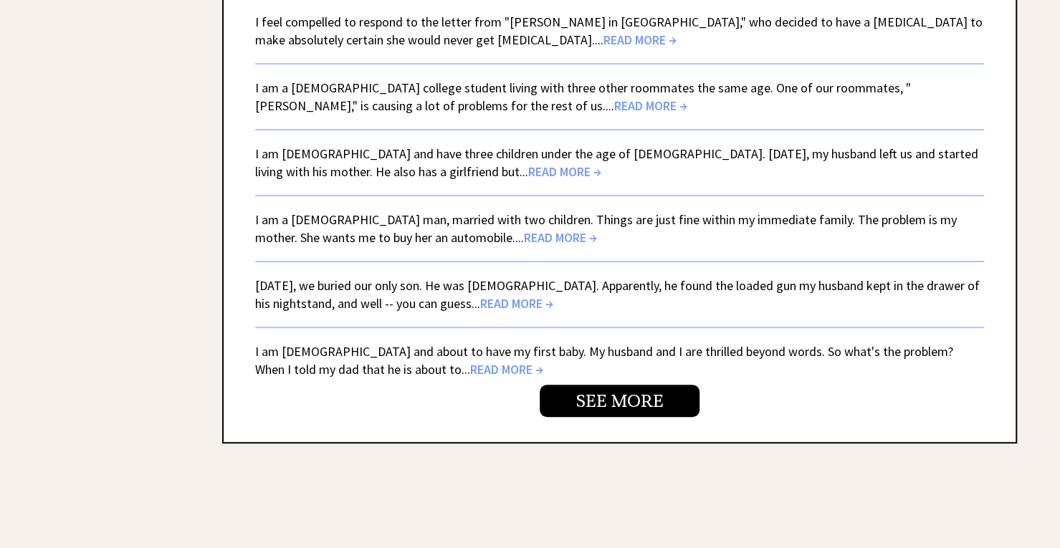
scroll to position [3319, 0]
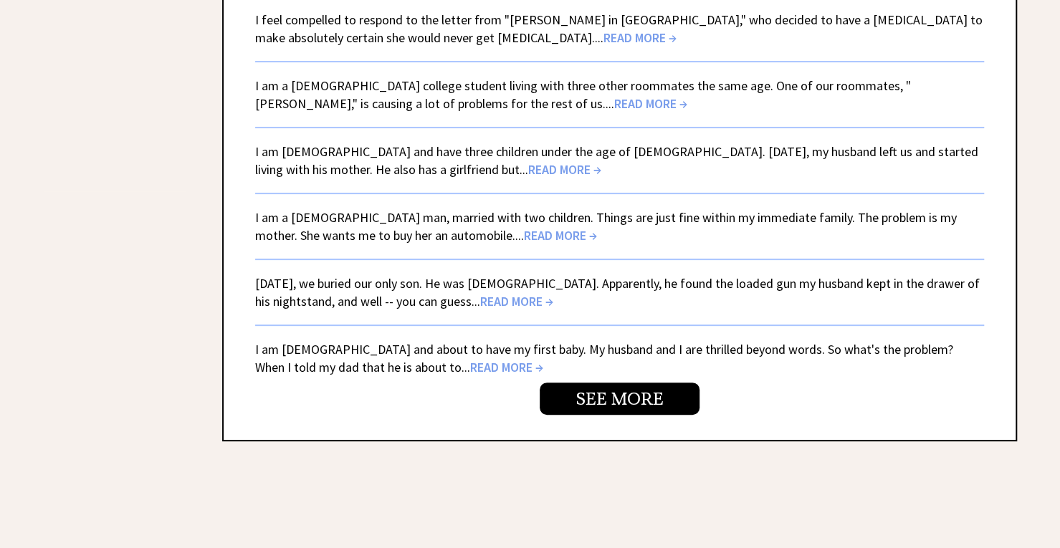
click at [599, 411] on link "SEE MORE" at bounding box center [619, 399] width 160 height 32
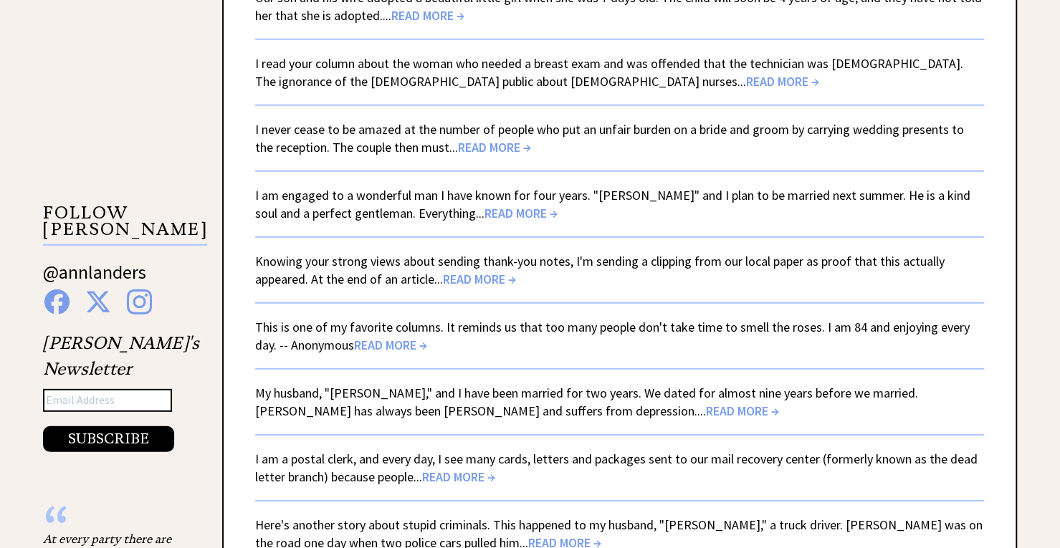
scroll to position [2291, 0]
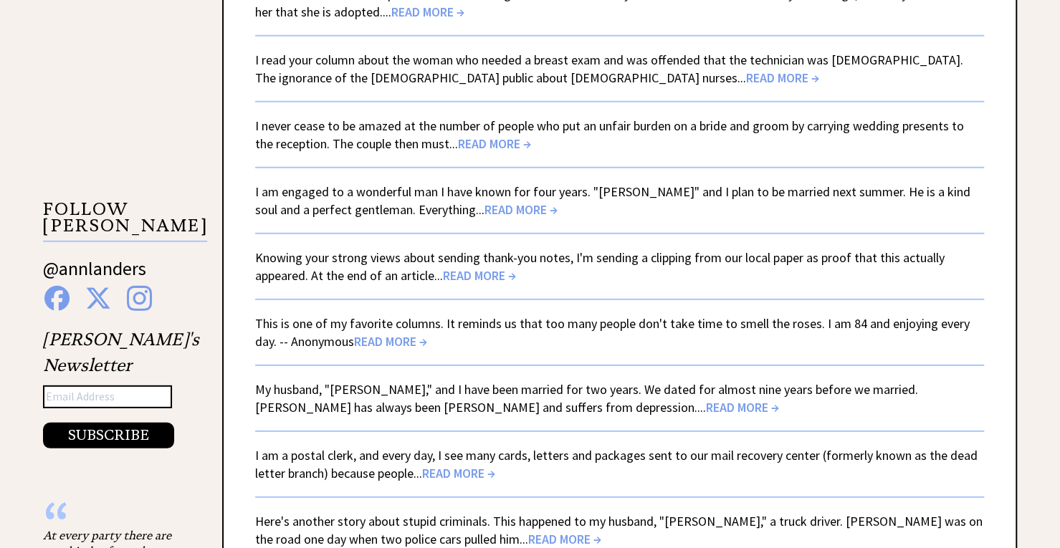
click at [706, 409] on span "READ MORE →" at bounding box center [742, 407] width 73 height 16
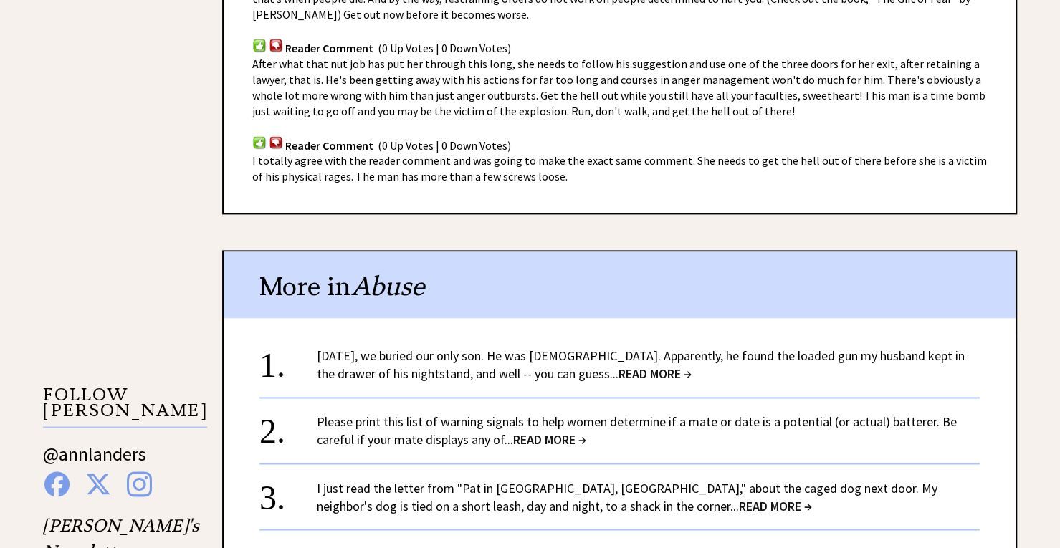
scroll to position [1100, 0]
